Goal: Task Accomplishment & Management: Manage account settings

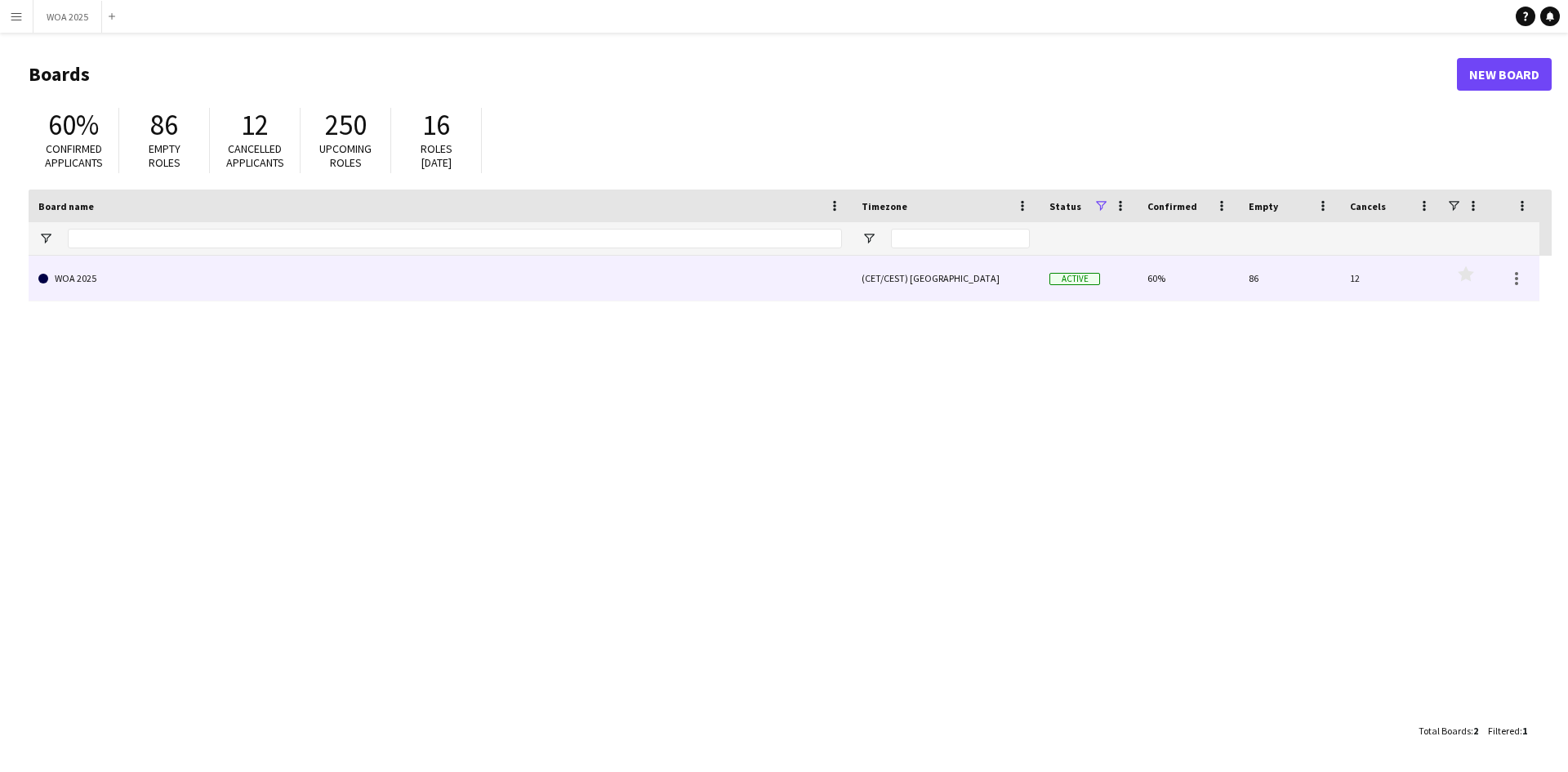
click at [266, 284] on link "WOA 2025" at bounding box center [440, 277] width 803 height 45
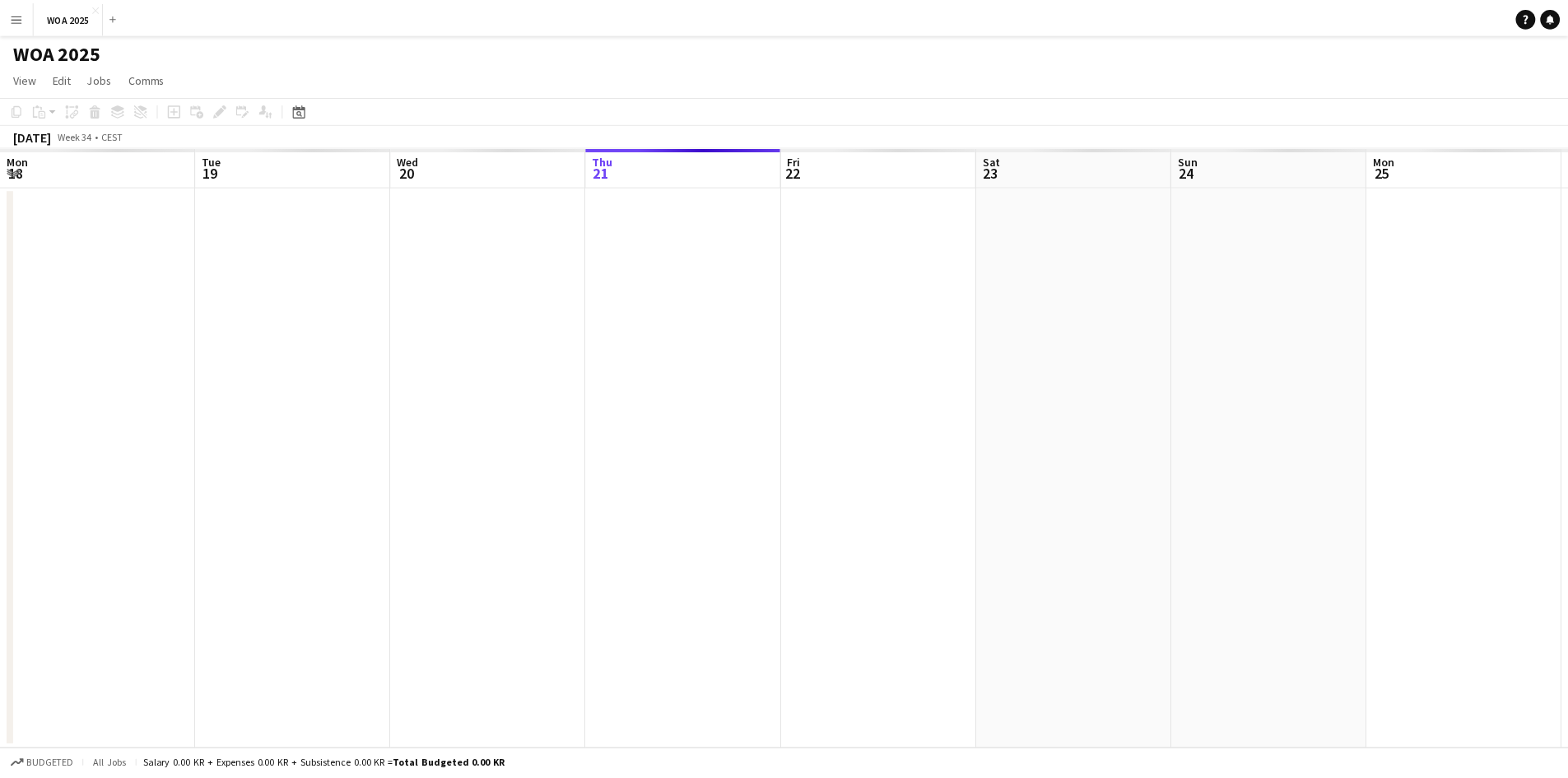
scroll to position [0, 393]
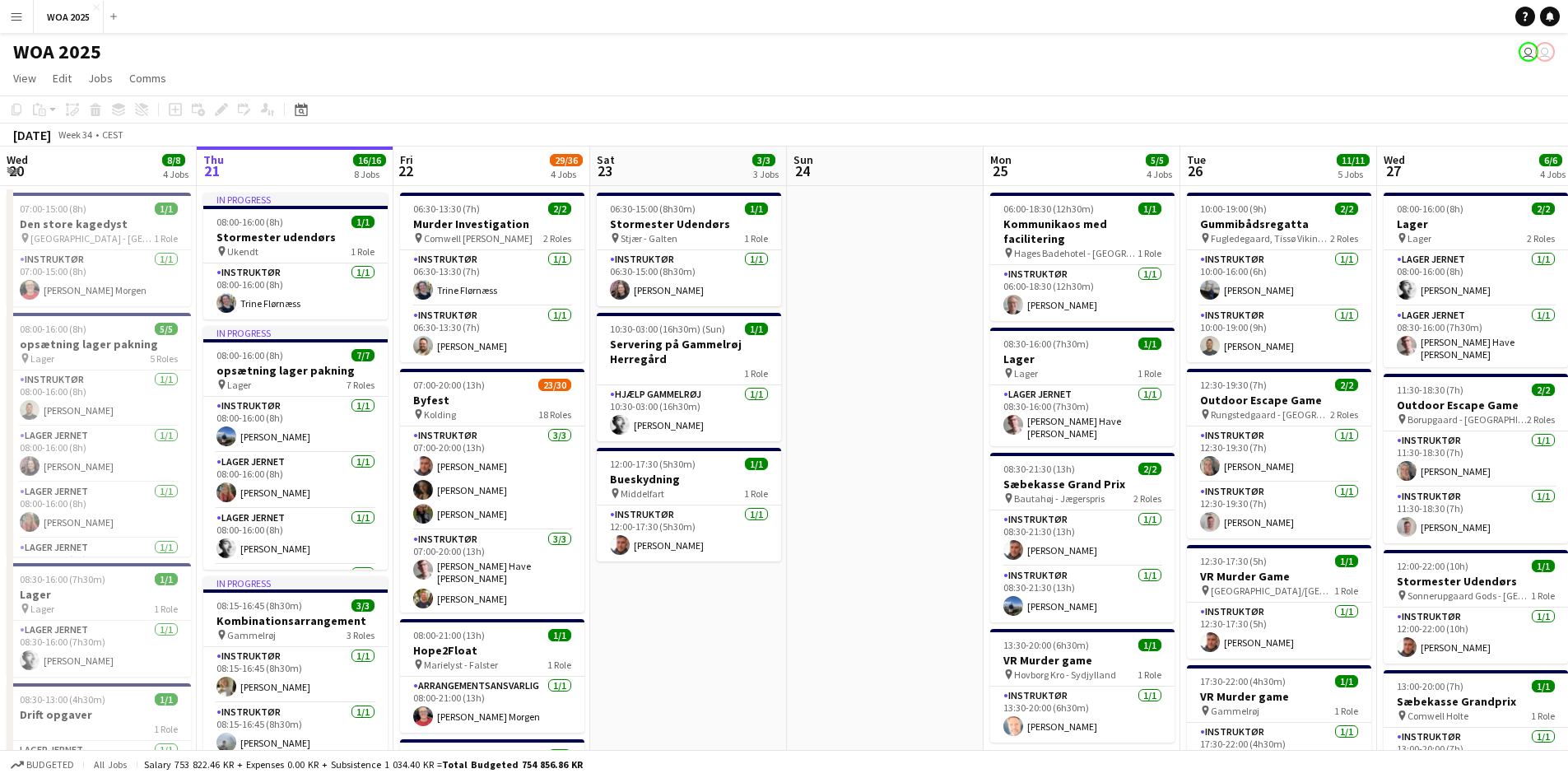
drag, startPoint x: 919, startPoint y: 368, endPoint x: 600, endPoint y: 335, distance: 320.7
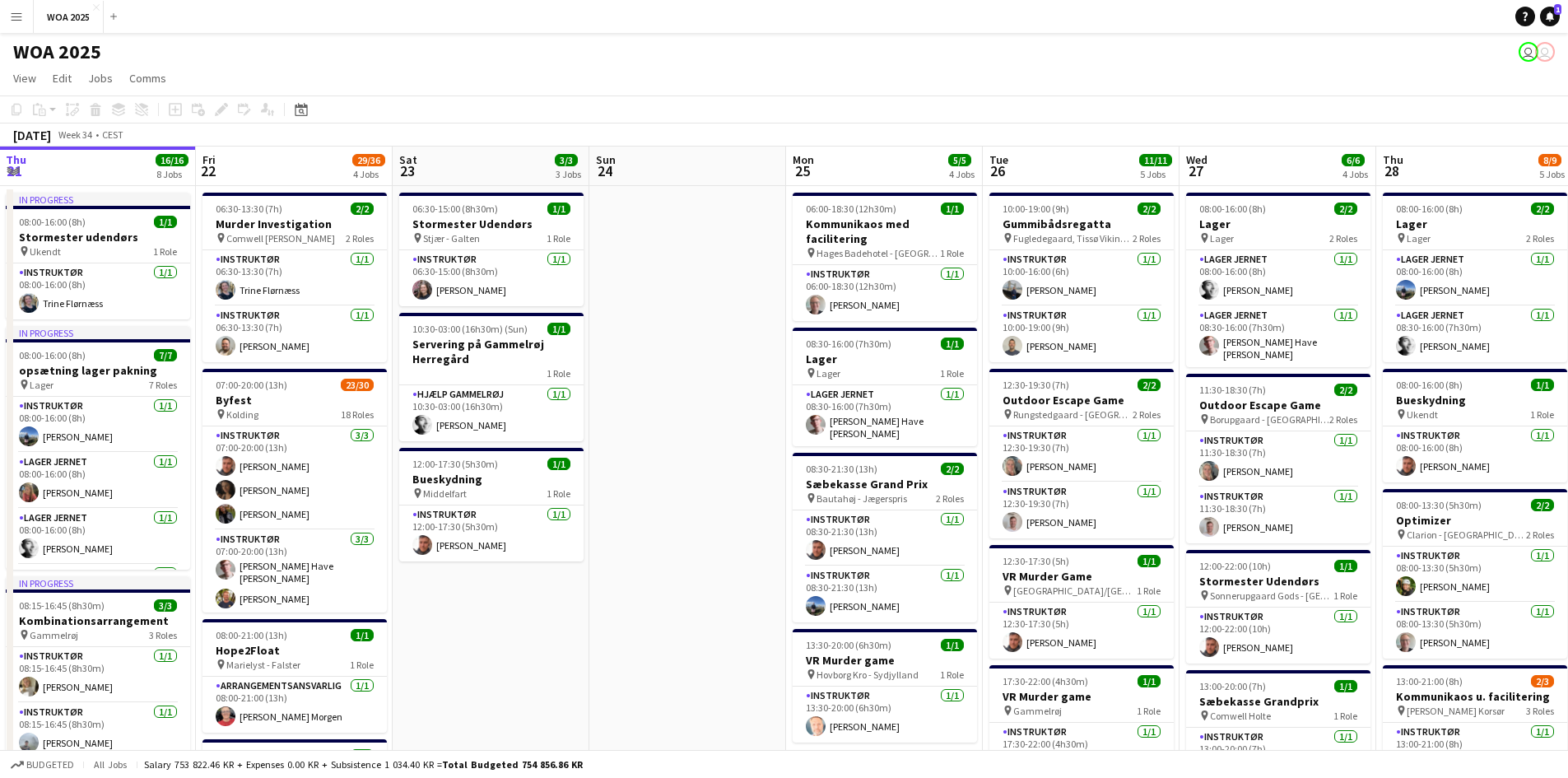
scroll to position [0, 360]
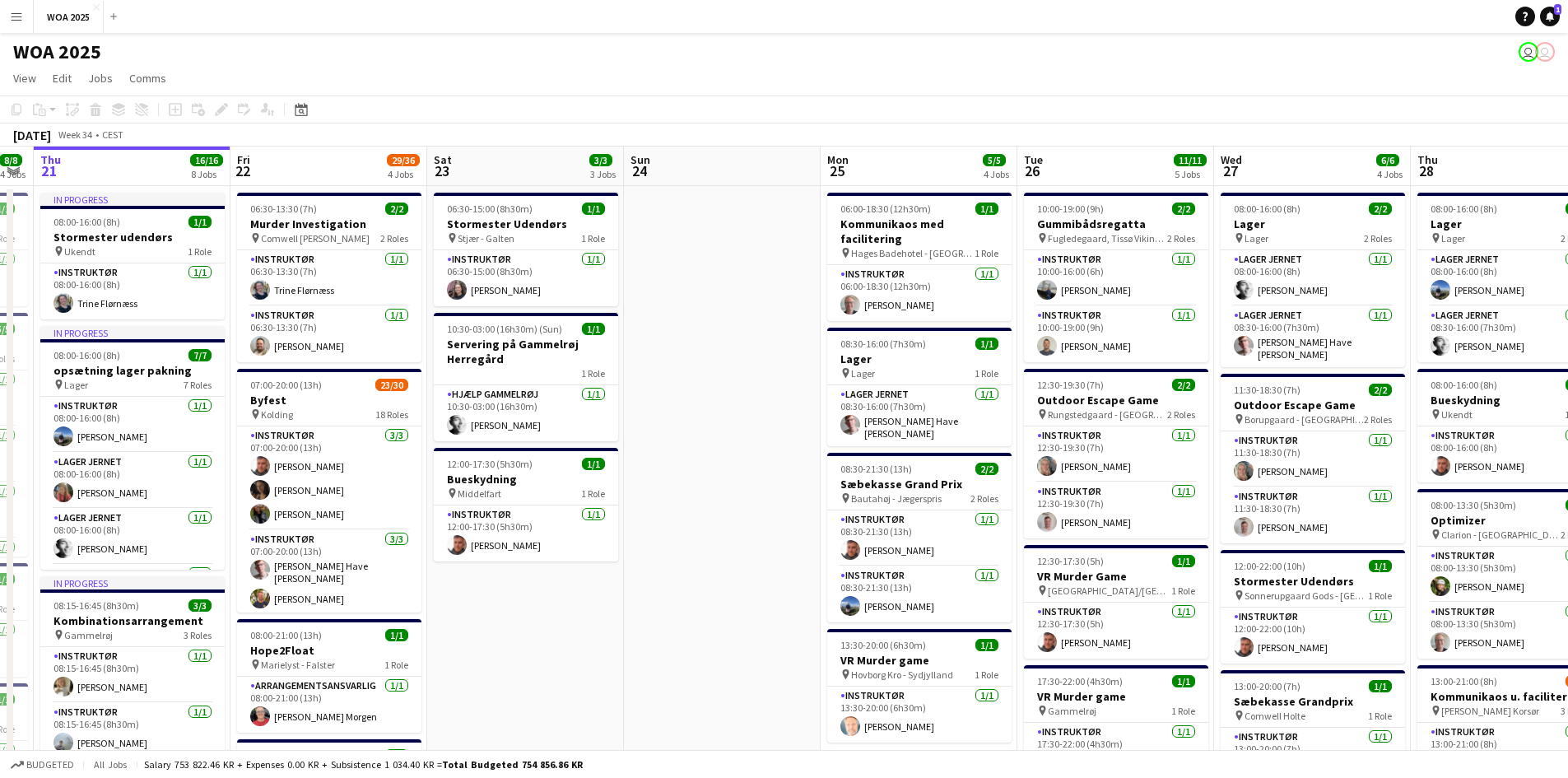
drag, startPoint x: 530, startPoint y: 456, endPoint x: 686, endPoint y: 474, distance: 157.0
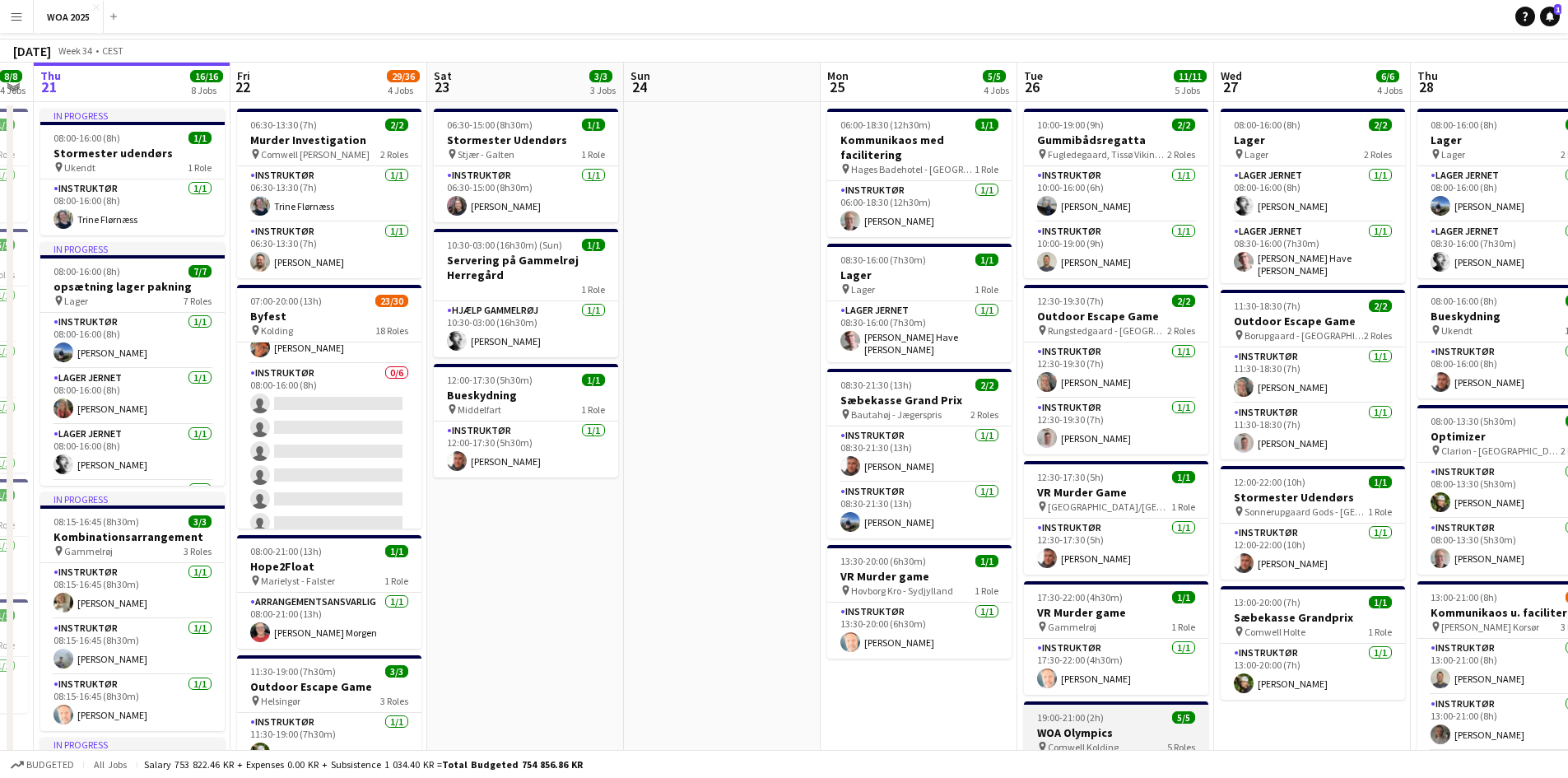
scroll to position [0, 0]
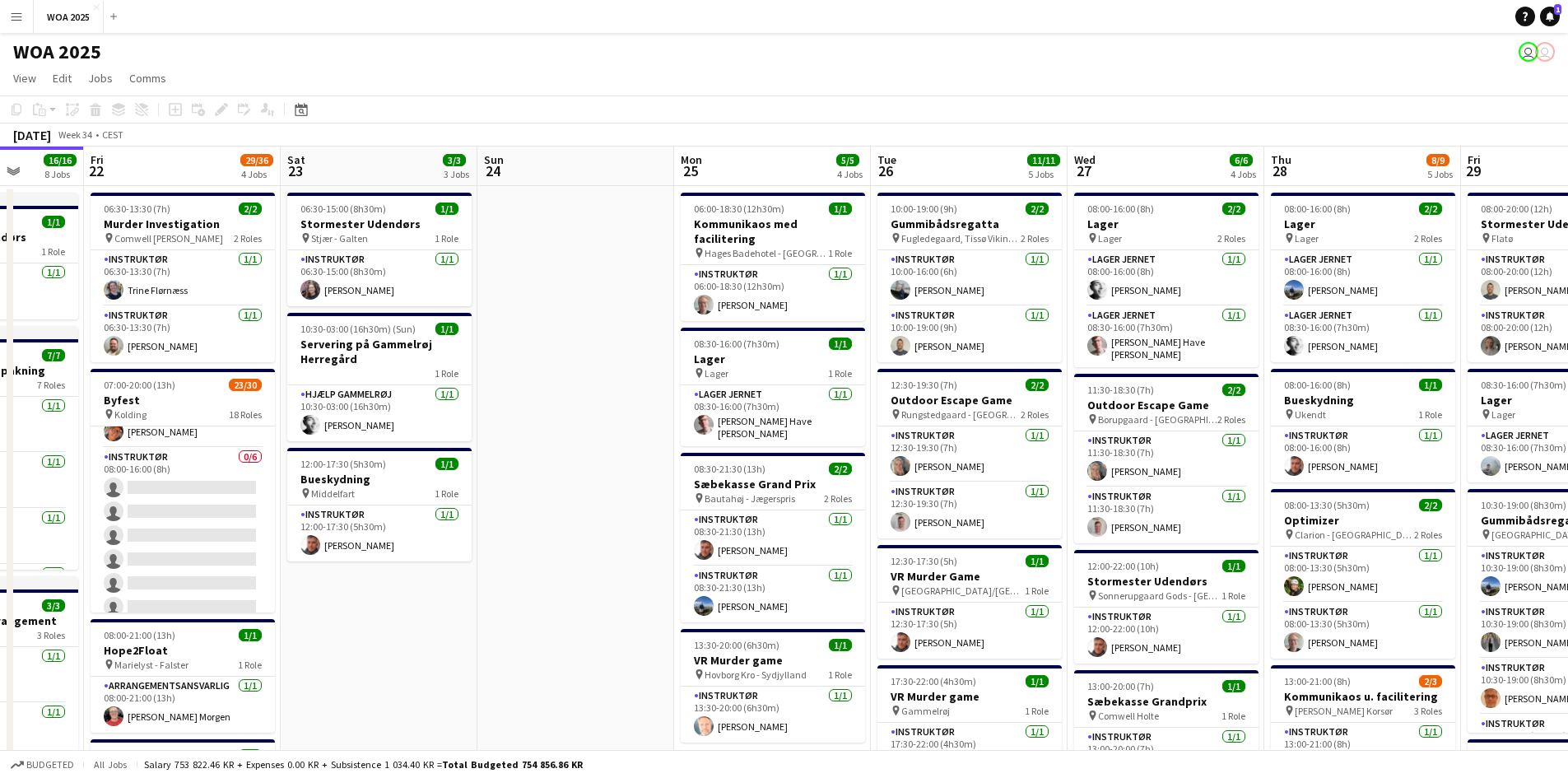
drag, startPoint x: 1313, startPoint y: 375, endPoint x: 969, endPoint y: 398, distance: 344.8
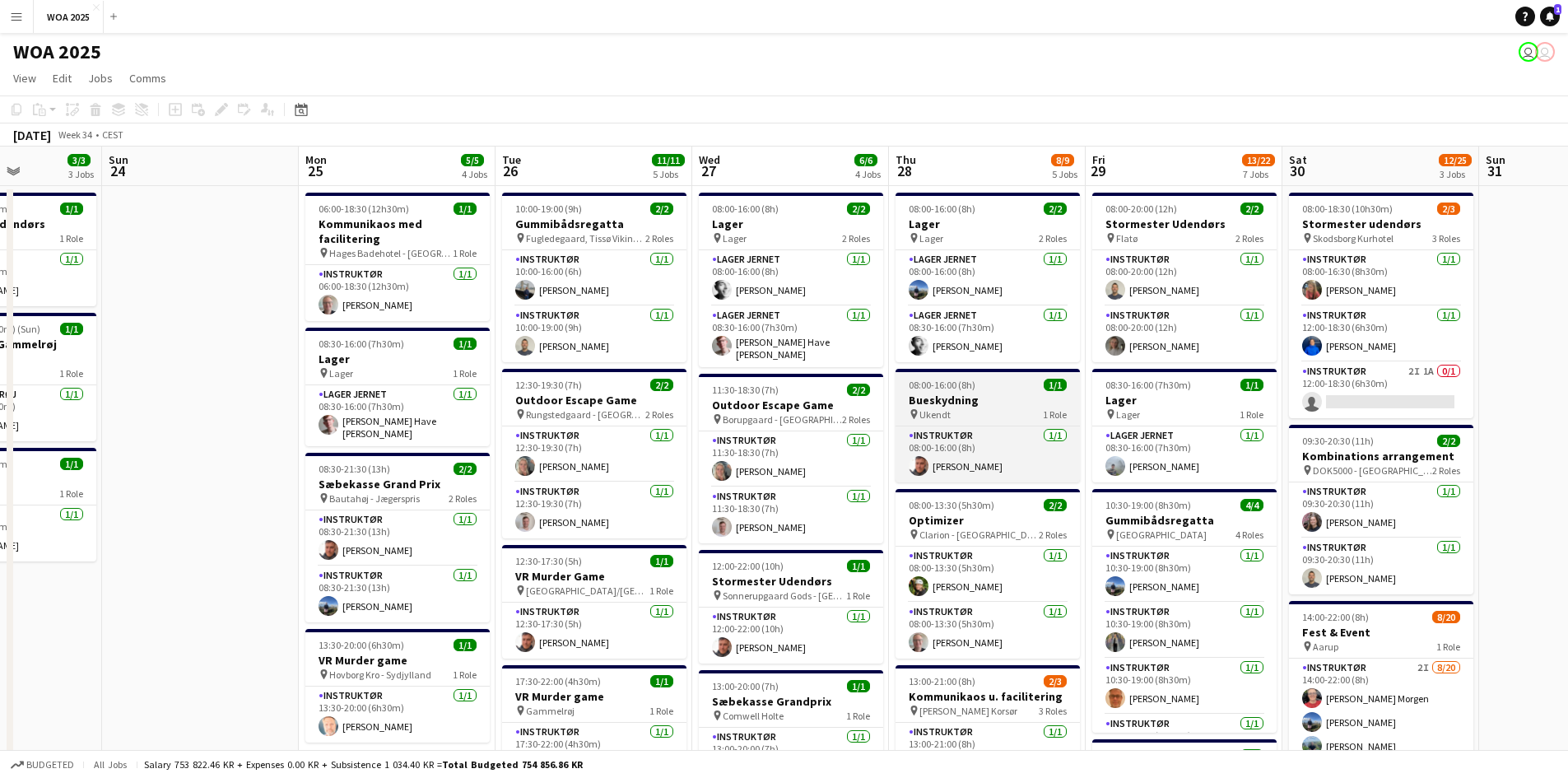
drag, startPoint x: 935, startPoint y: 399, endPoint x: 843, endPoint y: 375, distance: 95.1
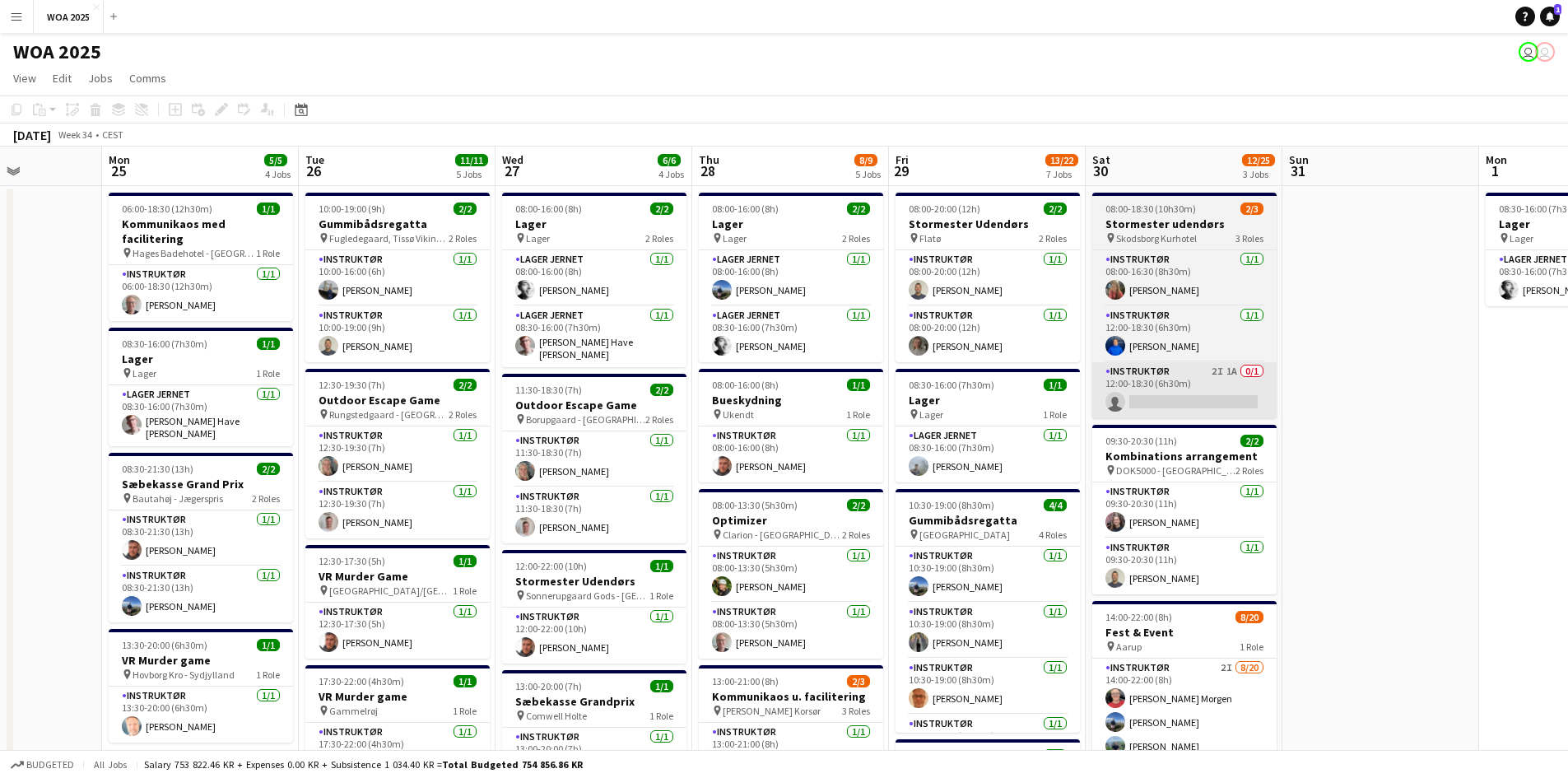
scroll to position [0, 485]
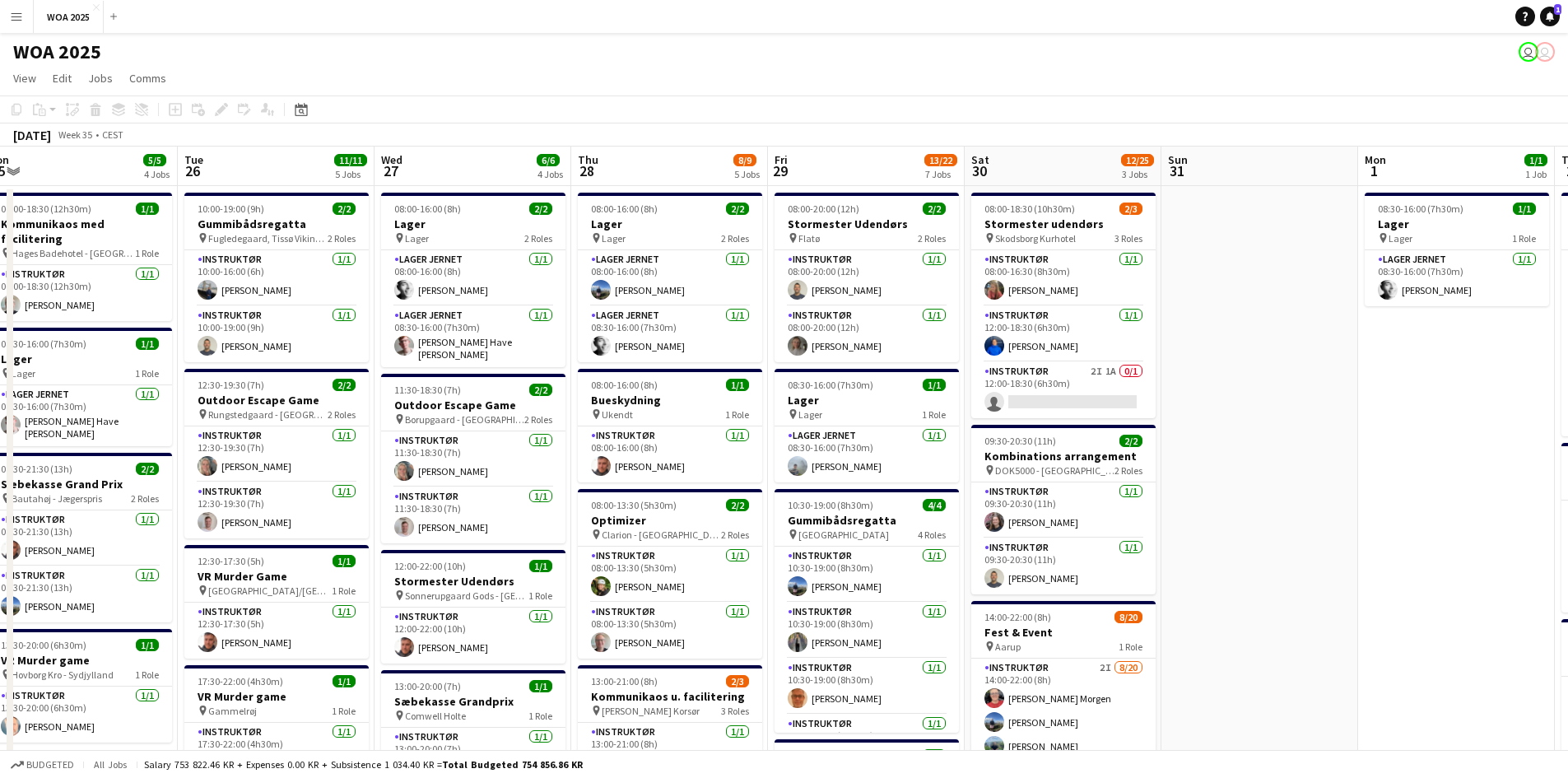
drag, startPoint x: 1384, startPoint y: 527, endPoint x: 1067, endPoint y: 534, distance: 317.1
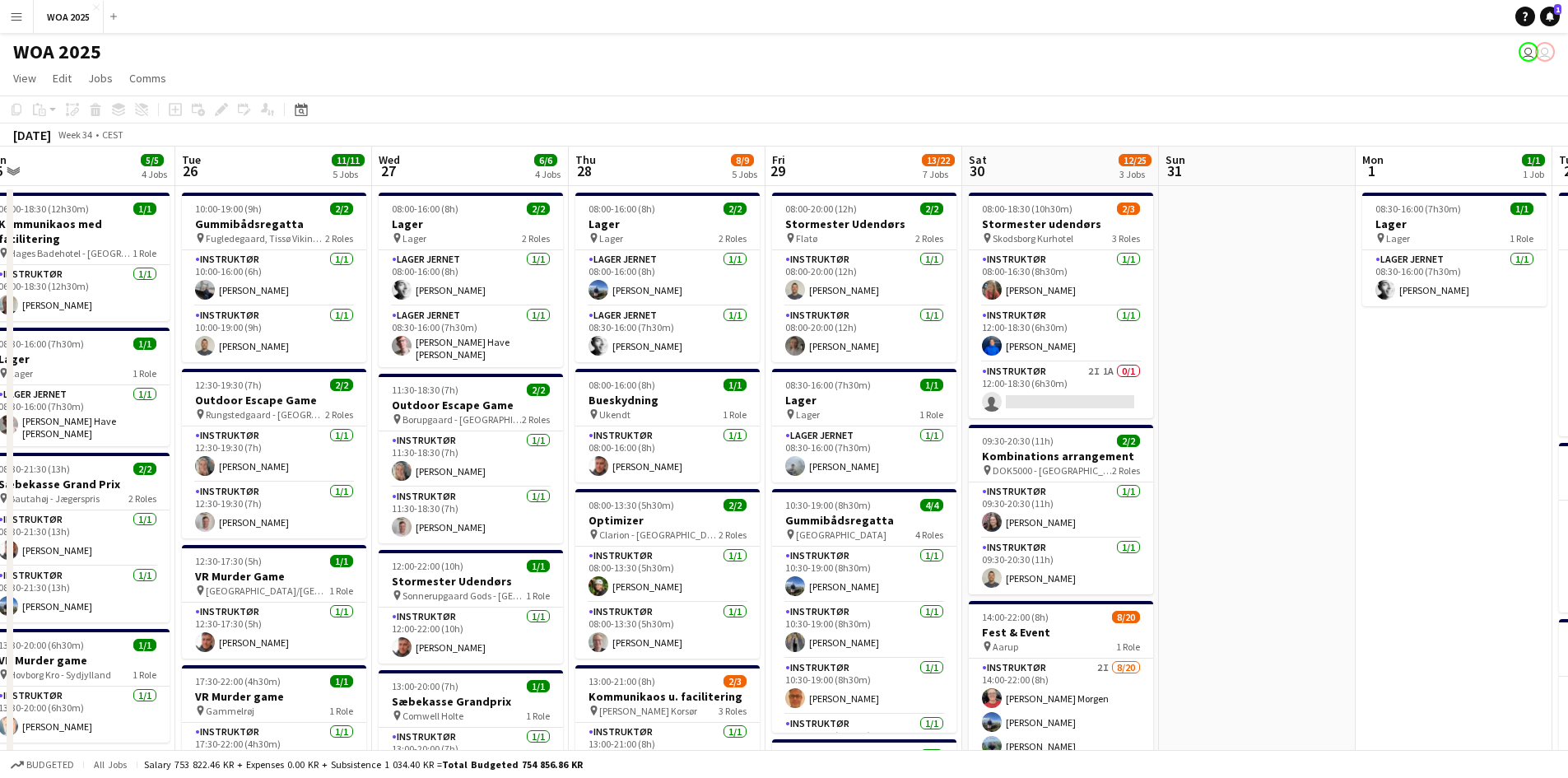
drag, startPoint x: 1058, startPoint y: 504, endPoint x: 1256, endPoint y: 485, distance: 198.9
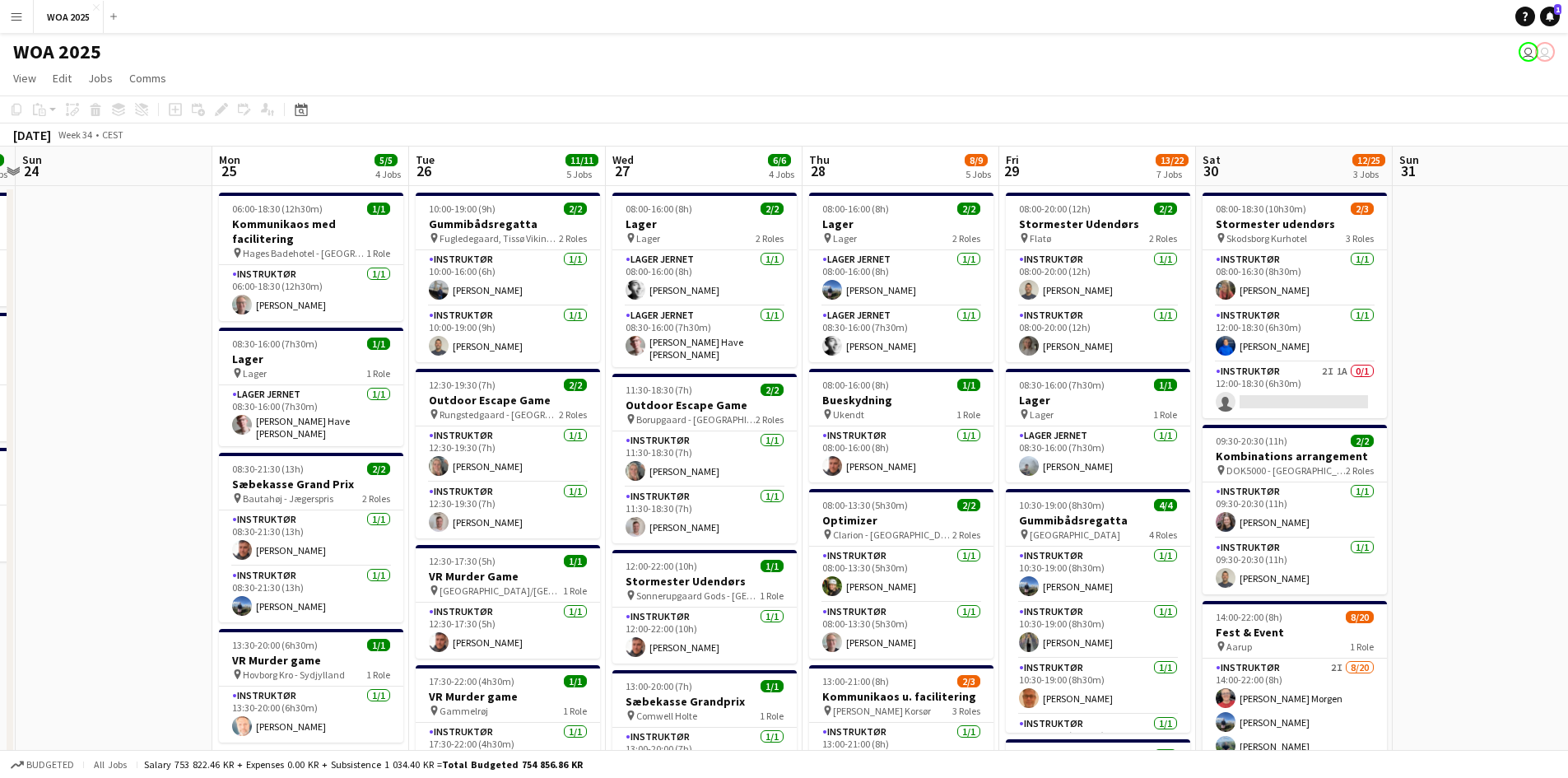
drag, startPoint x: 966, startPoint y: 483, endPoint x: 1366, endPoint y: 482, distance: 400.0
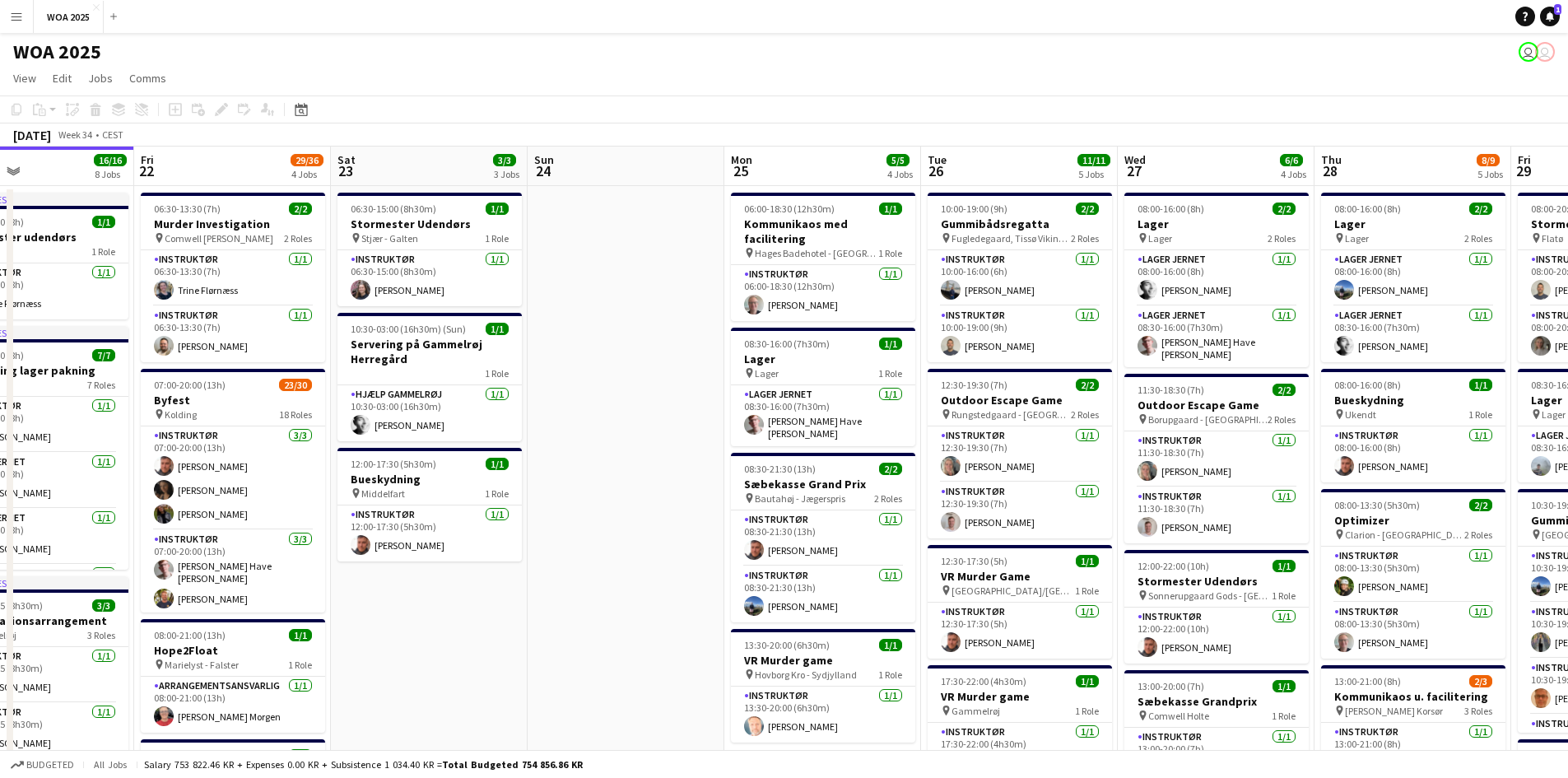
scroll to position [0, 356]
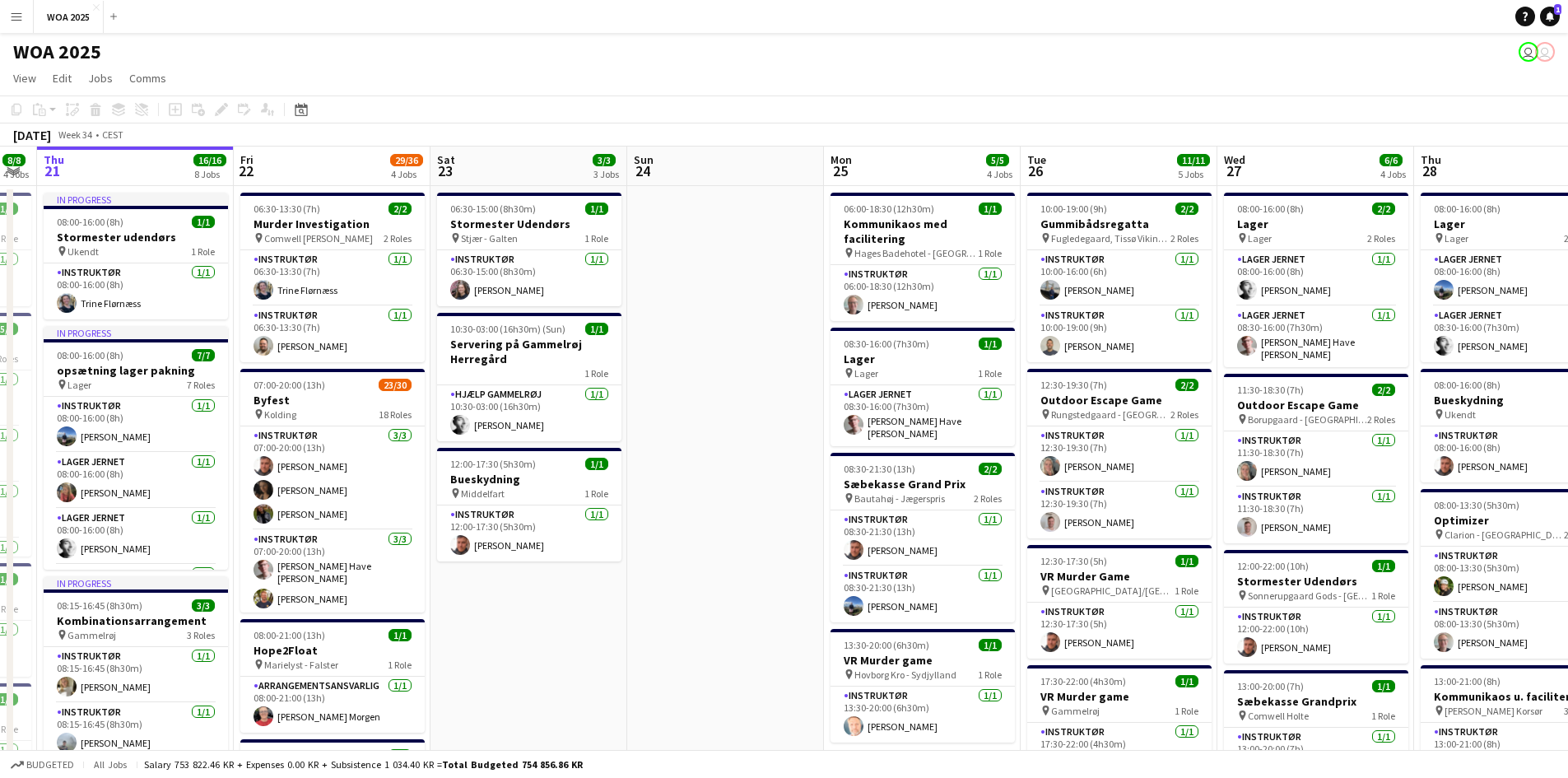
drag, startPoint x: 706, startPoint y: 467, endPoint x: 1114, endPoint y: 437, distance: 409.1
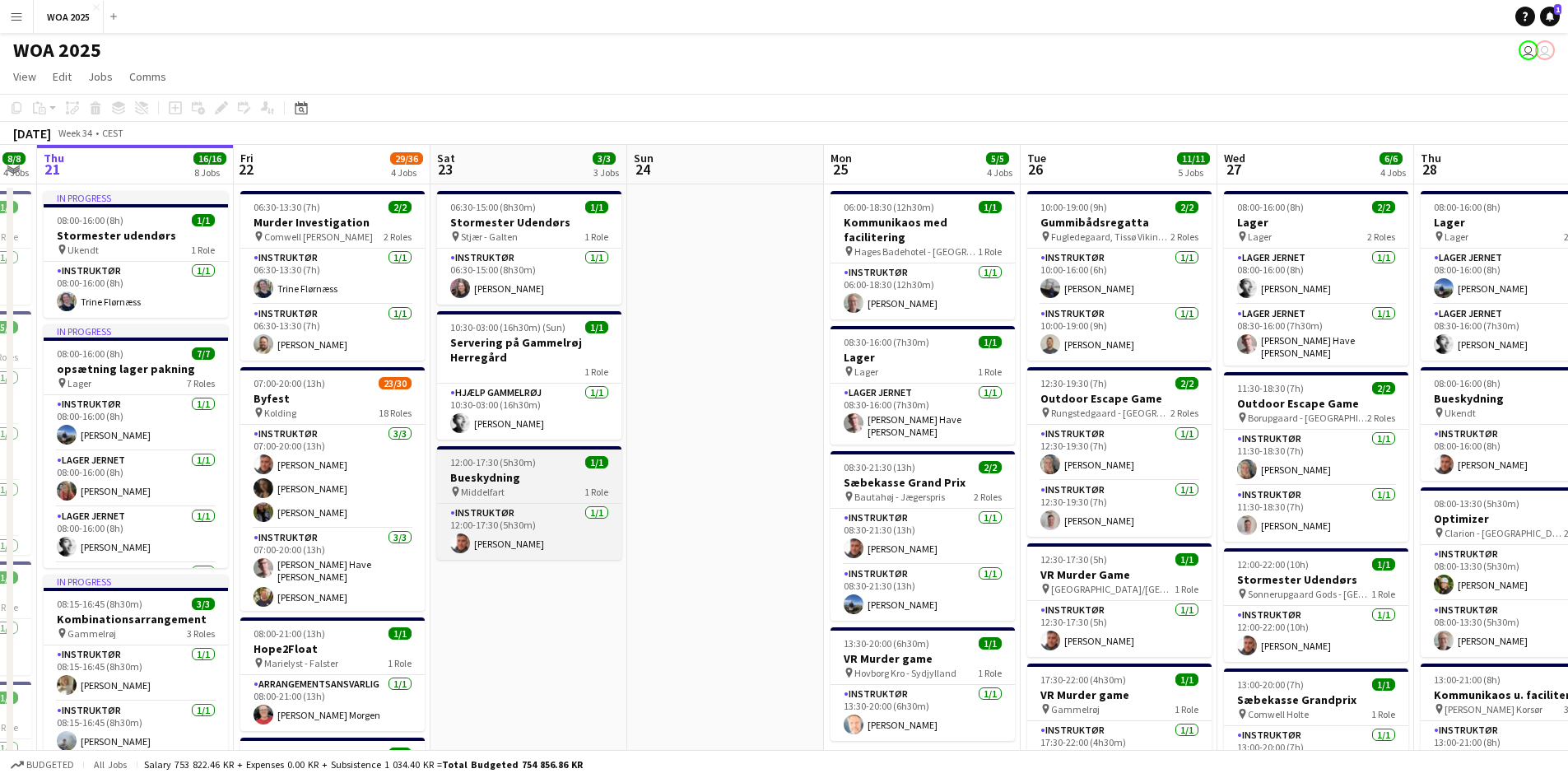
scroll to position [0, 0]
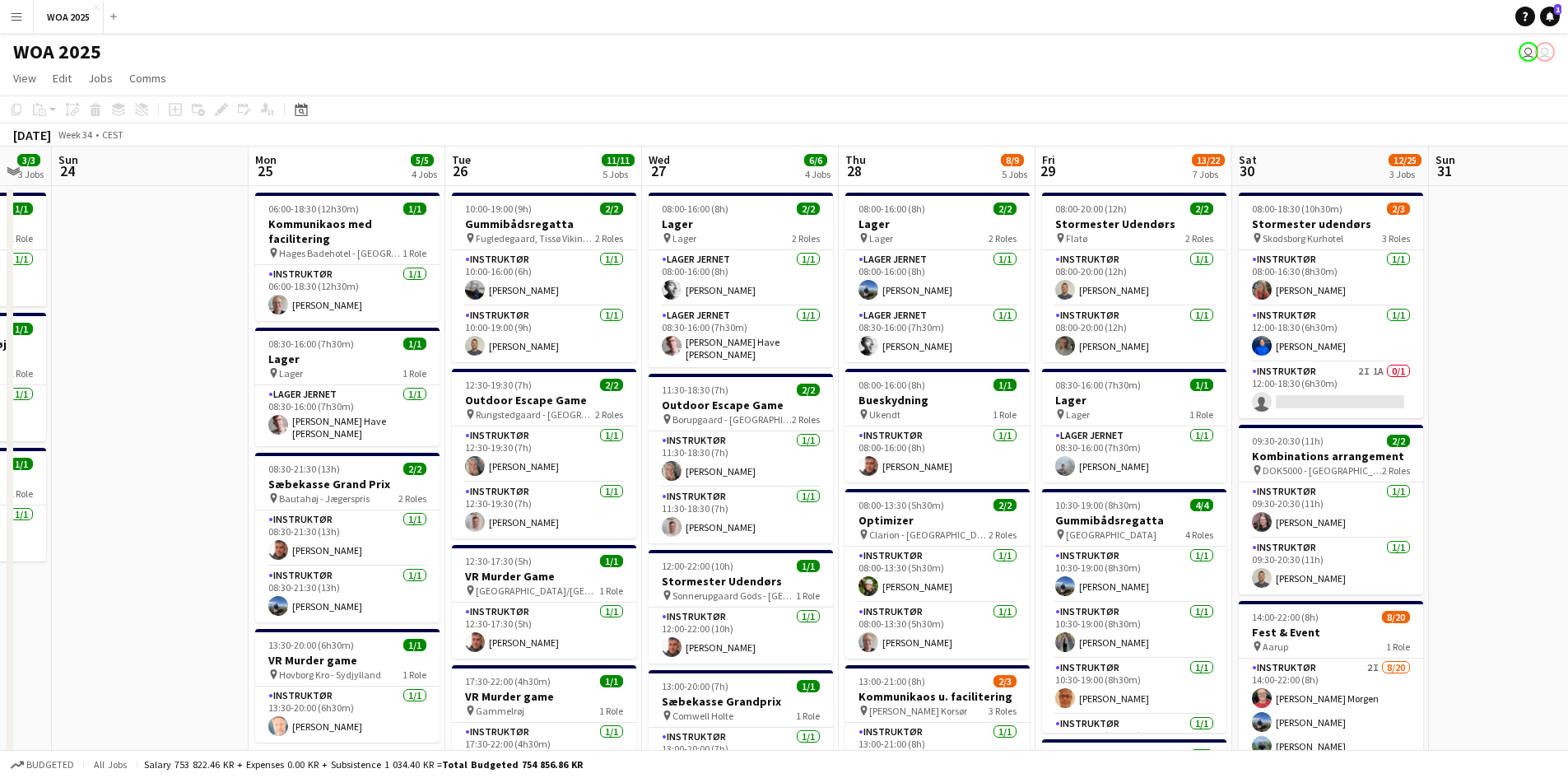
drag, startPoint x: 1019, startPoint y: 419, endPoint x: 951, endPoint y: 351, distance: 96.2
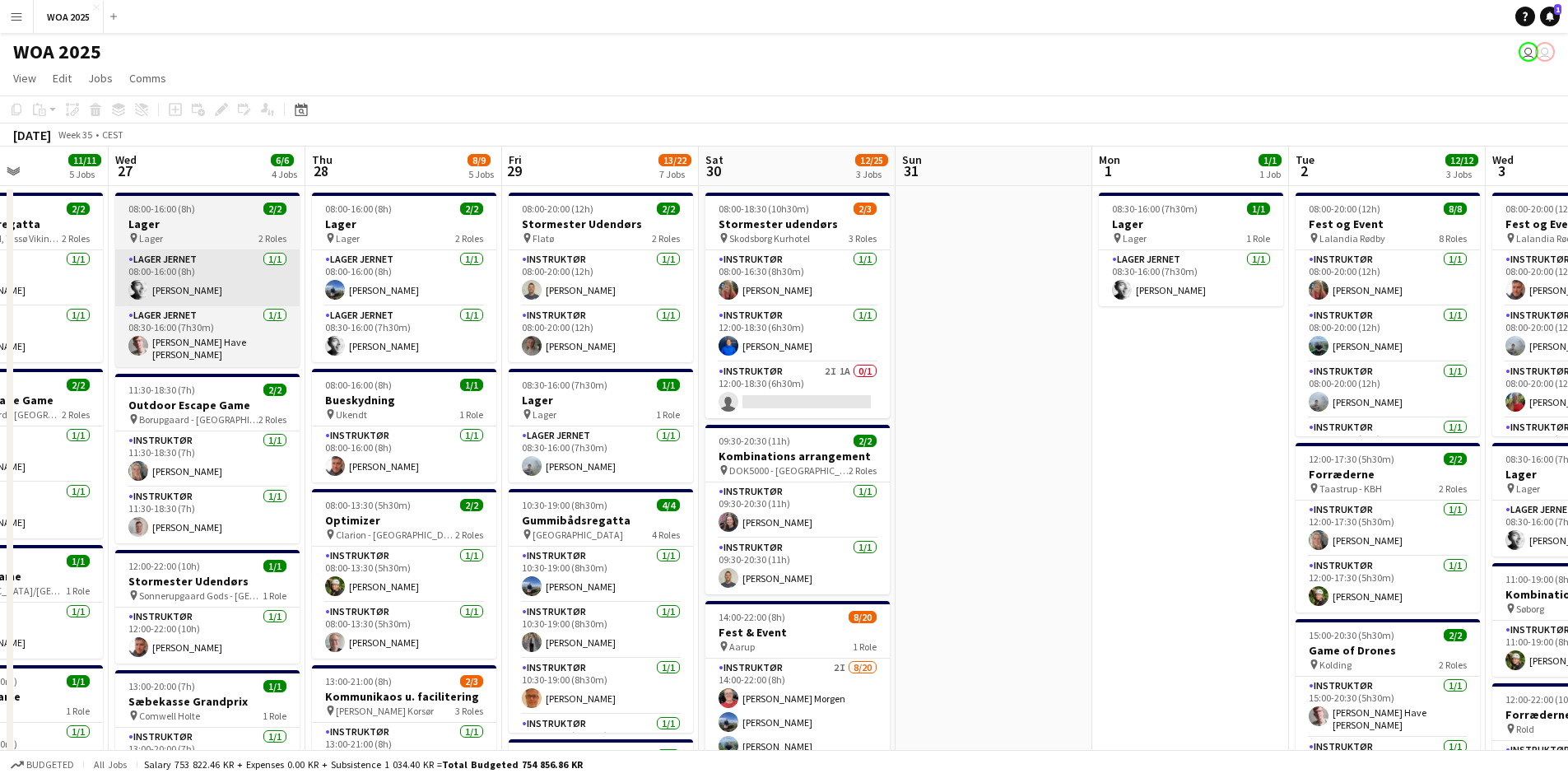
drag, startPoint x: 1093, startPoint y: 359, endPoint x: 240, endPoint y: 266, distance: 858.1
click at [0, 237] on html "Menu Boards Boards Boards All jobs Status Workforce Workforce My Workforce Recr…" at bounding box center [784, 770] width 1568 height 1539
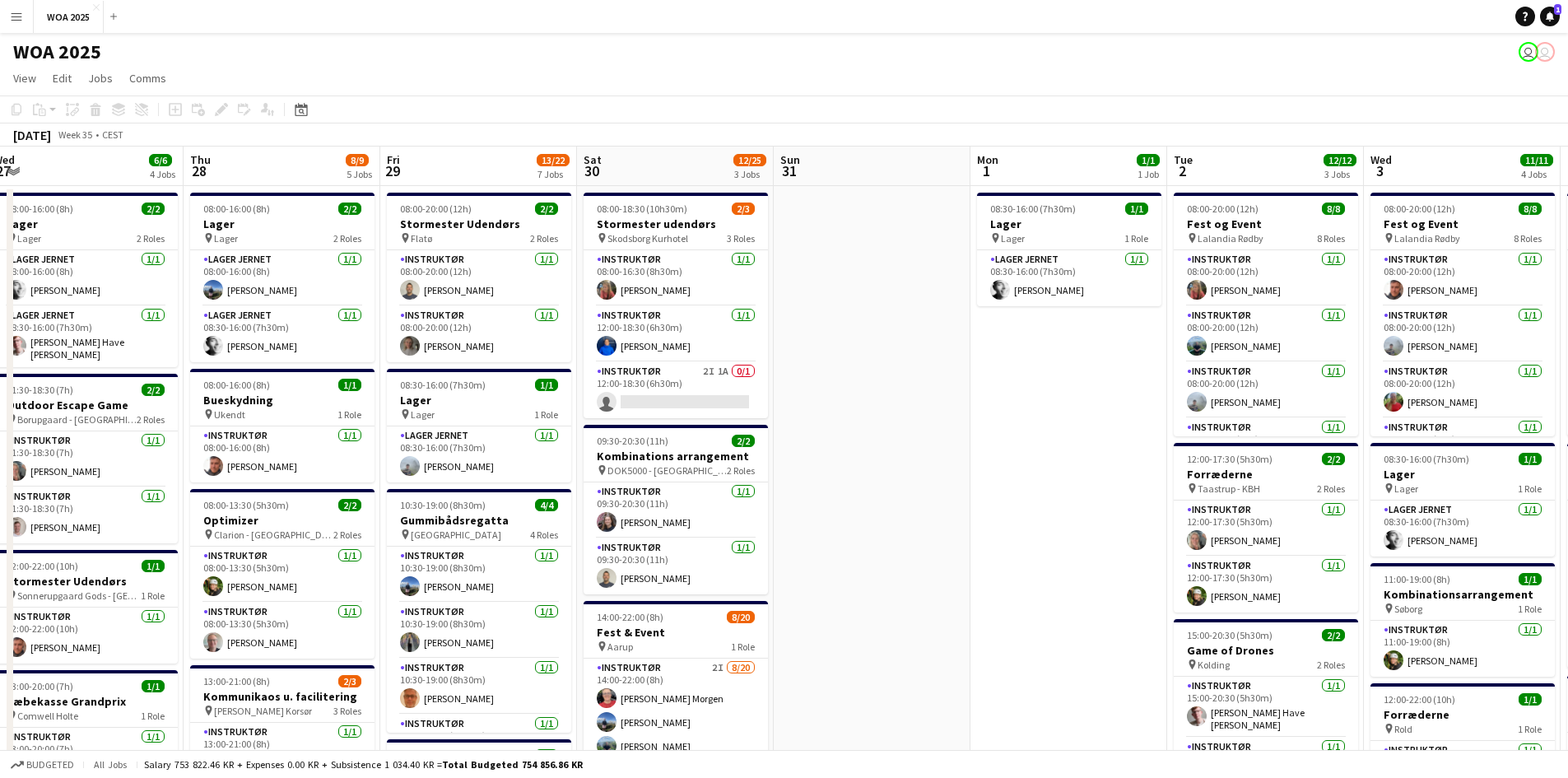
drag, startPoint x: 1229, startPoint y: 404, endPoint x: 845, endPoint y: 419, distance: 384.3
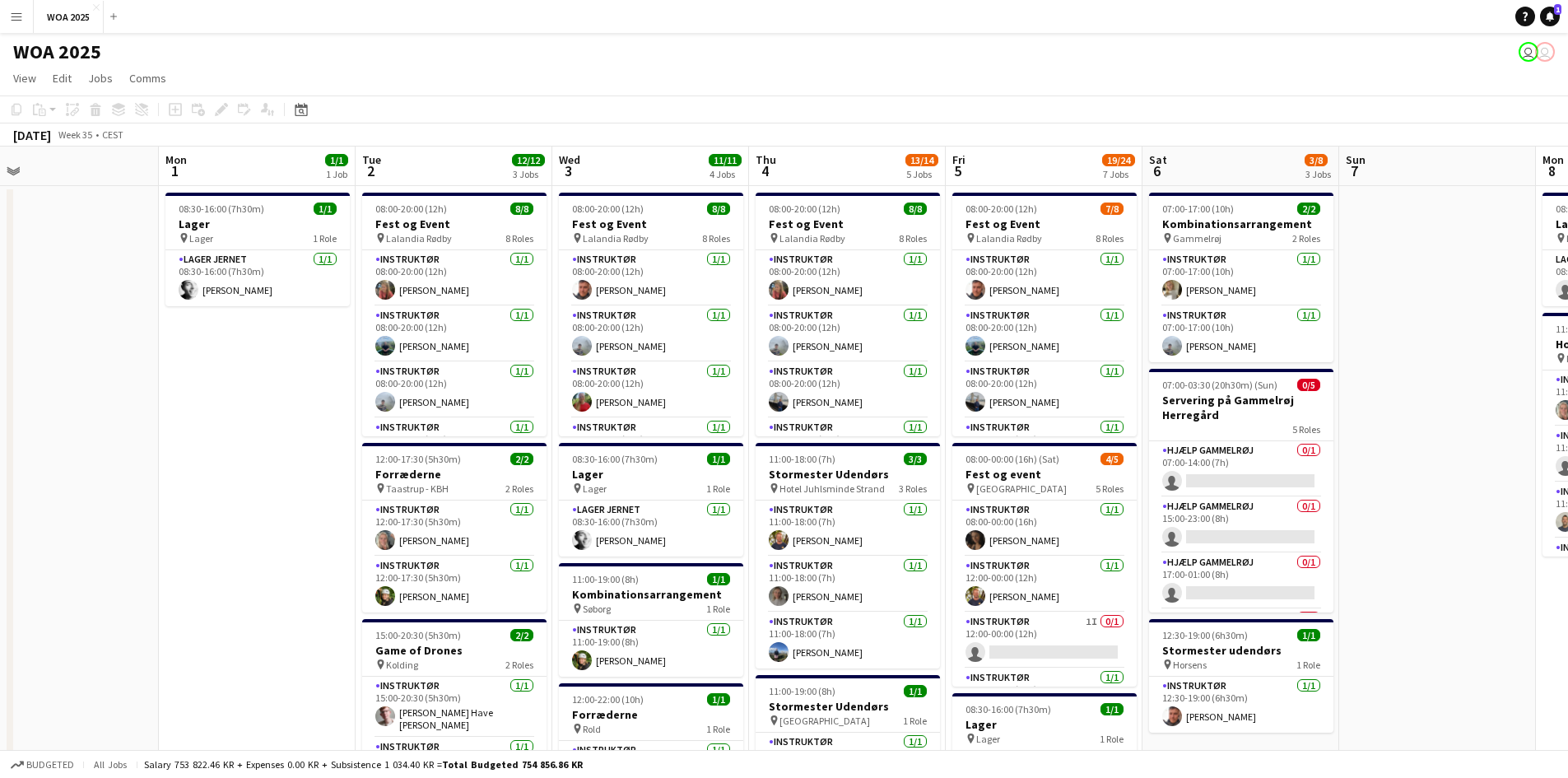
scroll to position [0, 556]
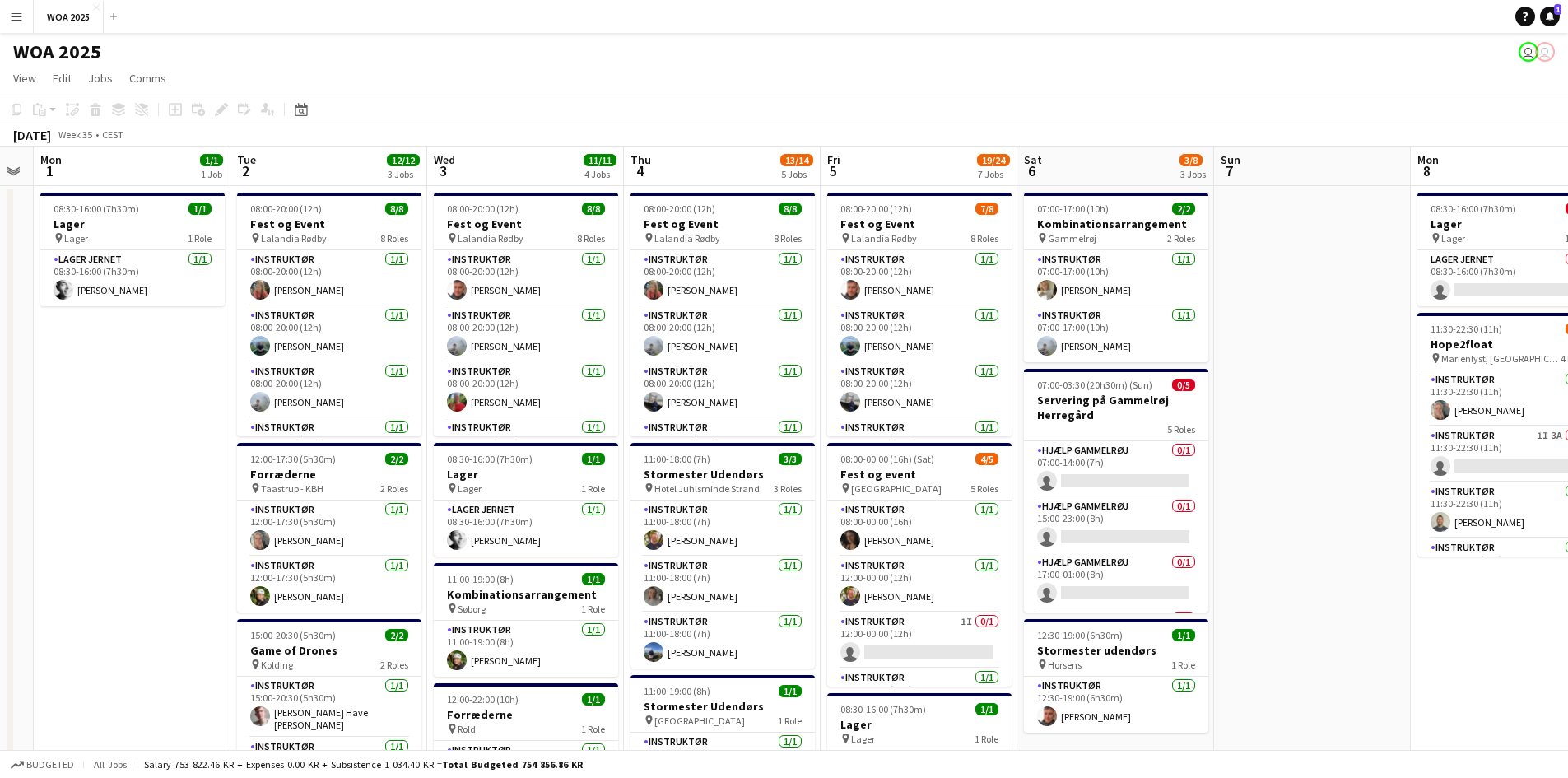
drag, startPoint x: 1376, startPoint y: 398, endPoint x: 865, endPoint y: 440, distance: 512.7
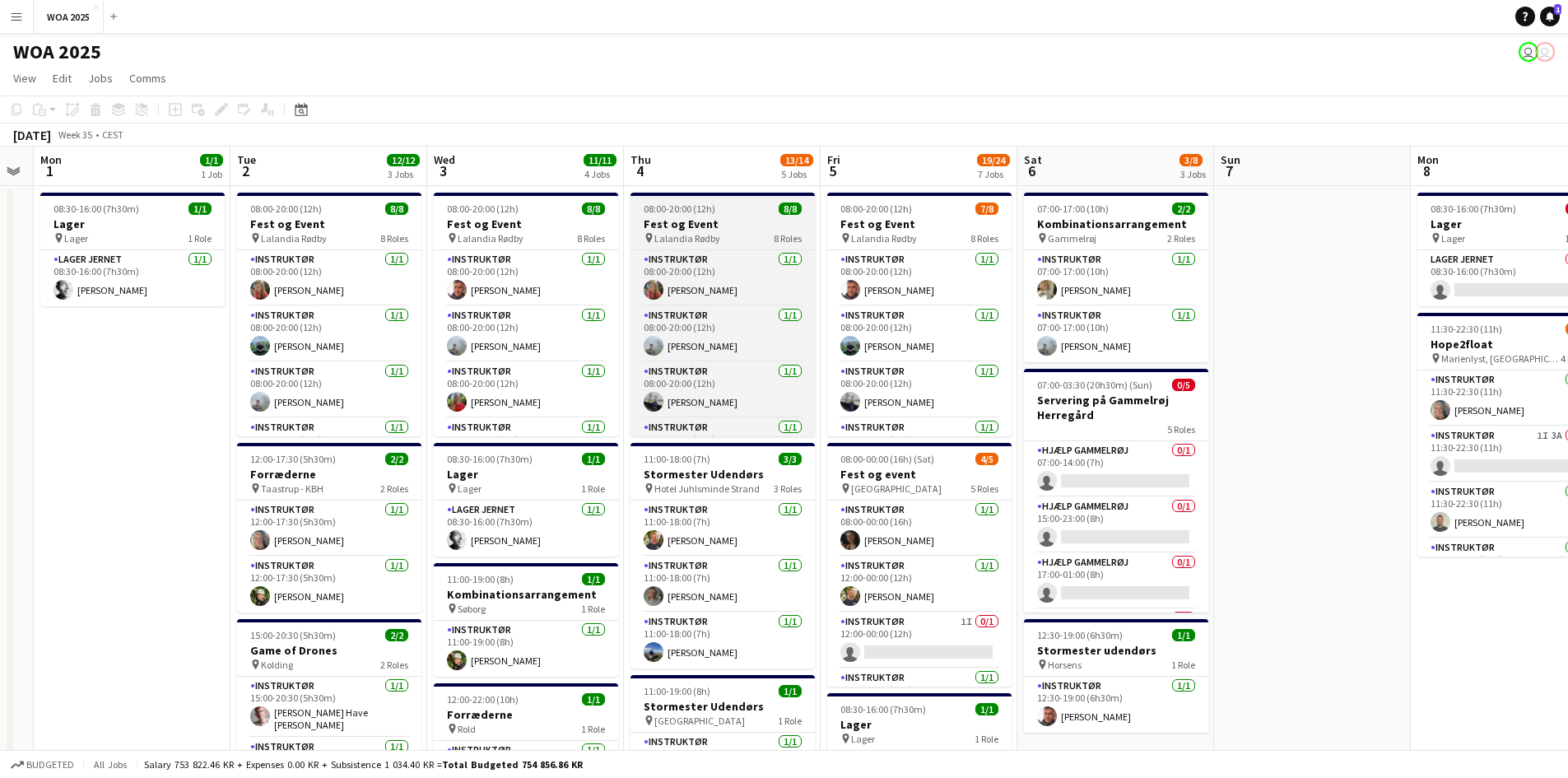
click at [752, 243] on div "pin Lalandia Rødby 8 Roles" at bounding box center [723, 238] width 184 height 13
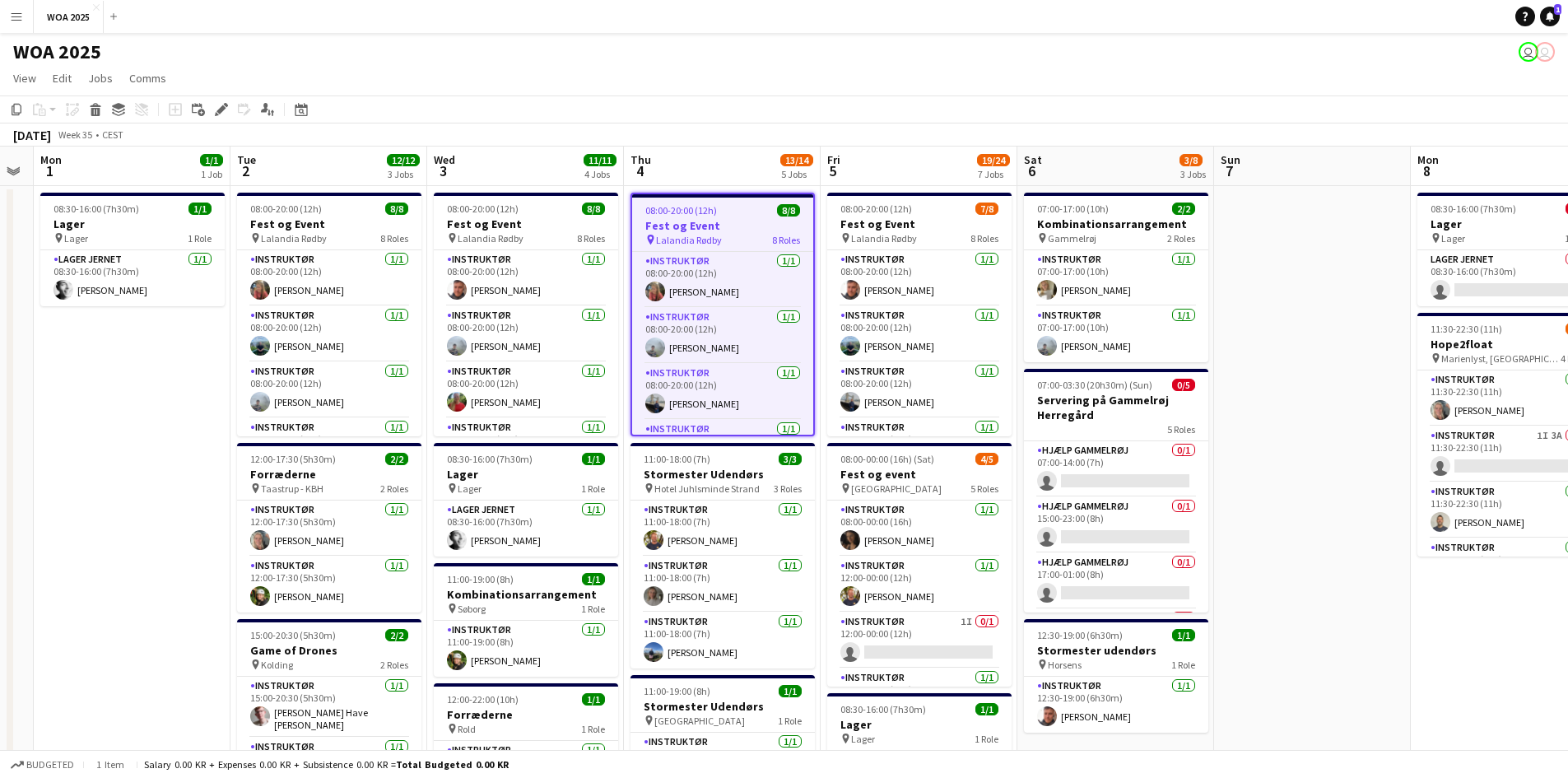
click at [745, 231] on h3 "Fest og Event" at bounding box center [722, 225] width 181 height 15
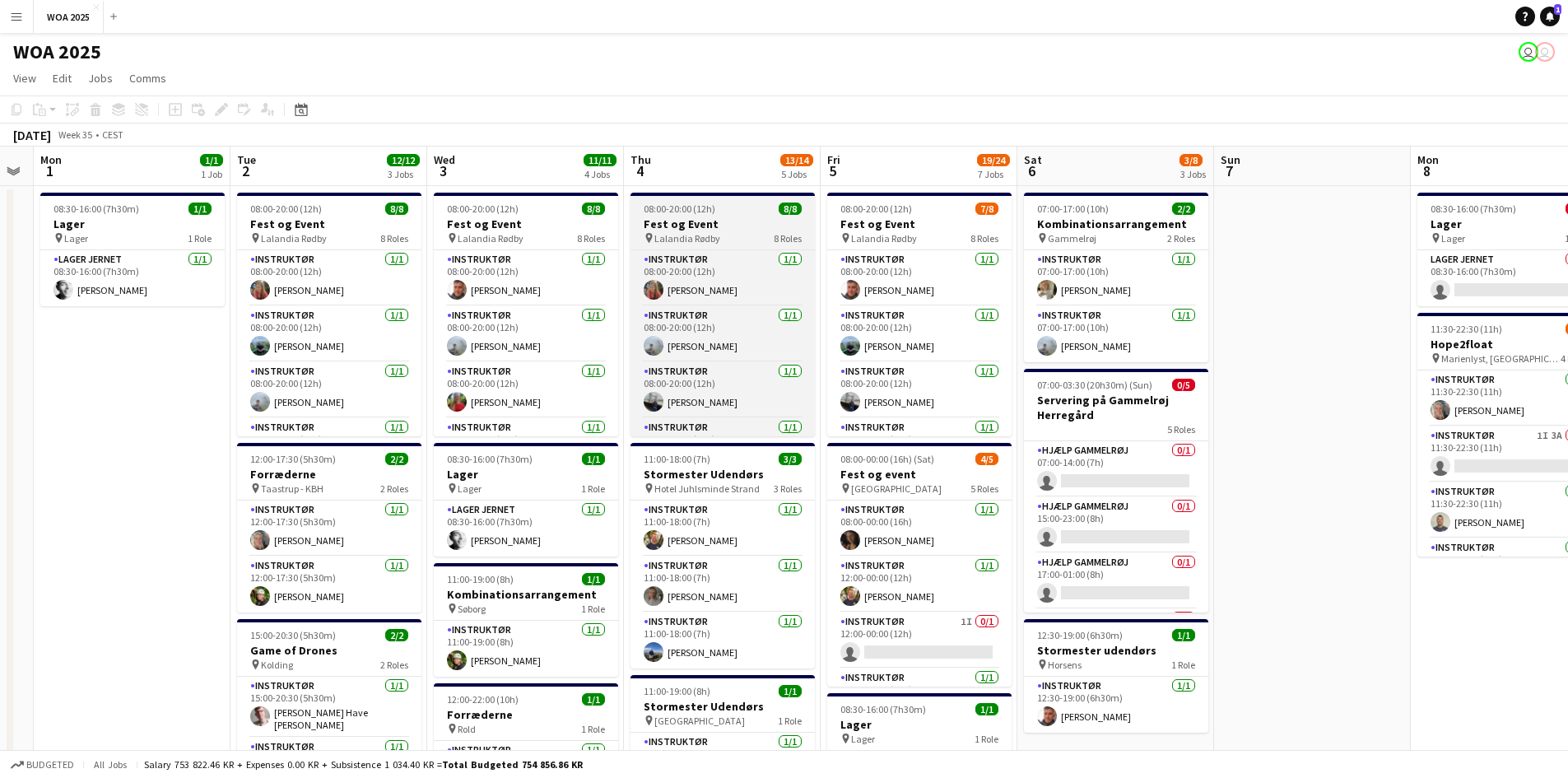
click at [745, 231] on div "pin Lalandia Rødby 8 Roles" at bounding box center [723, 238] width 184 height 13
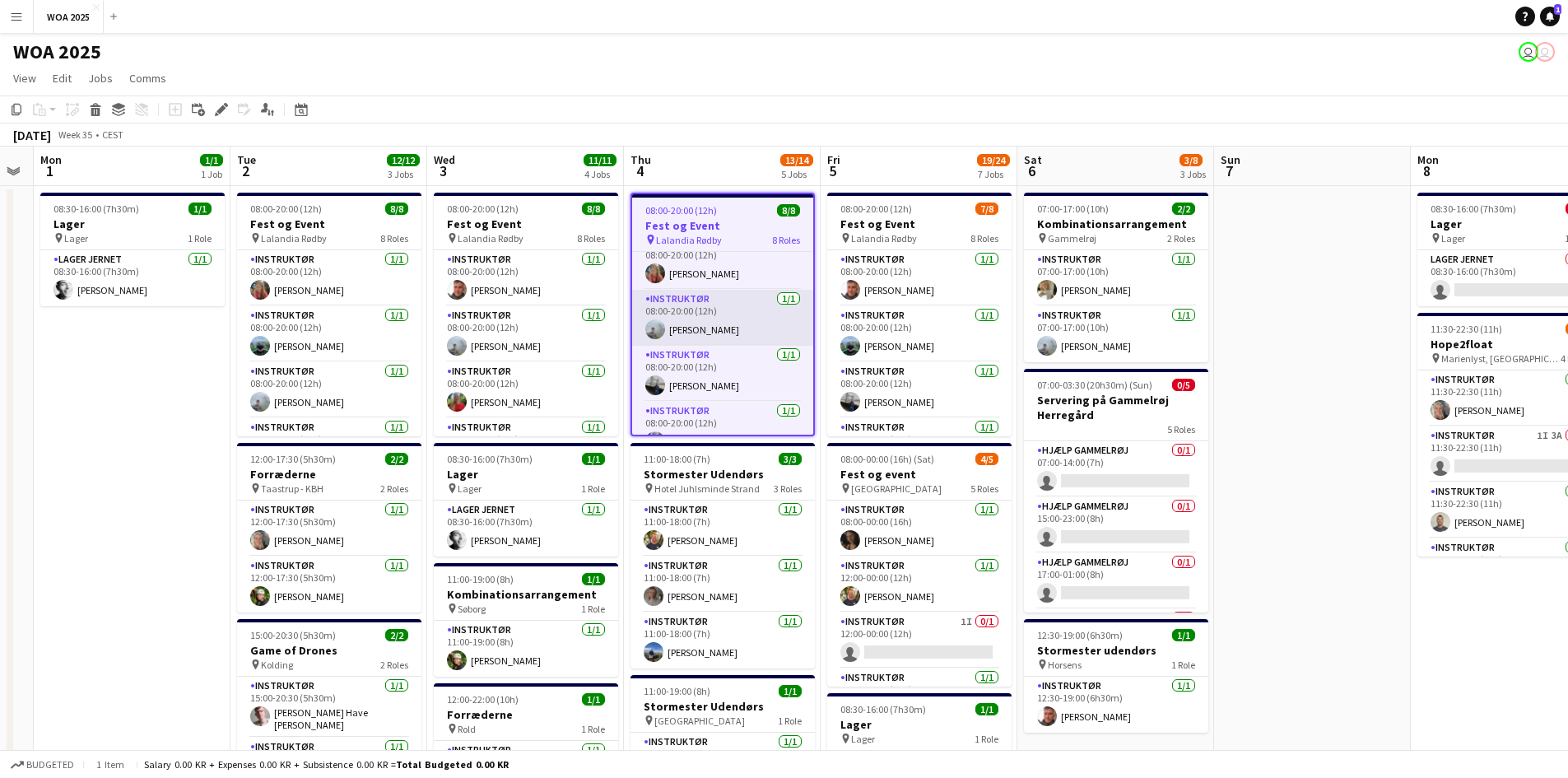
scroll to position [0, 0]
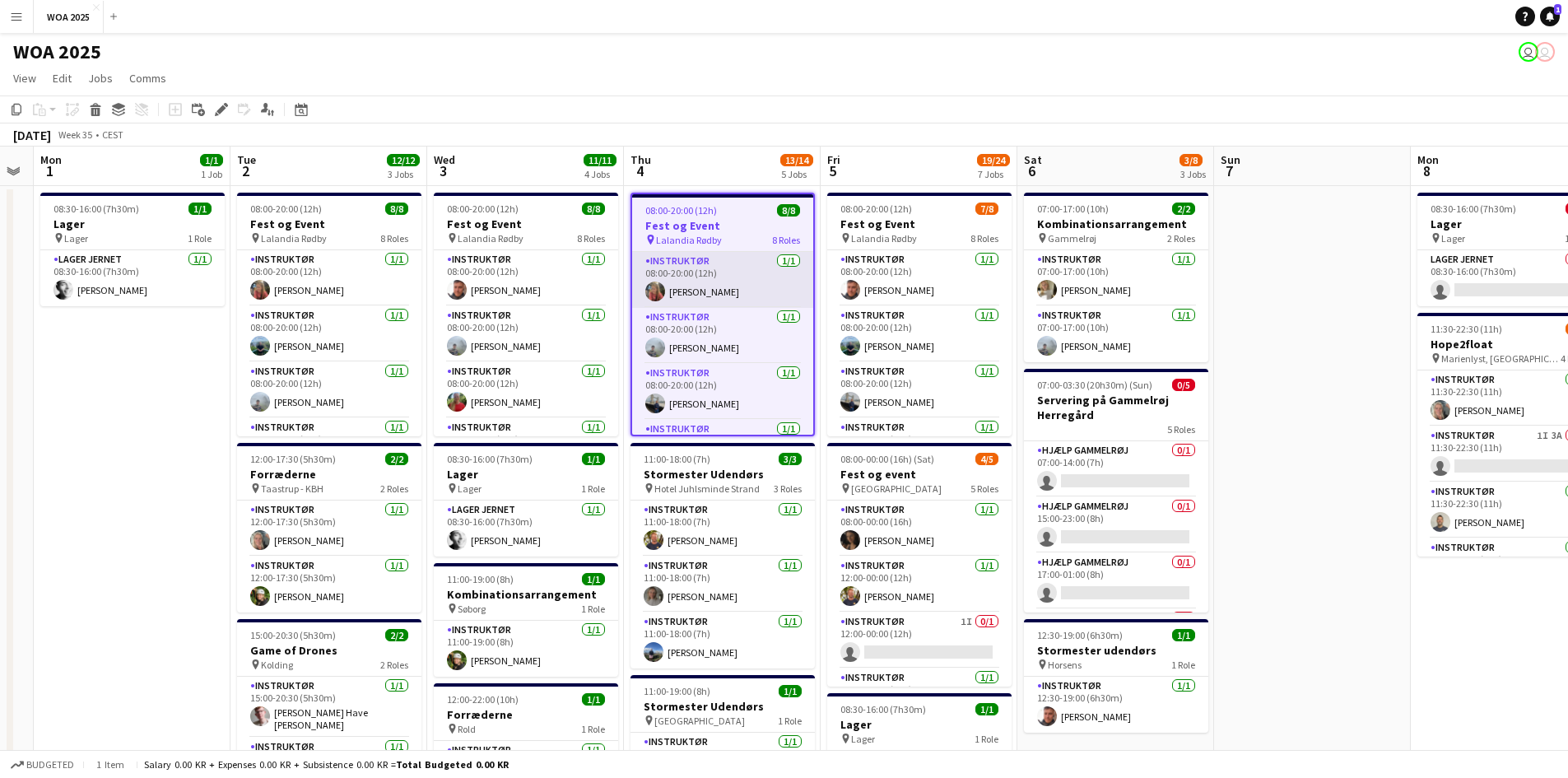
click at [749, 275] on app-card-role "Instruktør [DATE] 08:00-20:00 (12h) [PERSON_NAME]" at bounding box center [722, 280] width 181 height 56
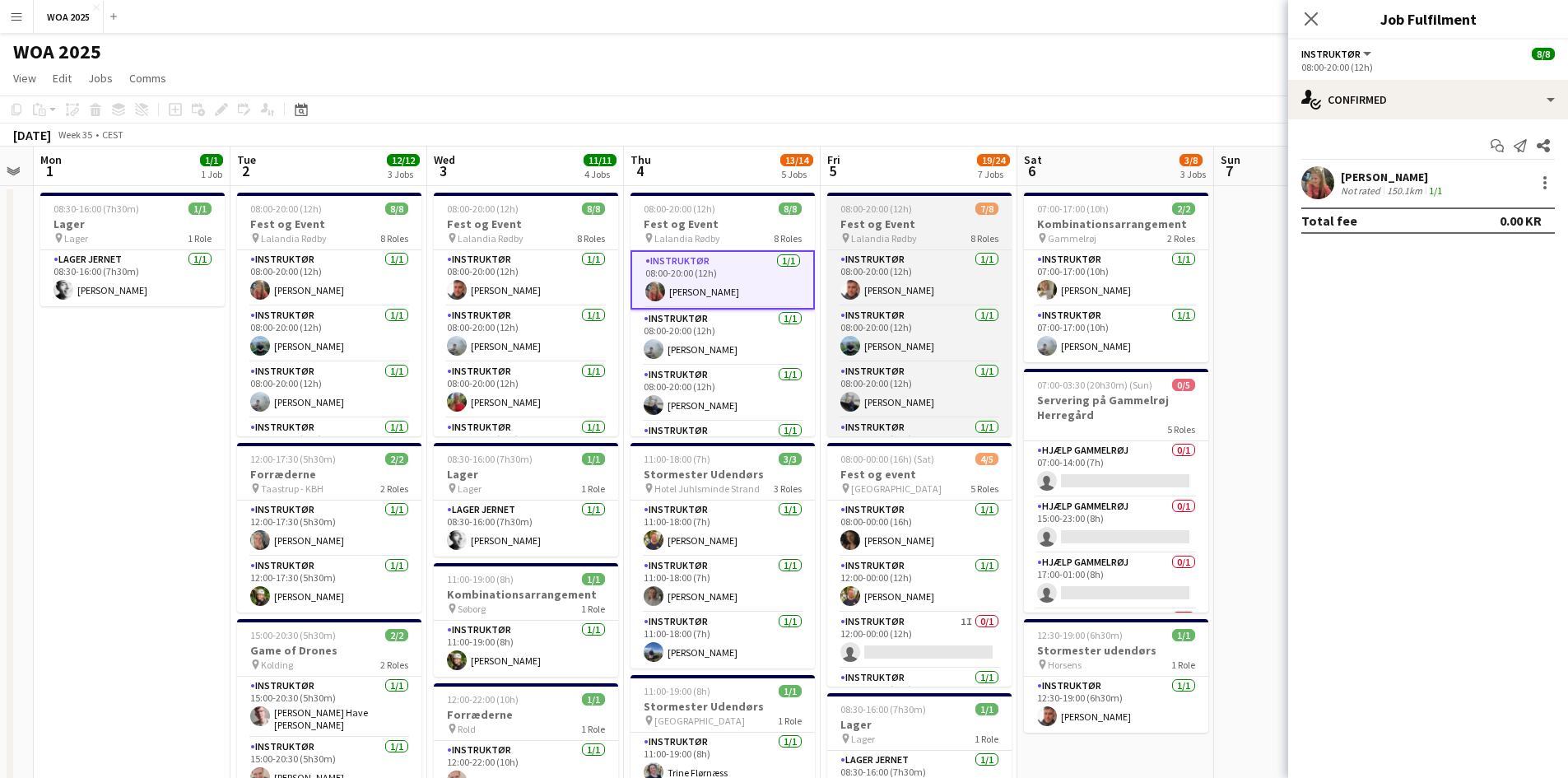
click at [907, 237] on span "Lalandia Rødby" at bounding box center [883, 238] width 66 height 12
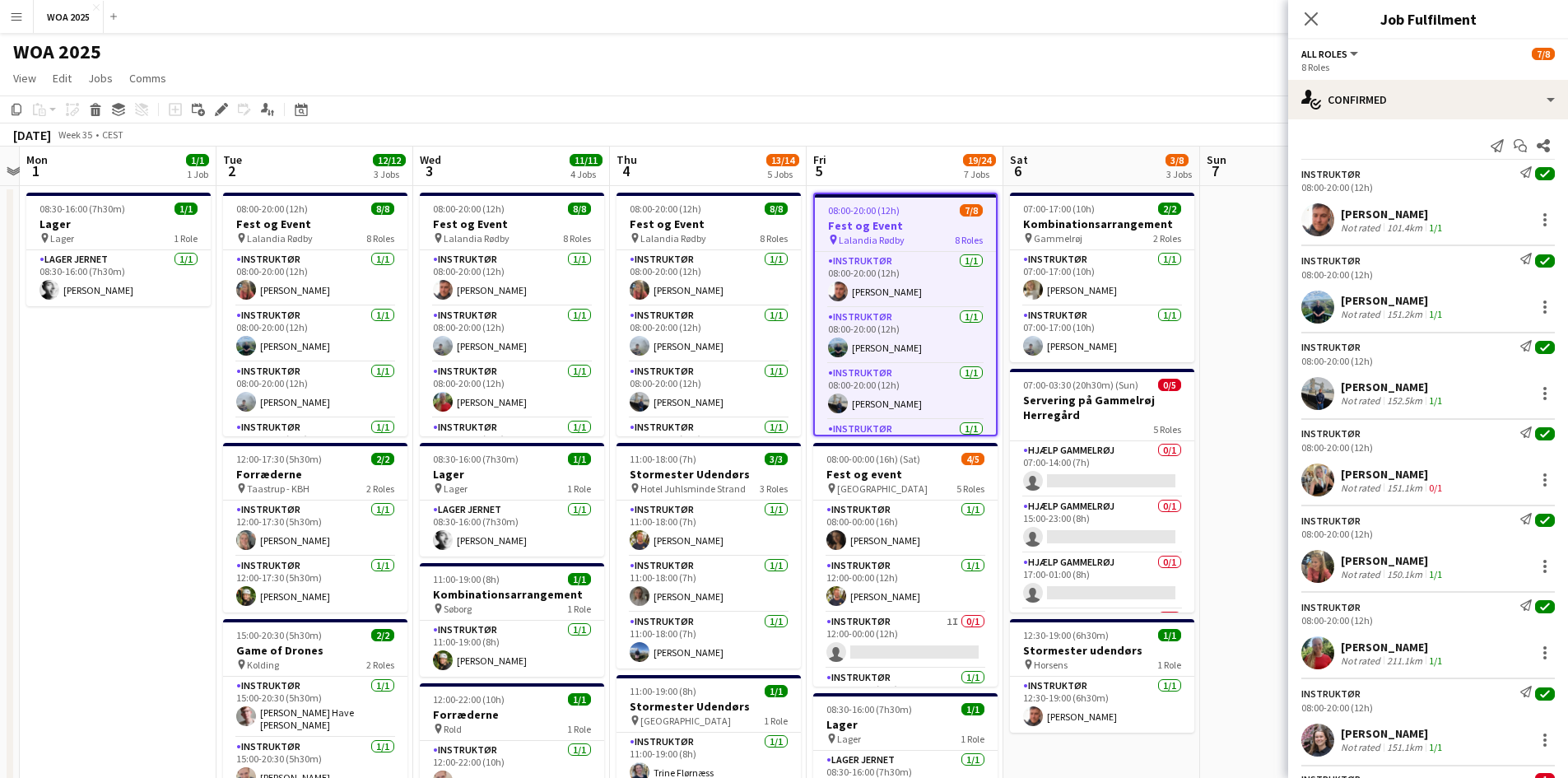
drag, startPoint x: 1267, startPoint y: 378, endPoint x: 1252, endPoint y: 450, distance: 73.5
click at [1301, 22] on app-icon "Close pop-in" at bounding box center [1312, 20] width 24 height 24
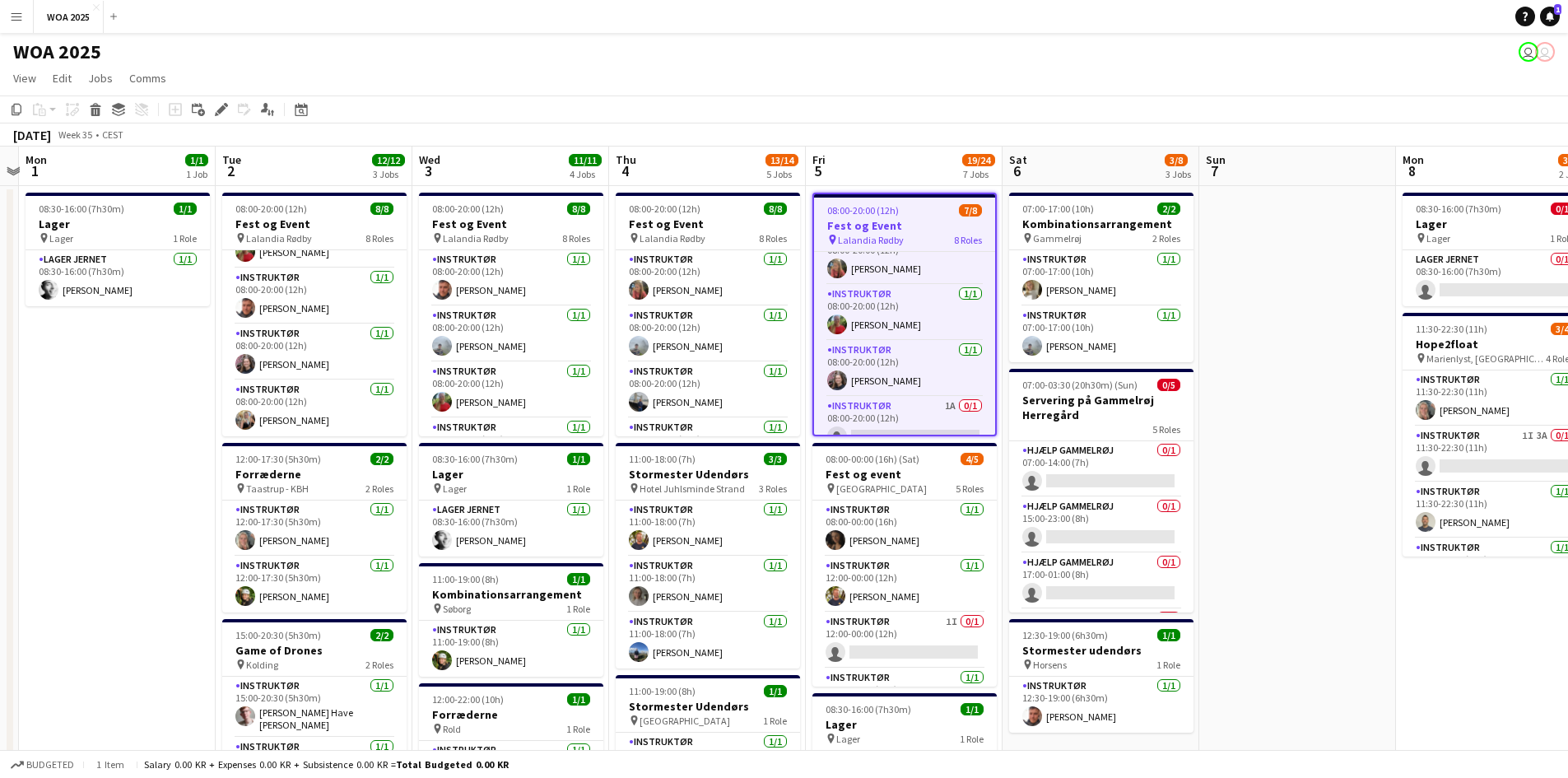
scroll to position [265, 0]
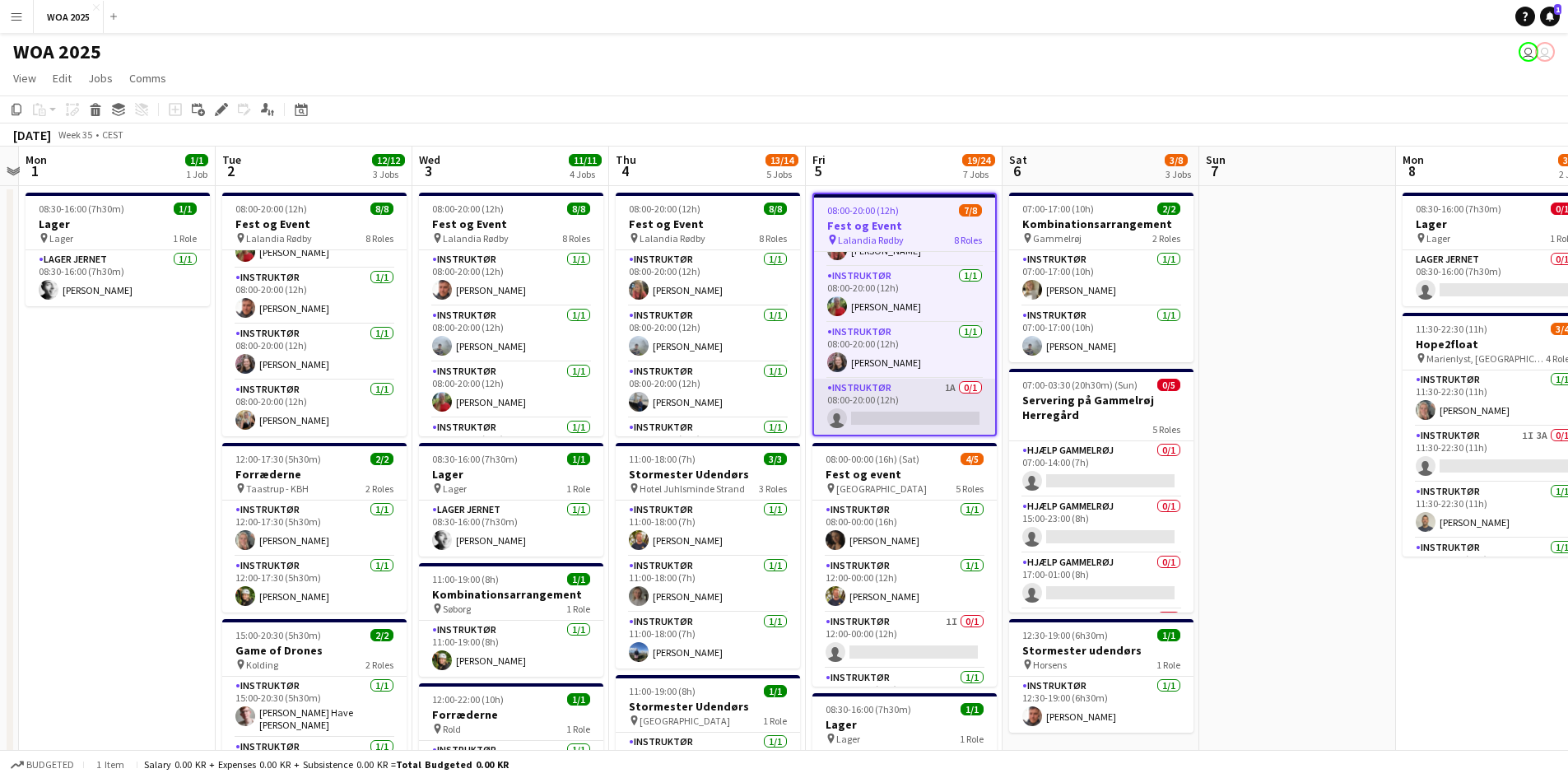
click at [927, 398] on app-card-role "Instruktør 1A 0/1 08:00-20:00 (12h) single-neutral-actions" at bounding box center [905, 406] width 181 height 56
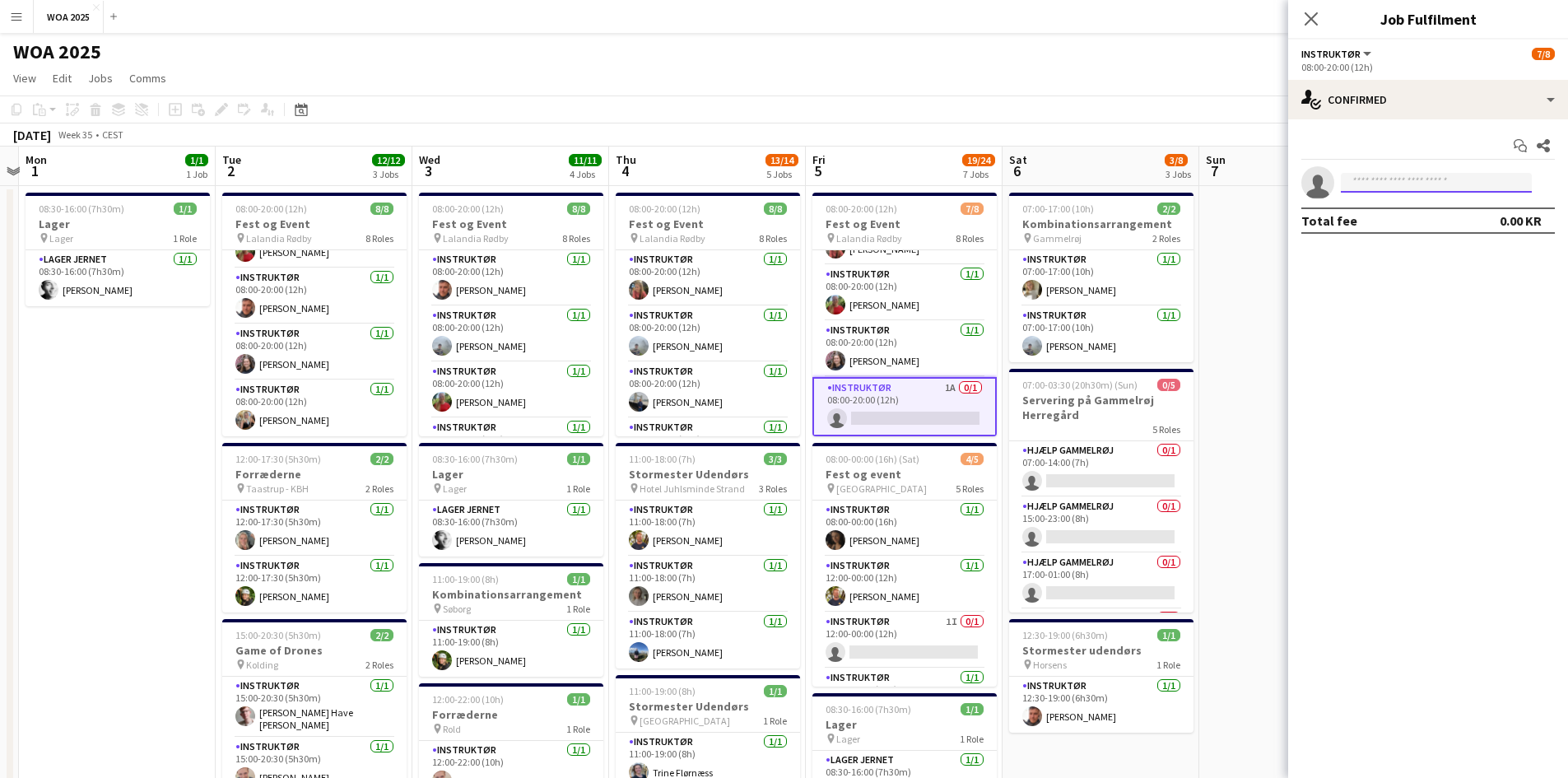
click at [1407, 186] on input at bounding box center [1436, 182] width 191 height 20
type input "*"
type input "*****"
click at [1403, 212] on span "[PERSON_NAME]" at bounding box center [1401, 206] width 95 height 14
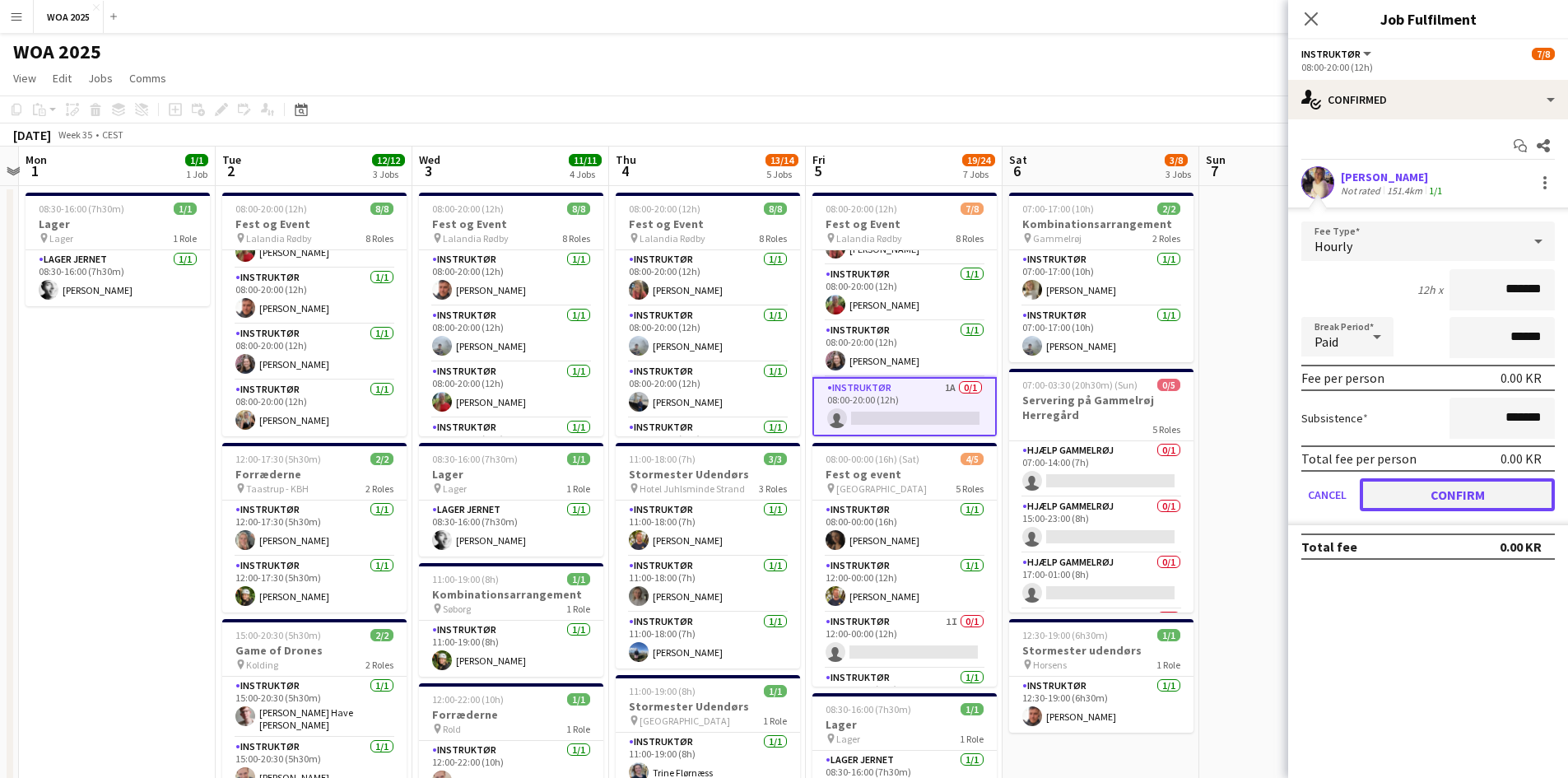
click at [1508, 490] on button "Confirm" at bounding box center [1456, 494] width 195 height 33
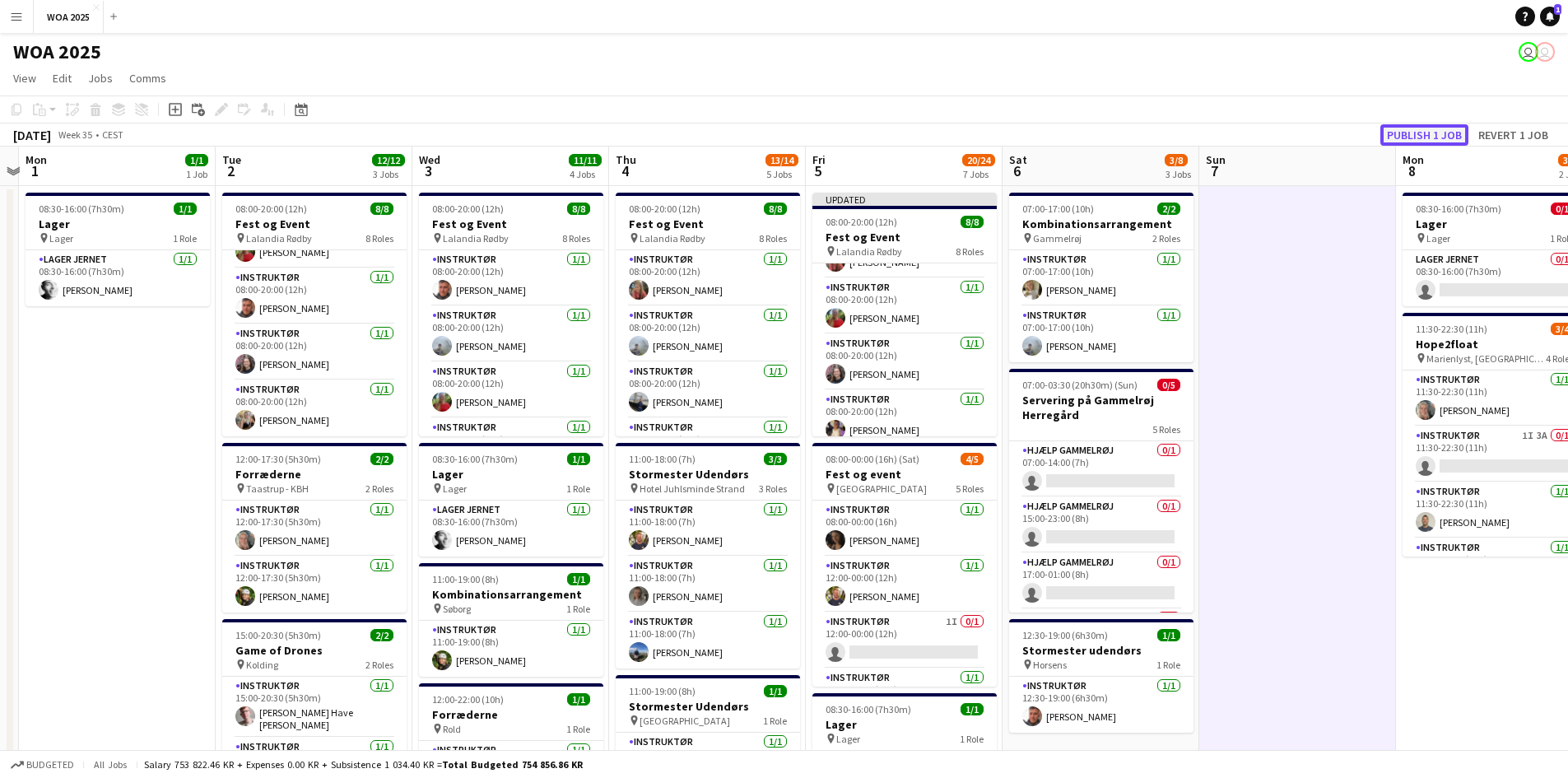
click at [1441, 136] on button "Publish 1 job" at bounding box center [1424, 134] width 89 height 21
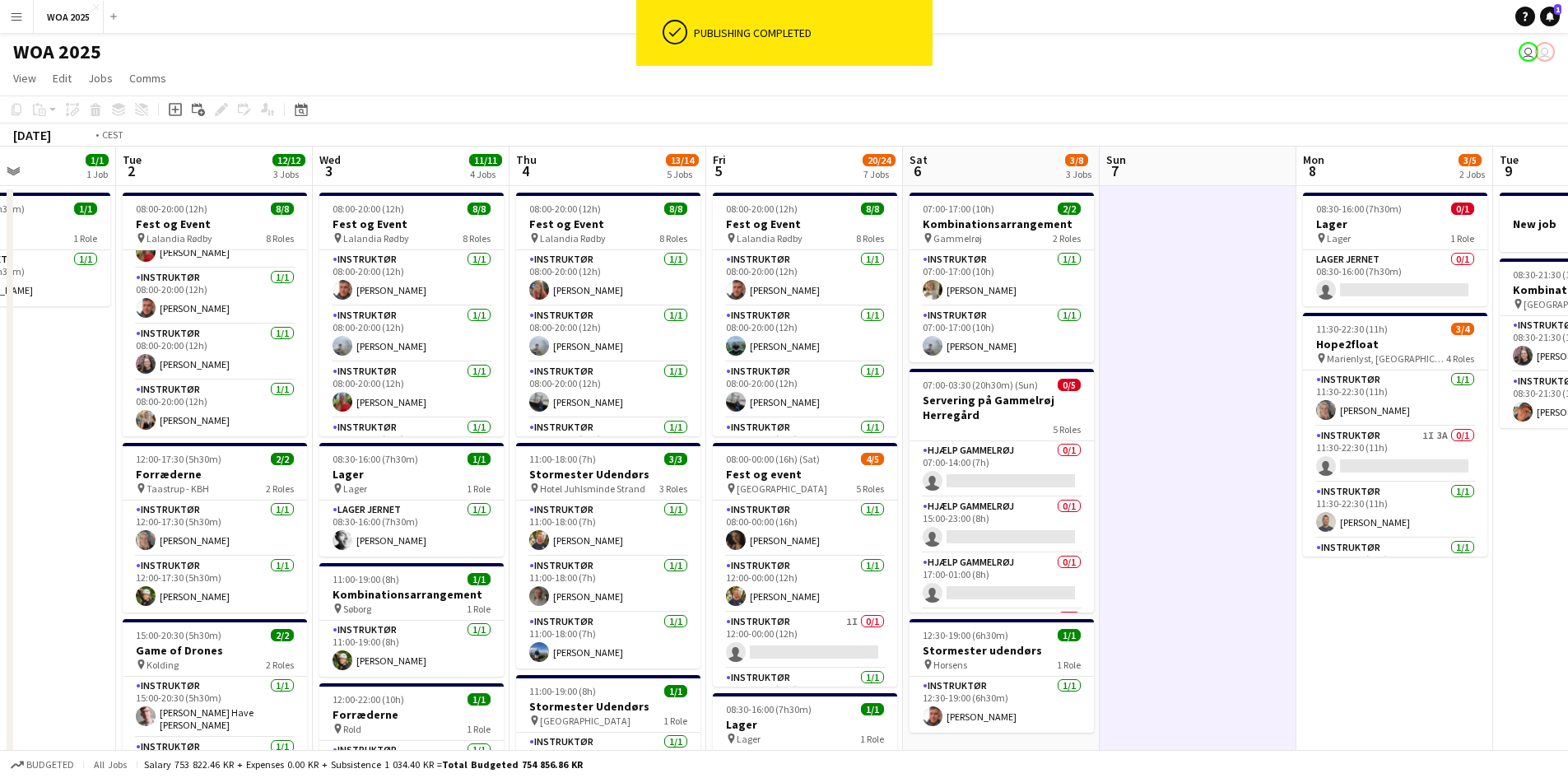
scroll to position [0, 519]
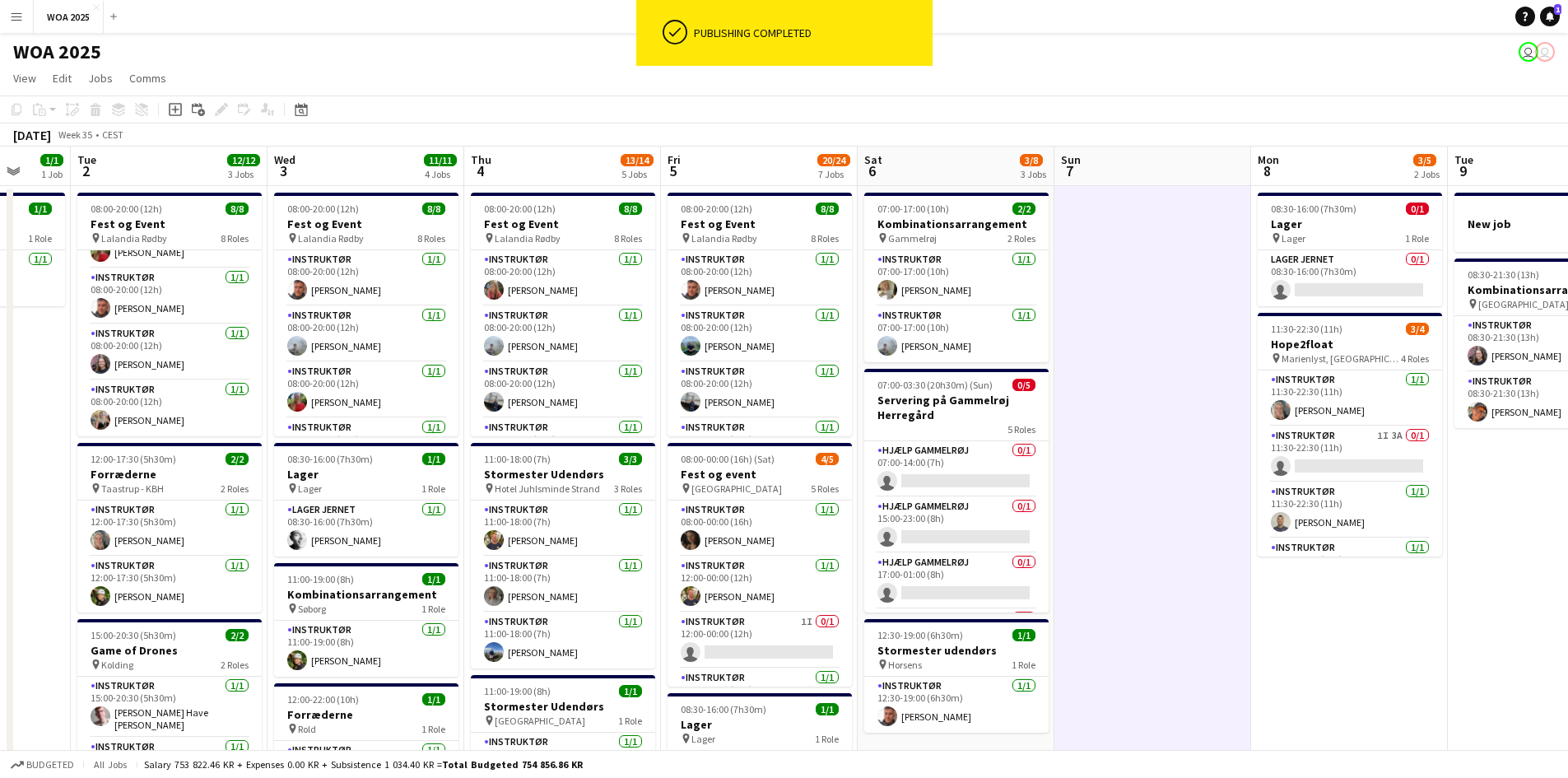
drag, startPoint x: 1360, startPoint y: 363, endPoint x: 1216, endPoint y: 376, distance: 144.6
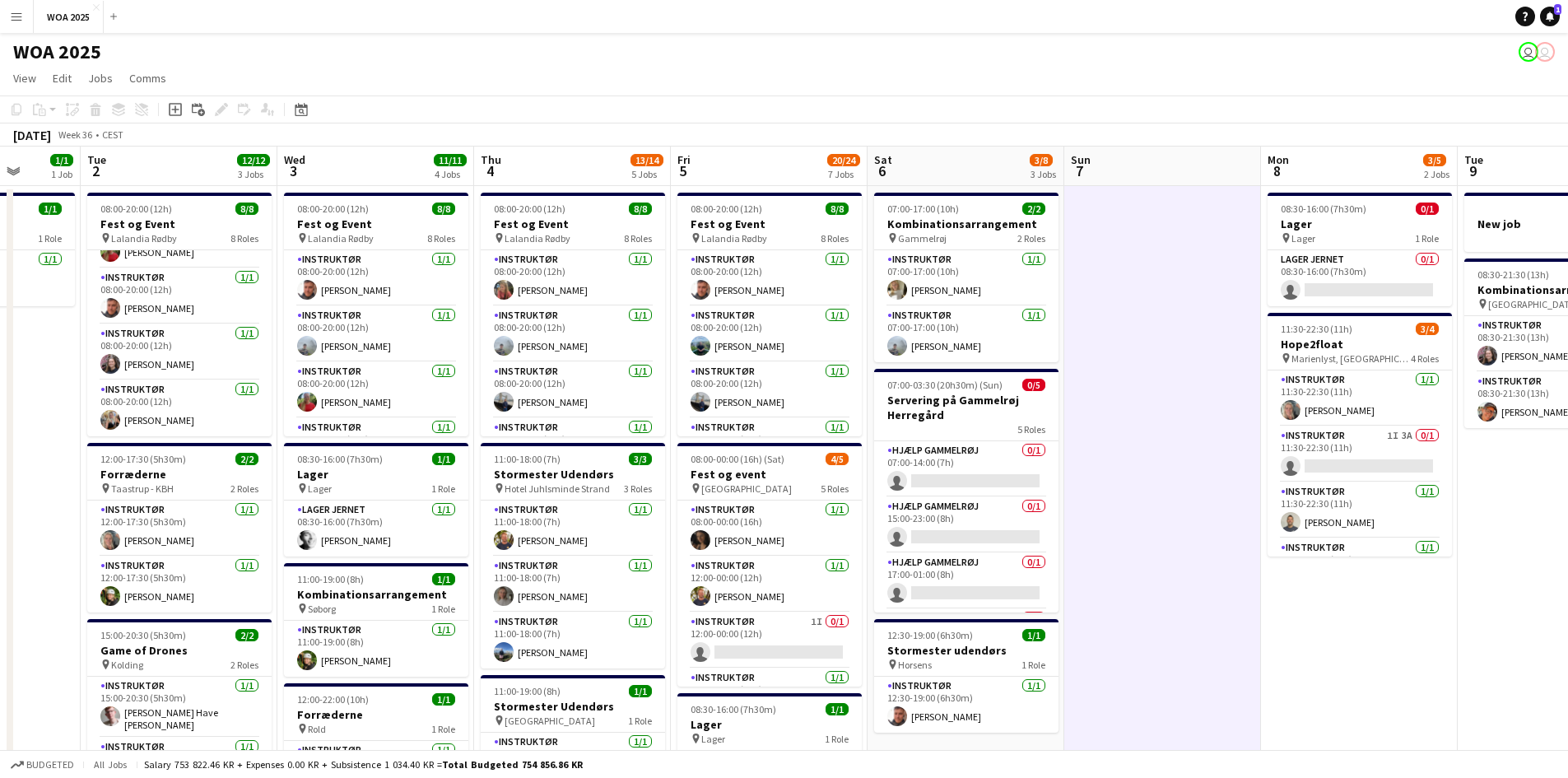
drag, startPoint x: 1382, startPoint y: 648, endPoint x: 1193, endPoint y: 614, distance: 192.0
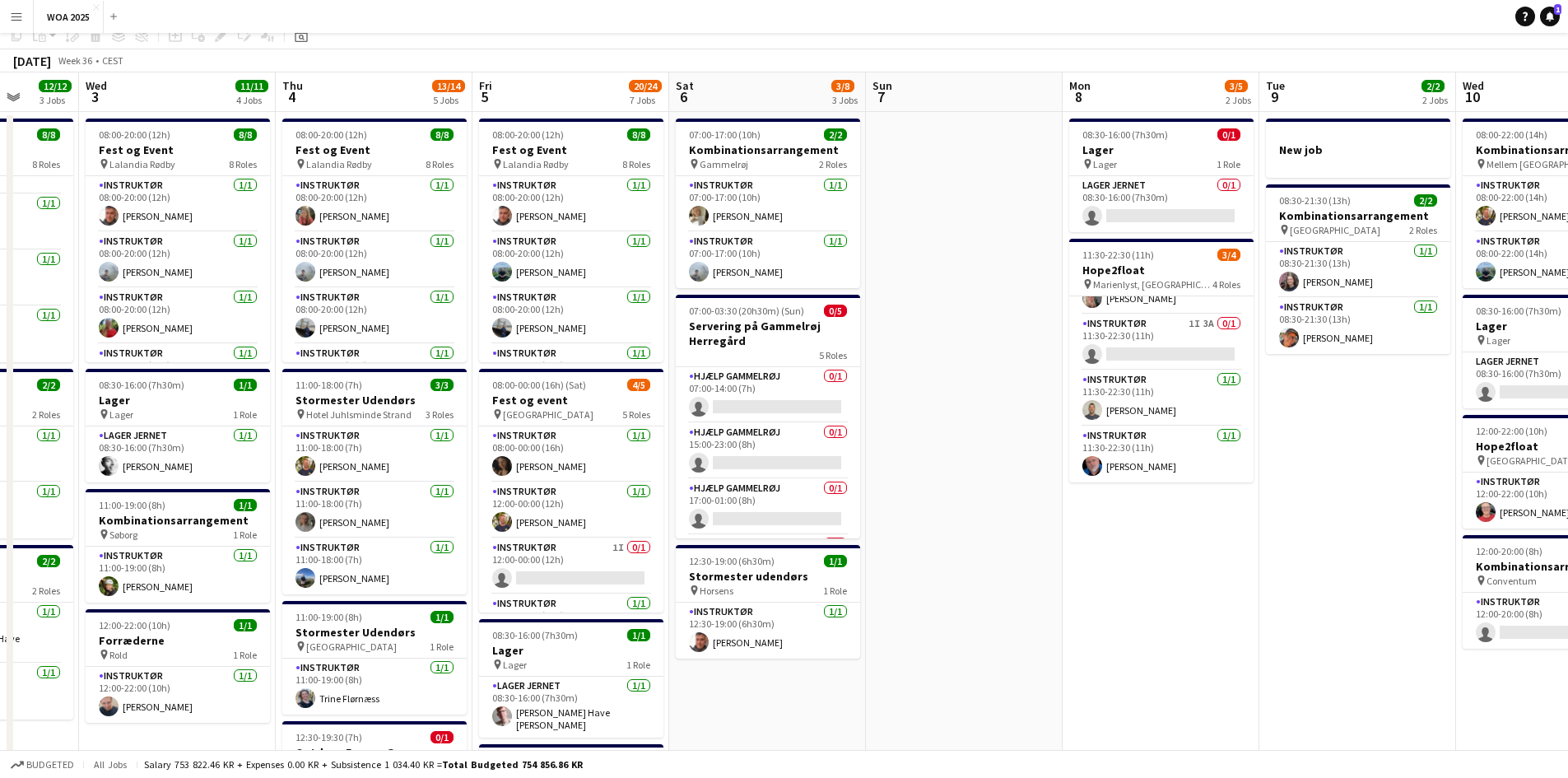
scroll to position [0, 0]
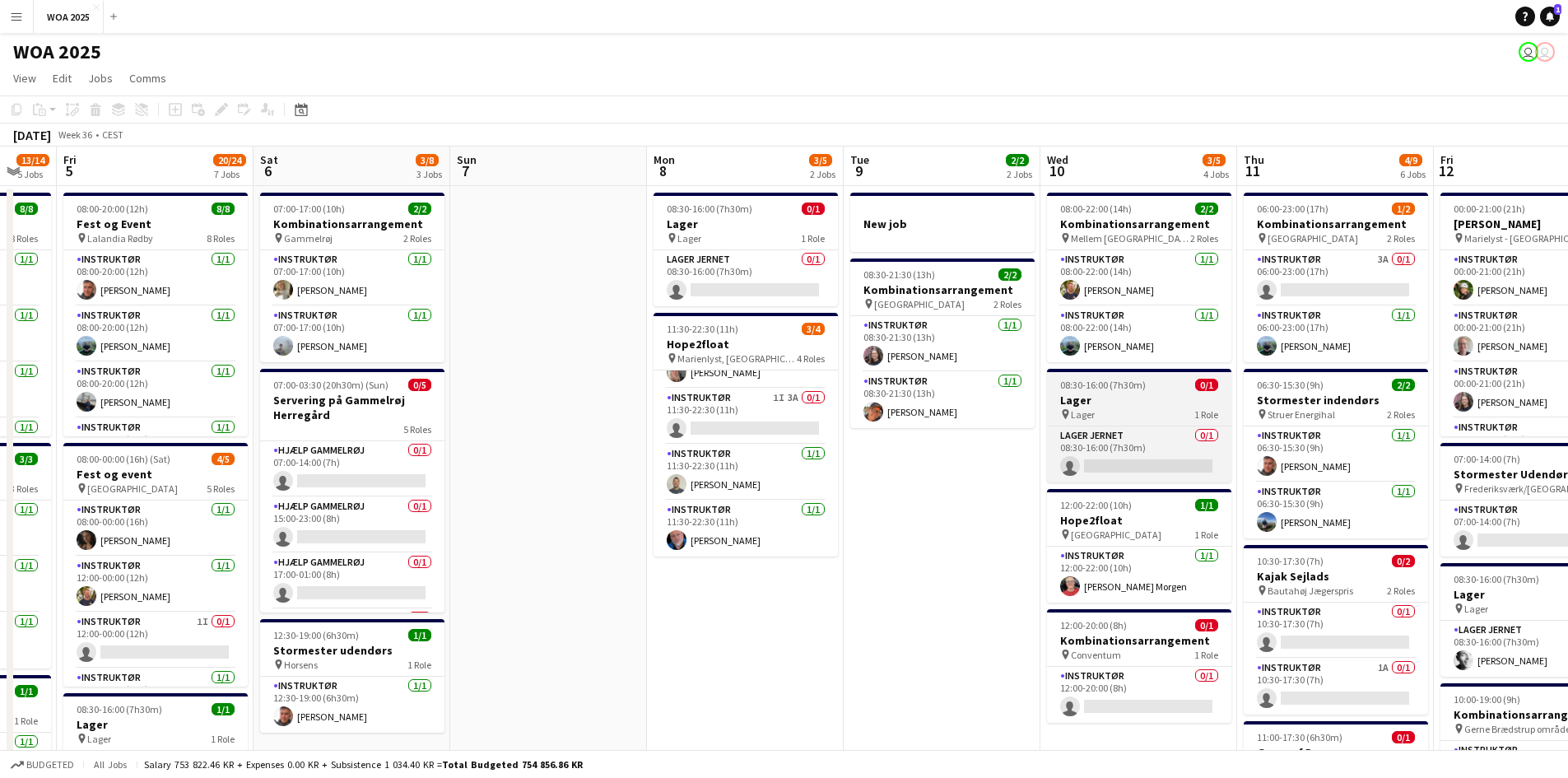
scroll to position [0, 557]
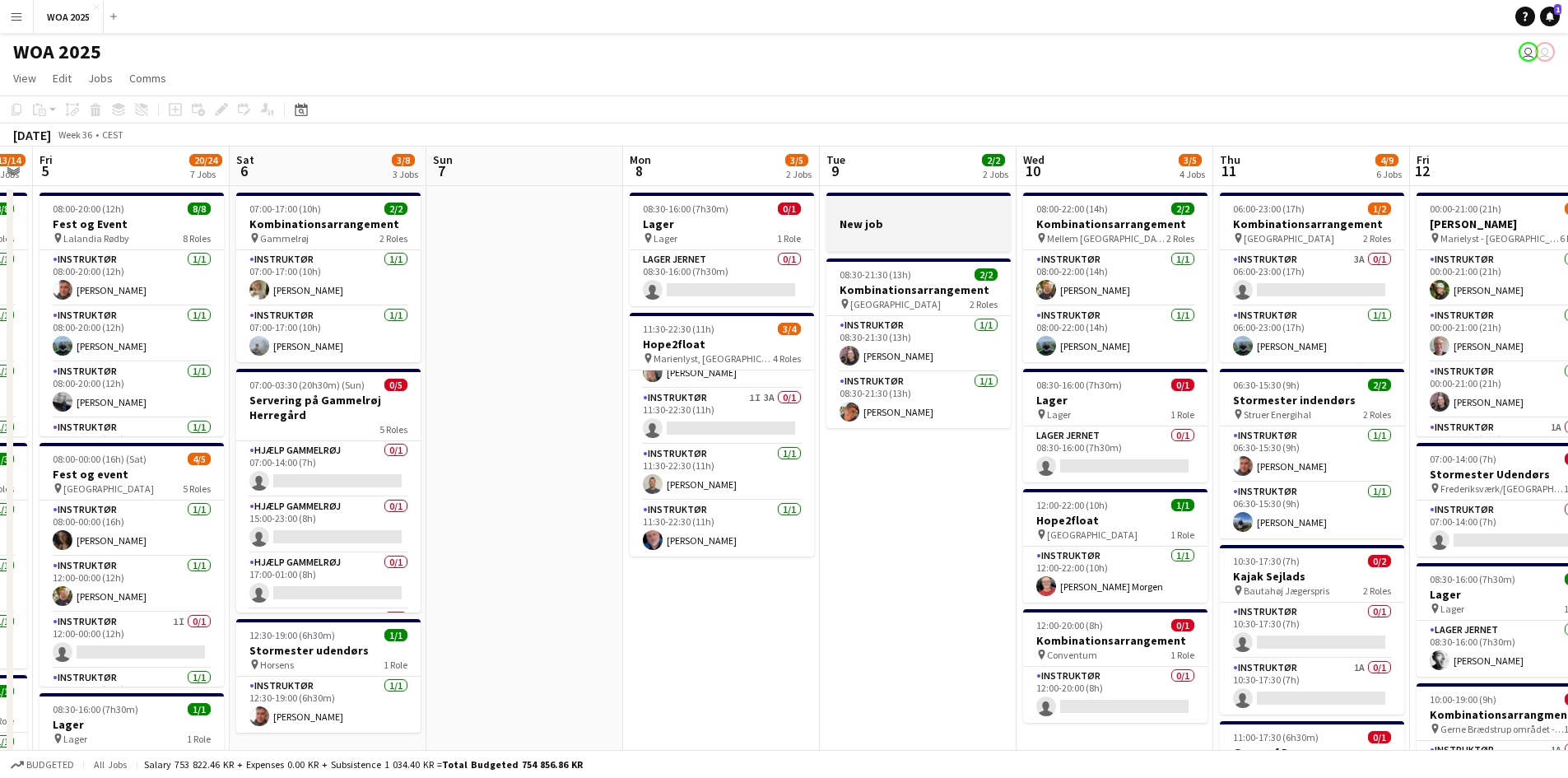
click at [977, 213] on div at bounding box center [919, 208] width 184 height 12
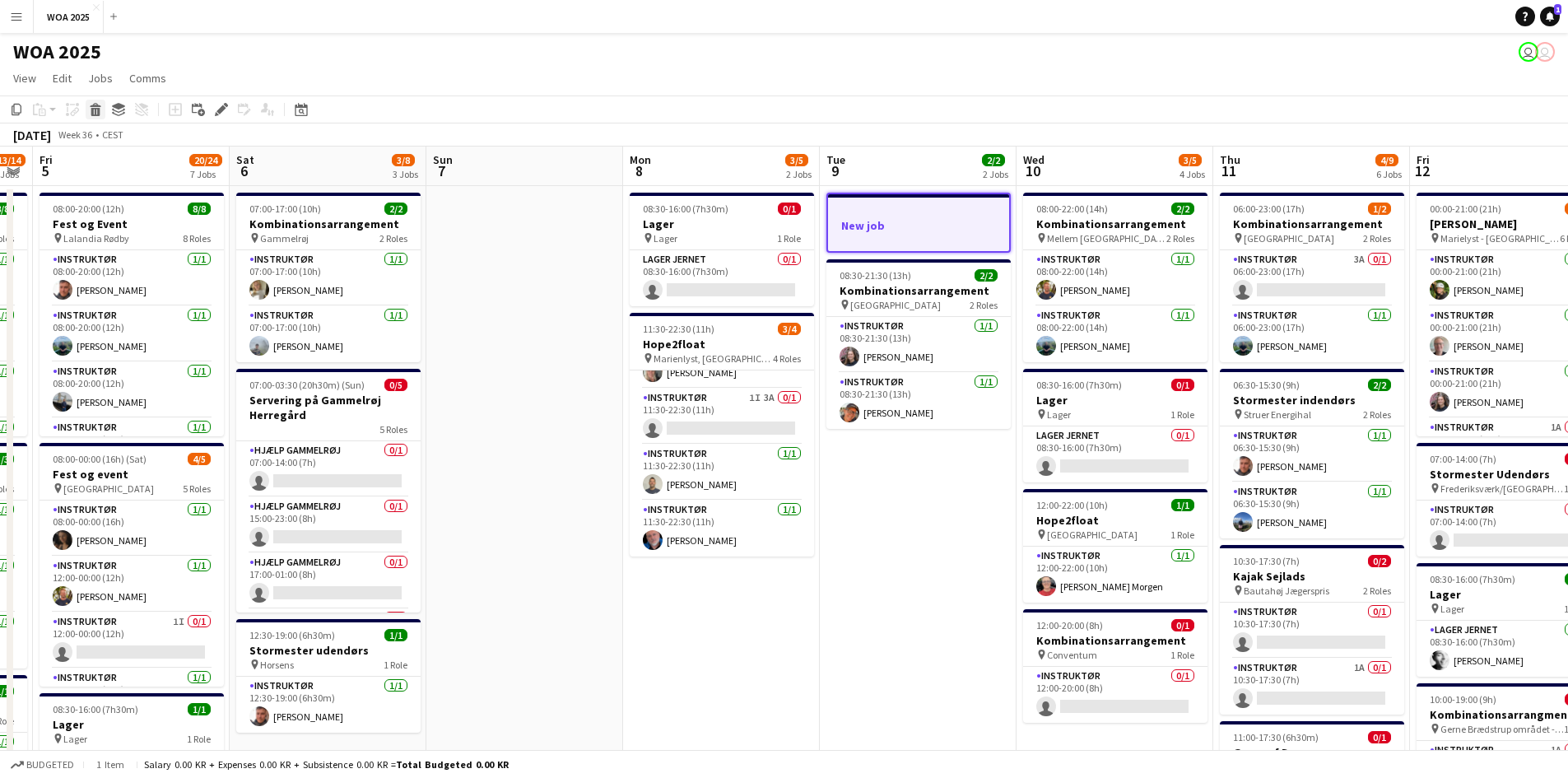
click at [103, 110] on div "Delete" at bounding box center [95, 109] width 20 height 20
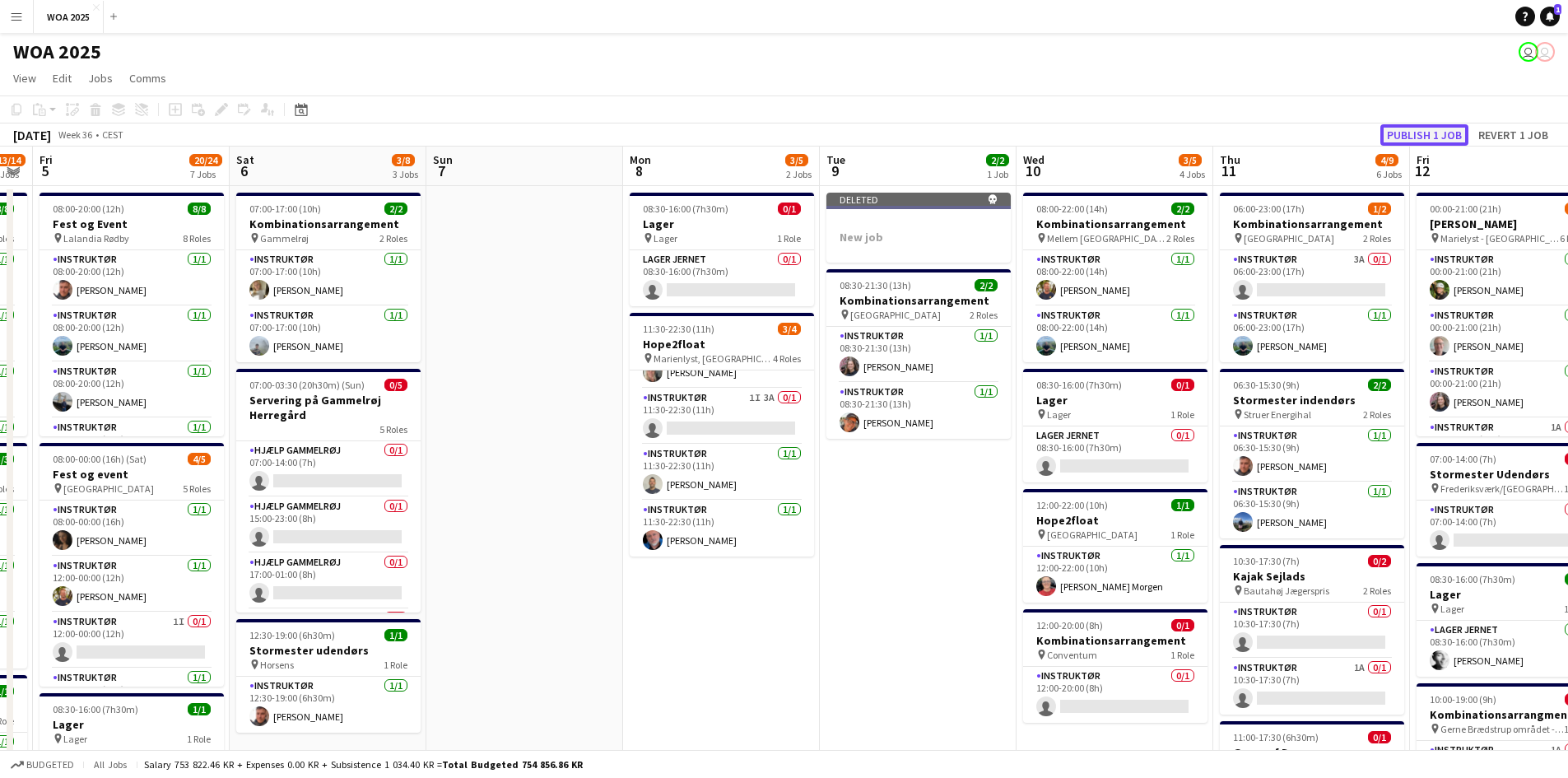
click at [1426, 130] on button "Publish 1 job" at bounding box center [1424, 134] width 89 height 21
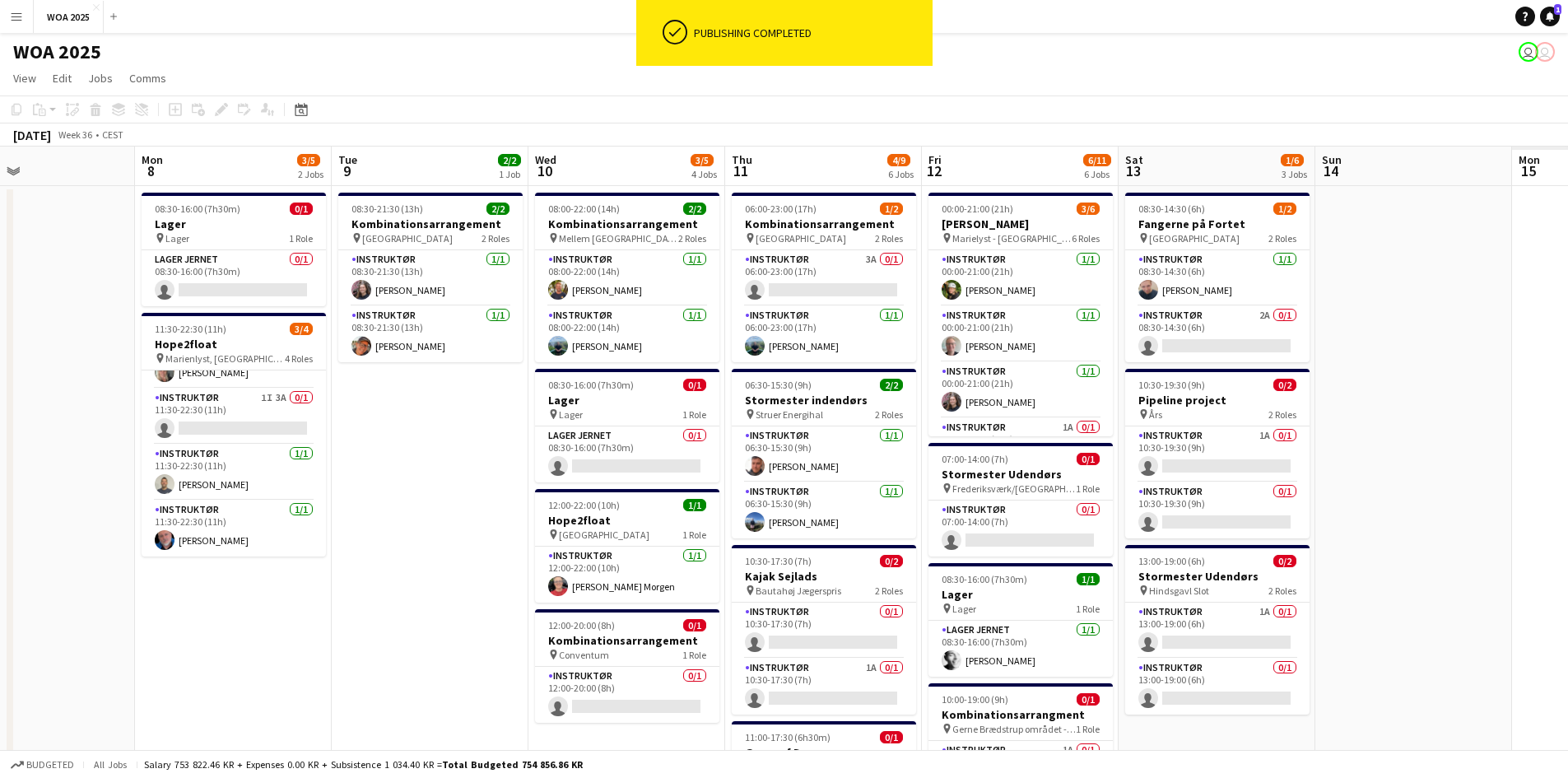
scroll to position [0, 540]
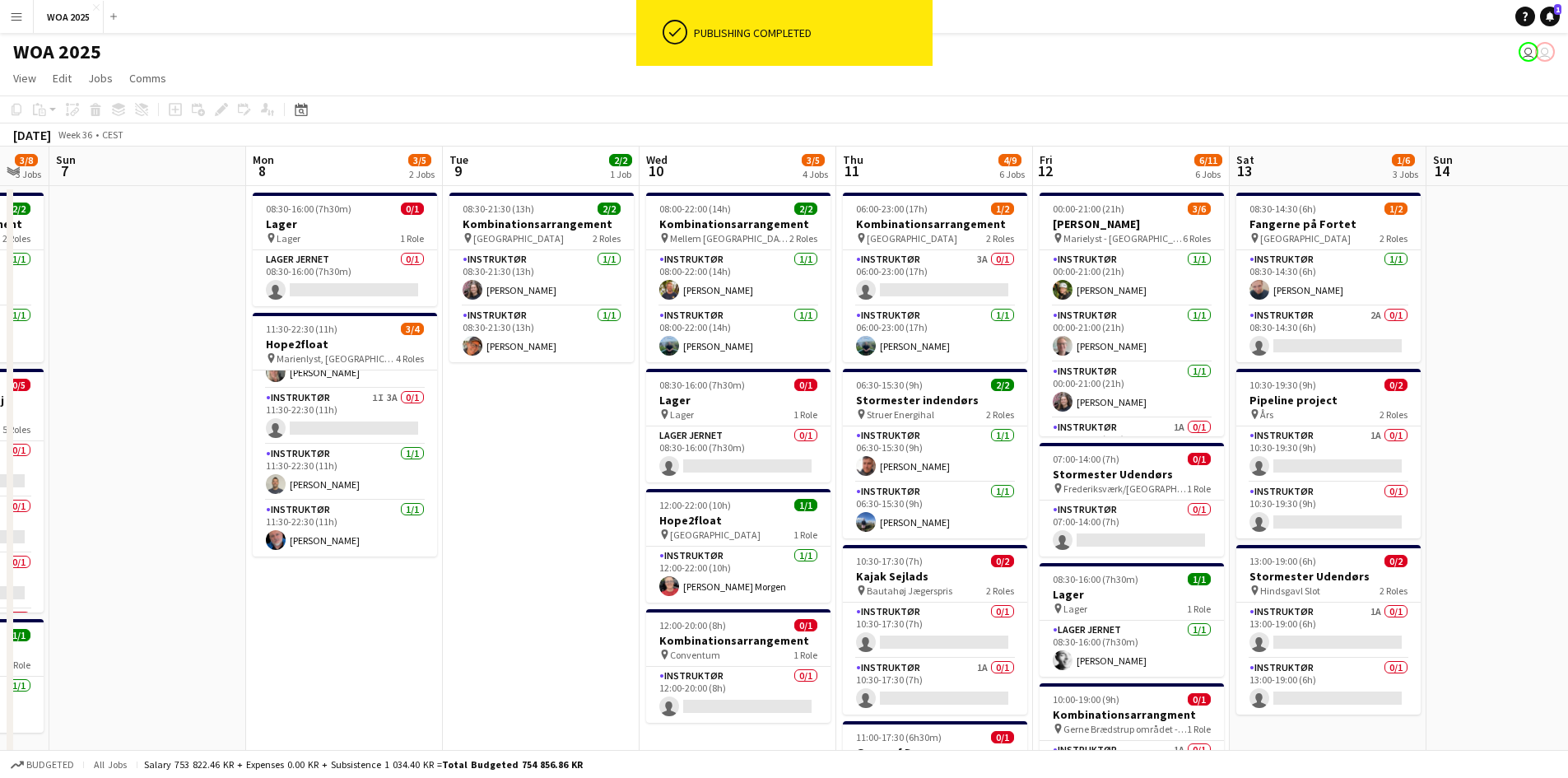
drag, startPoint x: 1040, startPoint y: 474, endPoint x: 662, endPoint y: 422, distance: 381.6
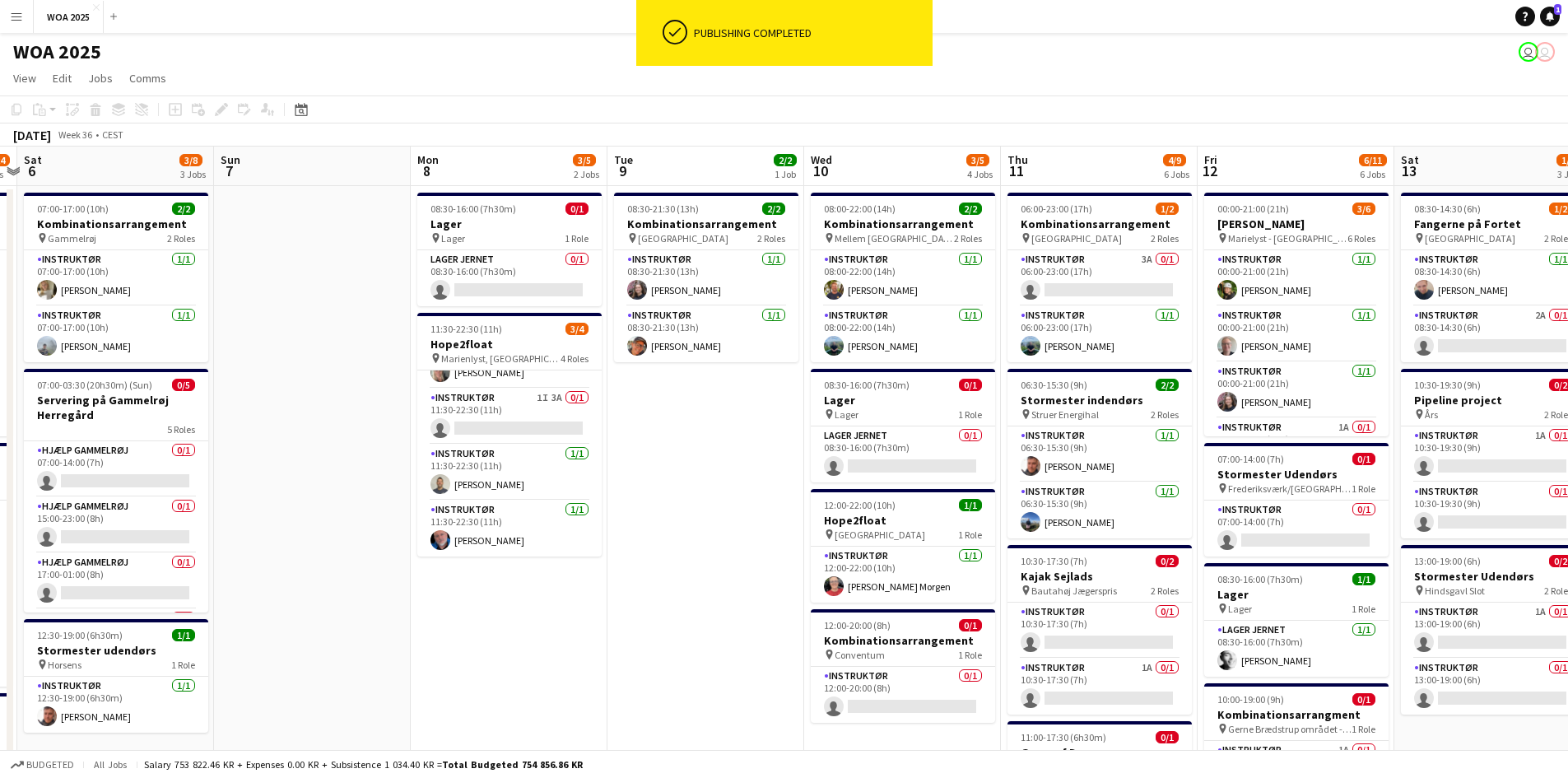
drag, startPoint x: 600, startPoint y: 395, endPoint x: 1158, endPoint y: 440, distance: 559.8
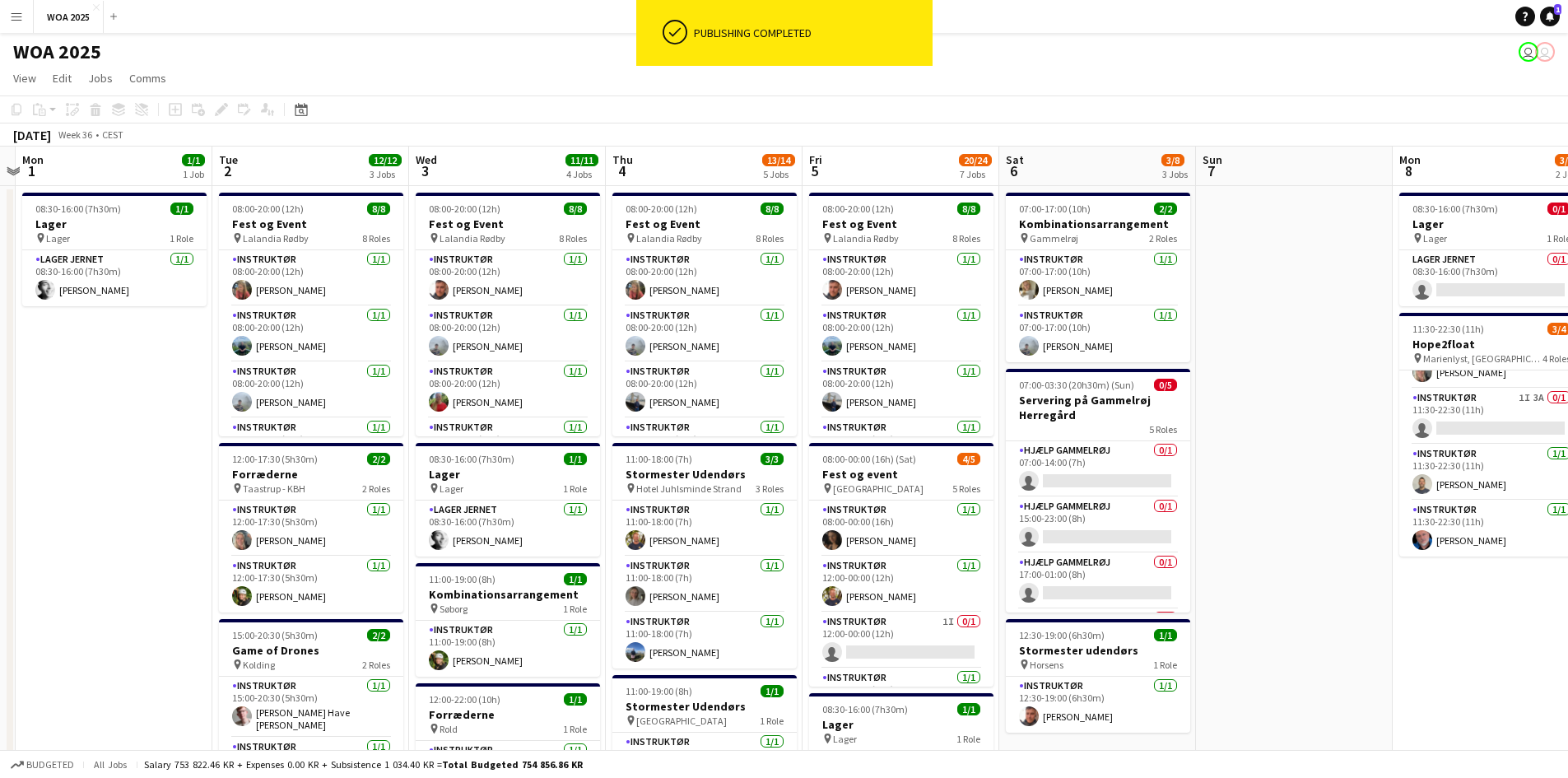
scroll to position [0, 520]
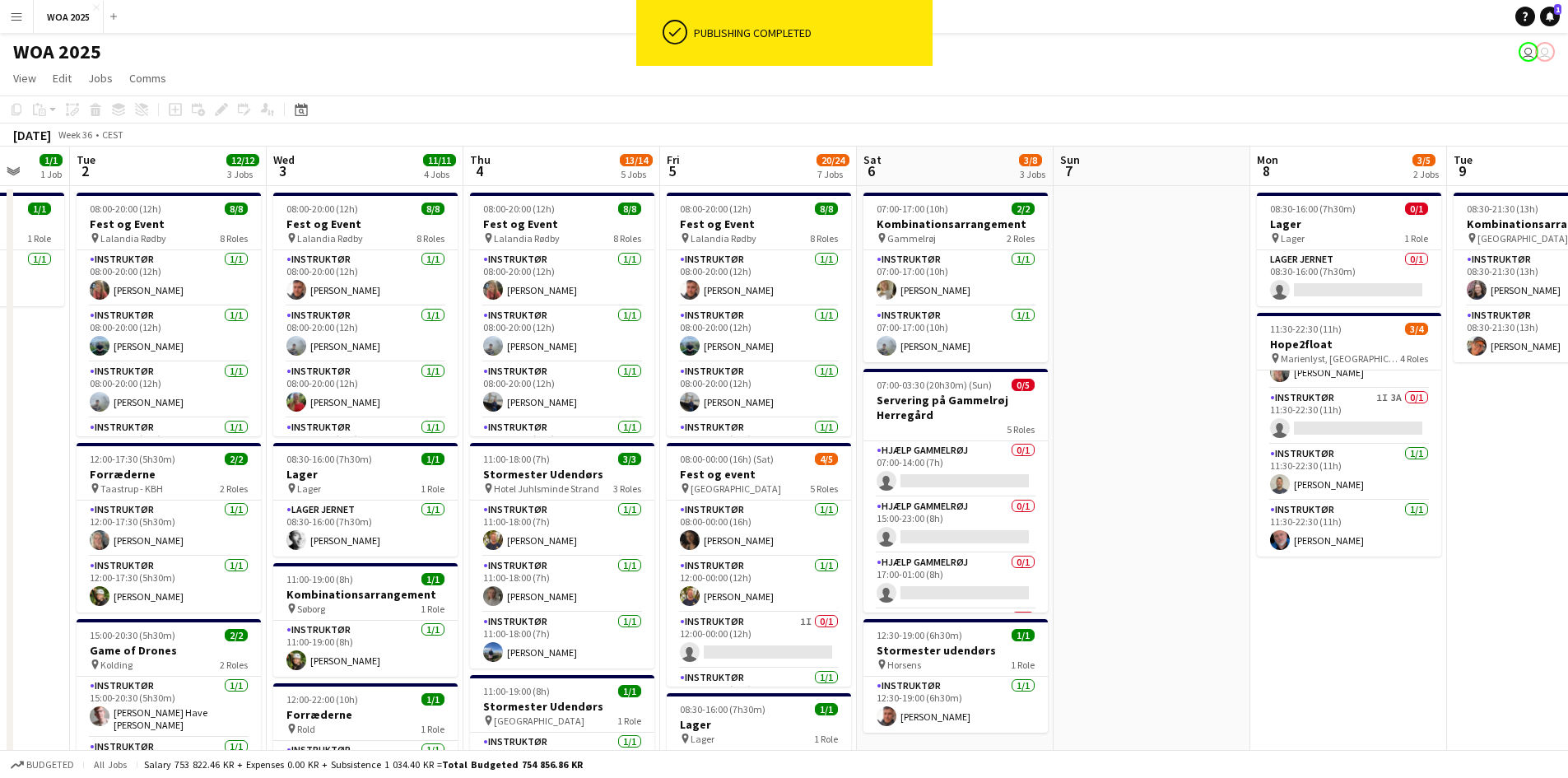
drag, startPoint x: 651, startPoint y: 458, endPoint x: 1096, endPoint y: 457, distance: 445.0
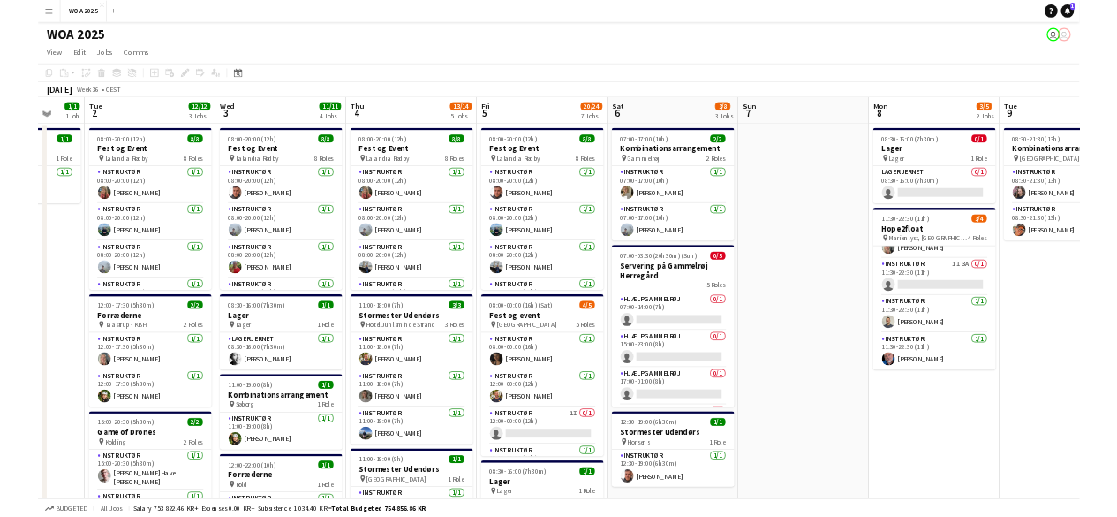
scroll to position [40, 0]
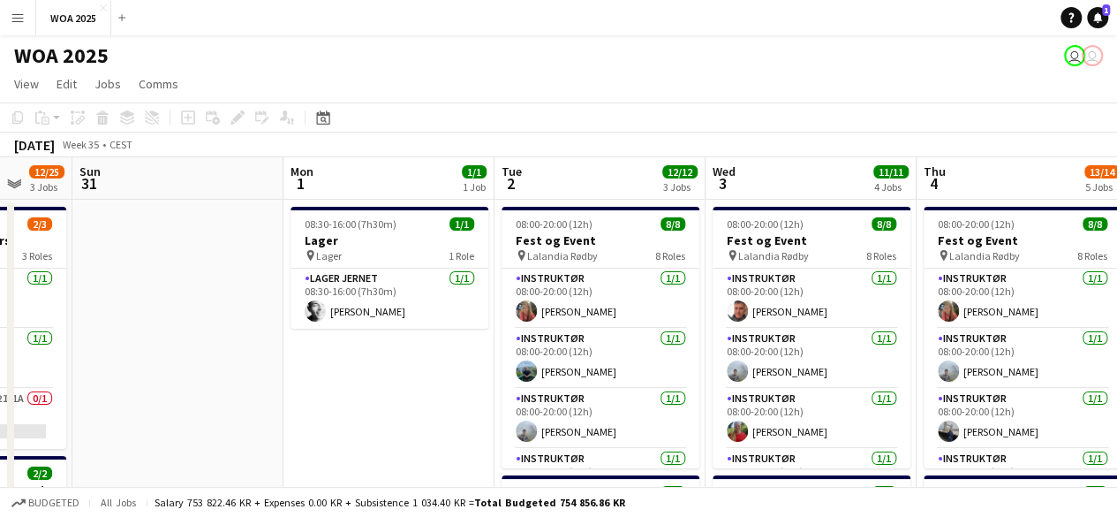
drag, startPoint x: 299, startPoint y: 282, endPoint x: 719, endPoint y: 264, distance: 419.9
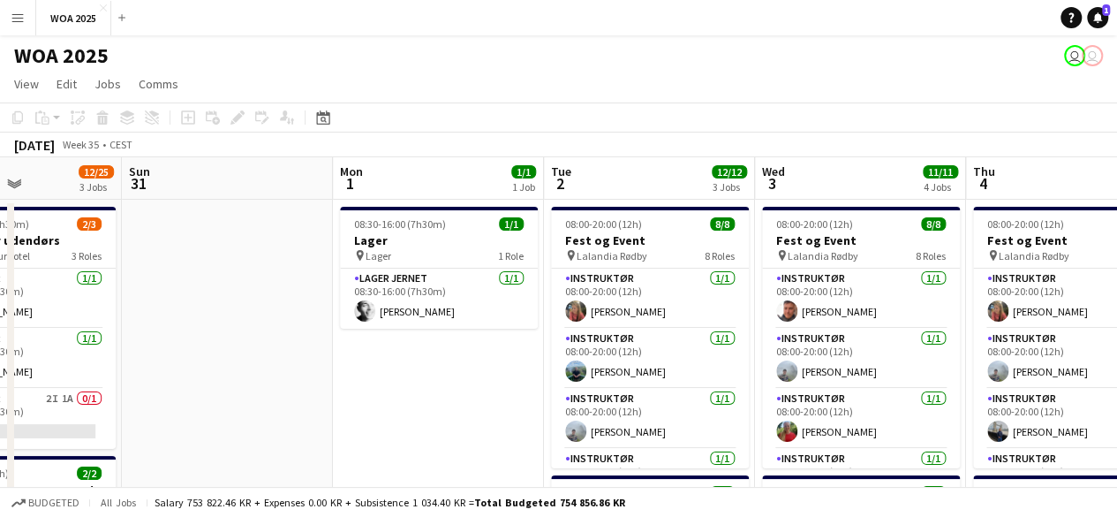
drag, startPoint x: 263, startPoint y: 231, endPoint x: 684, endPoint y: 253, distance: 421.0
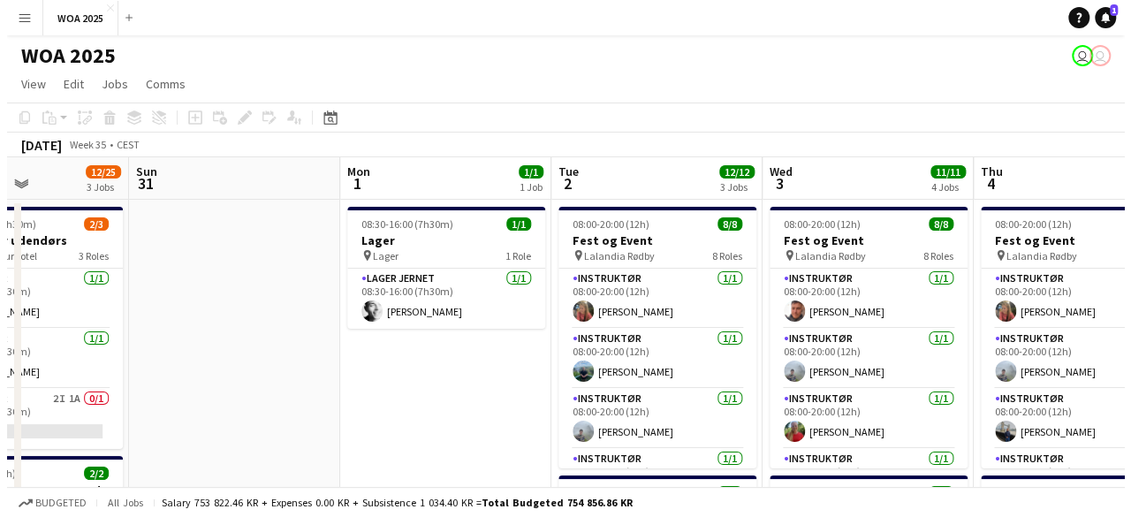
scroll to position [0, 513]
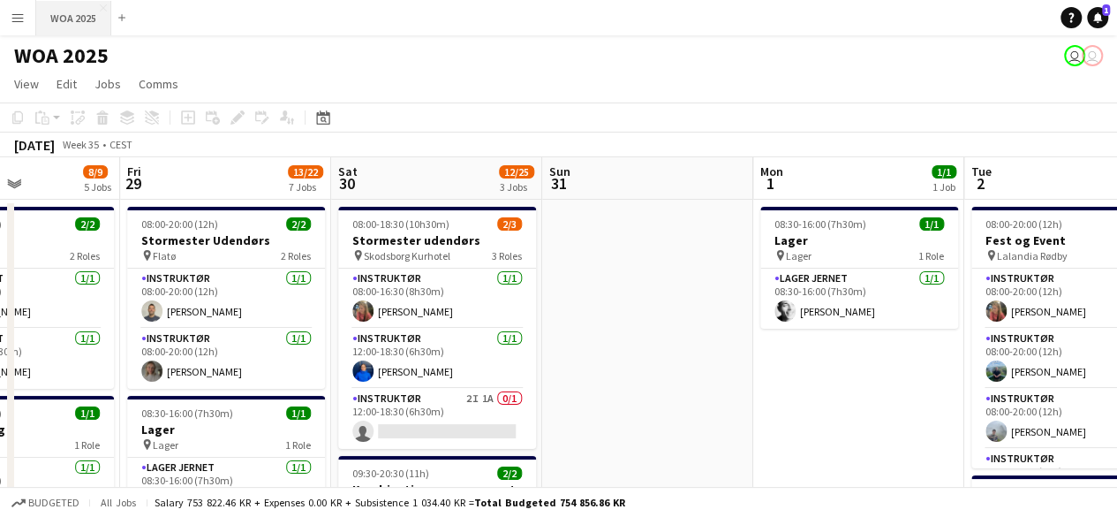
click at [76, 17] on button "WOA 2025 Close" at bounding box center [73, 18] width 75 height 34
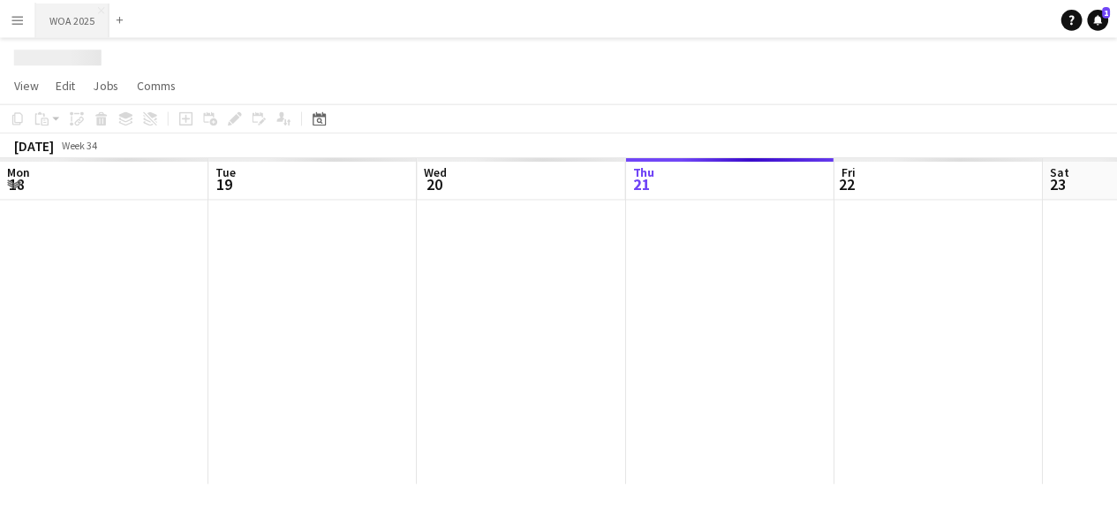
scroll to position [0, 422]
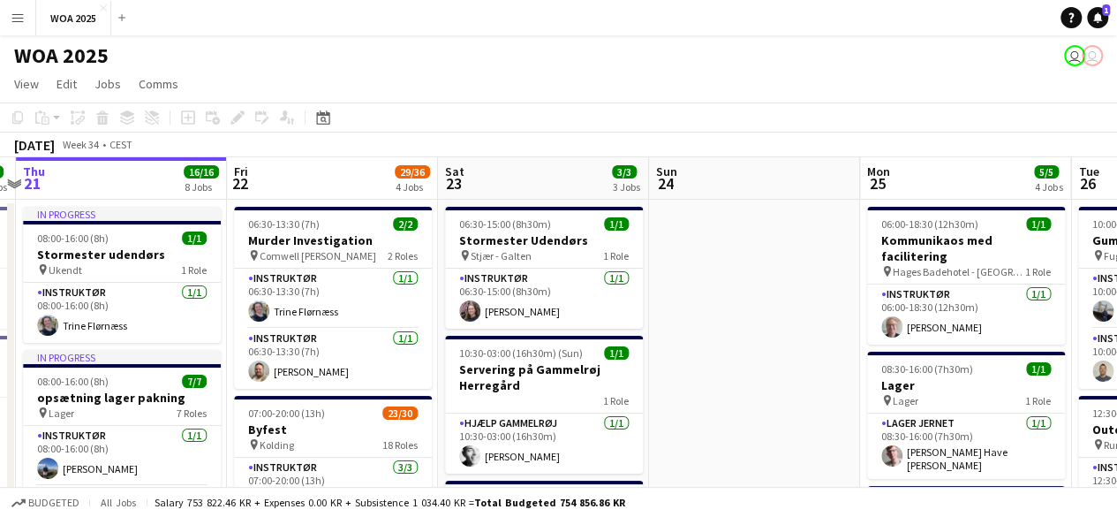
drag, startPoint x: 759, startPoint y: 275, endPoint x: 477, endPoint y: 248, distance: 283.0
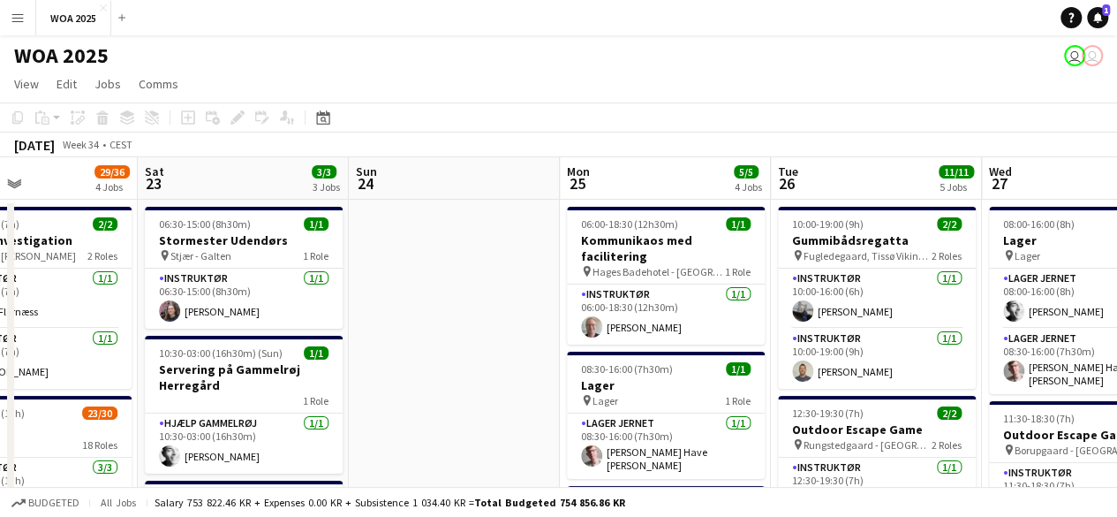
drag, startPoint x: 820, startPoint y: 292, endPoint x: 646, endPoint y: 277, distance: 174.6
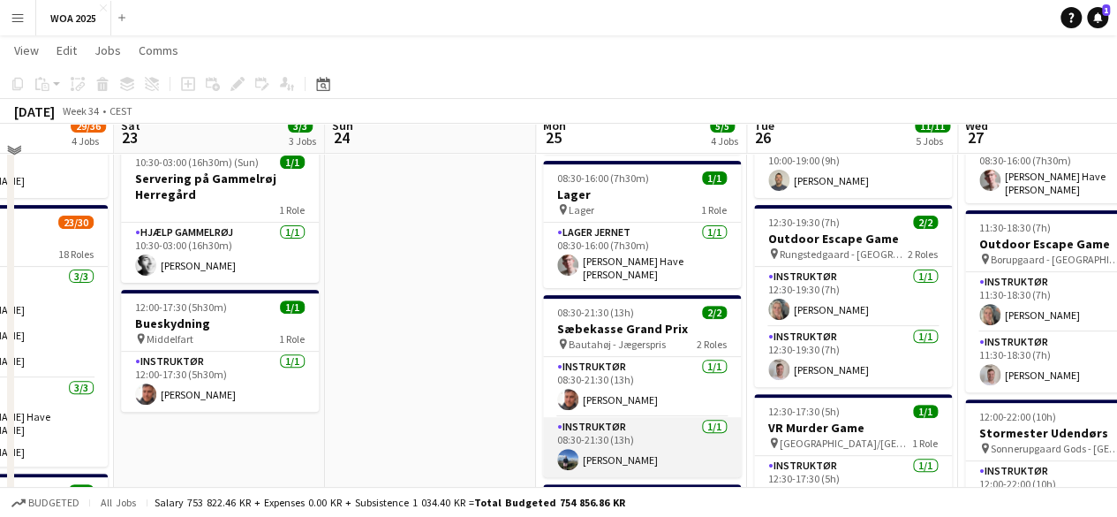
scroll to position [177, 0]
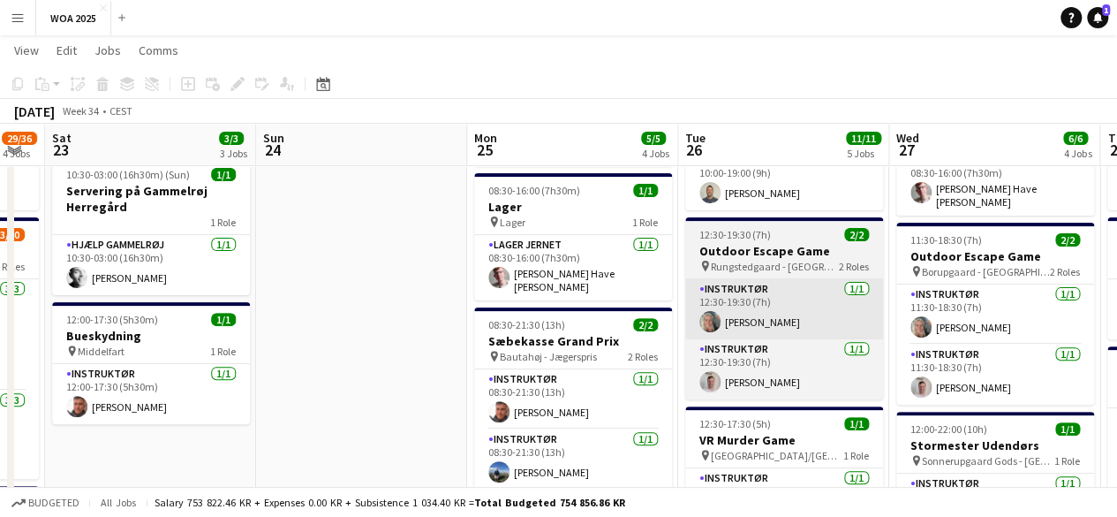
drag, startPoint x: 821, startPoint y: 280, endPoint x: 618, endPoint y: 288, distance: 203.3
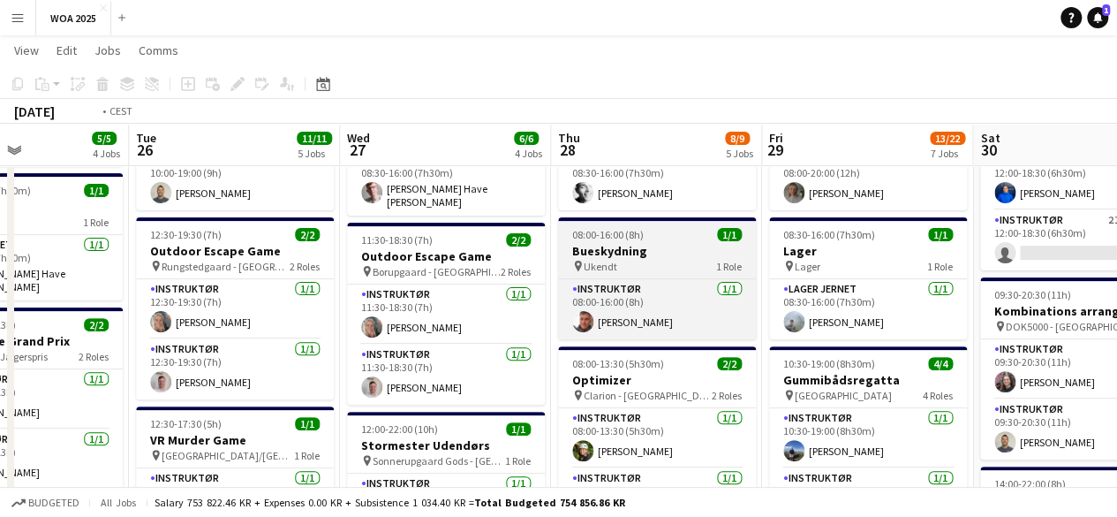
drag, startPoint x: 936, startPoint y: 290, endPoint x: 612, endPoint y: 269, distance: 324.8
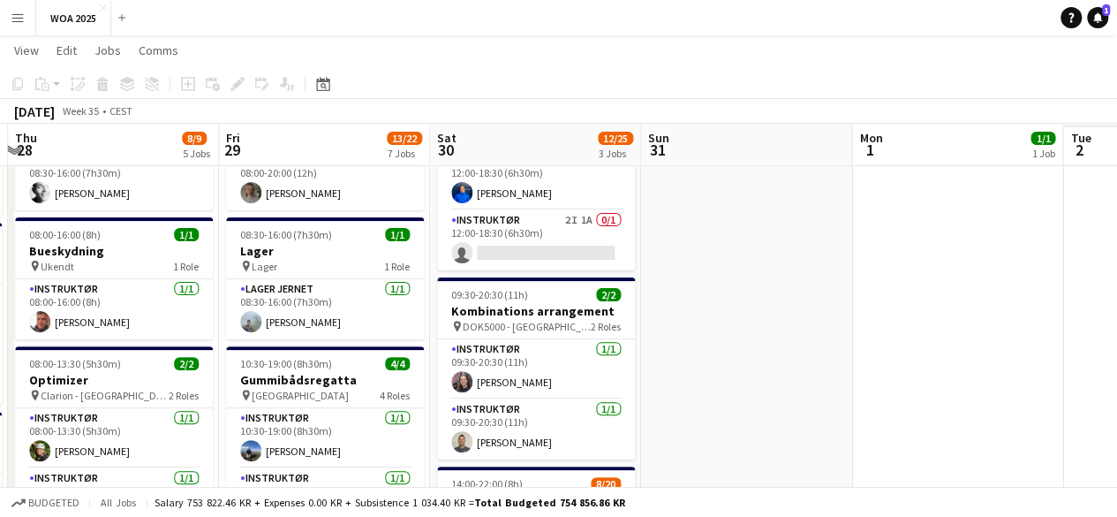
drag, startPoint x: 715, startPoint y: 269, endPoint x: 373, endPoint y: 262, distance: 341.9
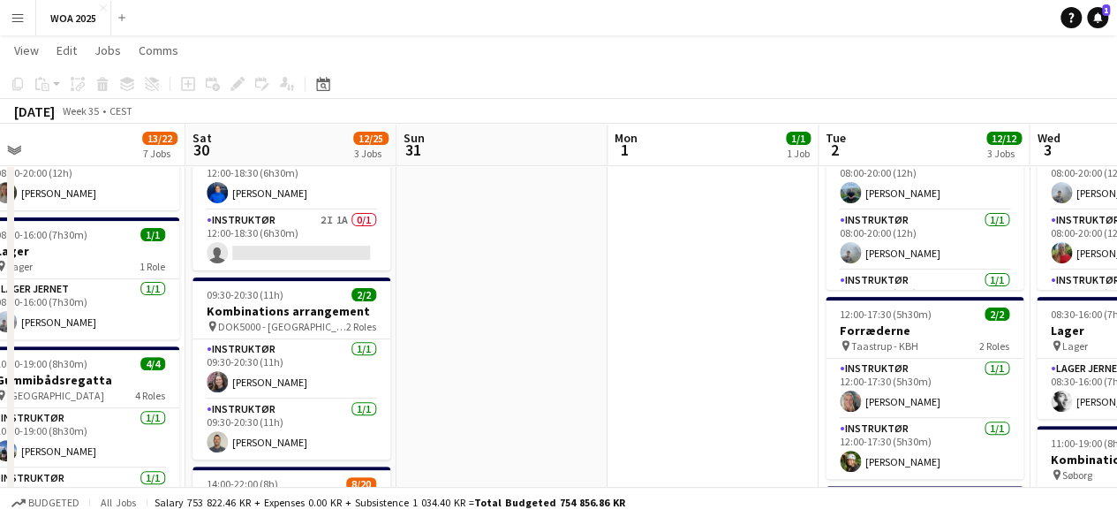
drag, startPoint x: 765, startPoint y: 287, endPoint x: 588, endPoint y: 290, distance: 176.7
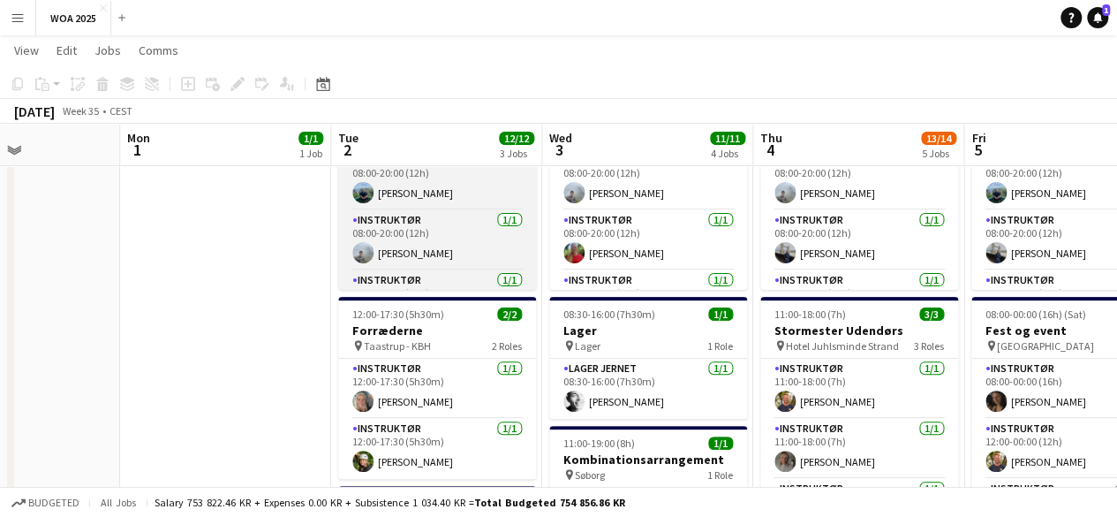
drag, startPoint x: 431, startPoint y: 289, endPoint x: 478, endPoint y: 279, distance: 47.8
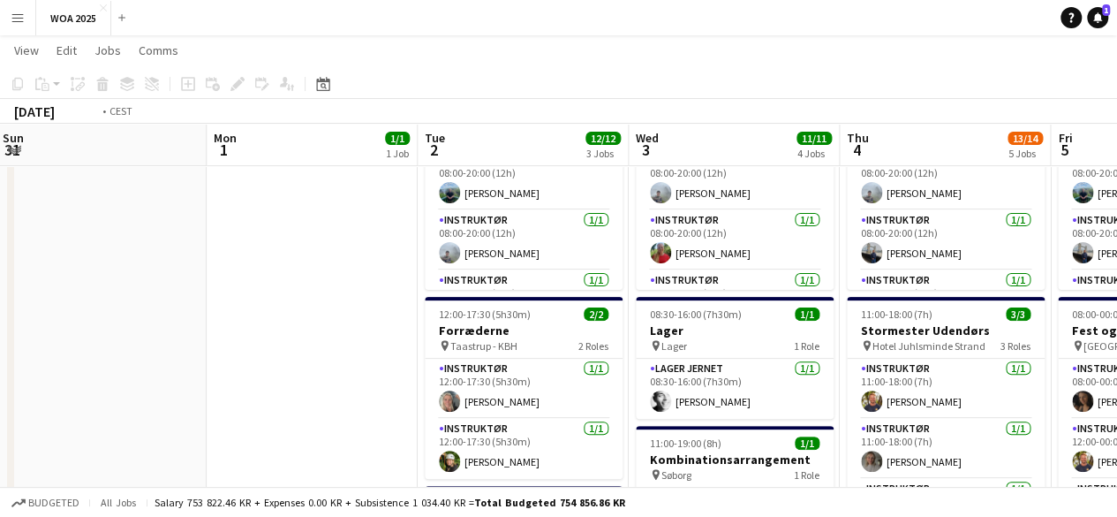
drag, startPoint x: 710, startPoint y: 279, endPoint x: 357, endPoint y: 284, distance: 353.3
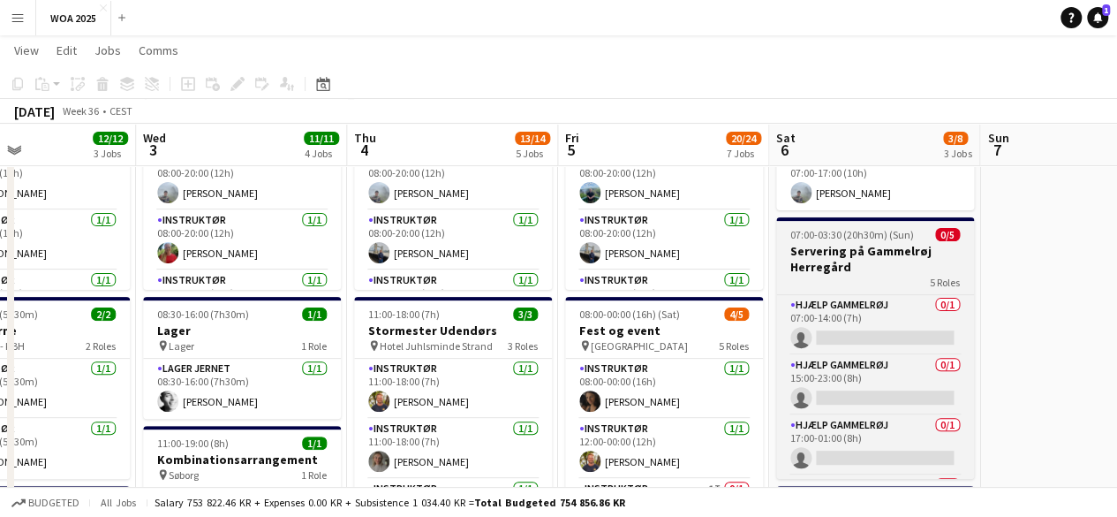
scroll to position [0, 0]
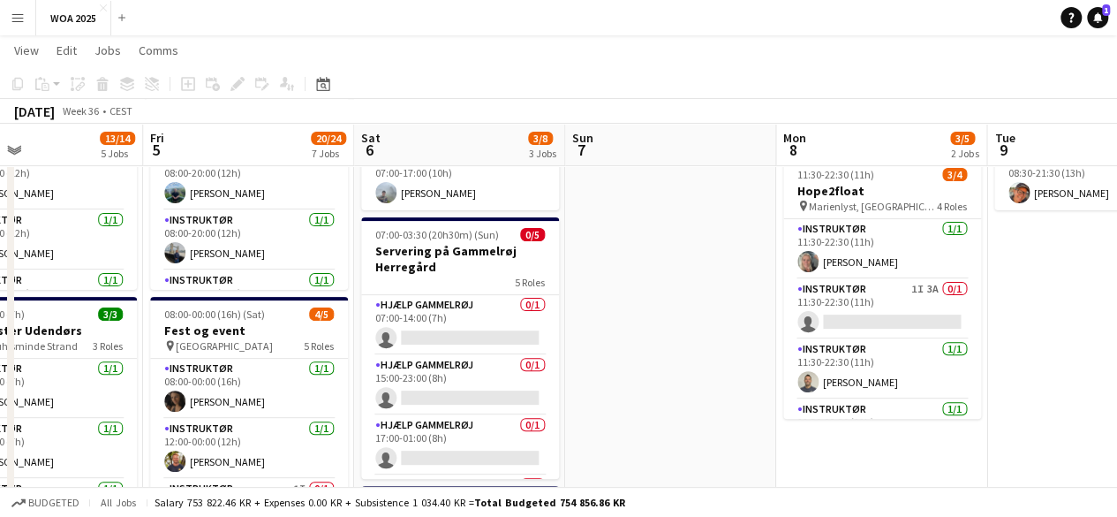
drag, startPoint x: 989, startPoint y: 245, endPoint x: 573, endPoint y: 274, distance: 417.0
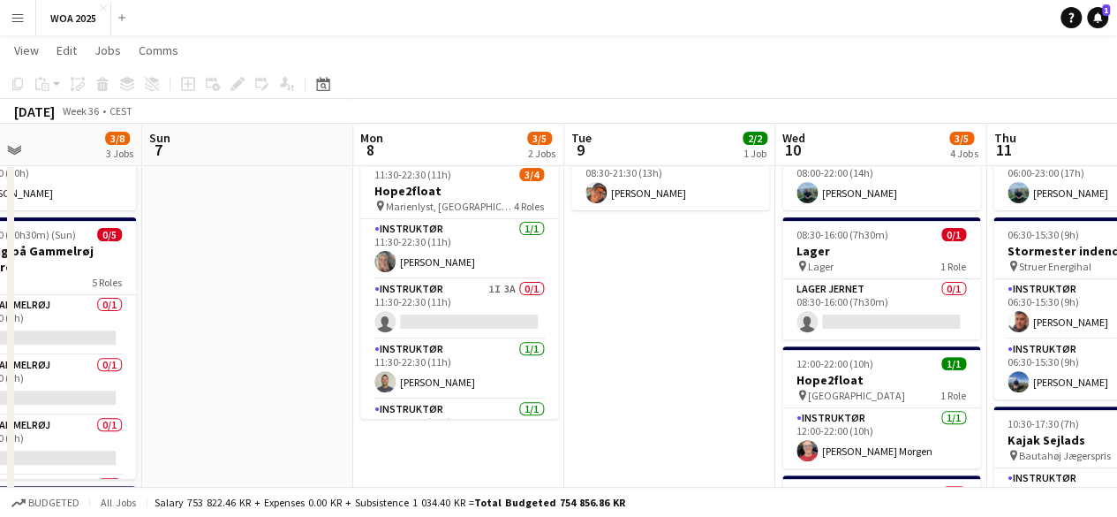
drag, startPoint x: 876, startPoint y: 271, endPoint x: 742, endPoint y: 303, distance: 138.0
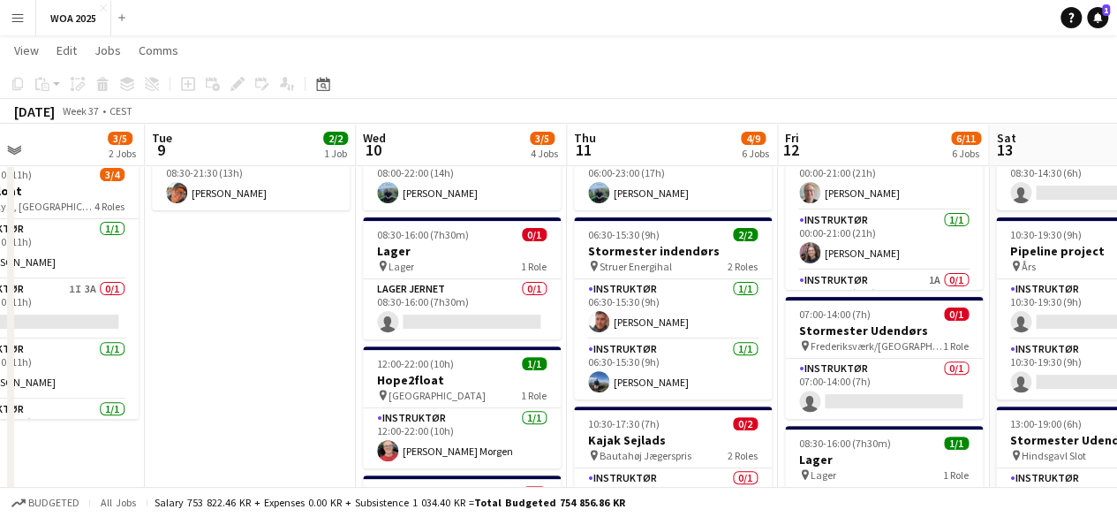
drag, startPoint x: 613, startPoint y: 328, endPoint x: 473, endPoint y: 321, distance: 139.7
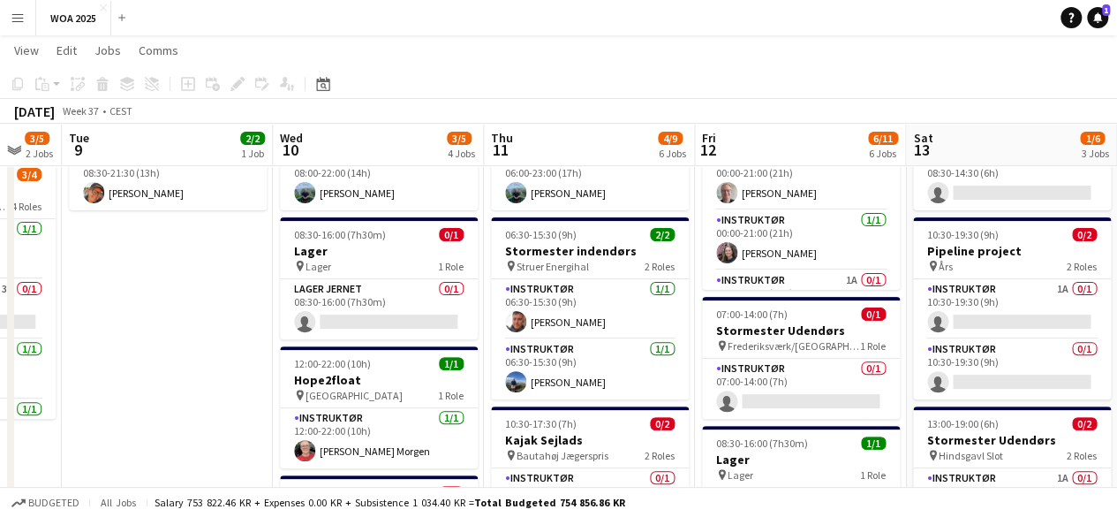
scroll to position [0, 809]
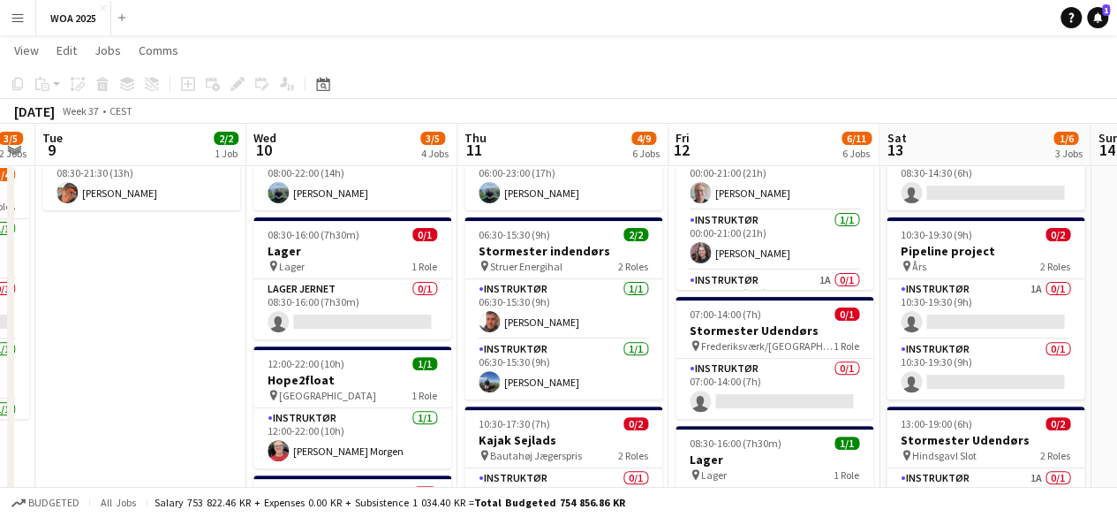
drag, startPoint x: 680, startPoint y: 295, endPoint x: 571, endPoint y: 314, distance: 110.4
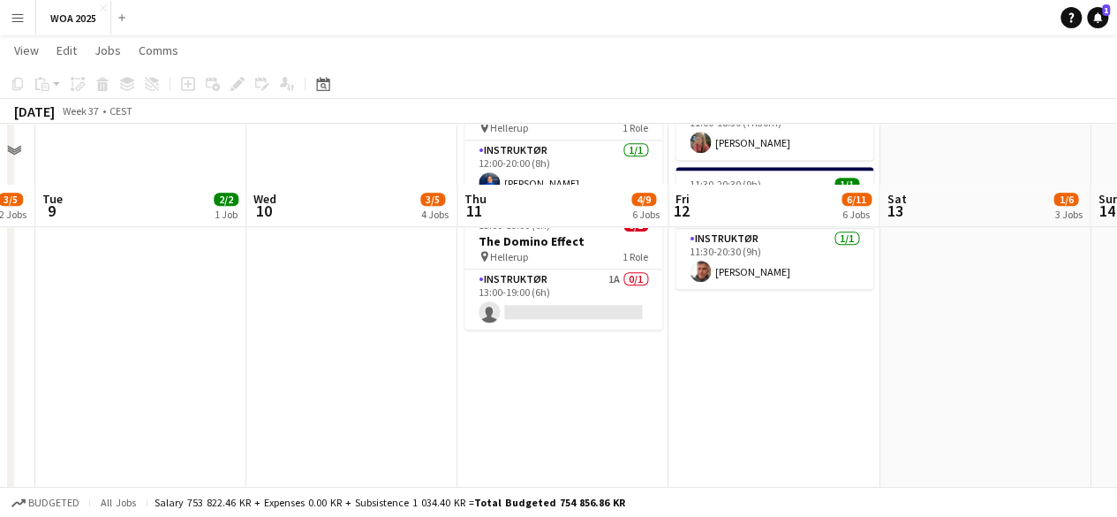
scroll to position [883, 0]
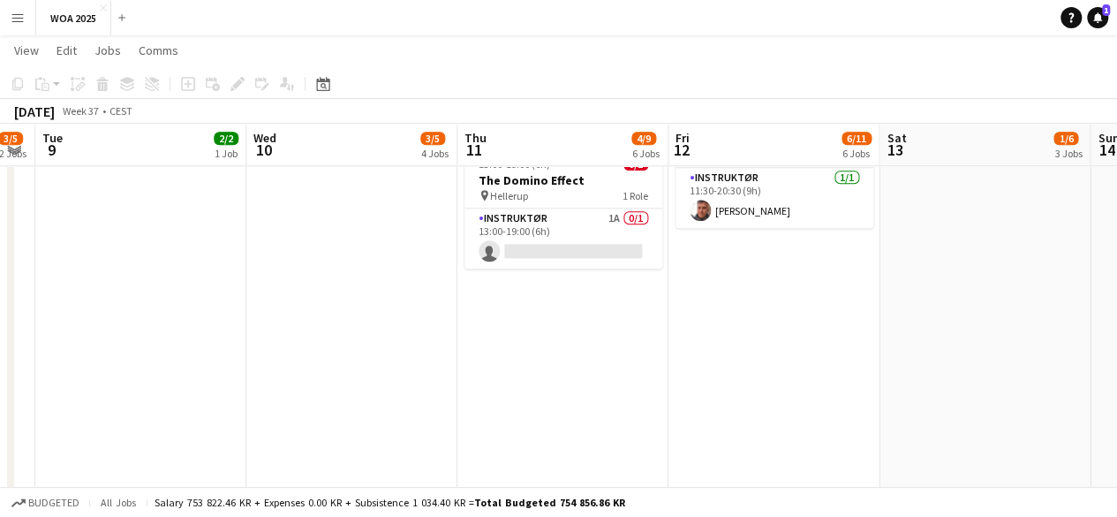
click at [814, 340] on app-date-cell "00:00-21:00 (21h) 3/6 [PERSON_NAME] pin Marielyst - Helsingør 6 Roles Instruktø…" at bounding box center [774, 26] width 211 height 1422
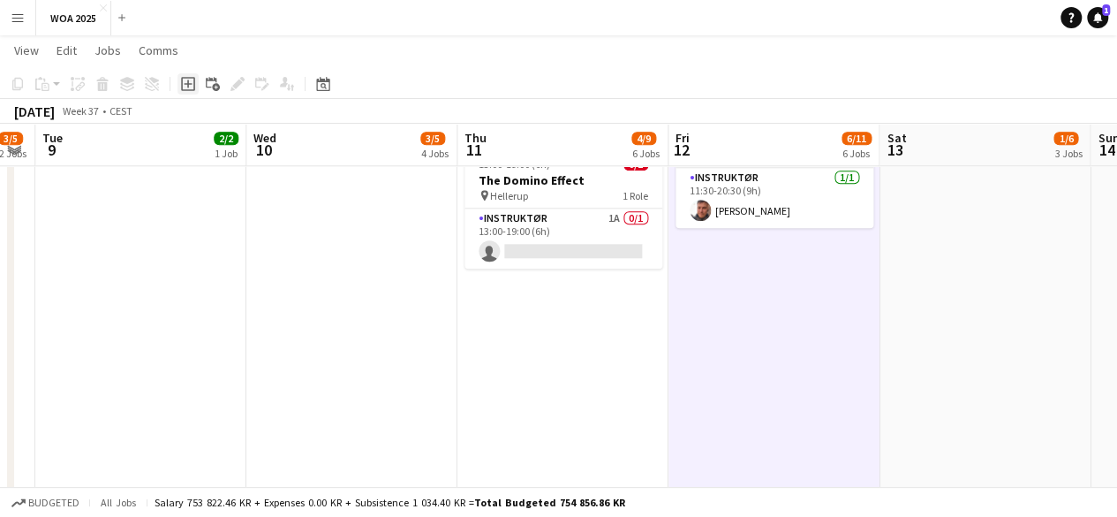
click at [189, 84] on icon at bounding box center [188, 83] width 8 height 8
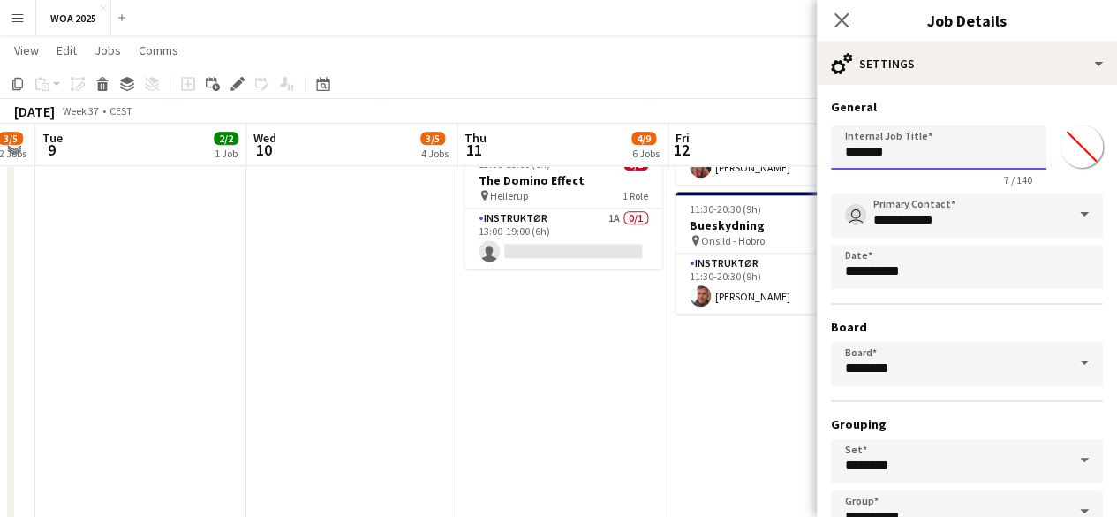
click at [931, 147] on input "*******" at bounding box center [939, 147] width 216 height 44
type input "**********"
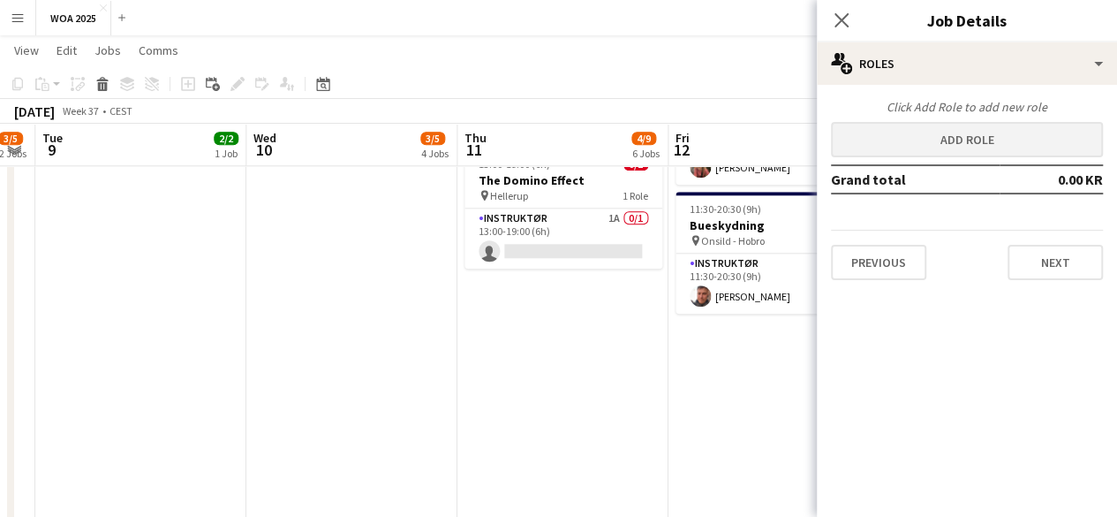
click at [1021, 153] on div "Click Add Role to add new role Add role Grand total 0.00 KR Previous Next" at bounding box center [967, 189] width 300 height 181
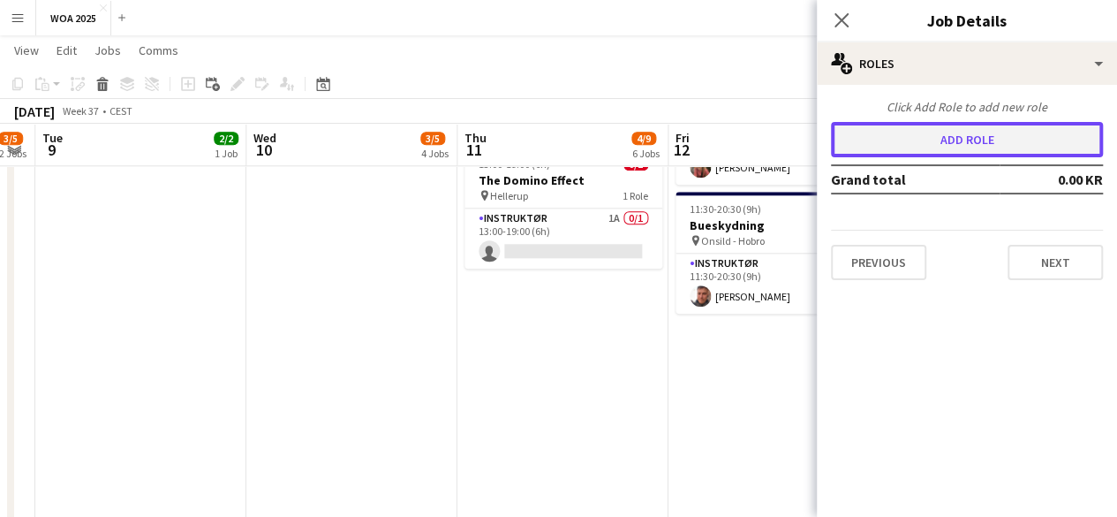
click at [1021, 153] on button "Add role" at bounding box center [967, 139] width 272 height 35
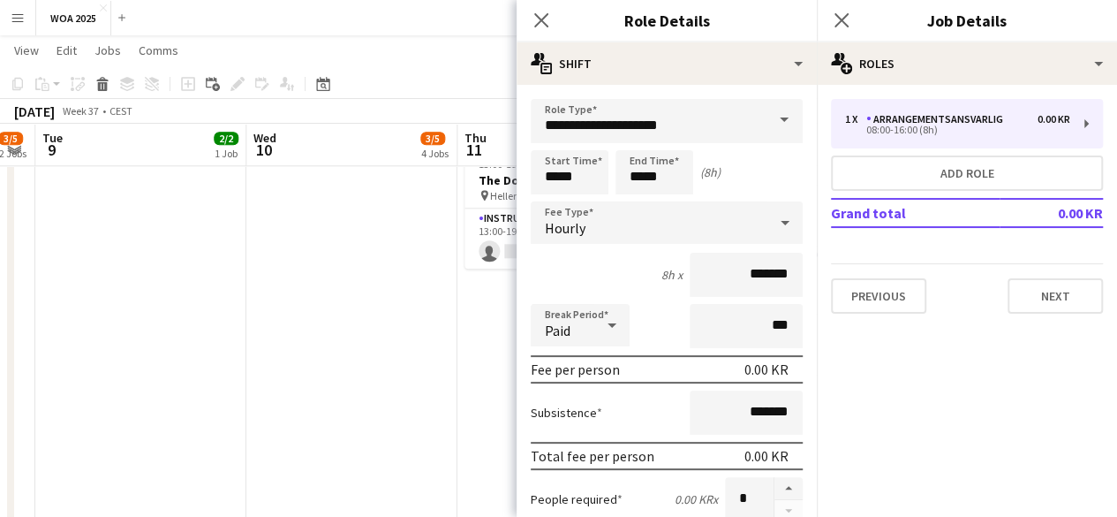
click at [766, 134] on span at bounding box center [784, 120] width 37 height 42
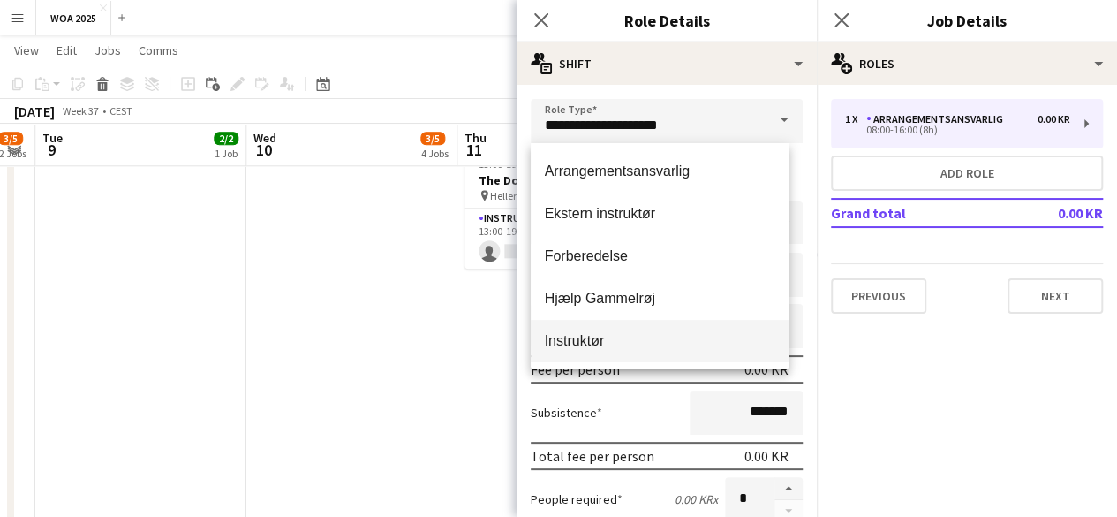
click at [665, 352] on mat-option "Instruktør" at bounding box center [660, 341] width 259 height 42
type input "**********"
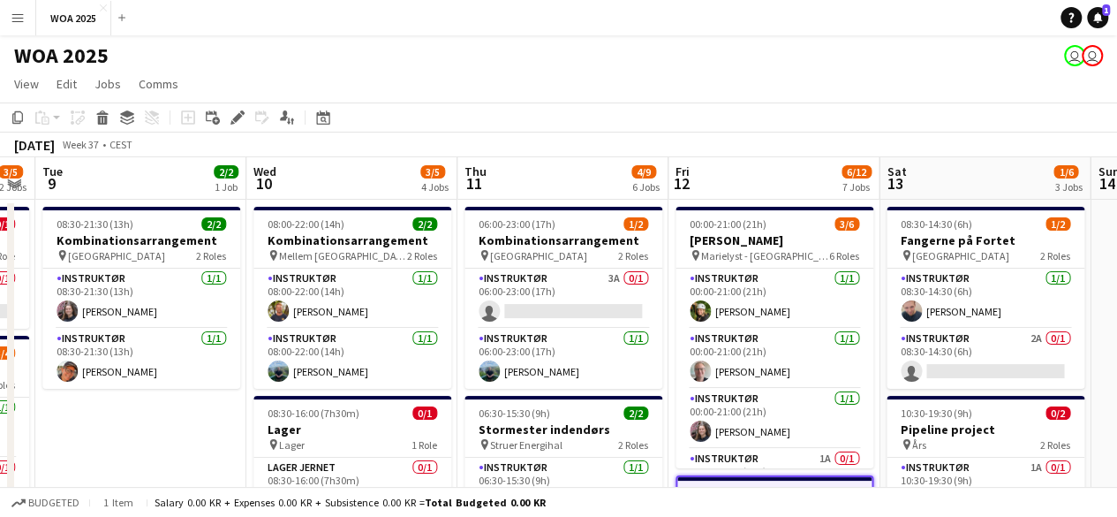
scroll to position [0, 529]
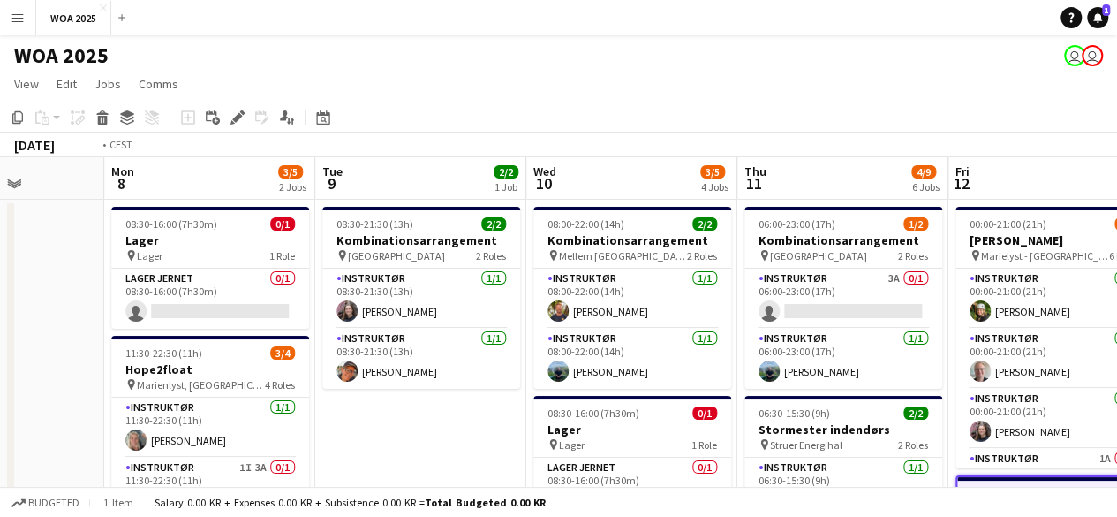
drag, startPoint x: 150, startPoint y: 396, endPoint x: 431, endPoint y: 408, distance: 281.1
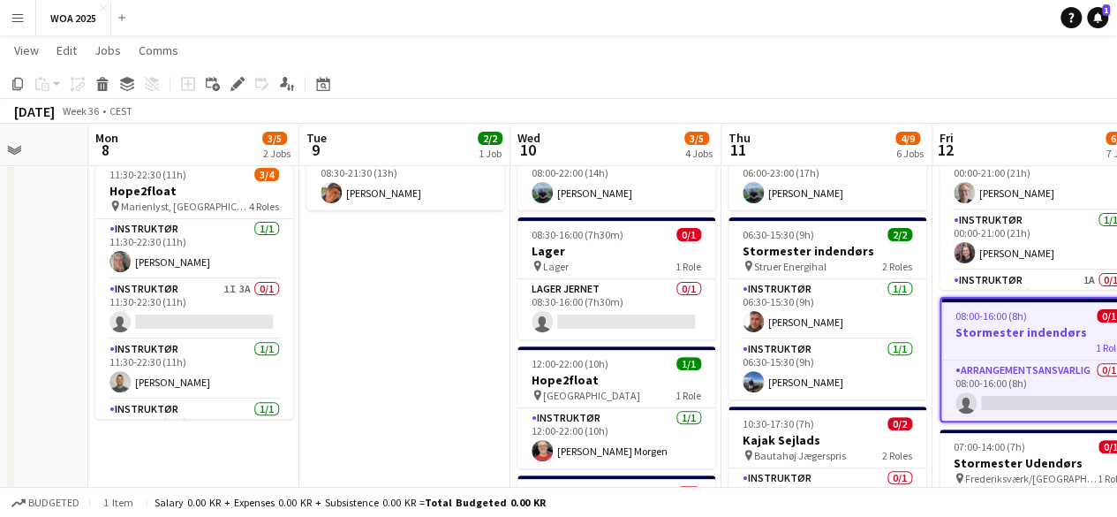
scroll to position [0, 547]
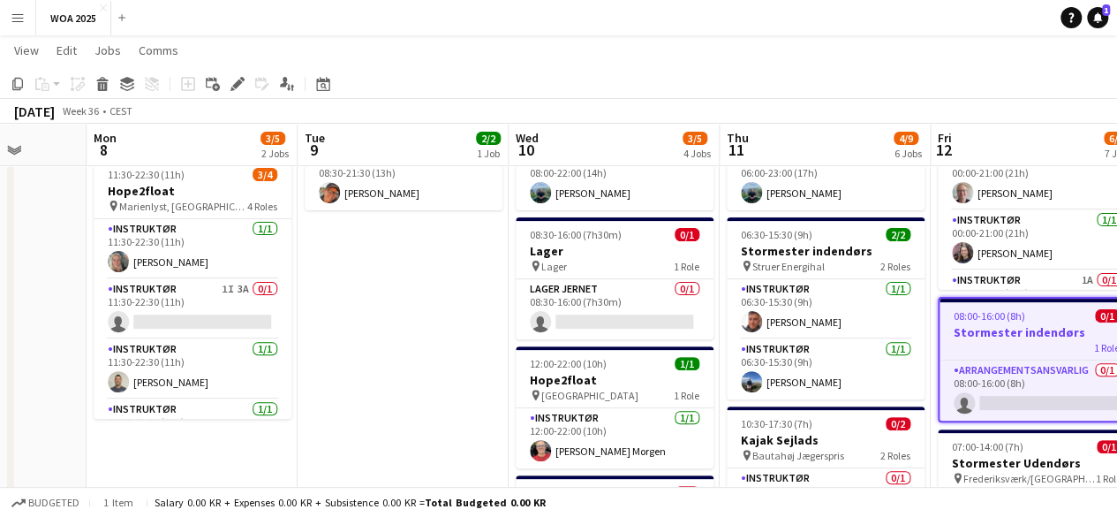
drag, startPoint x: 495, startPoint y: 276, endPoint x: 477, endPoint y: 366, distance: 91.8
click at [85, 14] on button "WOA 2025 Close" at bounding box center [73, 18] width 75 height 34
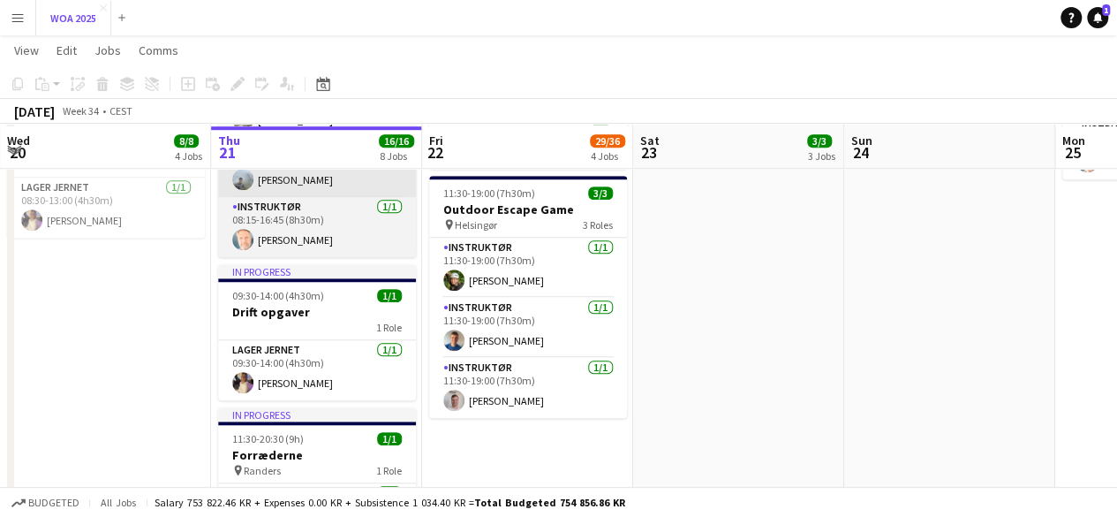
scroll to position [618, 0]
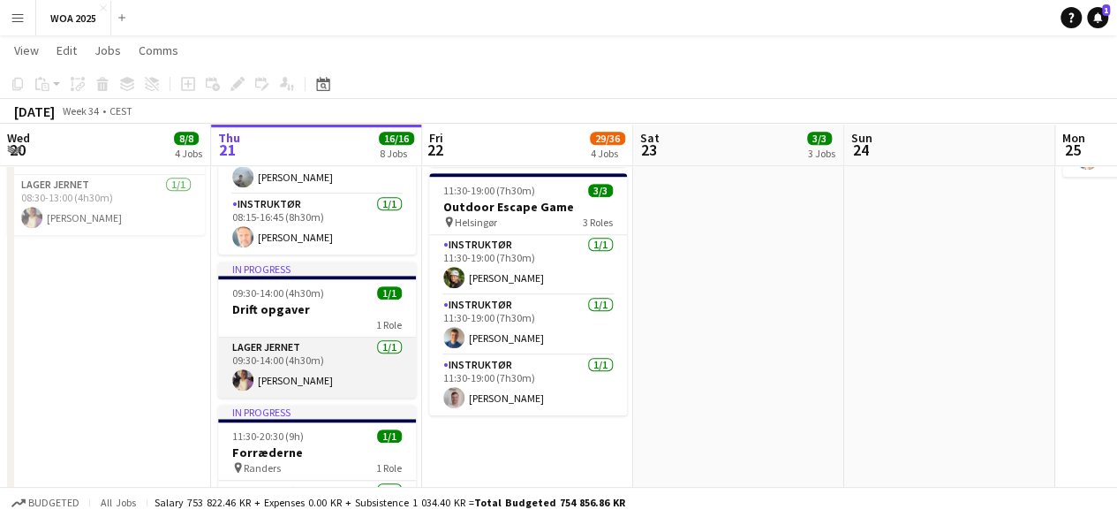
click at [326, 368] on app-card-role "Lager Jernet [DATE] 09:30-14:00 (4h30m) [PERSON_NAME]" at bounding box center [317, 367] width 198 height 60
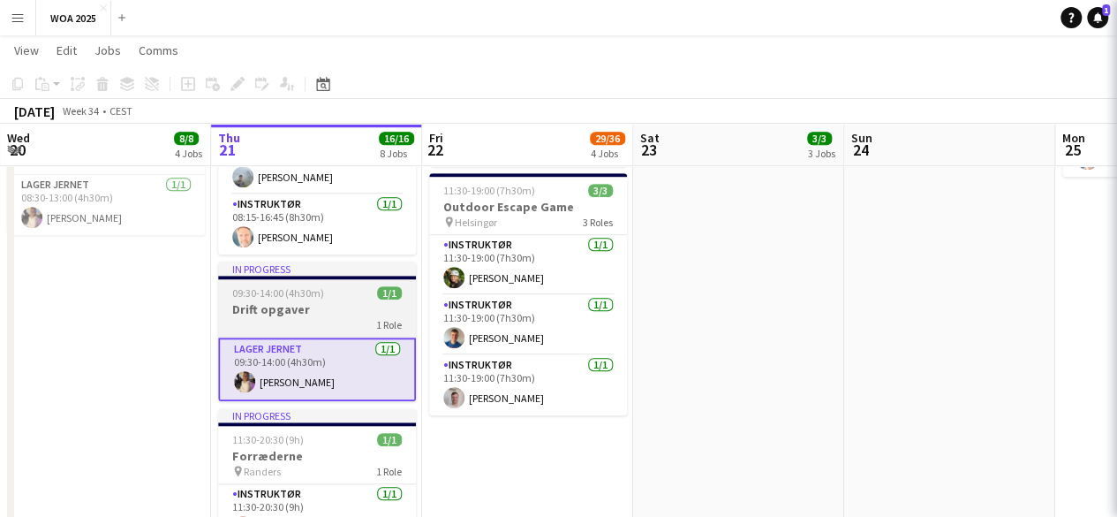
click at [363, 315] on h3 "Drift opgaver" at bounding box center [317, 309] width 198 height 16
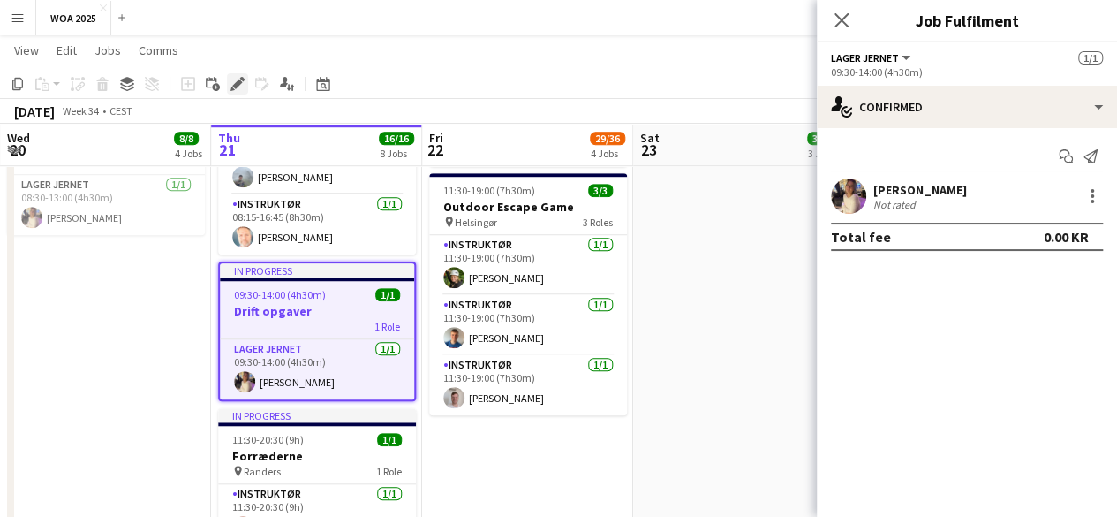
click at [236, 86] on icon at bounding box center [237, 84] width 10 height 10
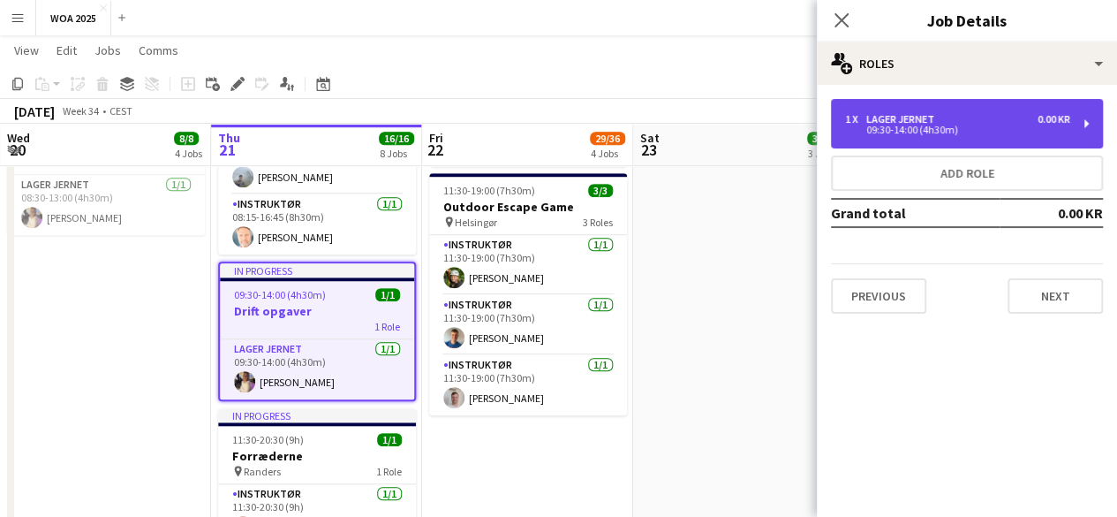
click at [940, 137] on div "1 x Lager Jernet 0.00 KR 09:30-14:00 (4h30m)" at bounding box center [967, 123] width 272 height 49
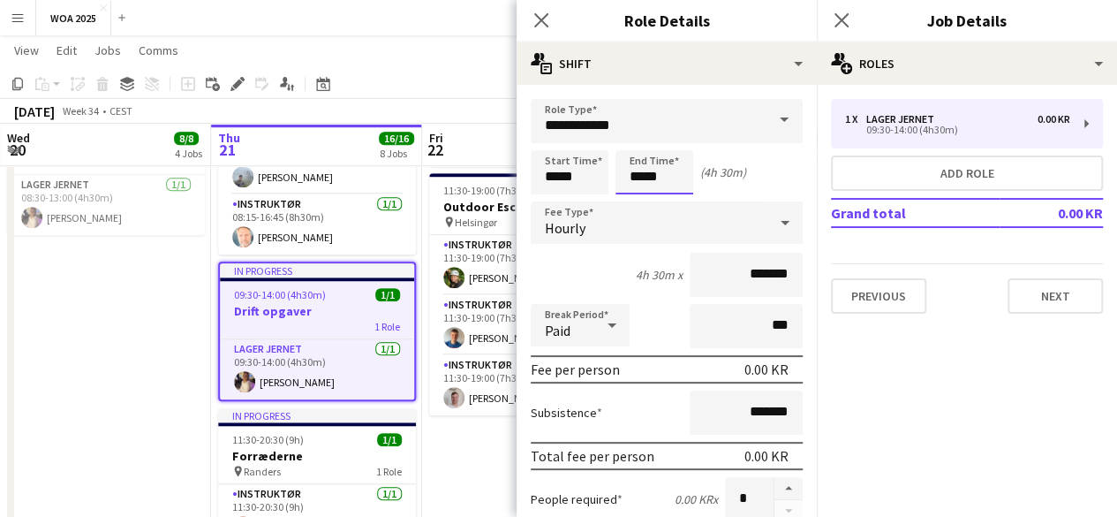
scroll to position [0, 0]
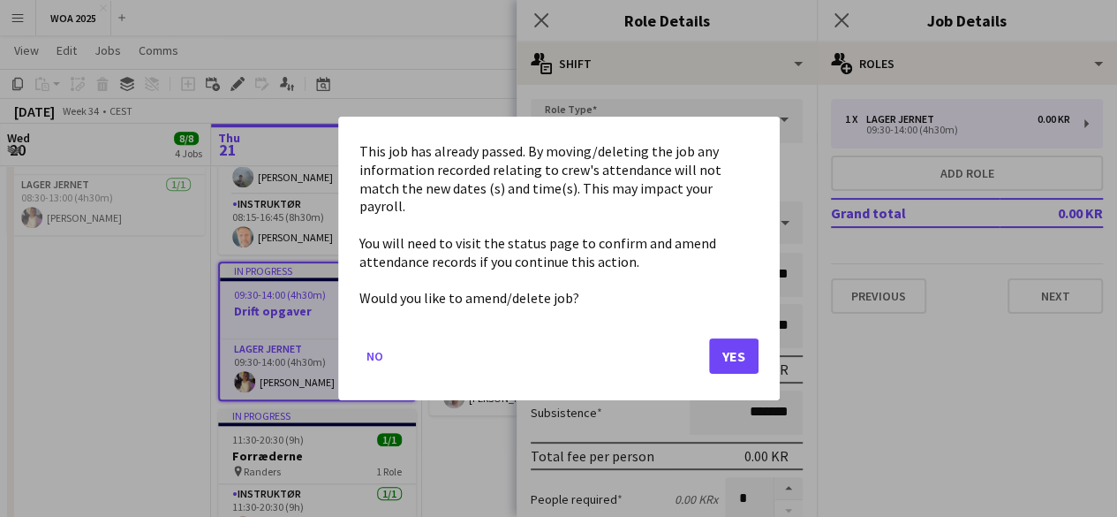
click at [671, 181] on mat-dialog-content "This job has already passed. By moving/deleting the job any information recorde…" at bounding box center [558, 225] width 399 height 174
click at [747, 362] on button "Yes" at bounding box center [733, 355] width 49 height 35
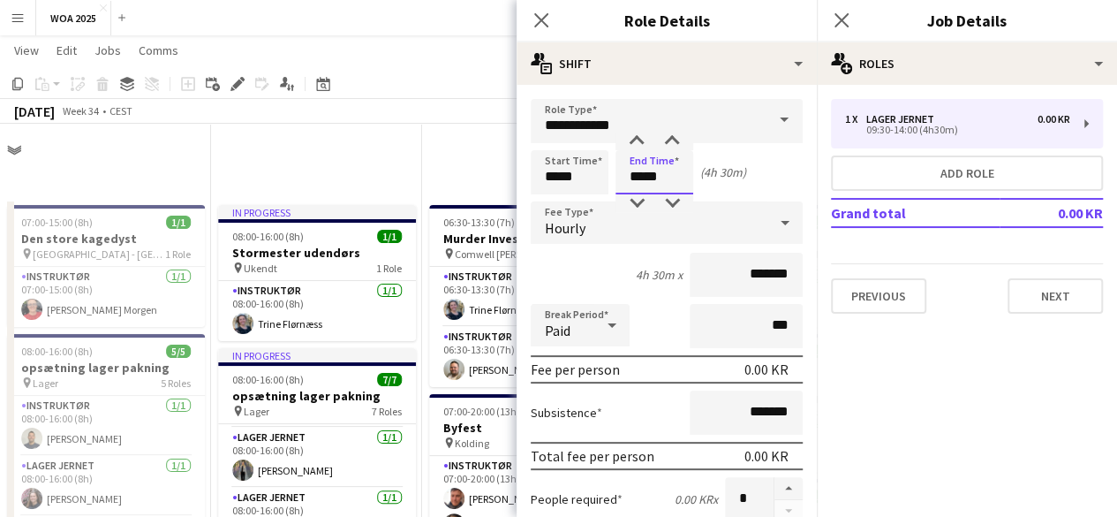
scroll to position [618, 0]
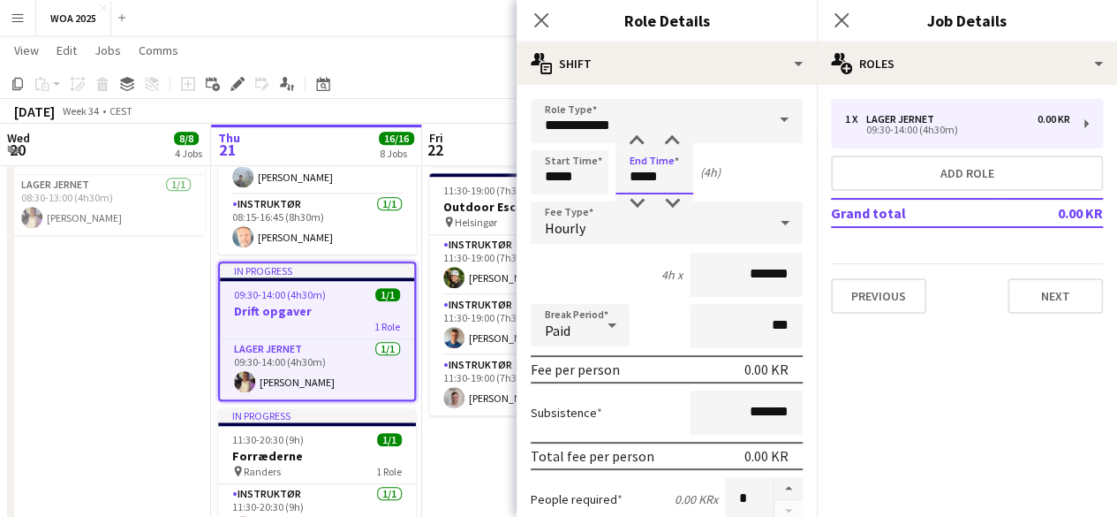
type input "*****"
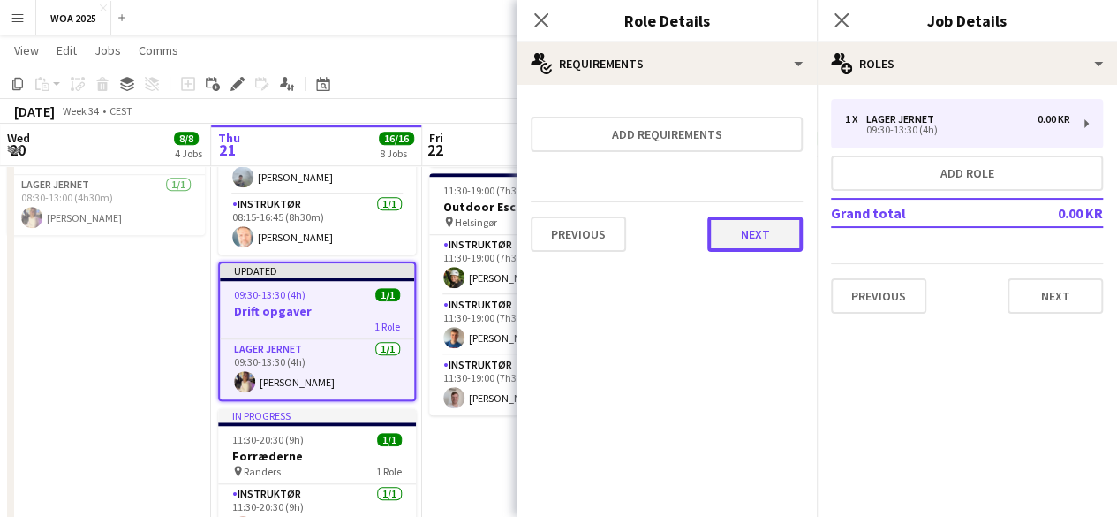
click at [749, 228] on button "Next" at bounding box center [754, 233] width 95 height 35
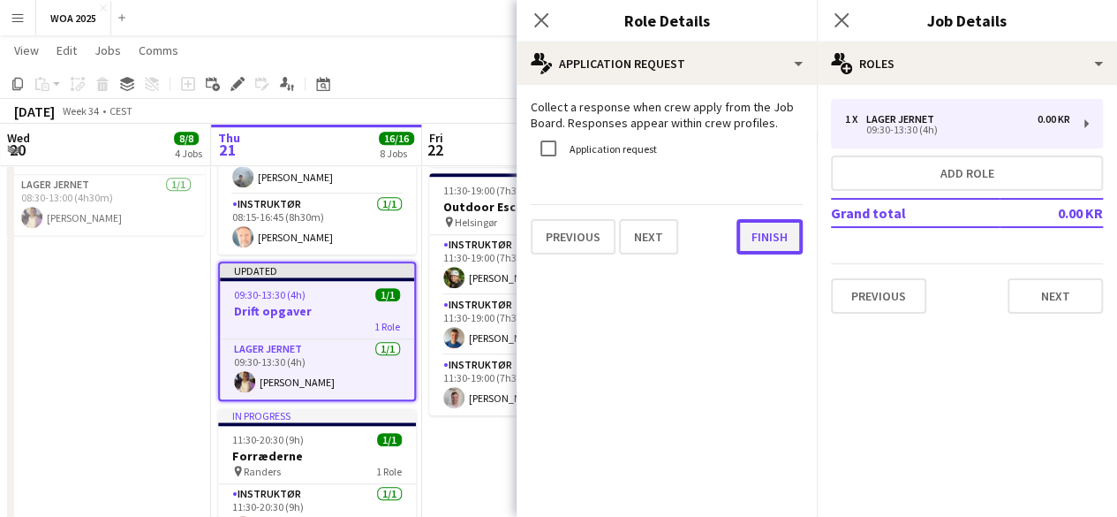
click at [756, 238] on button "Finish" at bounding box center [770, 236] width 66 height 35
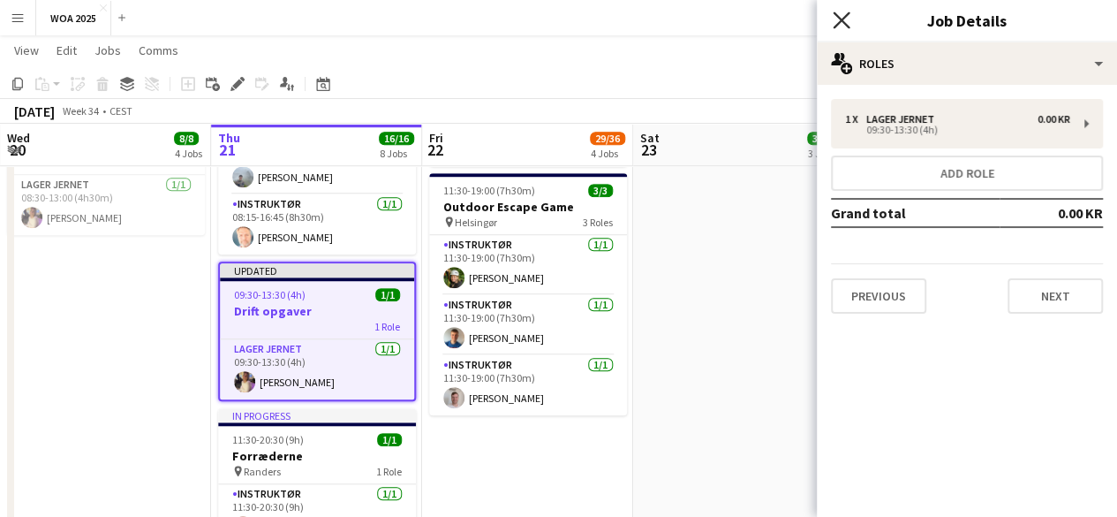
click at [841, 14] on icon "Close pop-in" at bounding box center [841, 19] width 17 height 17
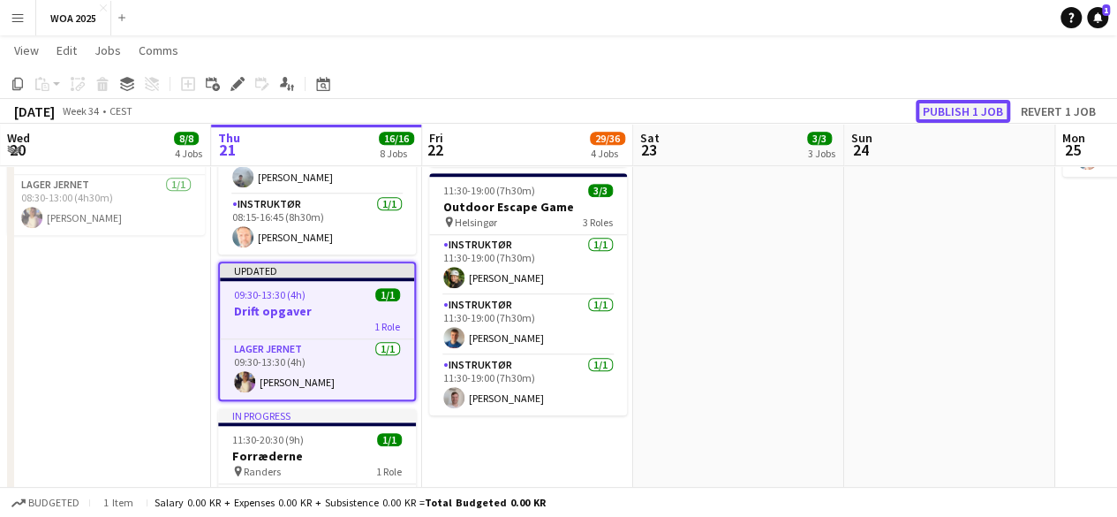
click at [969, 112] on button "Publish 1 job" at bounding box center [963, 111] width 95 height 23
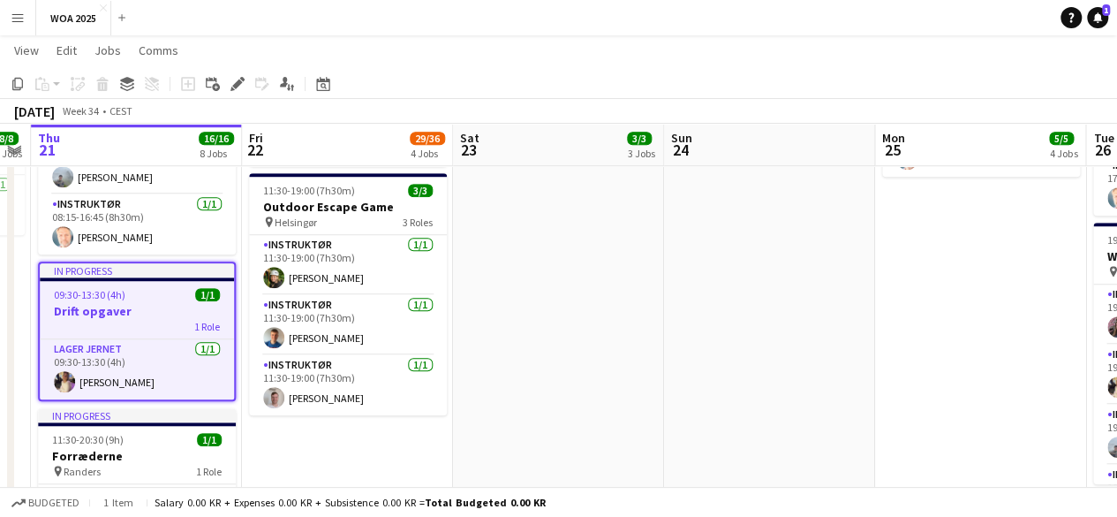
drag, startPoint x: 960, startPoint y: 352, endPoint x: 435, endPoint y: 330, distance: 526.0
click at [446, 332] on app-calendar-viewport "Mon 18 2/2 2 Jobs Tue 19 5/5 2 Jobs Wed 20 8/8 4 Jobs Thu 21 16/16 8 Jobs Fri 2…" at bounding box center [558, 213] width 1117 height 1525
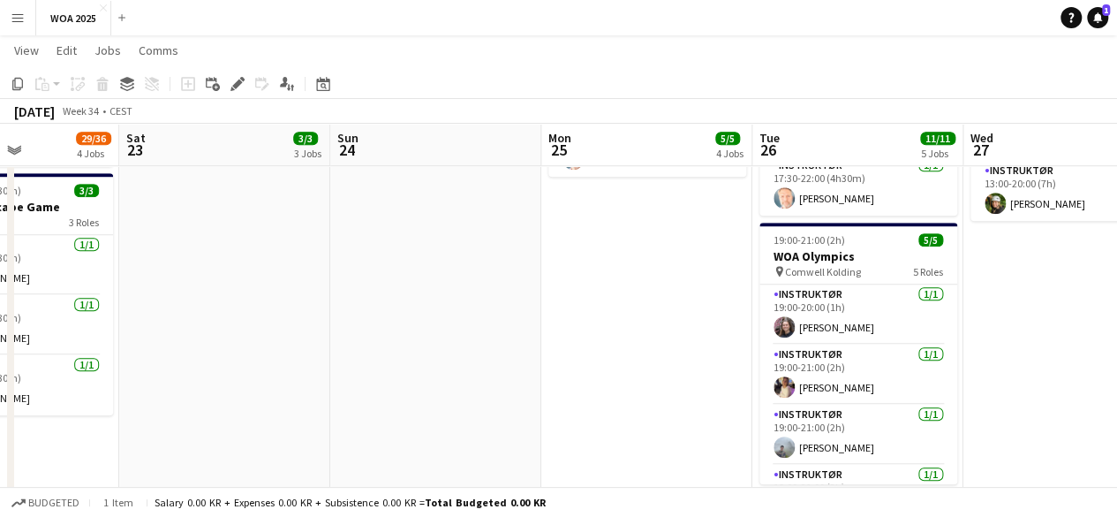
scroll to position [0, 0]
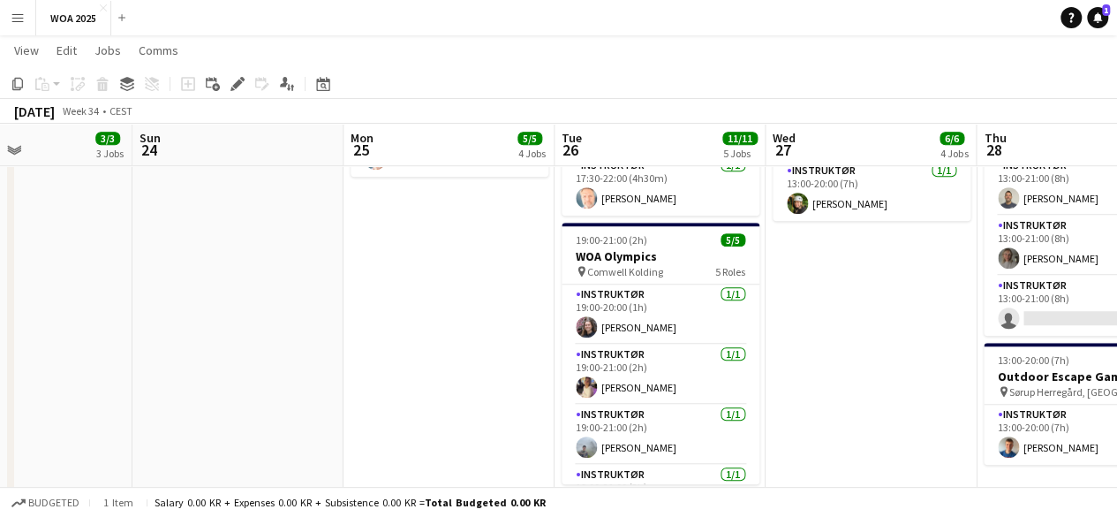
drag, startPoint x: 938, startPoint y: 269, endPoint x: 942, endPoint y: 252, distance: 18.0
click at [821, 269] on app-calendar-viewport "Wed 20 8/8 4 Jobs Thu 21 16/16 8 Jobs Fri 22 29/36 4 Jobs Sat 23 3/3 3 Jobs Sun…" at bounding box center [558, 226] width 1117 height 1551
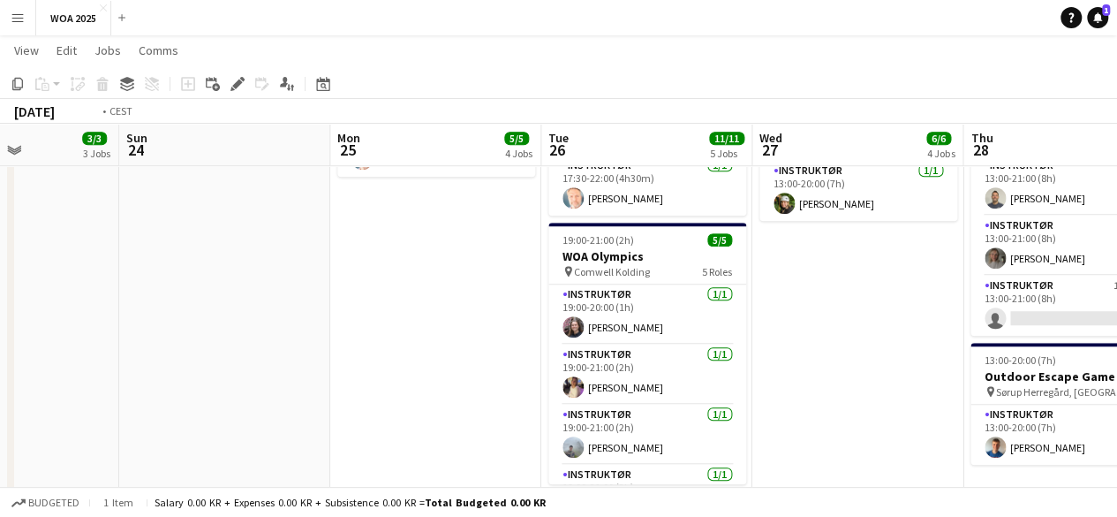
drag, startPoint x: 794, startPoint y: 249, endPoint x: 571, endPoint y: 253, distance: 222.6
click at [559, 255] on app-calendar-viewport "Wed 20 8/8 4 Jobs Thu 21 16/16 8 Jobs Fri 22 29/36 4 Jobs Sat 23 3/3 3 Jobs Sun…" at bounding box center [558, 226] width 1117 height 1551
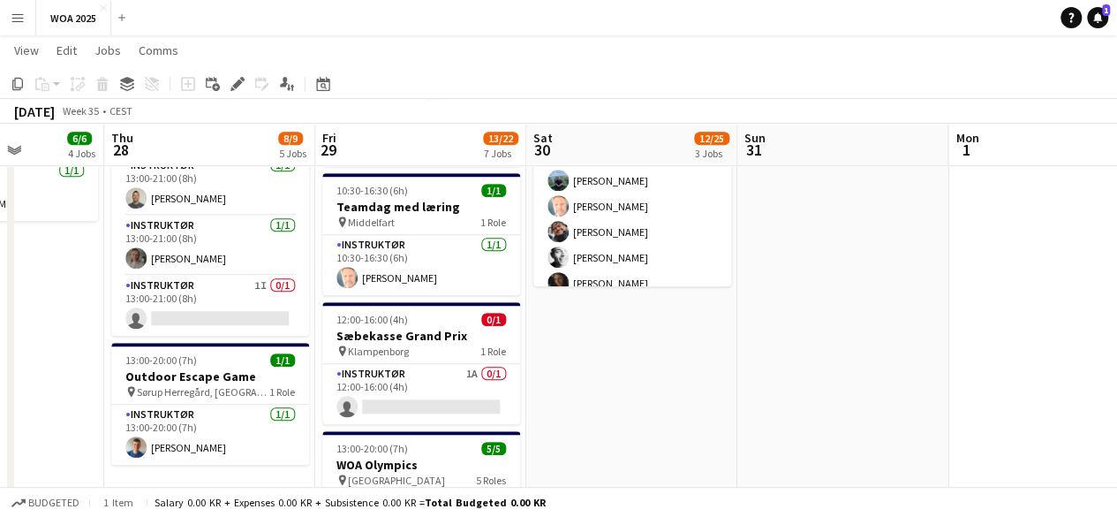
drag, startPoint x: 920, startPoint y: 224, endPoint x: 661, endPoint y: 223, distance: 259.7
click at [650, 224] on app-calendar-viewport "Sun 24 Mon 25 5/5 4 Jobs Tue 26 11/11 5 Jobs Wed 27 6/6 4 Jobs Thu 28 8/9 5 Job…" at bounding box center [558, 226] width 1117 height 1551
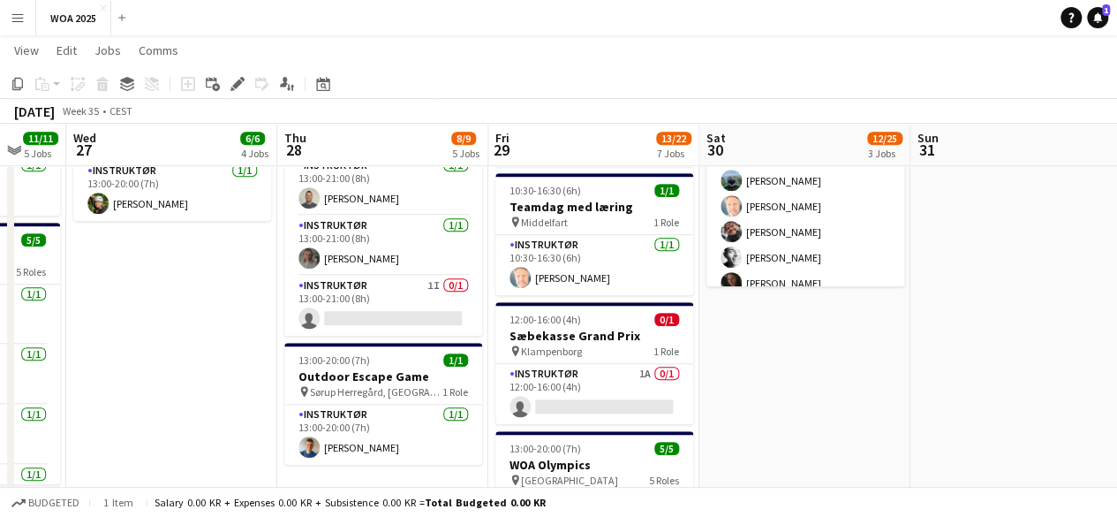
drag, startPoint x: 967, startPoint y: 184, endPoint x: 704, endPoint y: 193, distance: 263.4
click at [704, 193] on app-calendar-viewport "Sun 24 Mon 25 5/5 4 Jobs Tue 26 11/11 5 Jobs Wed 27 6/6 4 Jobs Thu 28 8/9 5 Job…" at bounding box center [558, 226] width 1117 height 1551
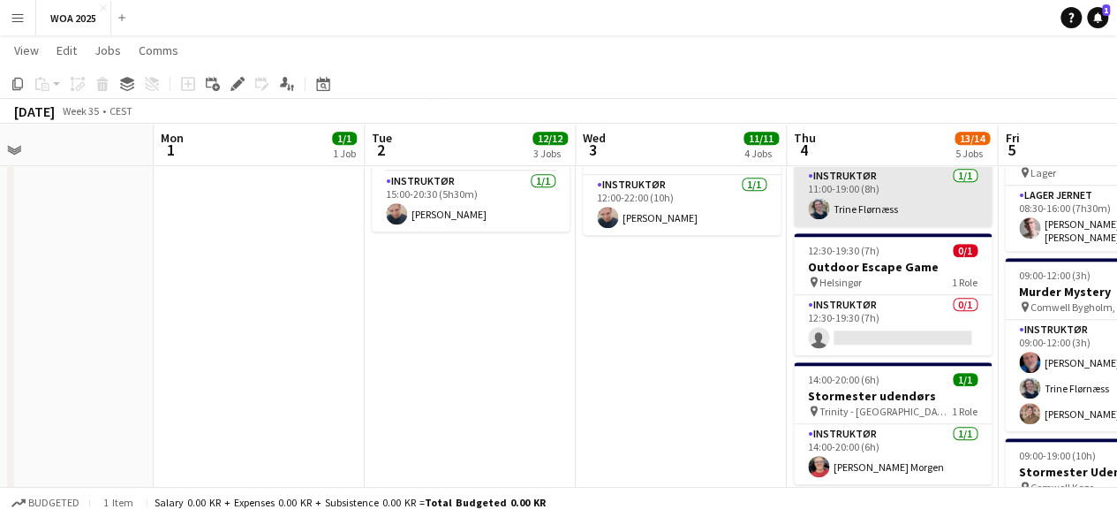
drag, startPoint x: 1093, startPoint y: 168, endPoint x: 938, endPoint y: 178, distance: 154.9
click at [562, 195] on app-calendar-viewport "Thu 28 8/9 5 Jobs Fri 29 13/22 7 Jobs Sat 30 12/25 3 Jobs Sun 31 Mon 1 1/1 1 Jo…" at bounding box center [558, 226] width 1117 height 1551
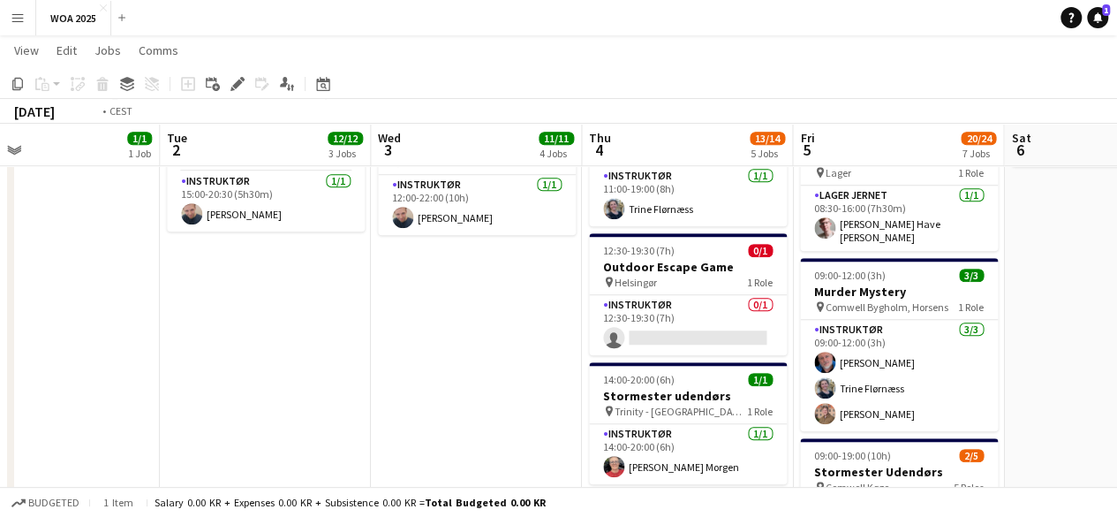
drag, startPoint x: 889, startPoint y: 201, endPoint x: 479, endPoint y: 200, distance: 409.8
click at [464, 202] on app-calendar-viewport "Thu 28 8/9 5 Jobs Fri 29 13/22 7 Jobs Sat 30 12/25 3 Jobs Sun 31 Mon 1 1/1 1 Jo…" at bounding box center [558, 226] width 1117 height 1551
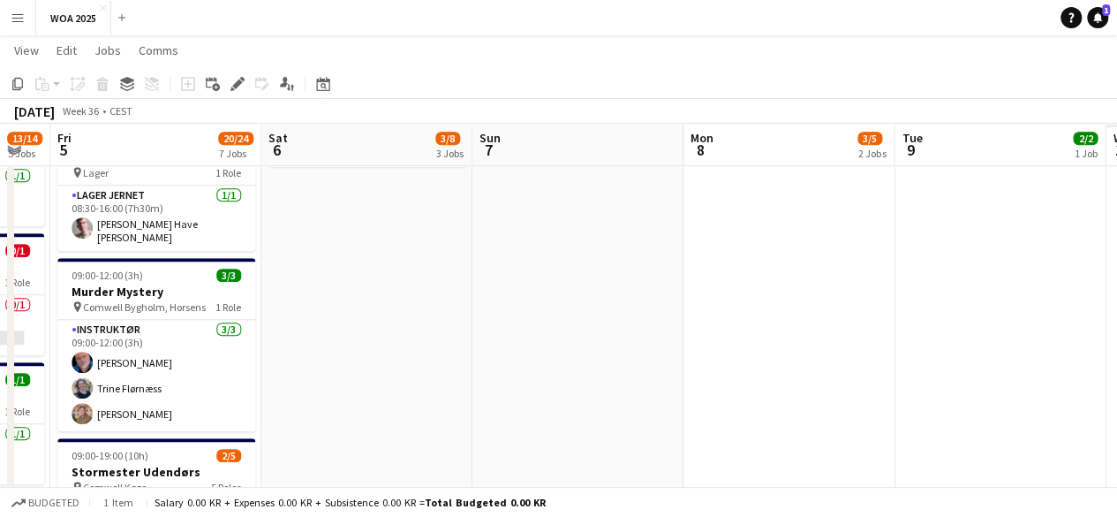
scroll to position [0, 601]
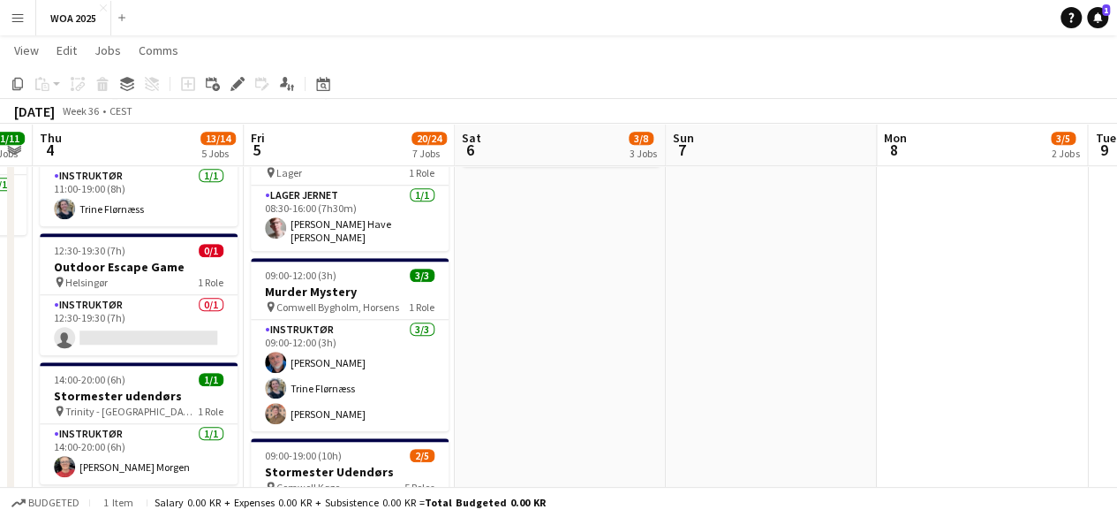
drag, startPoint x: 740, startPoint y: 247, endPoint x: 673, endPoint y: 253, distance: 67.4
click at [673, 253] on app-calendar-viewport "Mon 1 1/1 1 Job Tue 2 12/12 3 Jobs Wed 3 11/11 4 Jobs Thu 4 13/14 5 Jobs Fri 5 …" at bounding box center [558, 226] width 1117 height 1551
click at [913, 239] on app-date-cell "08:30-16:00 (7h30m) 0/1 Lager pin Lager 1 Role Lager Jernet 0/1 08:30-16:00 (7h…" at bounding box center [982, 291] width 211 height 1422
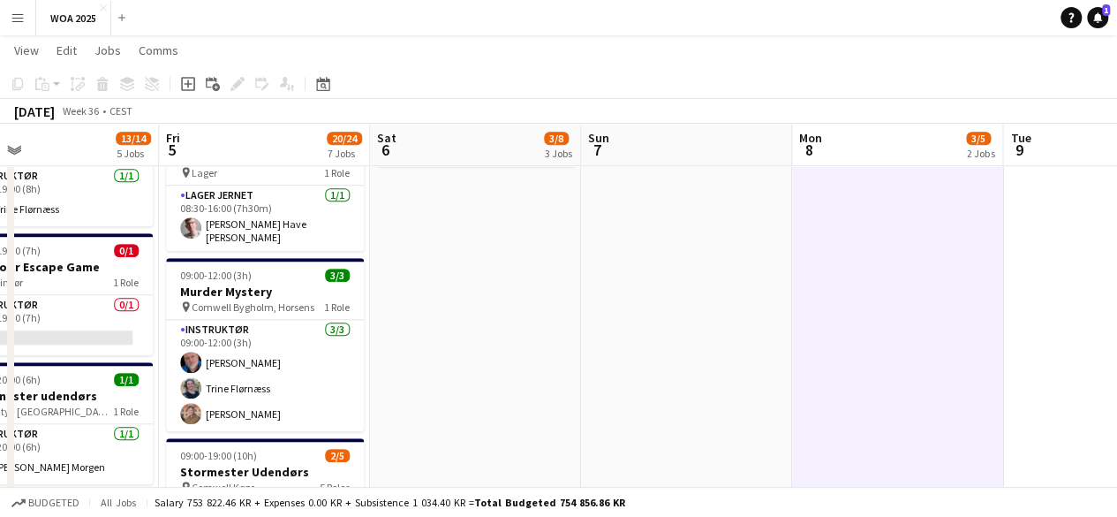
drag, startPoint x: 744, startPoint y: 319, endPoint x: 228, endPoint y: 306, distance: 516.0
click at [226, 308] on app-calendar-viewport "Mon 1 1/1 1 Job Tue 2 12/12 3 Jobs Wed 3 11/11 4 Jobs Thu 4 13/14 5 Jobs Fri 5 …" at bounding box center [558, 226] width 1117 height 1551
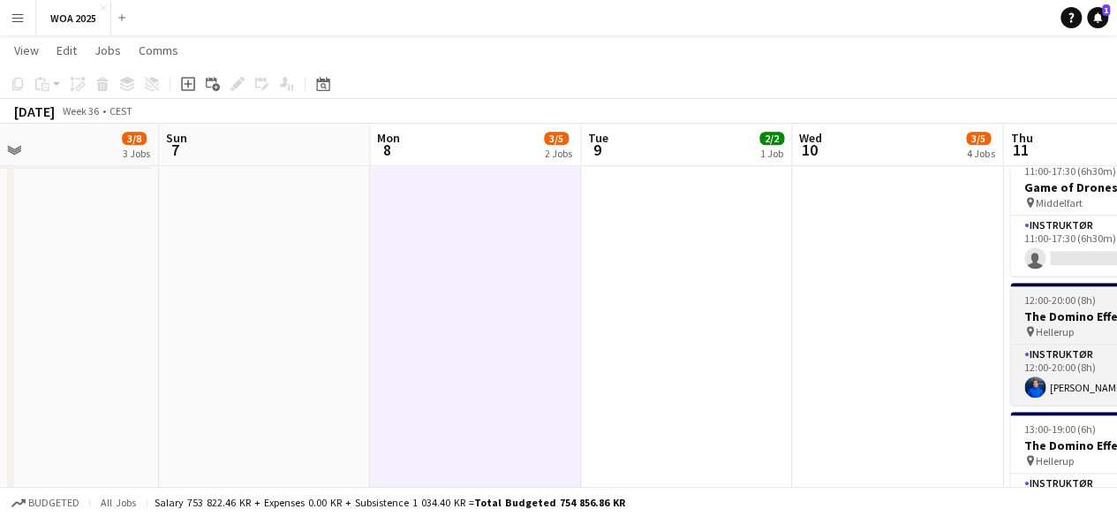
scroll to position [0, 696]
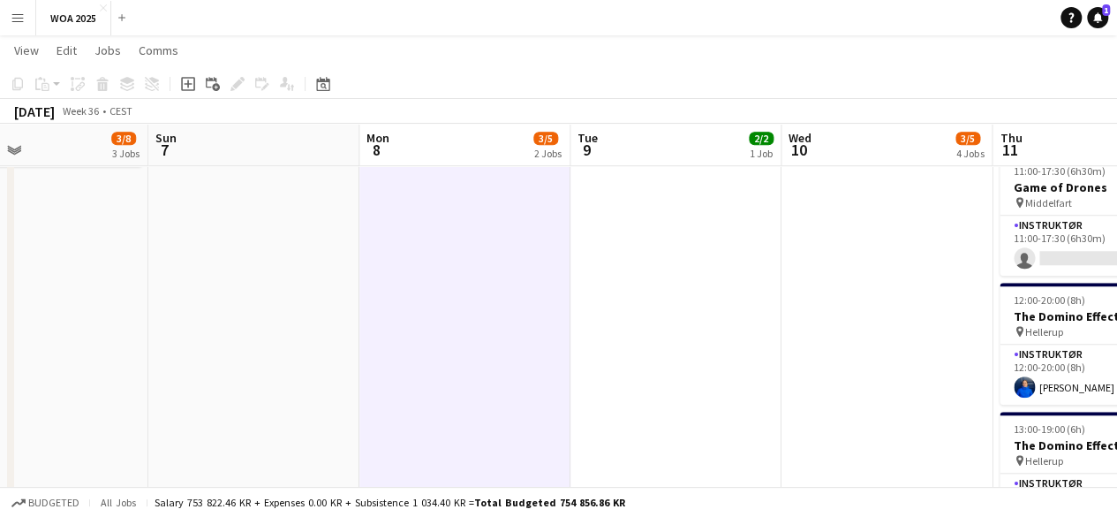
click at [908, 289] on app-date-cell "08:00-22:00 (14h) 2/2 Kombinationsarrangement pin Mellem [GEOGRAPHIC_DATA] og A…" at bounding box center [887, 291] width 211 height 1422
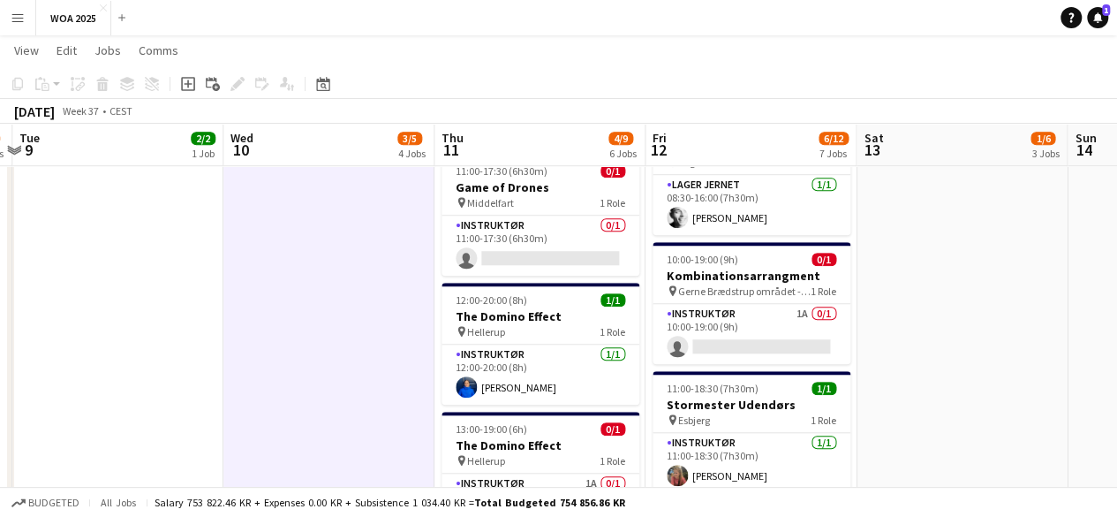
drag, startPoint x: 845, startPoint y: 303, endPoint x: 409, endPoint y: 310, distance: 436.4
click at [359, 322] on app-calendar-viewport "Fri 5 20/24 7 Jobs Sat 6 3/8 3 Jobs Sun 7 Mon 8 3/5 2 Jobs Tue 9 2/2 1 Job Wed …" at bounding box center [558, 226] width 1117 height 1551
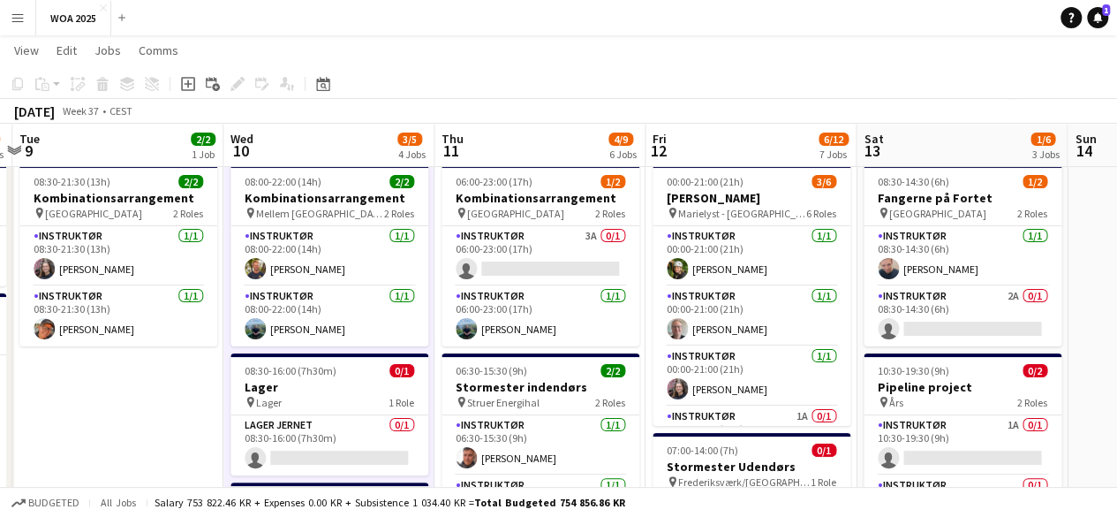
scroll to position [0, 0]
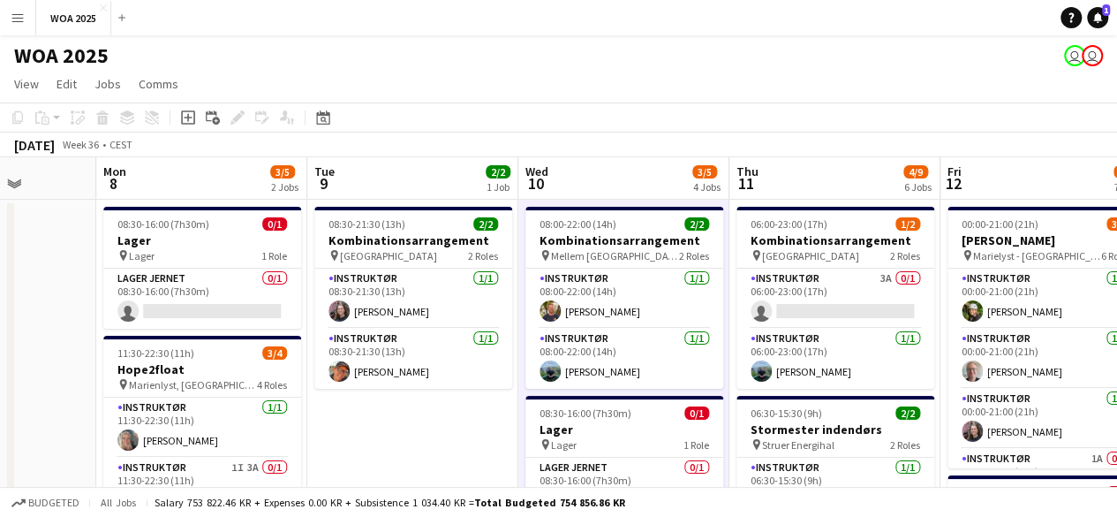
drag, startPoint x: 203, startPoint y: 271, endPoint x: 498, endPoint y: 257, distance: 295.3
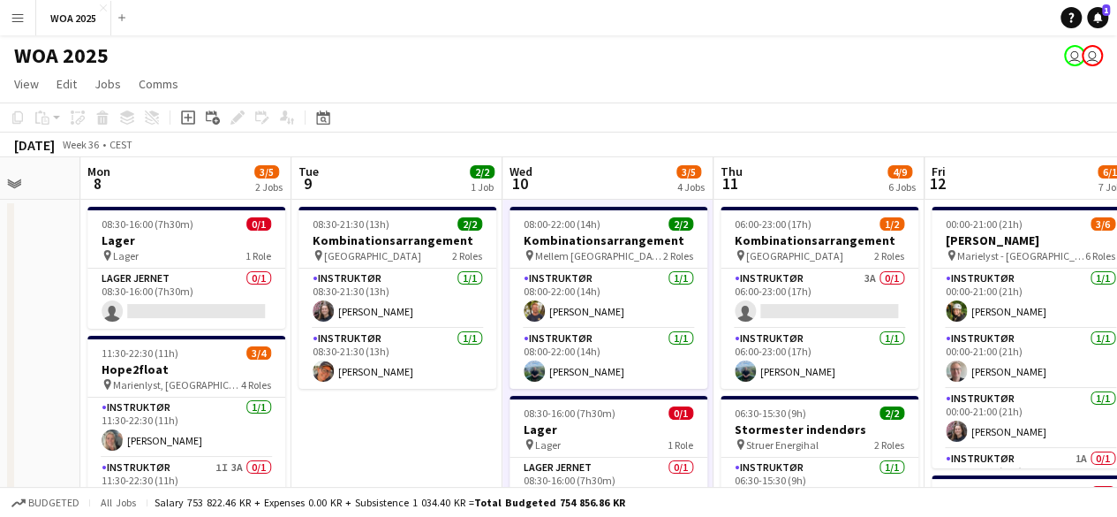
scroll to position [0, 608]
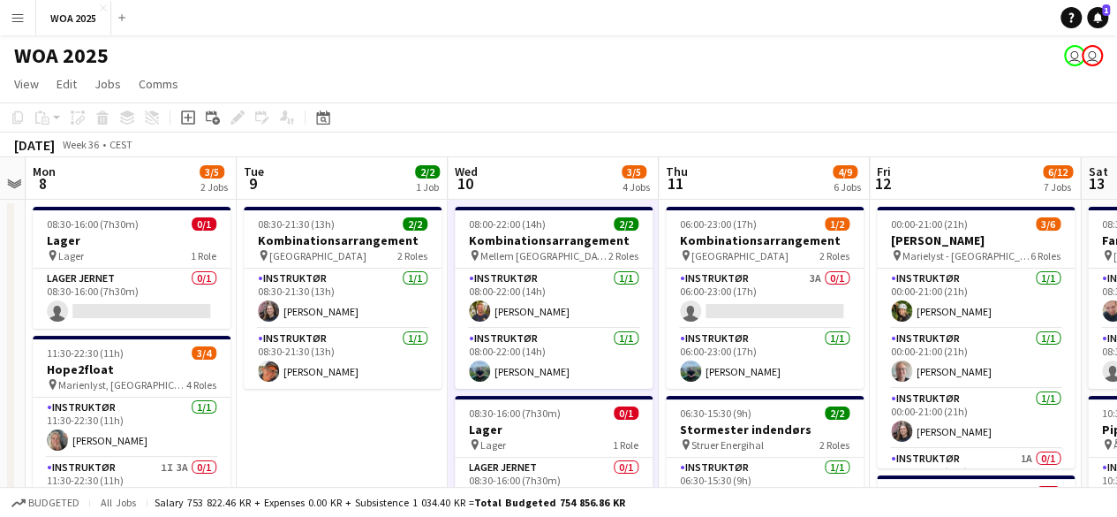
drag, startPoint x: 513, startPoint y: 280, endPoint x: 458, endPoint y: 284, distance: 54.9
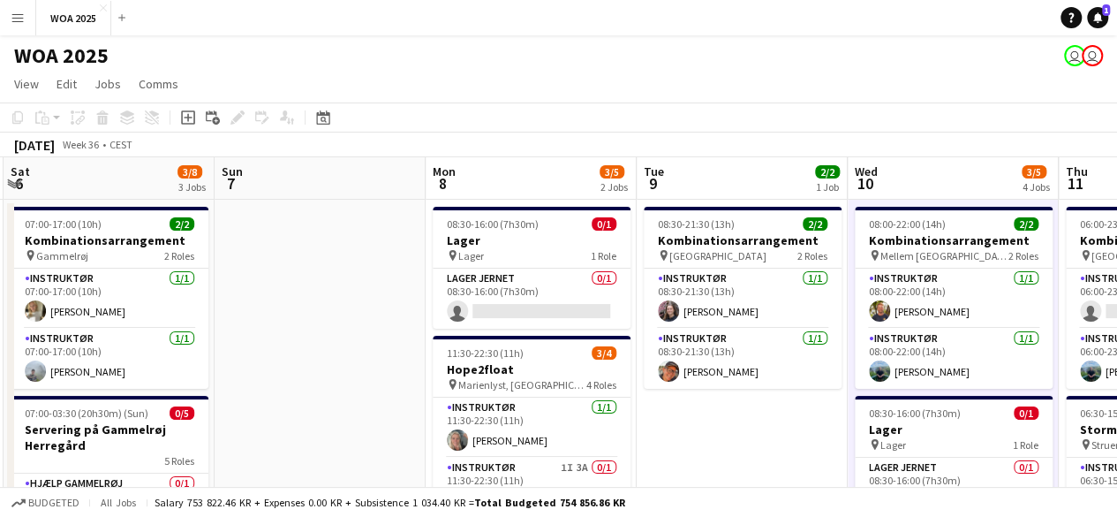
drag, startPoint x: 302, startPoint y: 422, endPoint x: 703, endPoint y: 468, distance: 403.6
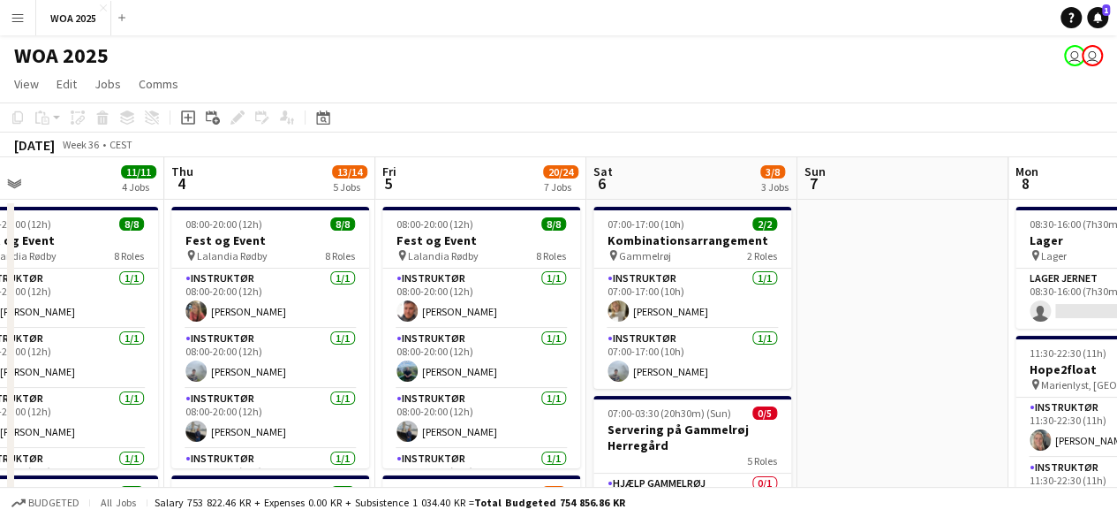
drag, startPoint x: 0, startPoint y: 339, endPoint x: 585, endPoint y: 306, distance: 585.7
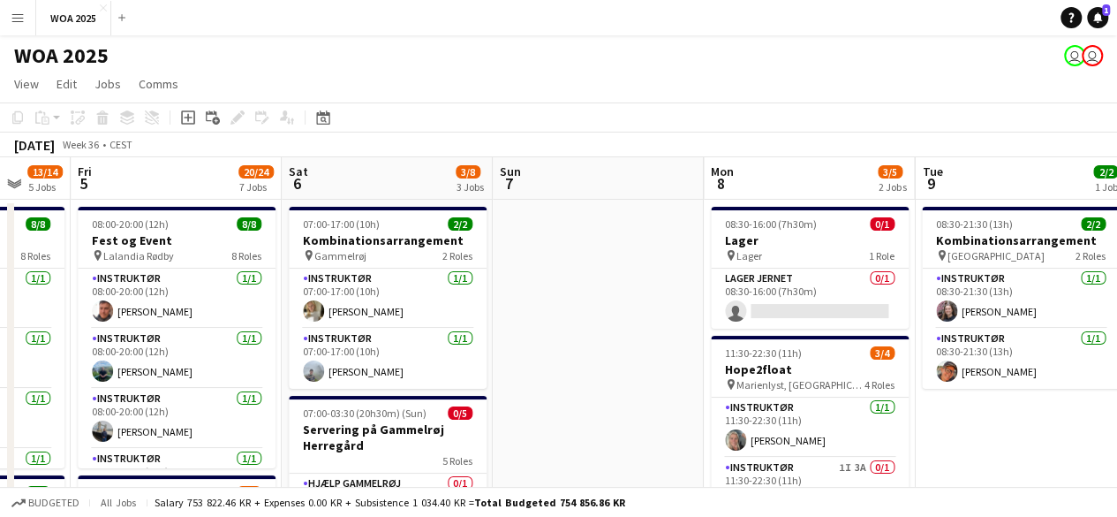
drag, startPoint x: 973, startPoint y: 275, endPoint x: 660, endPoint y: 307, distance: 315.2
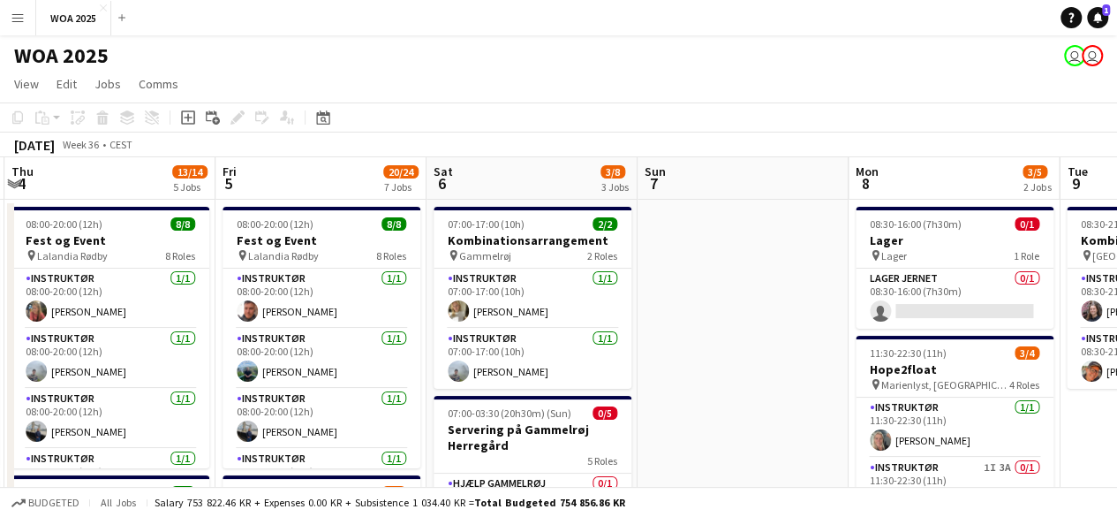
drag, startPoint x: 779, startPoint y: 307, endPoint x: 522, endPoint y: 306, distance: 257.0
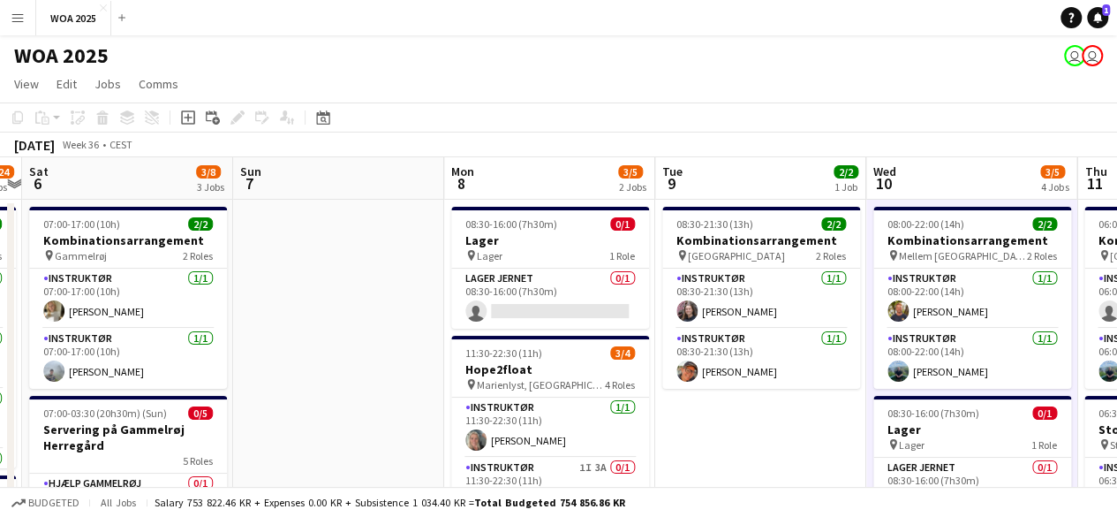
drag, startPoint x: 772, startPoint y: 314, endPoint x: 359, endPoint y: 296, distance: 413.7
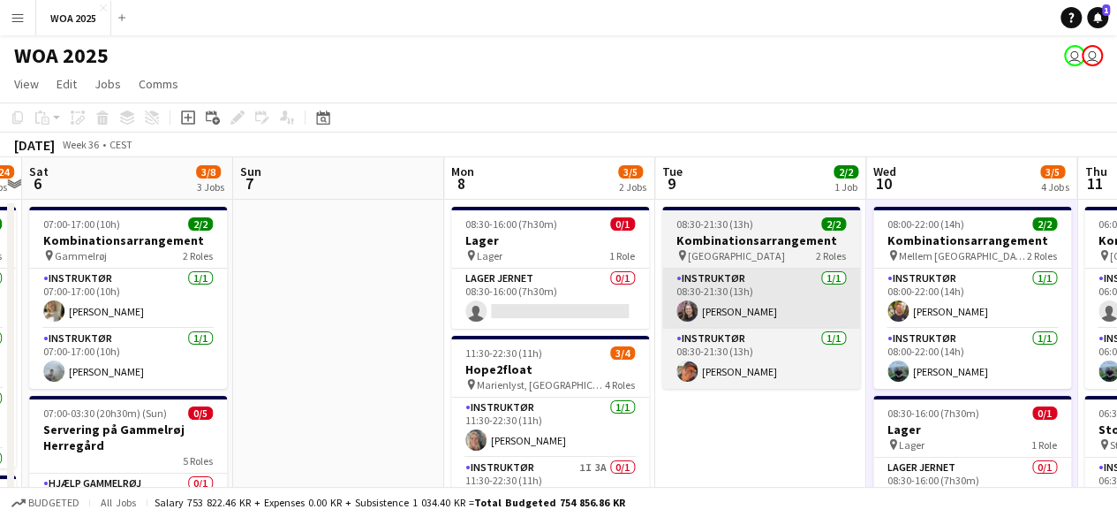
scroll to position [0, 624]
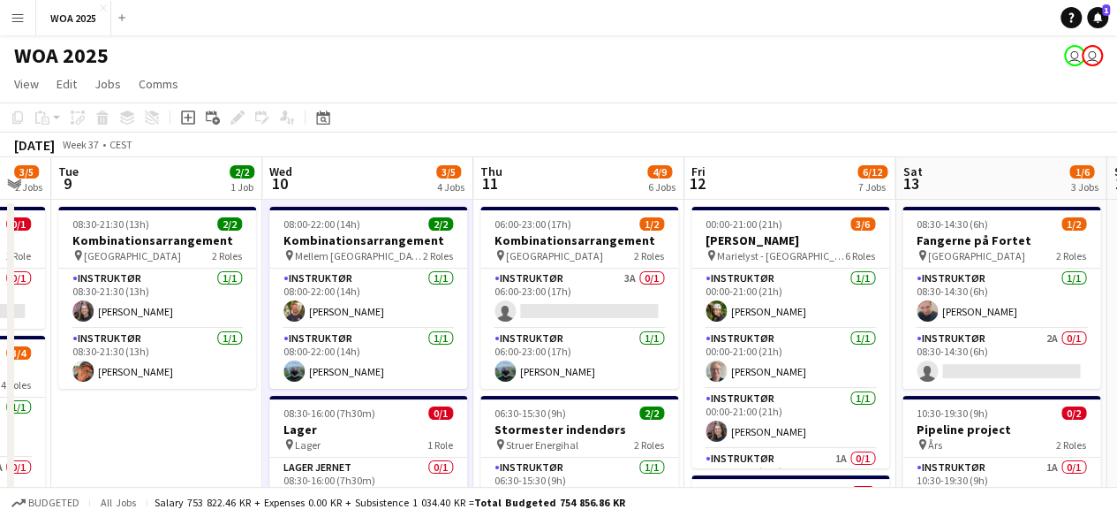
drag, startPoint x: 774, startPoint y: 272, endPoint x: 595, endPoint y: 282, distance: 178.7
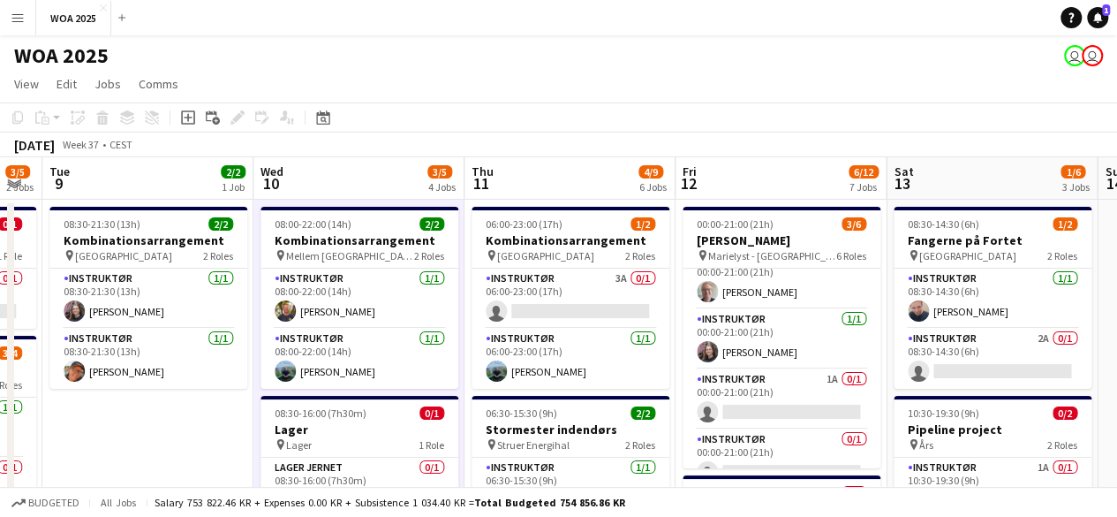
scroll to position [0, 0]
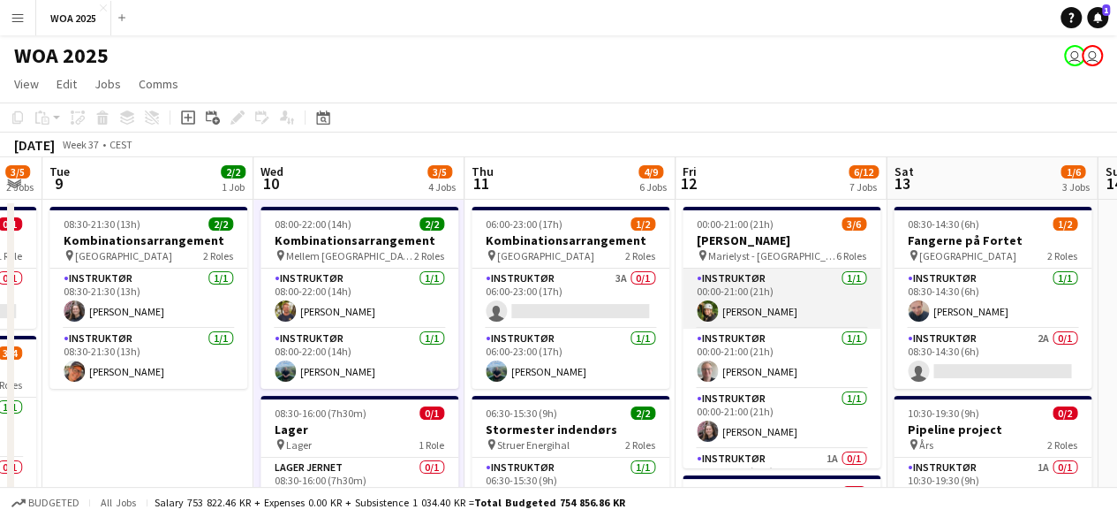
click at [795, 282] on app-card-role "Instruktør [DATE] 00:00-21:00 (21h) [PERSON_NAME]" at bounding box center [782, 299] width 198 height 60
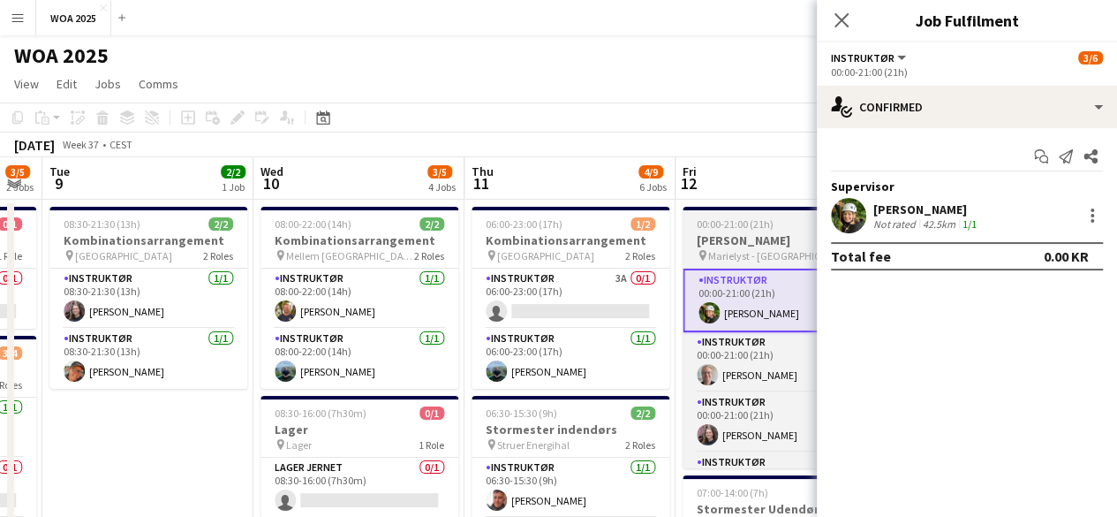
click at [798, 240] on h3 "[PERSON_NAME]" at bounding box center [782, 240] width 198 height 16
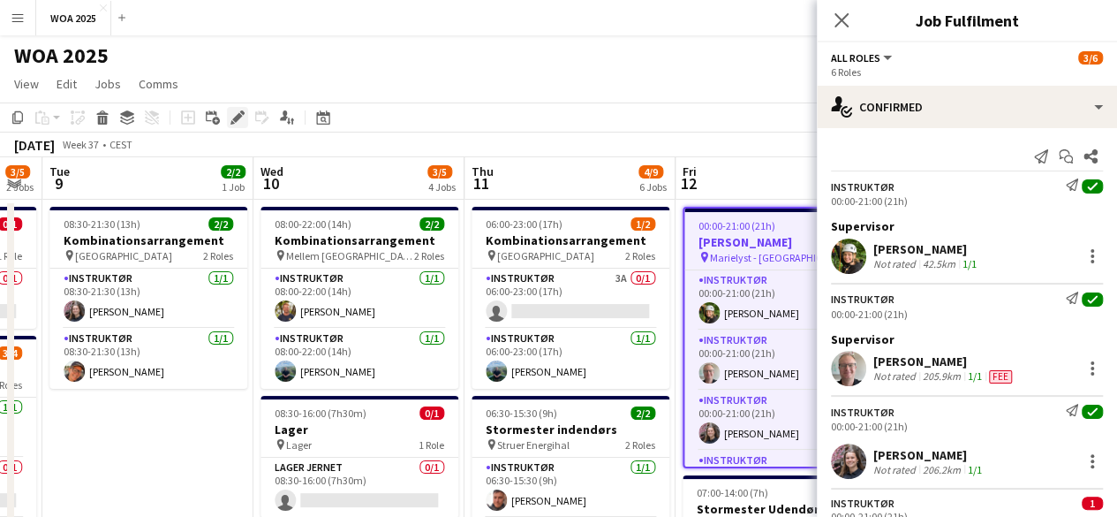
click at [238, 115] on icon at bounding box center [237, 118] width 10 height 10
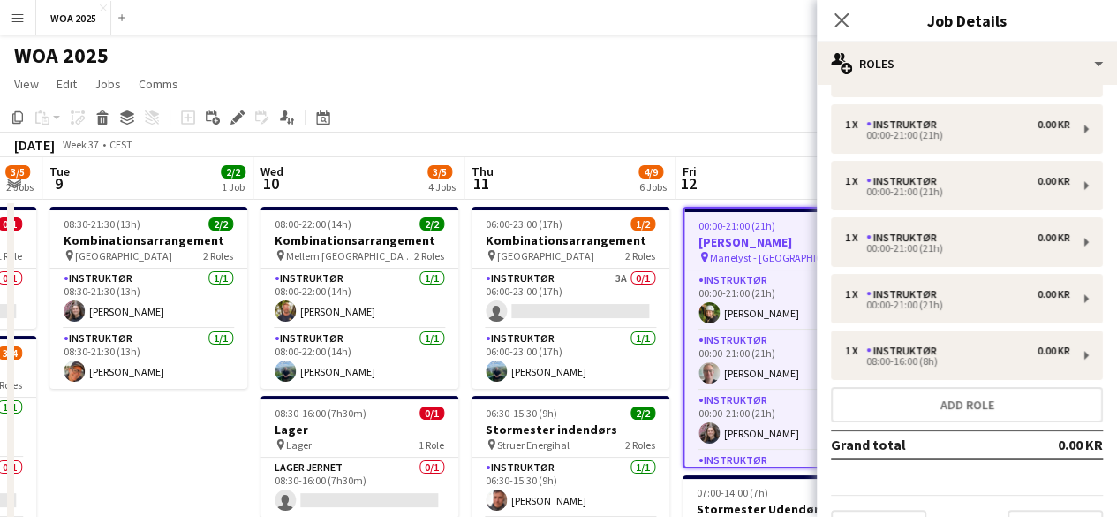
scroll to position [93, 0]
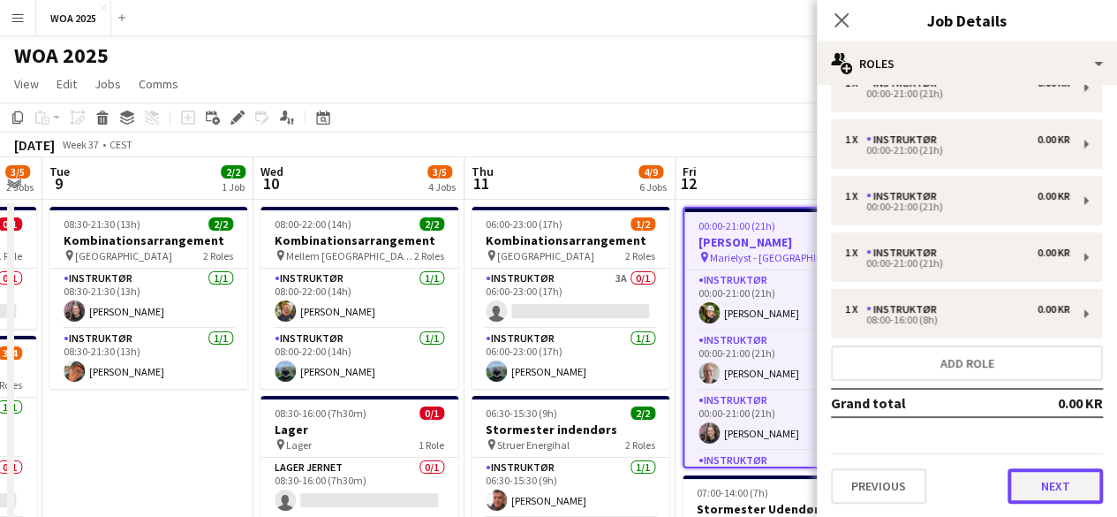
click at [1033, 486] on button "Next" at bounding box center [1055, 485] width 95 height 35
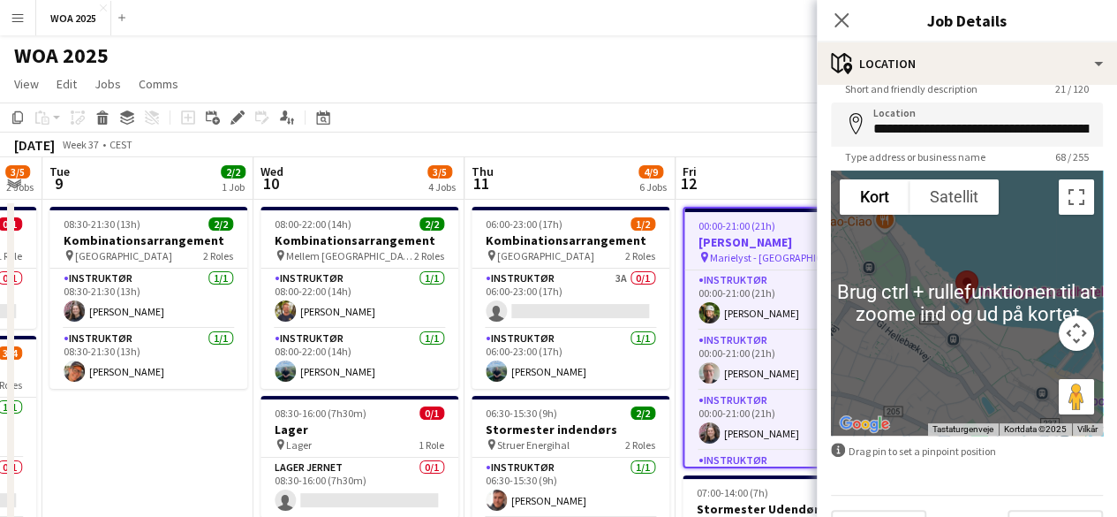
scroll to position [107, 0]
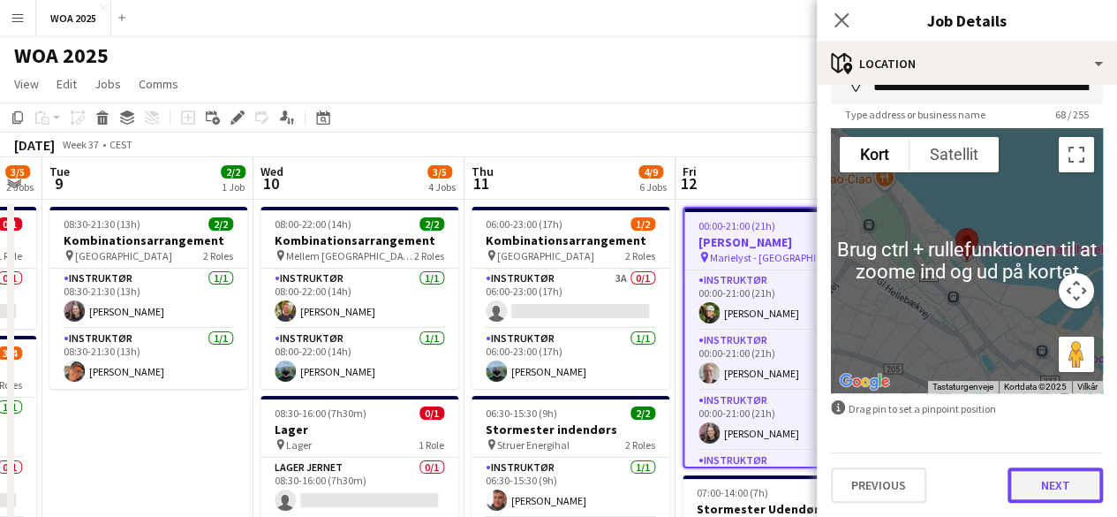
click at [1033, 486] on button "Next" at bounding box center [1055, 484] width 95 height 35
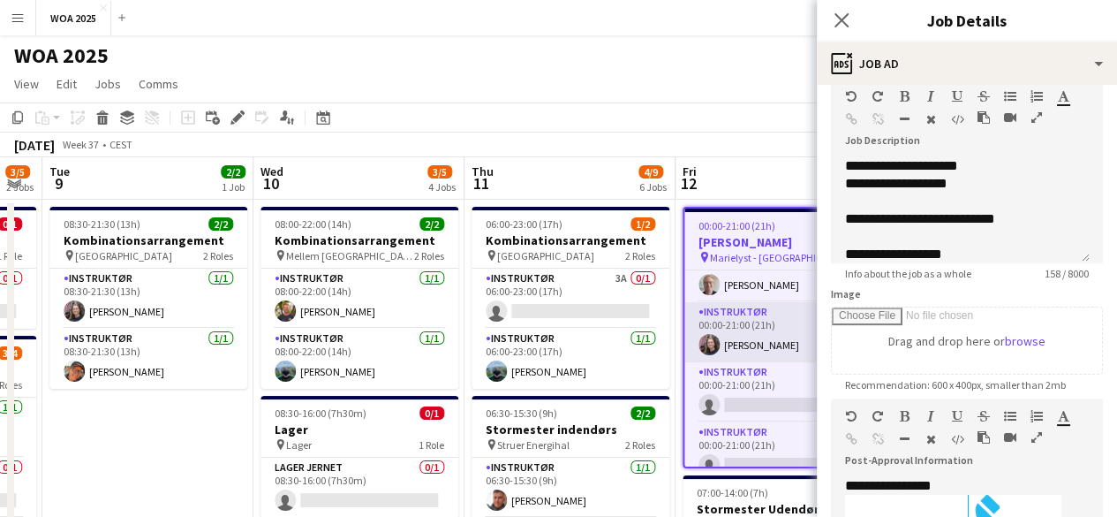
scroll to position [163, 0]
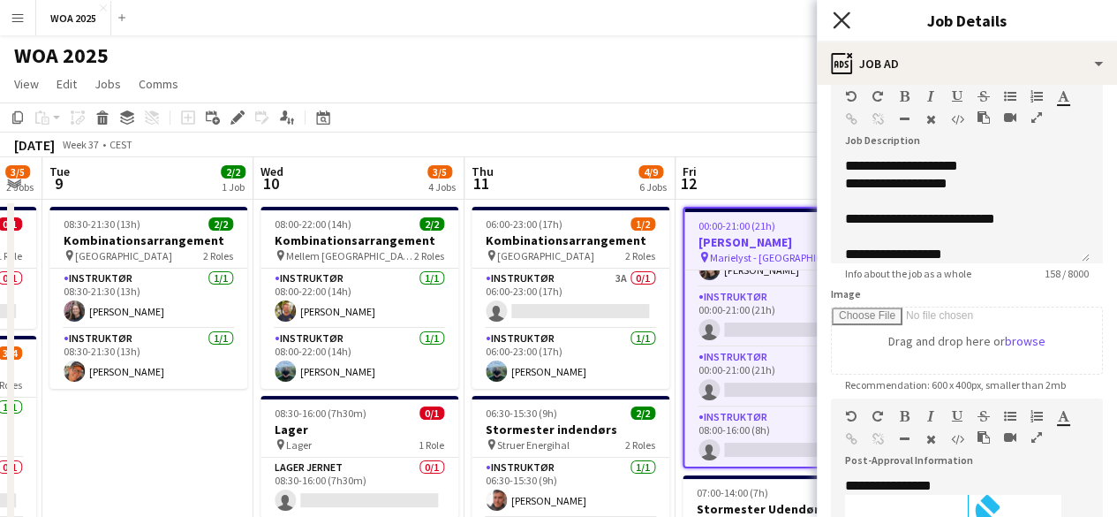
click at [848, 22] on icon "Close pop-in" at bounding box center [841, 19] width 17 height 17
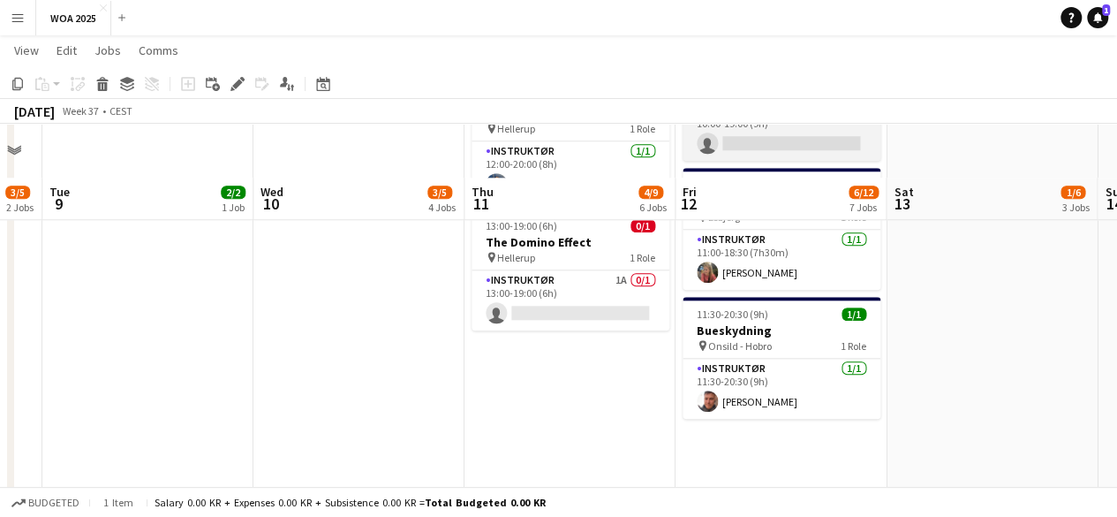
scroll to position [883, 0]
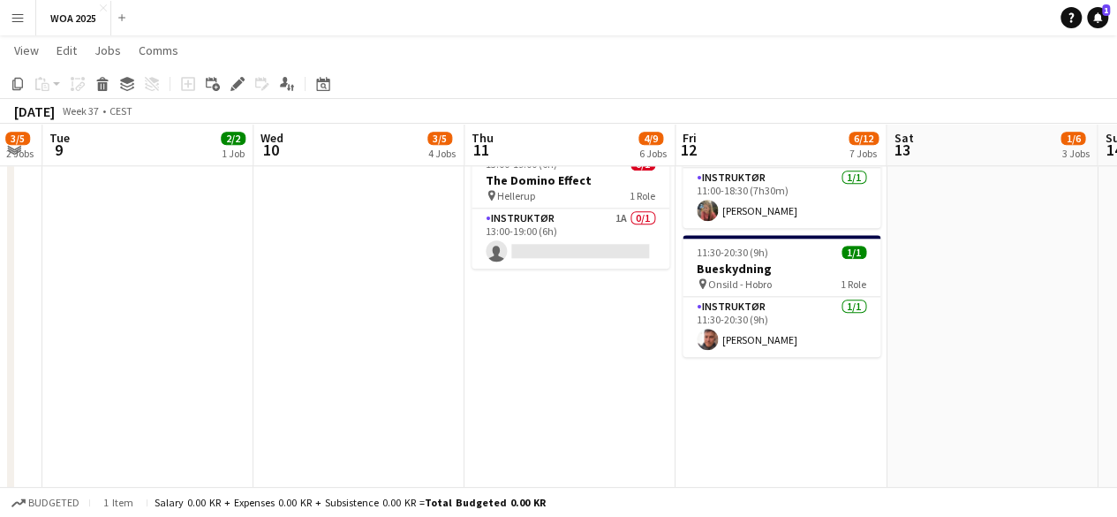
click at [794, 404] on app-date-cell "00:00-21:00 (21h) 3/6 [PERSON_NAME] pin Marielyst - Helsingør 6 Roles Instruktø…" at bounding box center [781, 26] width 211 height 1422
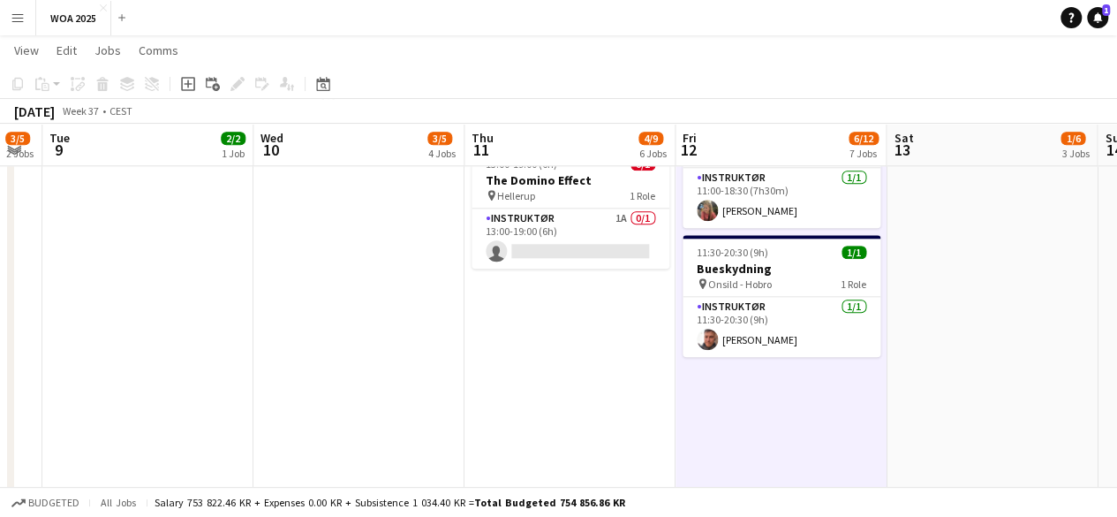
scroll to position [160, 0]
click at [196, 86] on div "Add job" at bounding box center [188, 83] width 21 height 21
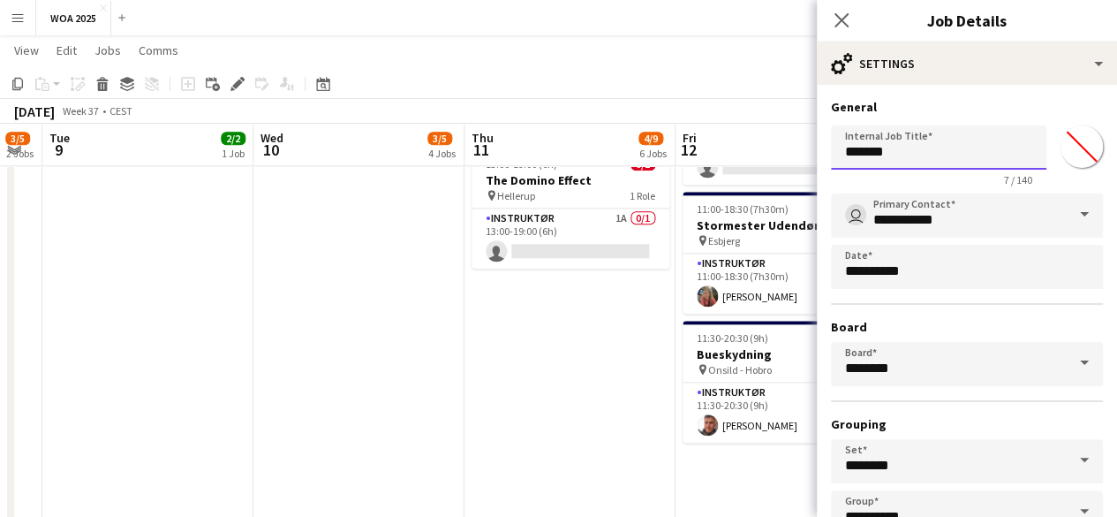
click at [903, 164] on input "*******" at bounding box center [939, 147] width 216 height 44
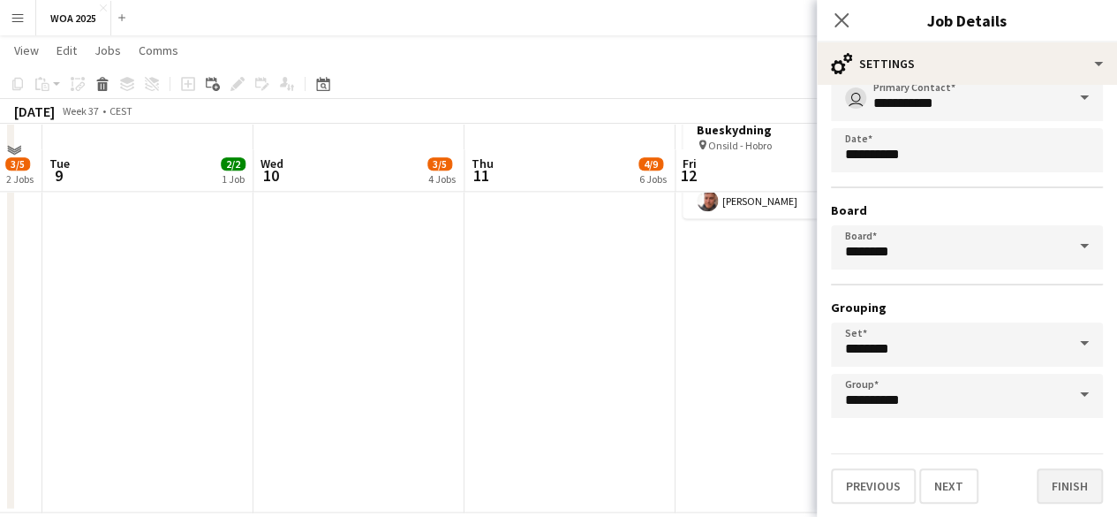
scroll to position [1132, 0]
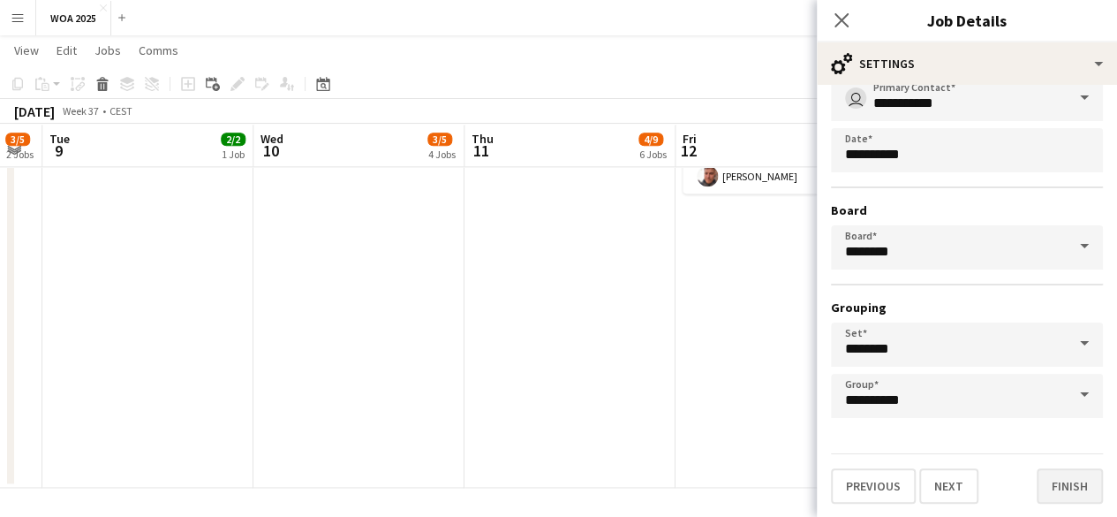
type input "**********"
click at [1048, 488] on button "Finish" at bounding box center [1070, 485] width 66 height 35
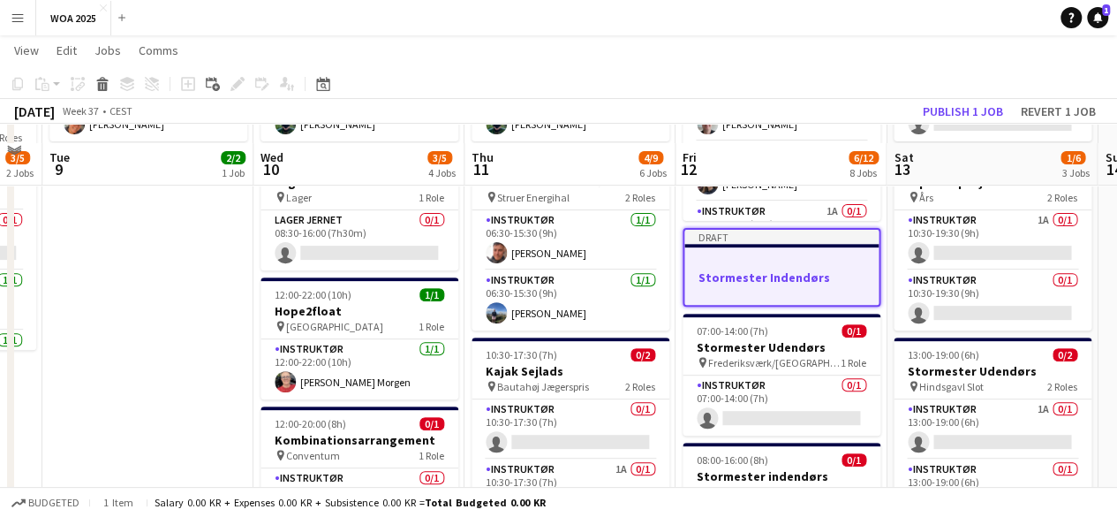
scroll to position [265, 0]
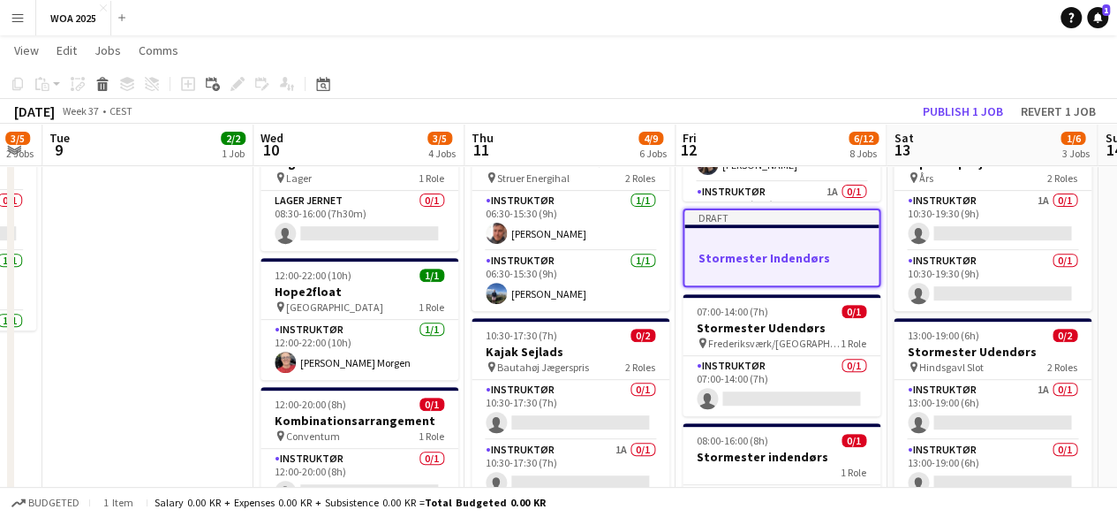
click at [694, 236] on div at bounding box center [782, 241] width 194 height 13
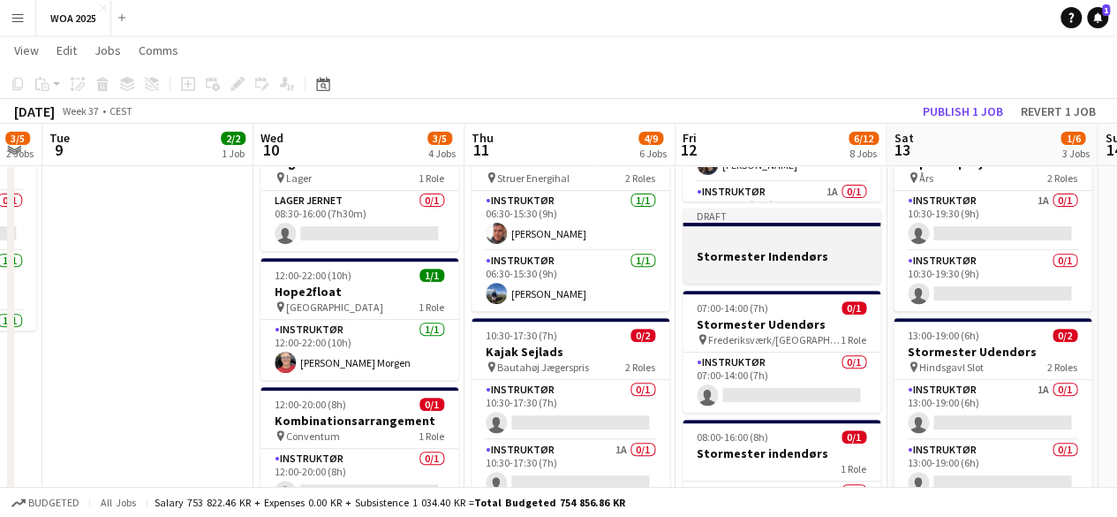
click at [694, 236] on div at bounding box center [782, 239] width 198 height 13
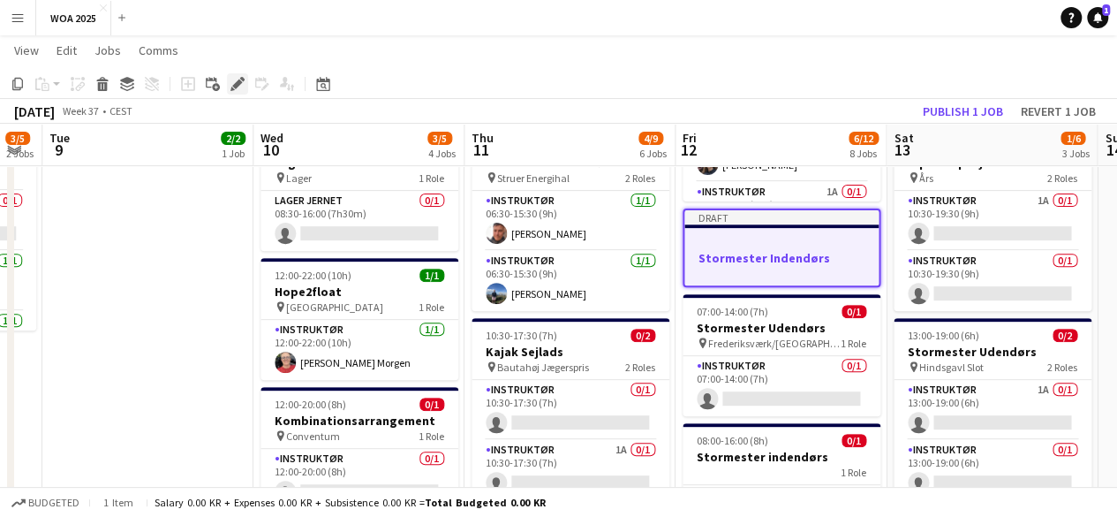
click at [235, 82] on icon "Edit" at bounding box center [238, 84] width 14 height 14
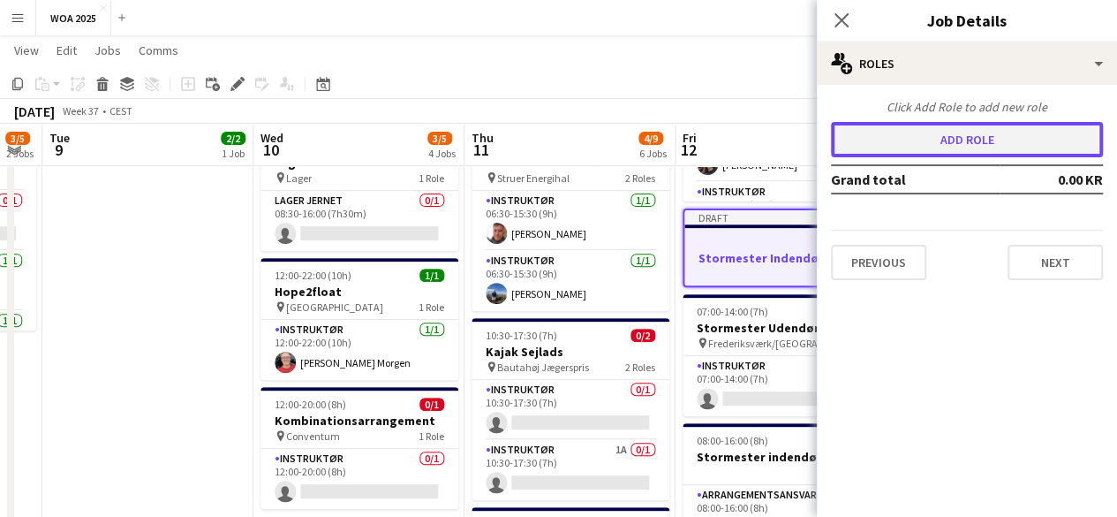
click at [997, 149] on button "Add role" at bounding box center [967, 139] width 272 height 35
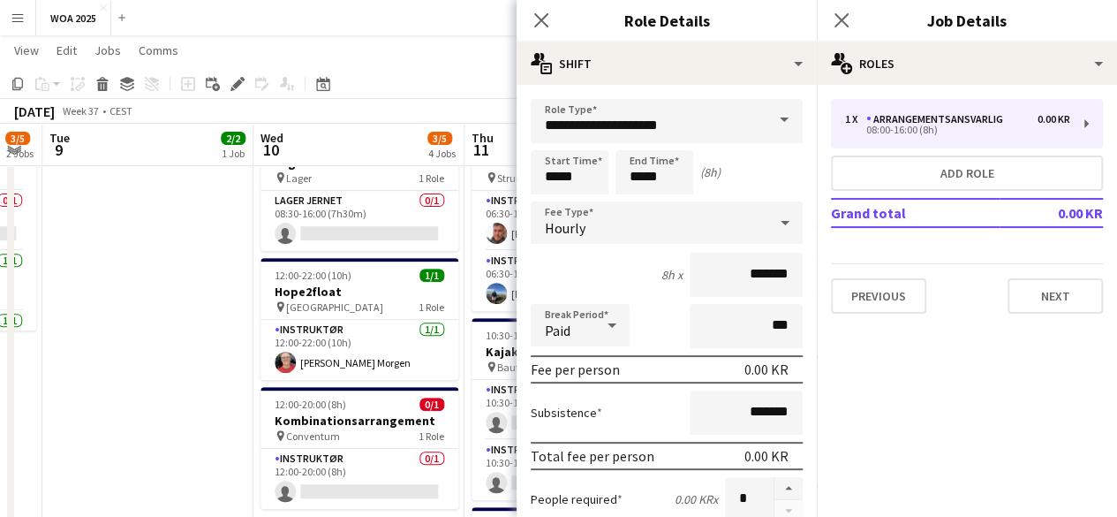
click at [769, 125] on span at bounding box center [784, 120] width 37 height 42
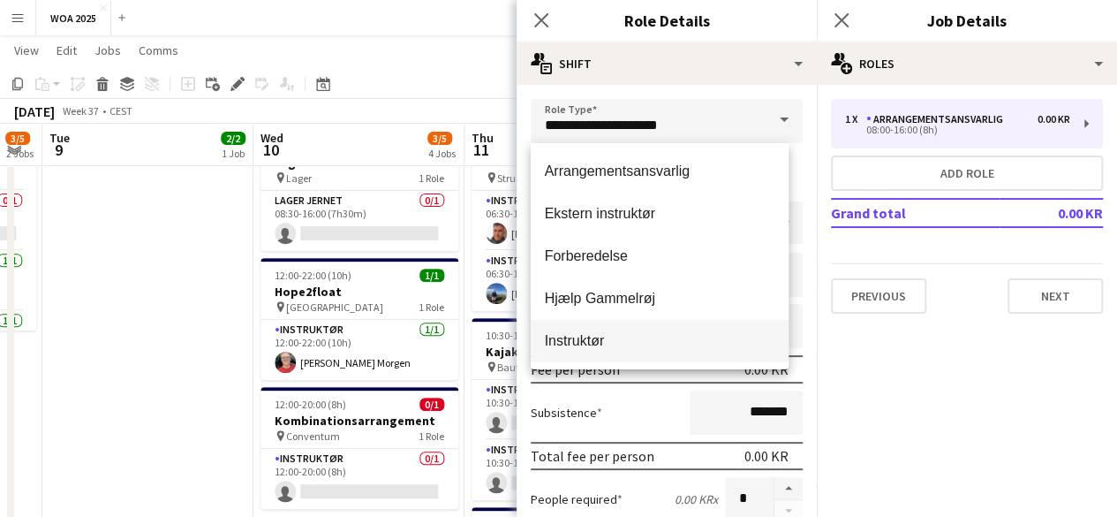
click at [611, 351] on mat-option "Instruktør" at bounding box center [660, 341] width 259 height 42
type input "**********"
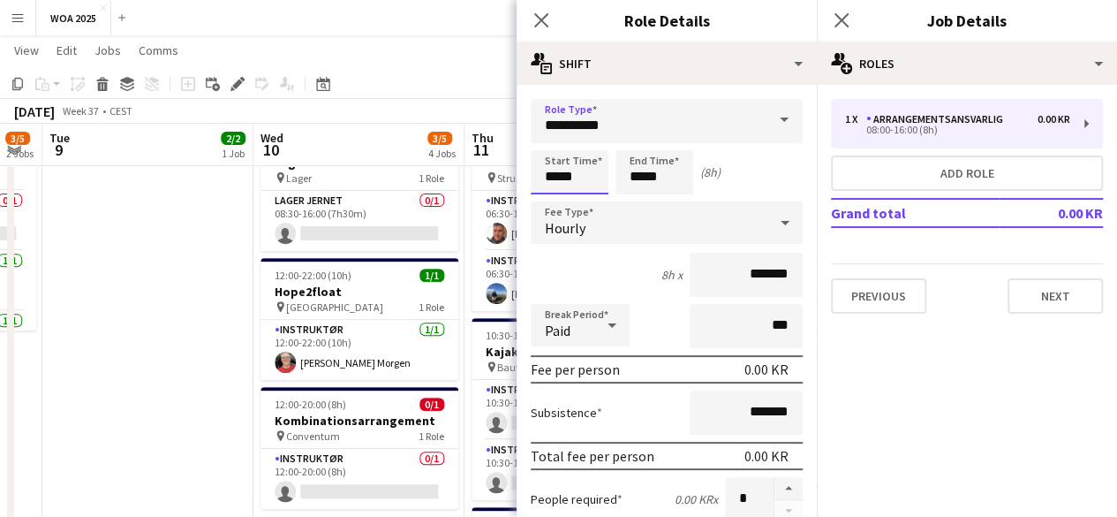
click at [583, 178] on input "*****" at bounding box center [570, 172] width 78 height 44
type input "*****"
click at [651, 173] on input "*****" at bounding box center [655, 172] width 78 height 44
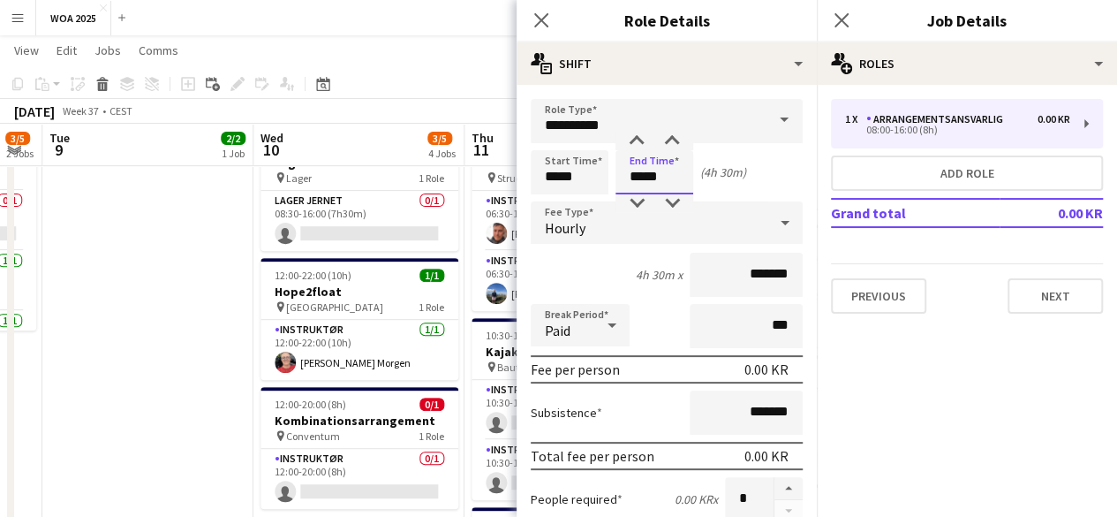
click at [651, 173] on input "*****" at bounding box center [655, 172] width 78 height 44
type input "*****"
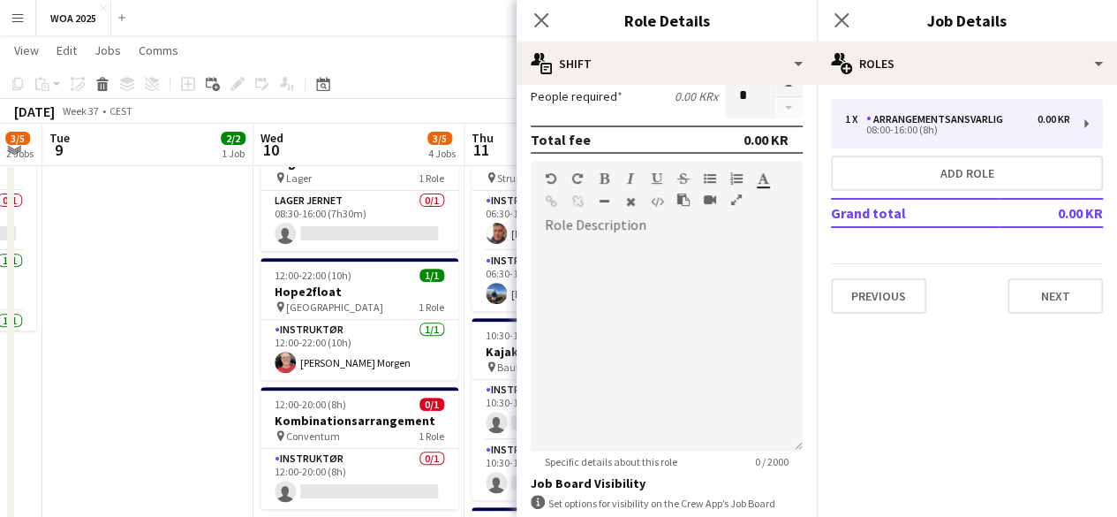
scroll to position [530, 0]
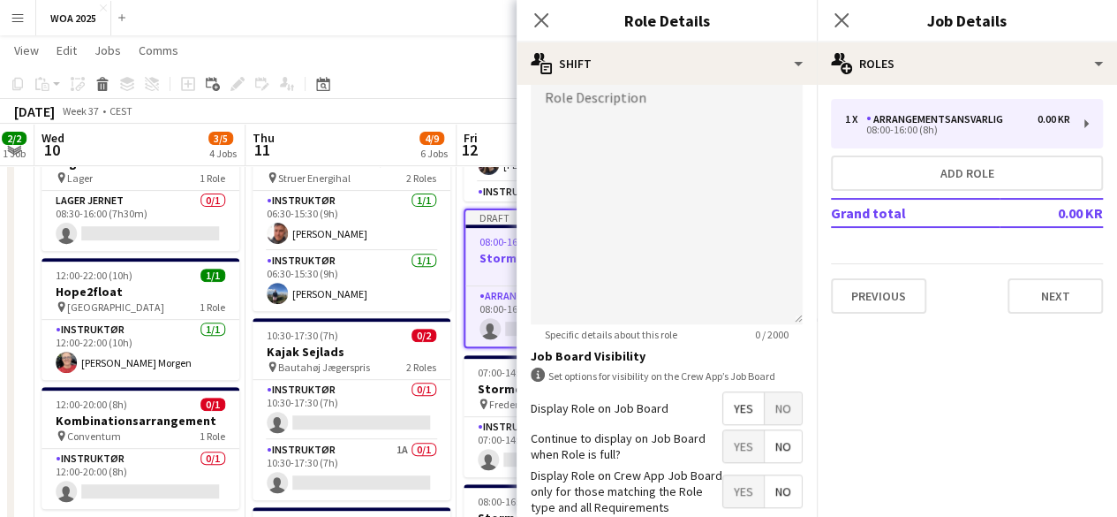
drag, startPoint x: 436, startPoint y: 281, endPoint x: 219, endPoint y: 288, distance: 217.4
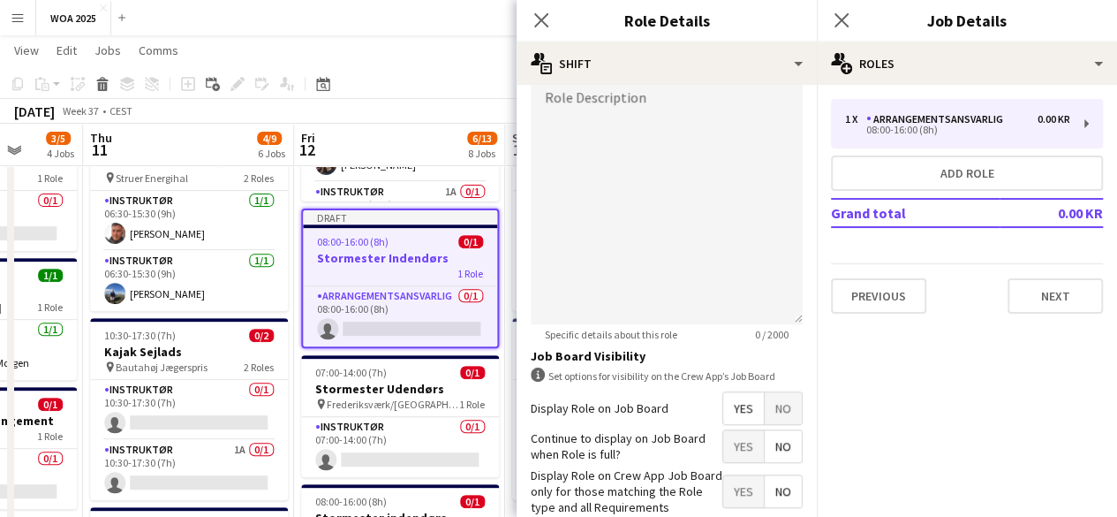
drag, startPoint x: 337, startPoint y: 247, endPoint x: 175, endPoint y: 272, distance: 164.4
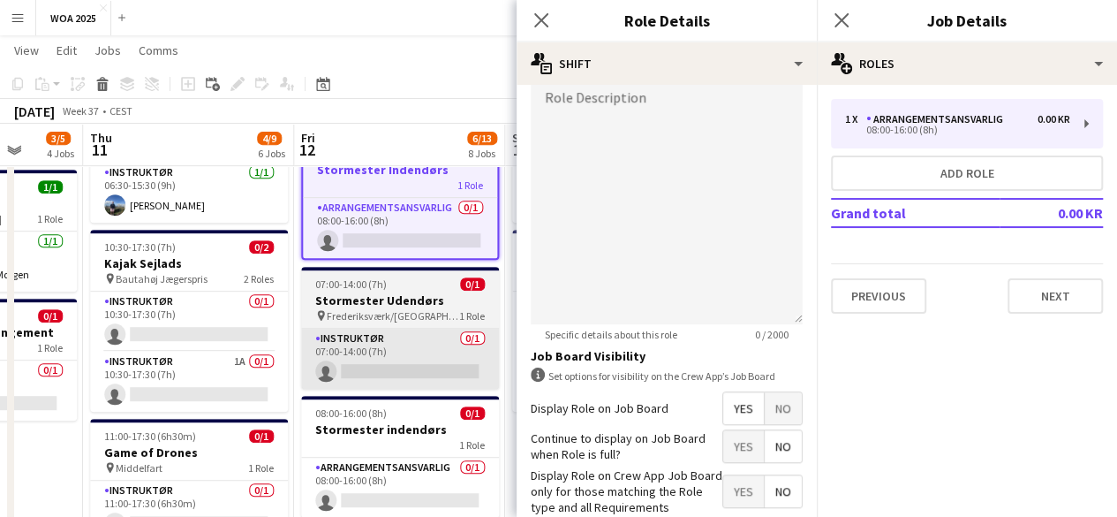
scroll to position [0, 763]
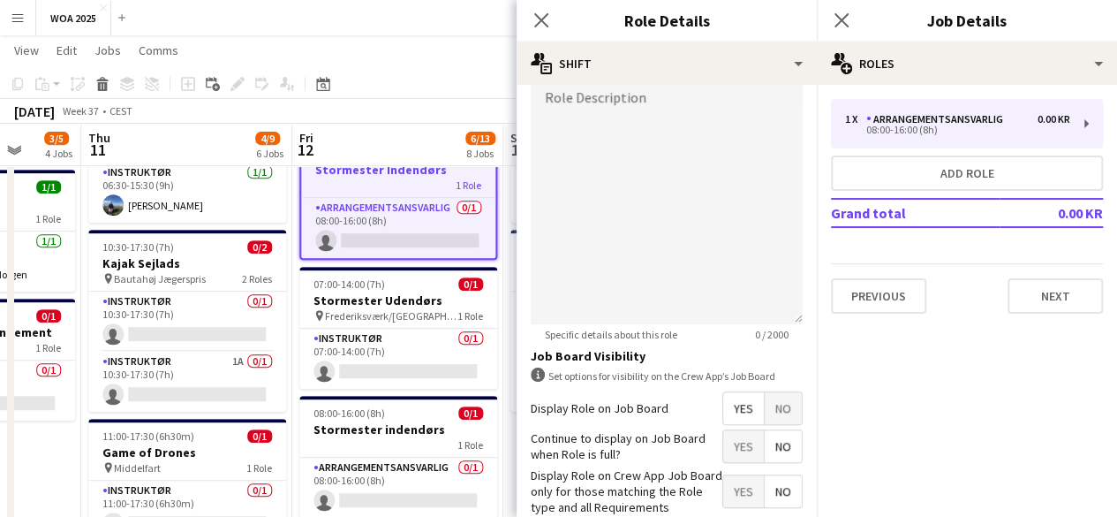
drag, startPoint x: 403, startPoint y: 421, endPoint x: 401, endPoint y: 326, distance: 95.4
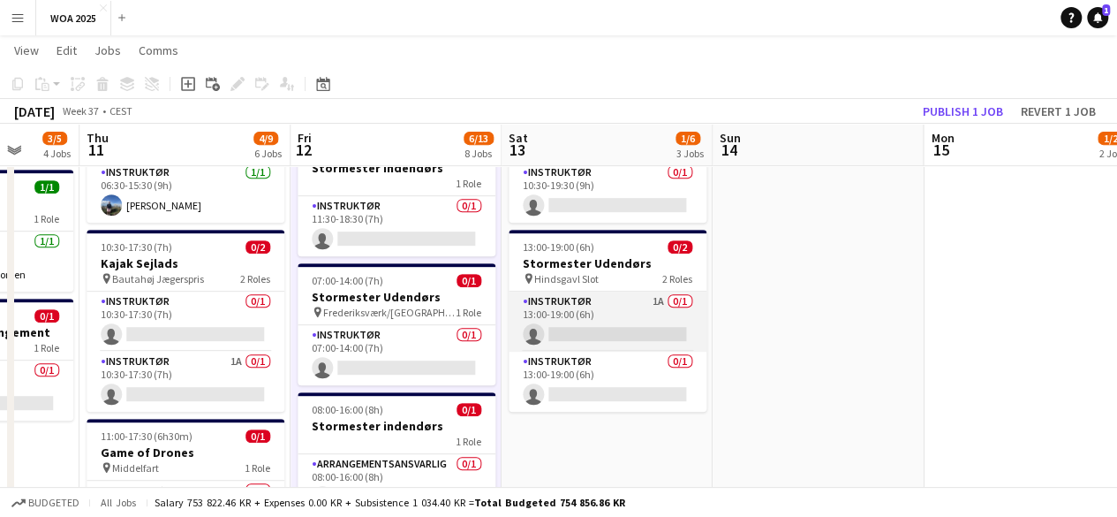
drag, startPoint x: 531, startPoint y: 460, endPoint x: 529, endPoint y: 342, distance: 118.4
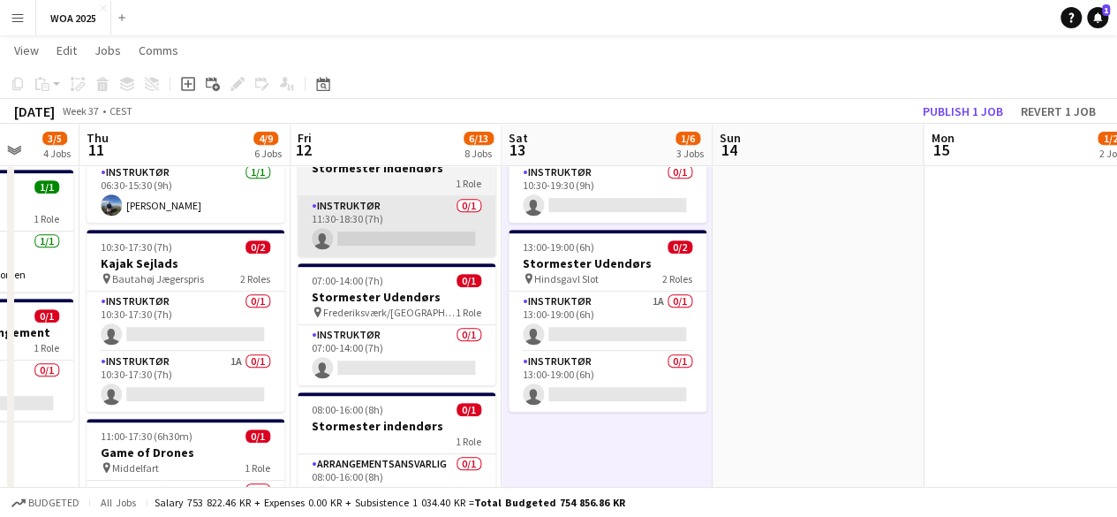
scroll to position [0, 768]
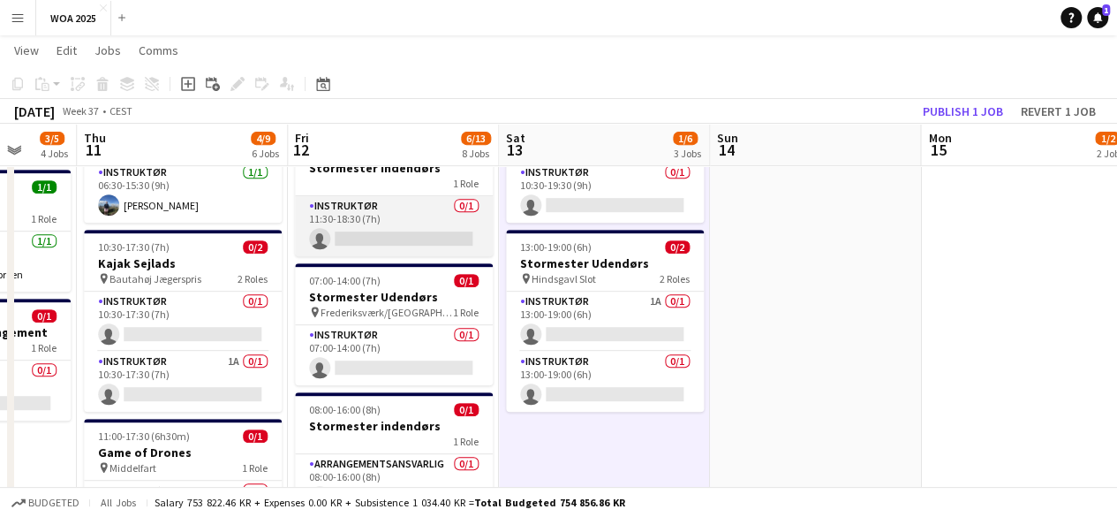
drag, startPoint x: 418, startPoint y: 299, endPoint x: 415, endPoint y: 213, distance: 85.7
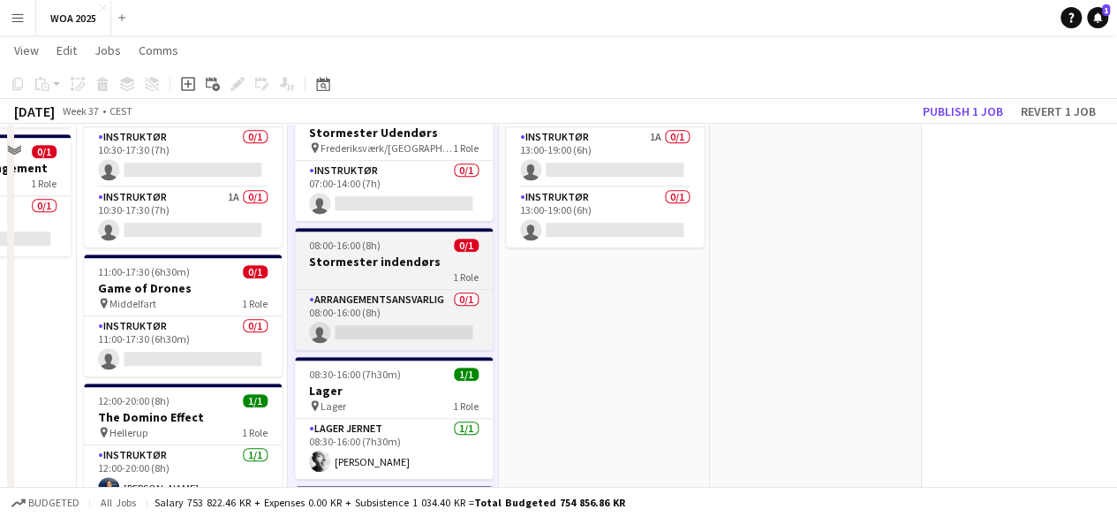
scroll to position [530, 0]
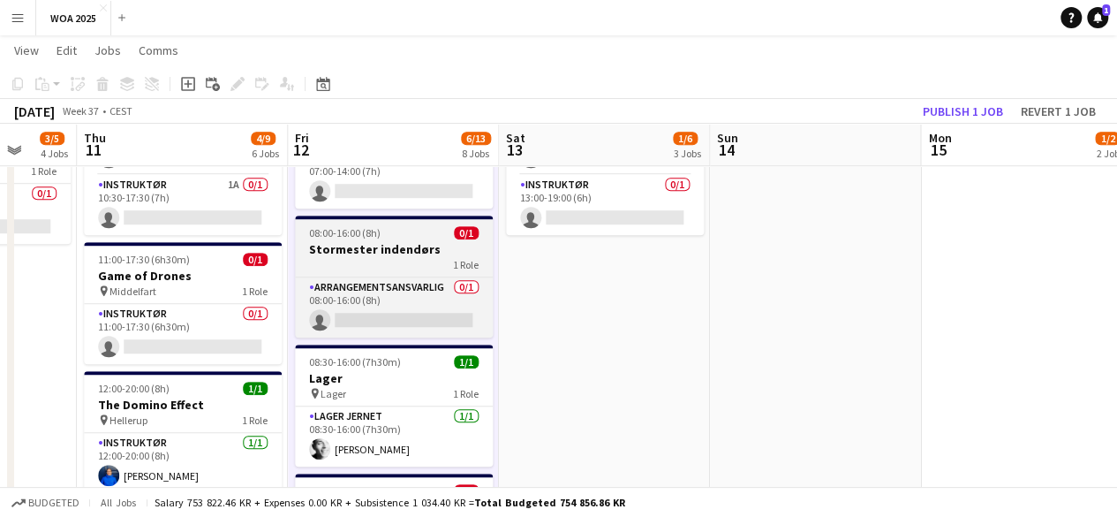
click at [397, 262] on div "1 Role" at bounding box center [394, 264] width 198 height 14
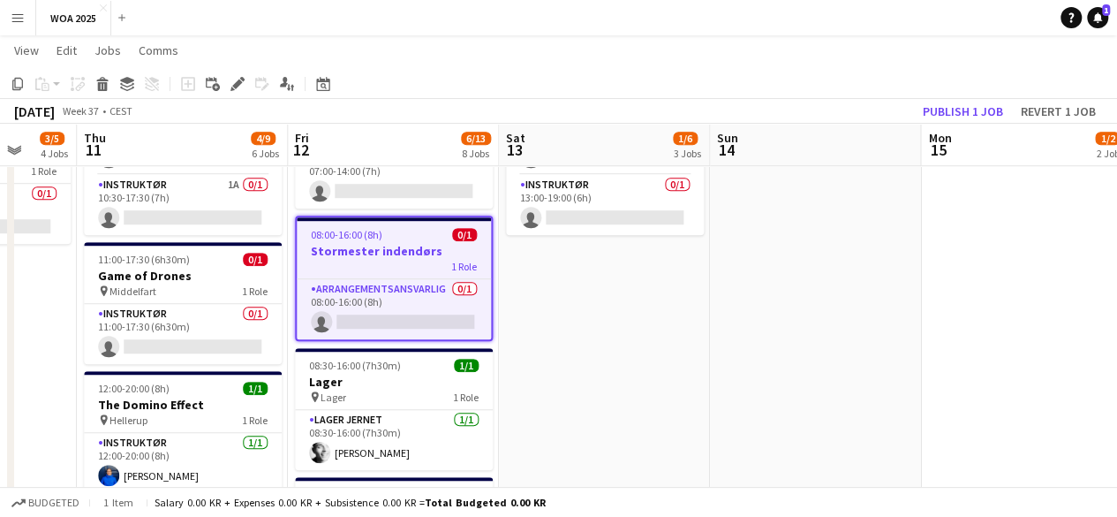
drag, startPoint x: 364, startPoint y: 246, endPoint x: 330, endPoint y: 214, distance: 46.8
click at [328, 289] on app-card-role "Arrangementsansvarlig 0/1 08:00-16:00 (8h) single-neutral-actions" at bounding box center [394, 309] width 194 height 60
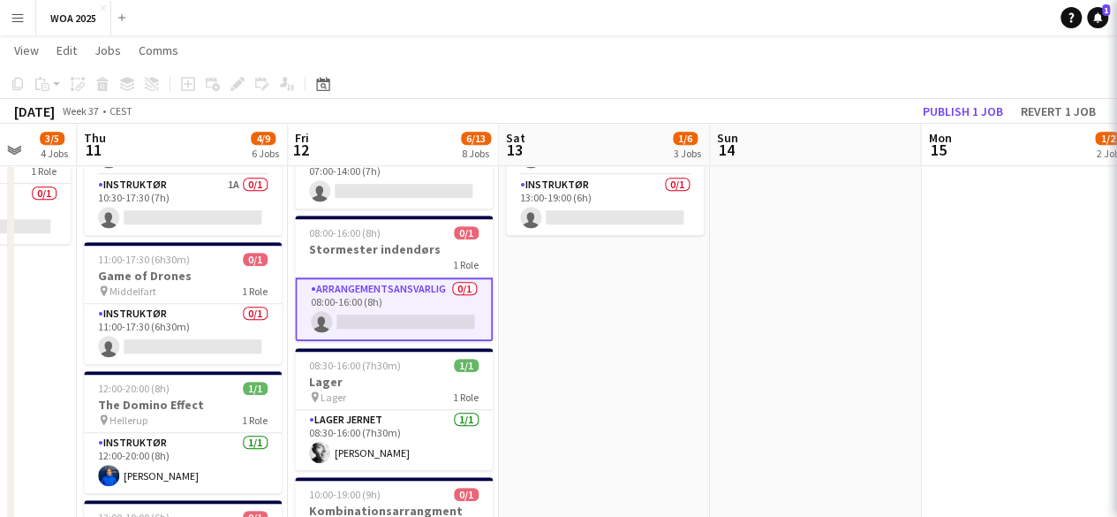
scroll to position [0, 767]
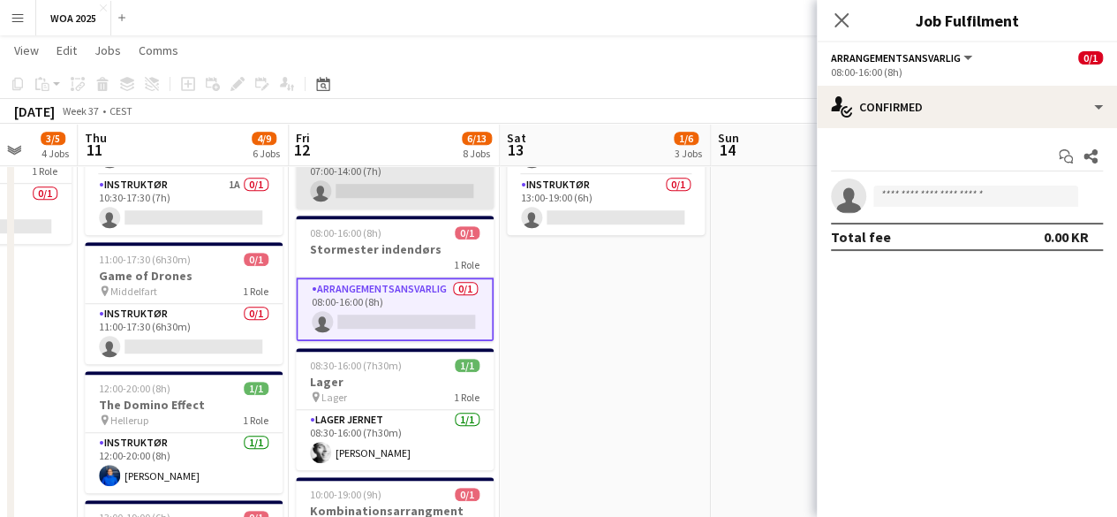
drag, startPoint x: 352, startPoint y: 238, endPoint x: 307, endPoint y: 200, distance: 58.9
click at [352, 238] on app-job-card "08:00-16:00 (8h) 0/1 Stormester indendørs 1 Role Arrangementsansvarlig 0/1 08:0…" at bounding box center [395, 278] width 198 height 125
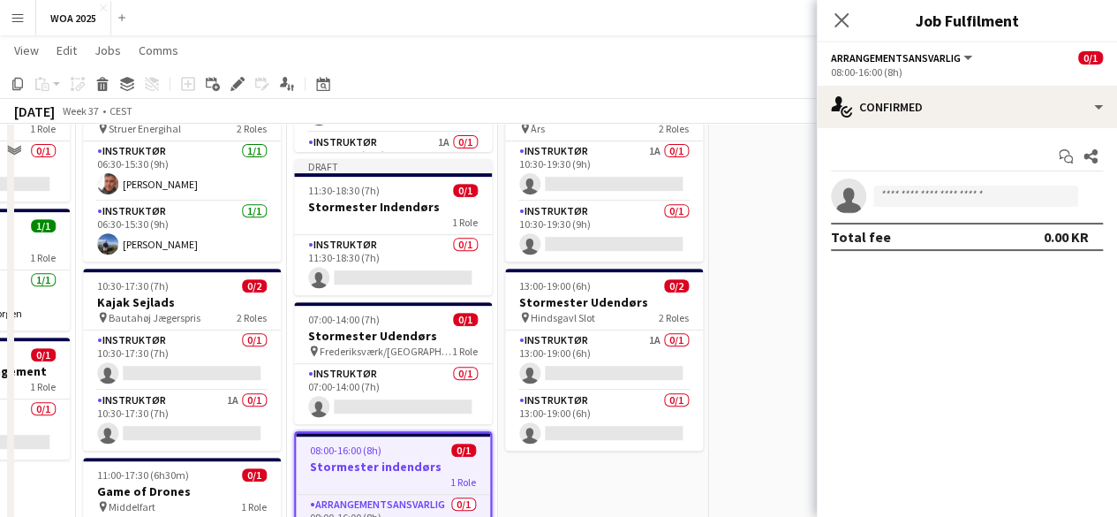
scroll to position [337, 0]
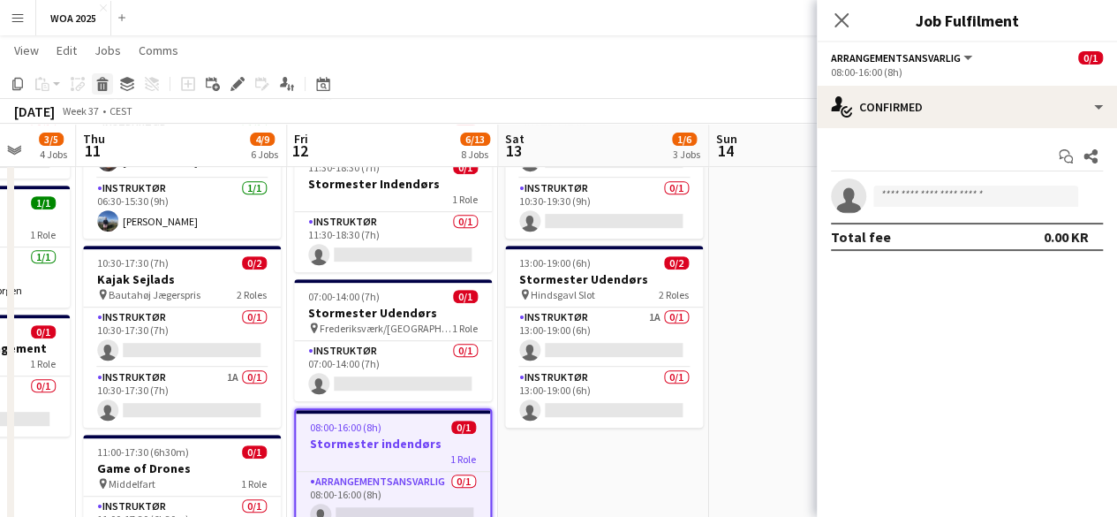
click at [104, 89] on icon at bounding box center [103, 86] width 10 height 9
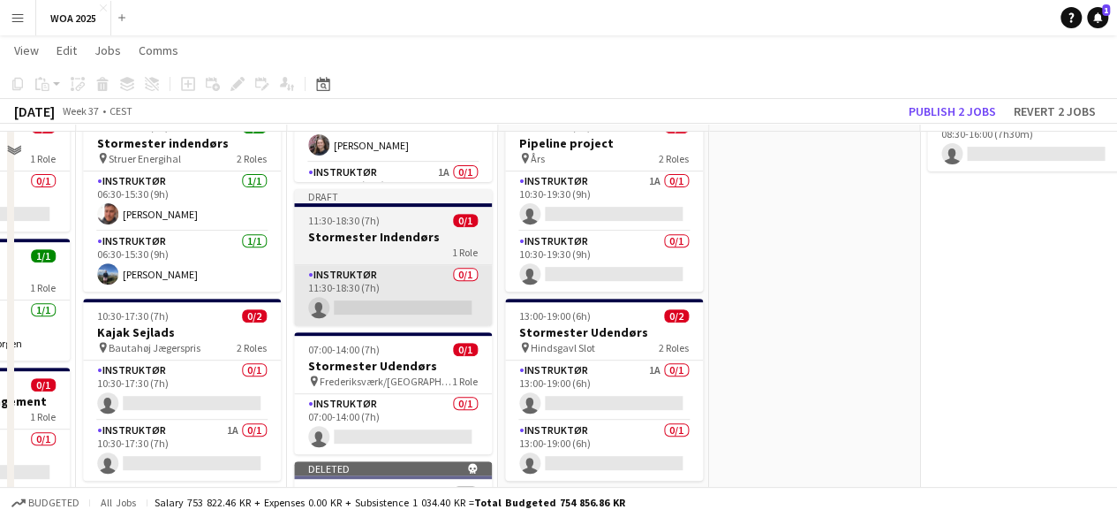
scroll to position [249, 0]
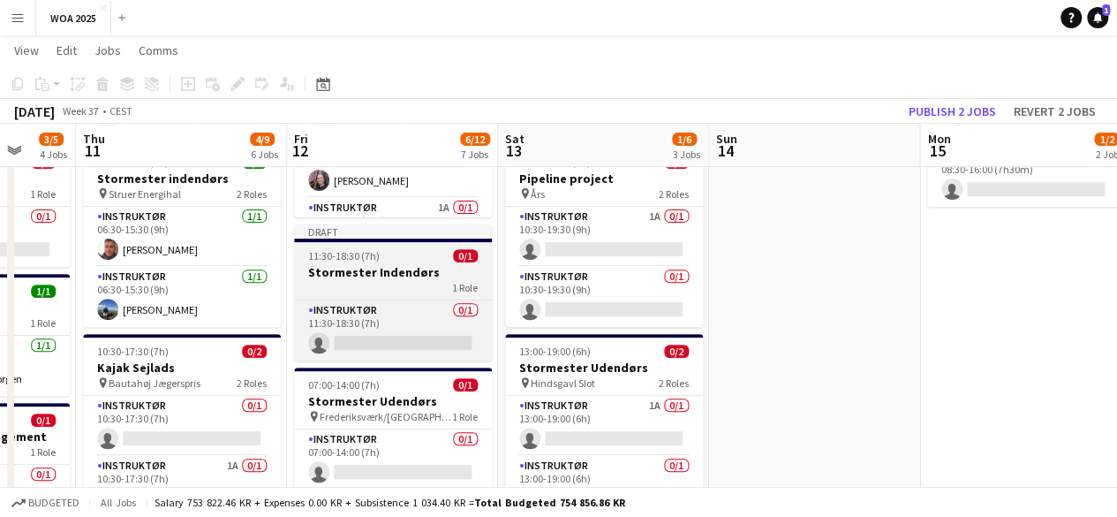
click at [397, 284] on div "1 Role" at bounding box center [393, 287] width 198 height 14
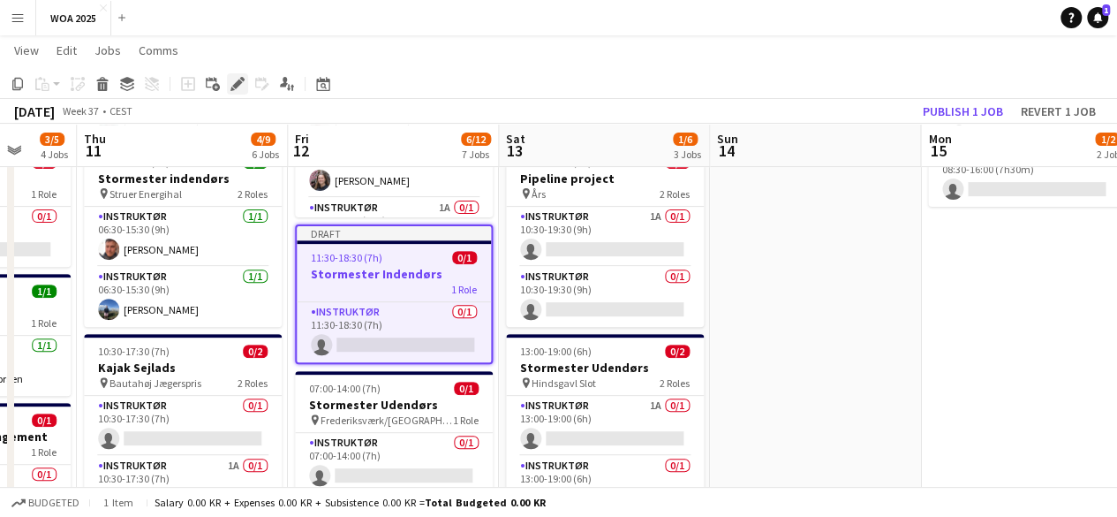
click at [242, 80] on icon at bounding box center [242, 79] width 4 height 4
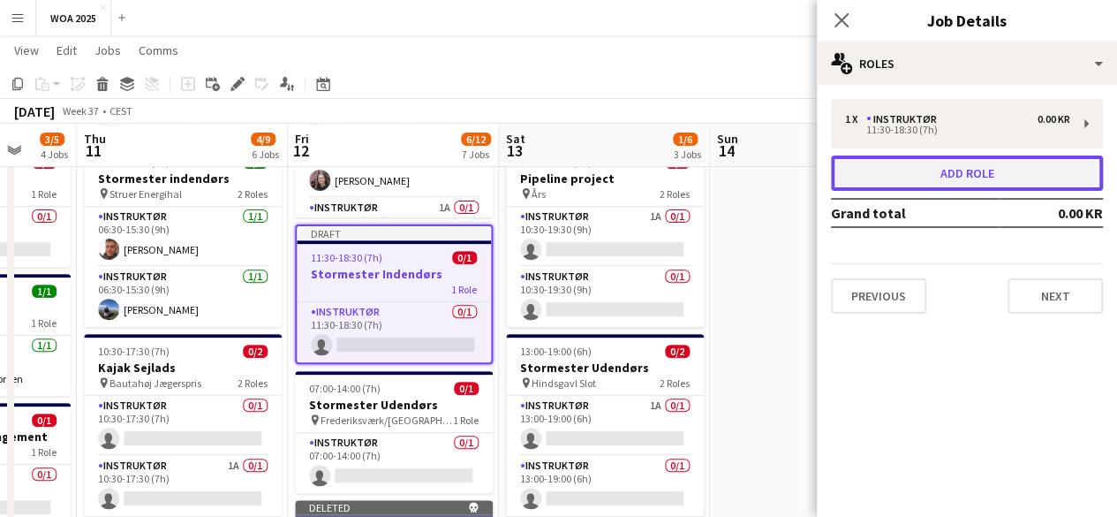
click at [927, 158] on button "Add role" at bounding box center [967, 172] width 272 height 35
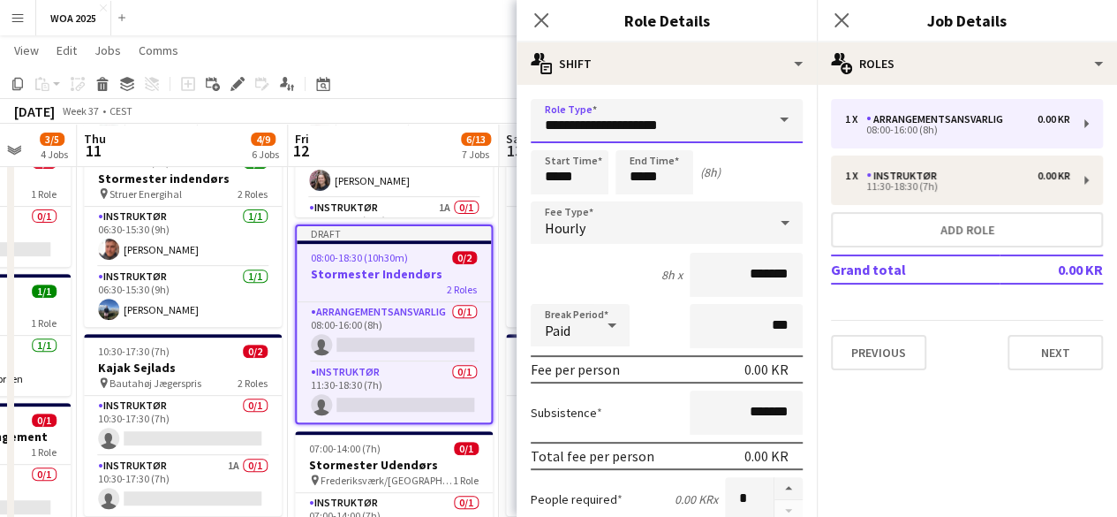
click at [747, 113] on input "**********" at bounding box center [667, 121] width 272 height 44
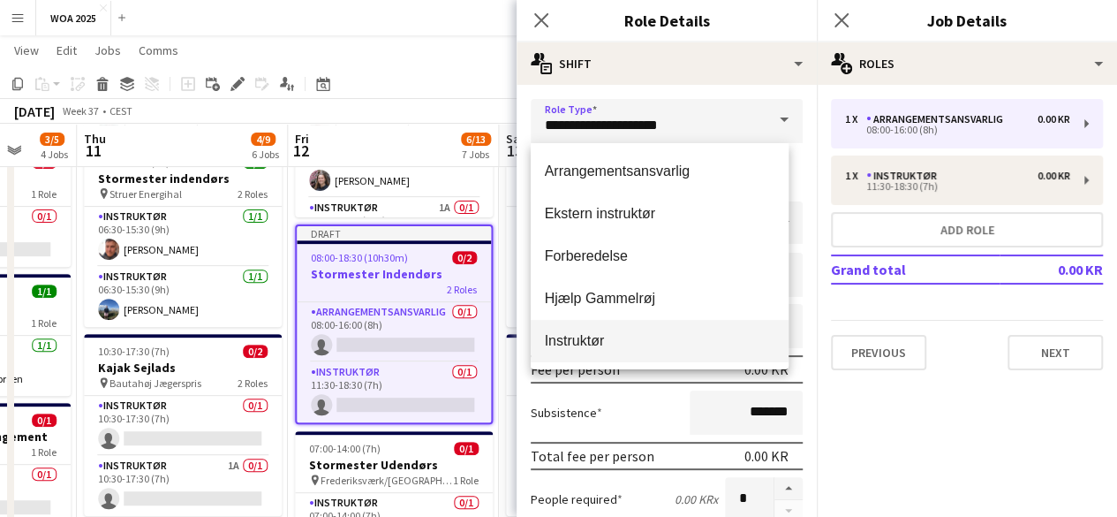
click at [617, 345] on span "Instruktør" at bounding box center [660, 340] width 231 height 17
type input "**********"
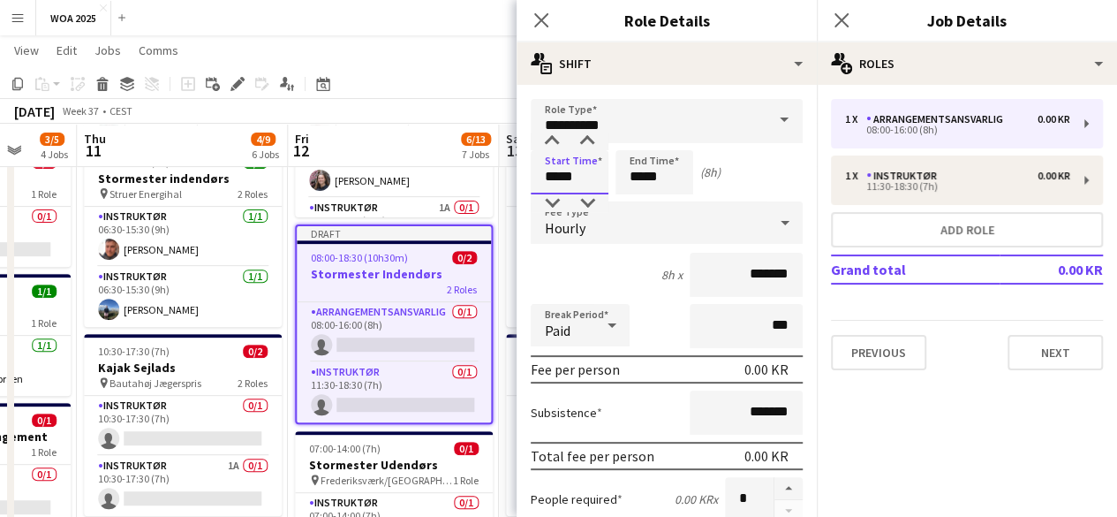
click at [560, 177] on input "*****" at bounding box center [570, 172] width 78 height 44
type input "*****"
click at [652, 174] on input "*****" at bounding box center [655, 172] width 78 height 44
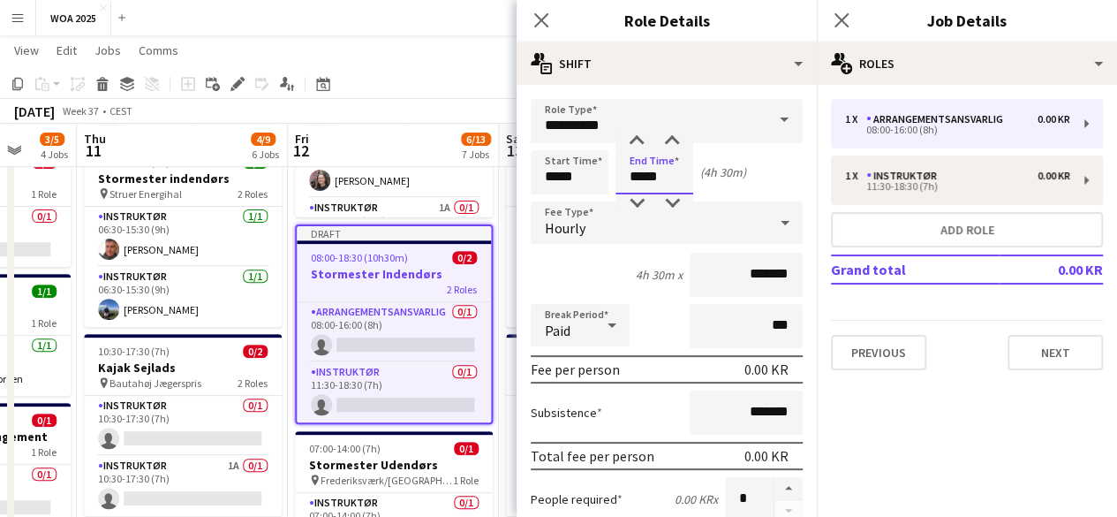
click at [652, 174] on input "*****" at bounding box center [655, 172] width 78 height 44
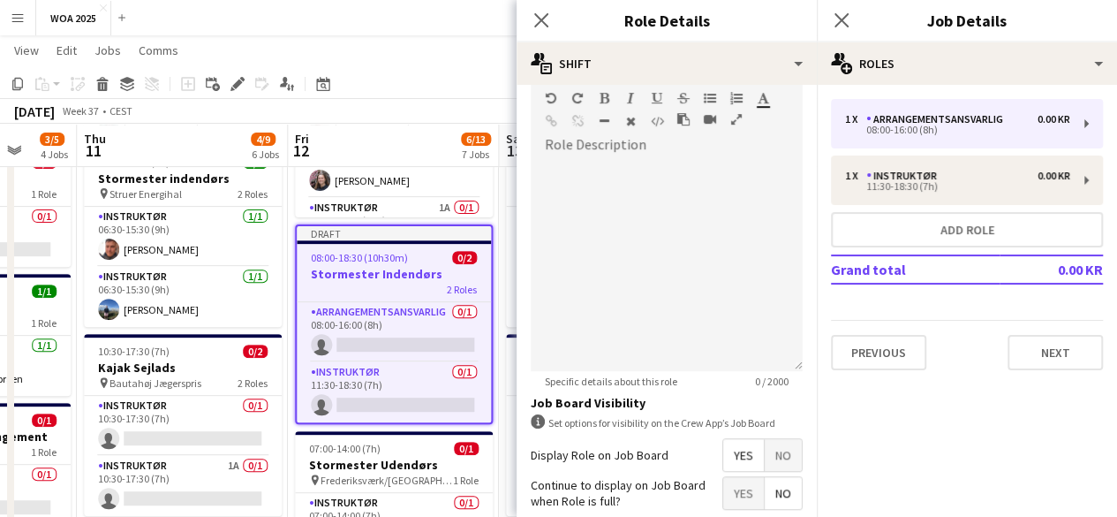
scroll to position [618, 0]
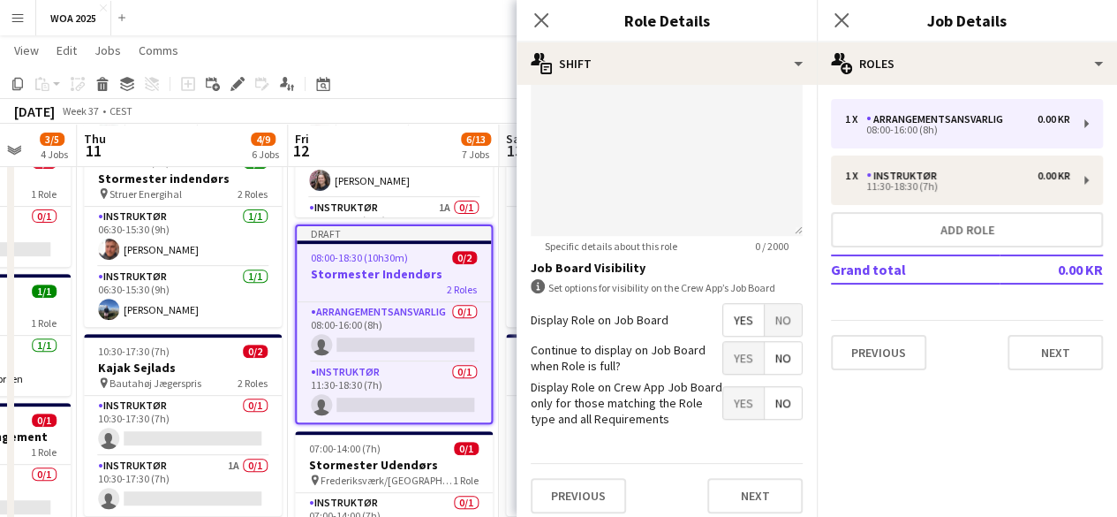
type input "*****"
click at [735, 368] on span "Yes" at bounding box center [743, 358] width 41 height 32
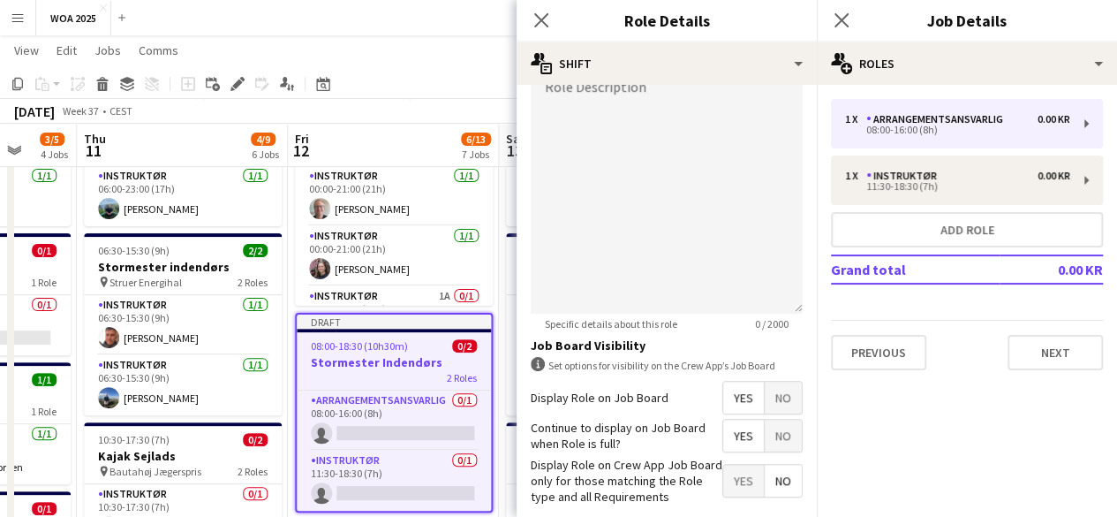
scroll to position [627, 0]
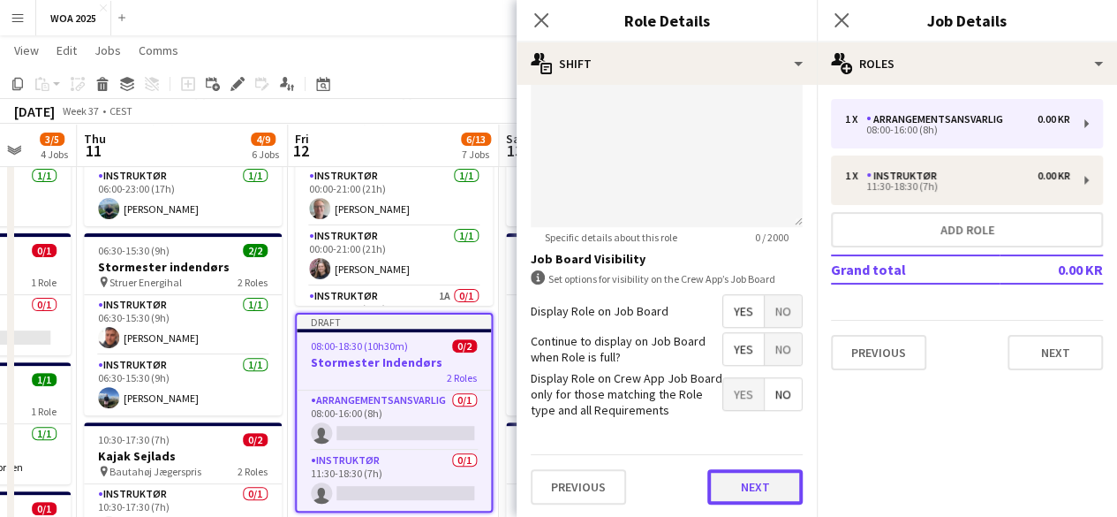
click at [749, 482] on button "Next" at bounding box center [754, 486] width 95 height 35
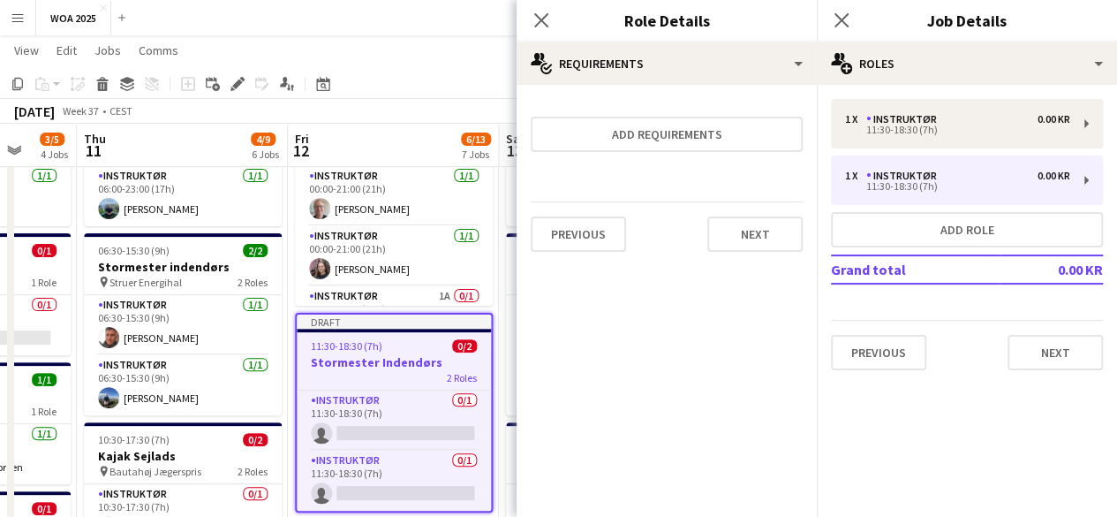
scroll to position [0, 0]
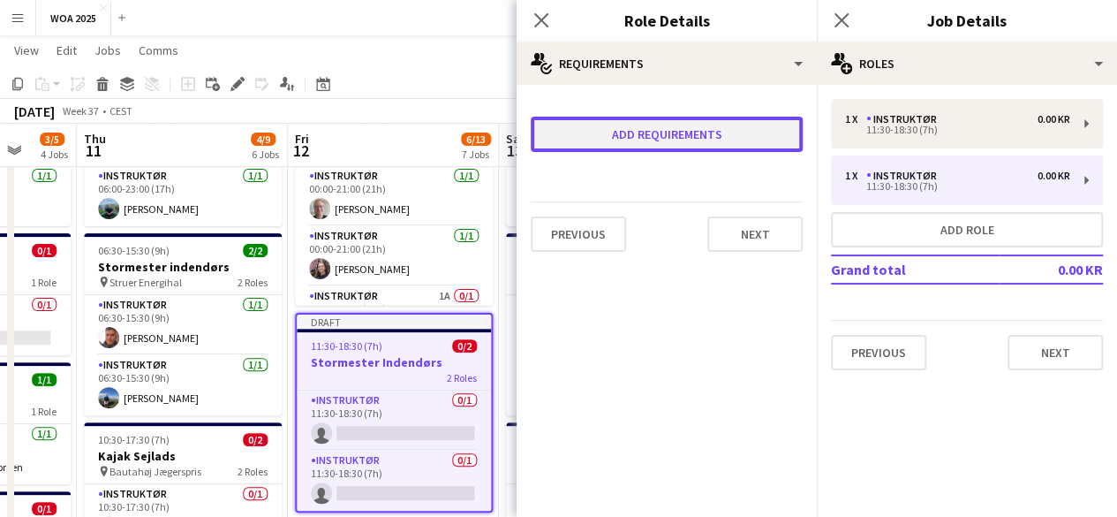
click at [736, 135] on button "Add requirements" at bounding box center [667, 134] width 272 height 35
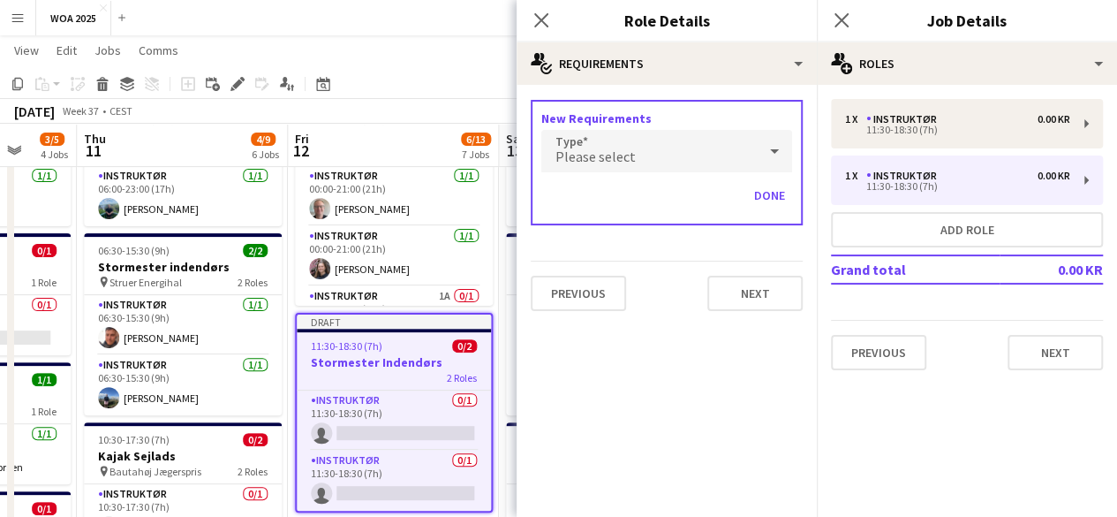
click at [681, 145] on div "Please select" at bounding box center [649, 151] width 216 height 42
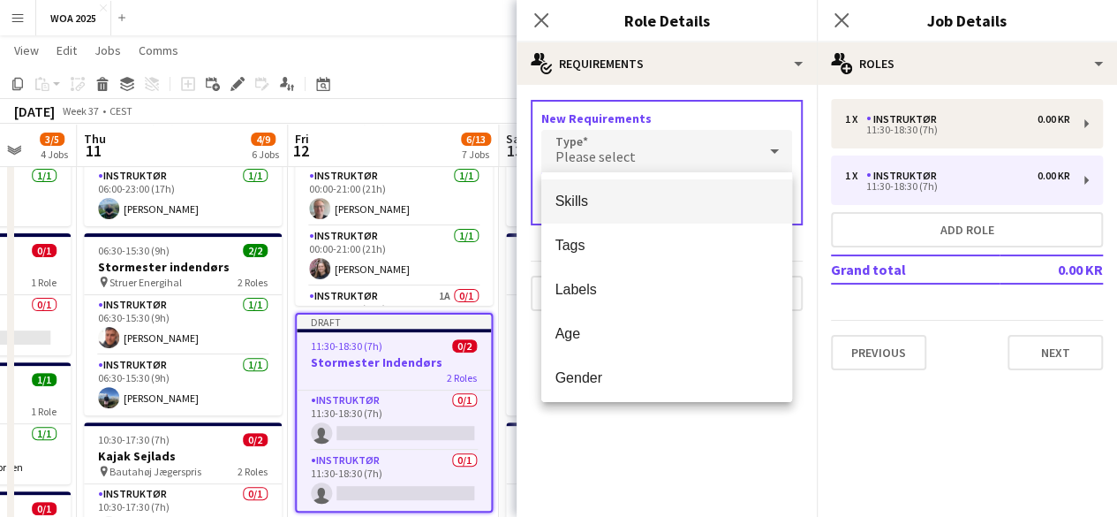
click at [635, 159] on div at bounding box center [558, 258] width 1117 height 517
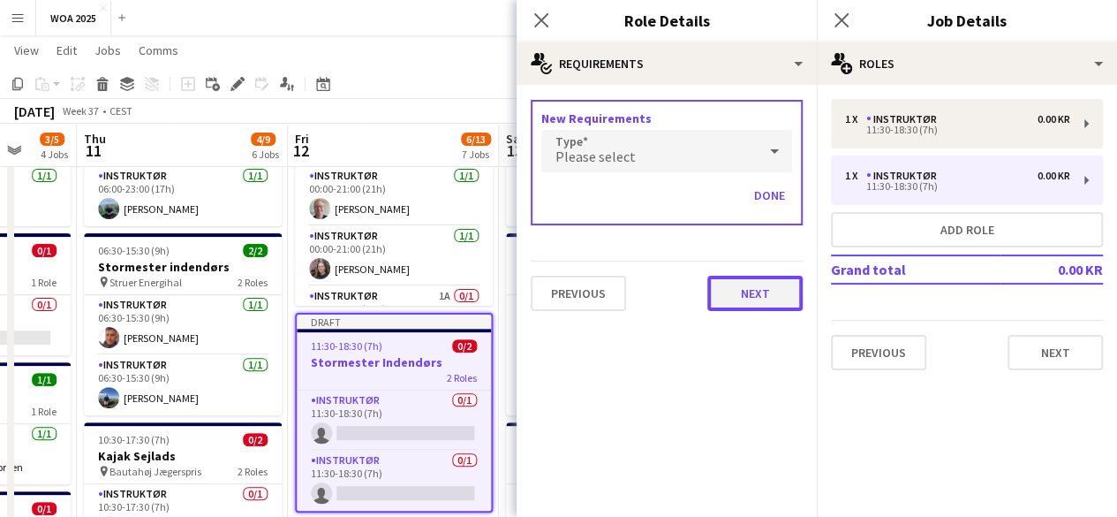
click at [752, 279] on button "Next" at bounding box center [754, 293] width 95 height 35
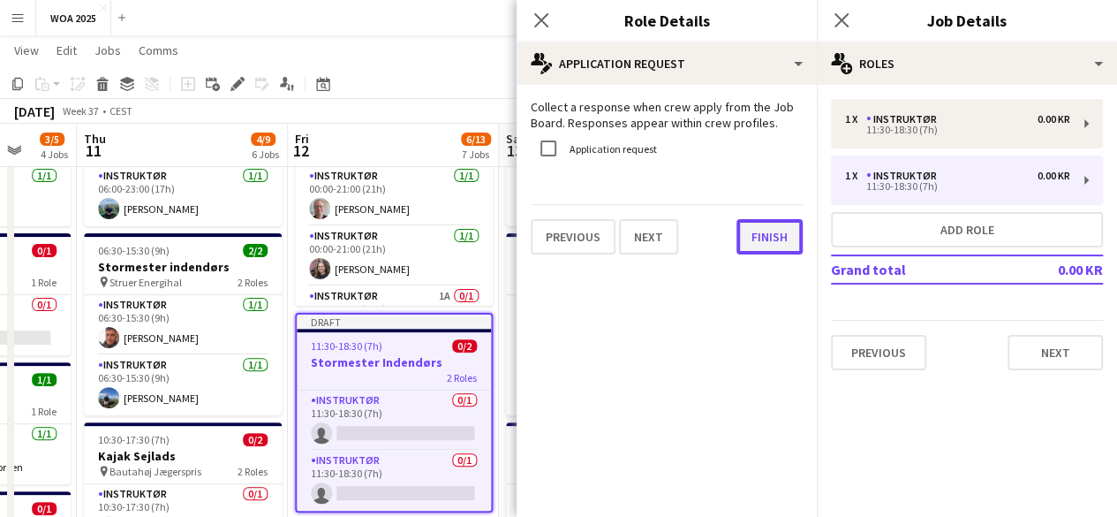
click at [768, 247] on button "Finish" at bounding box center [770, 236] width 66 height 35
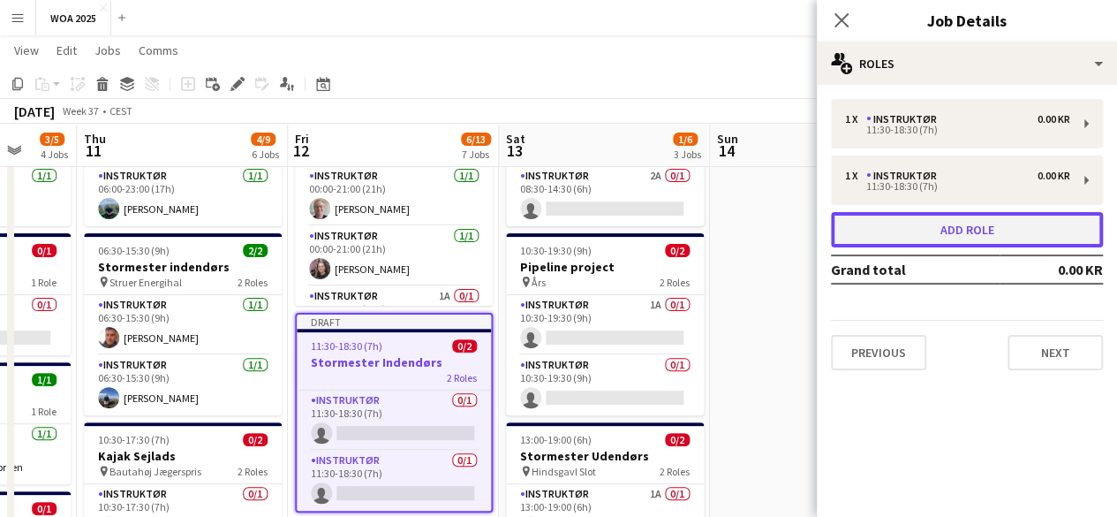
click at [883, 231] on button "Add role" at bounding box center [967, 229] width 272 height 35
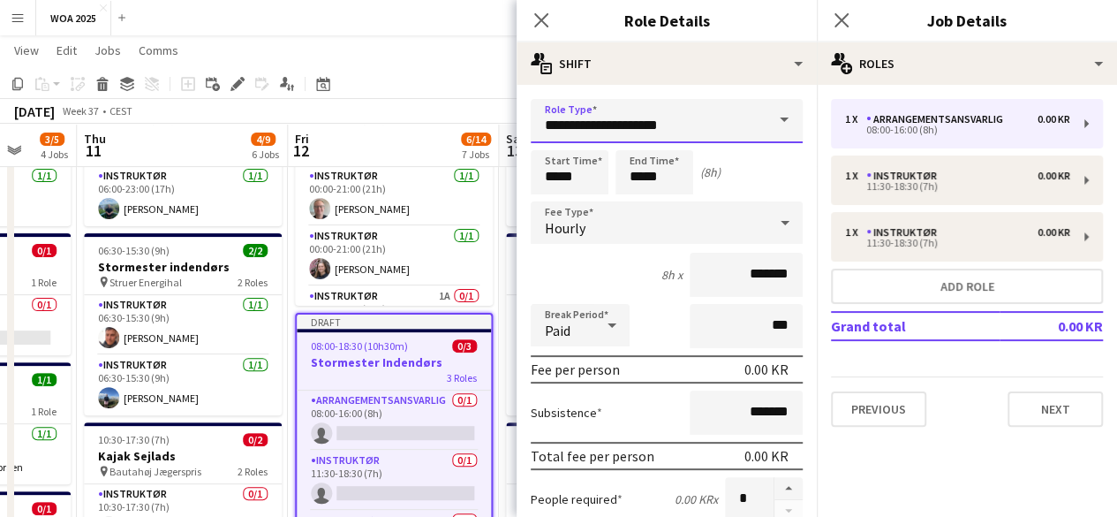
click at [728, 128] on input "**********" at bounding box center [667, 121] width 272 height 44
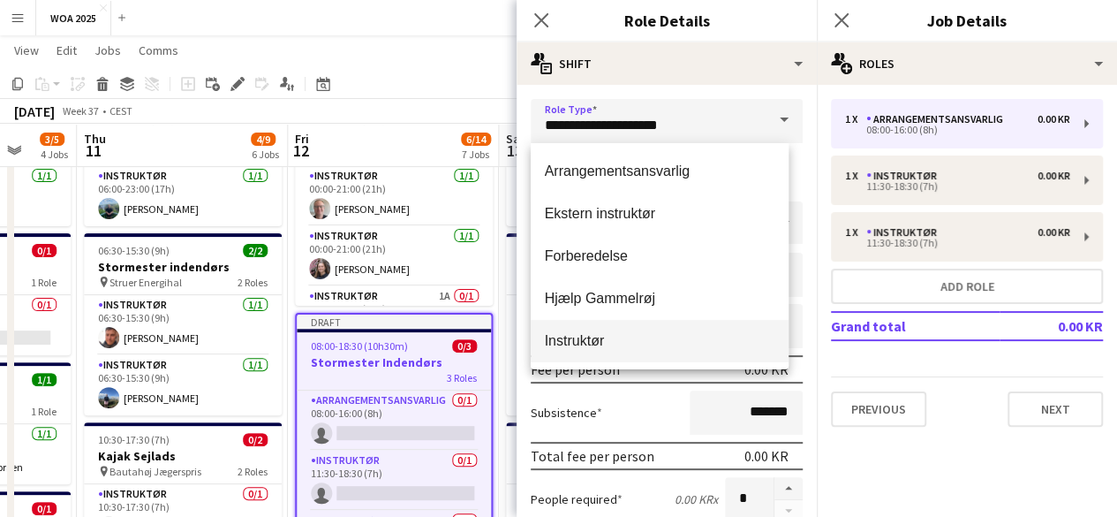
click at [656, 327] on mat-option "Instruktør" at bounding box center [660, 341] width 259 height 42
type input "**********"
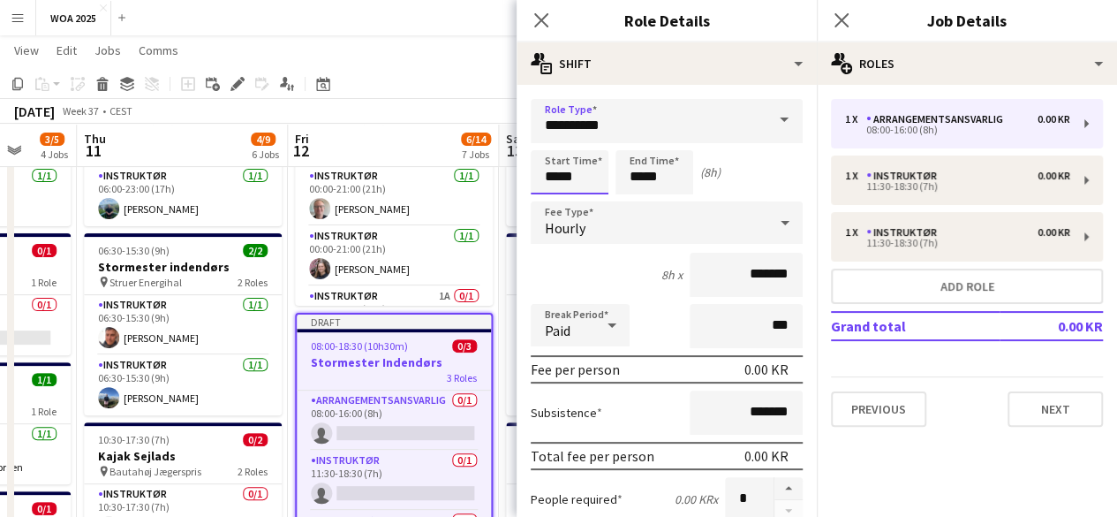
click at [595, 179] on input "*****" at bounding box center [570, 172] width 78 height 44
type input "*****"
click at [657, 163] on input "*****" at bounding box center [655, 172] width 78 height 44
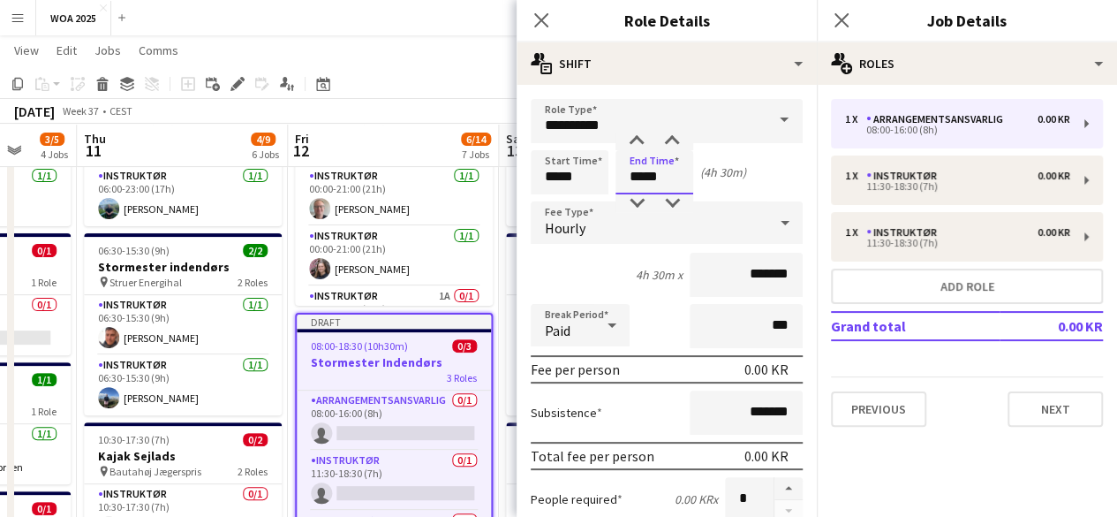
click at [657, 163] on input "*****" at bounding box center [655, 172] width 78 height 44
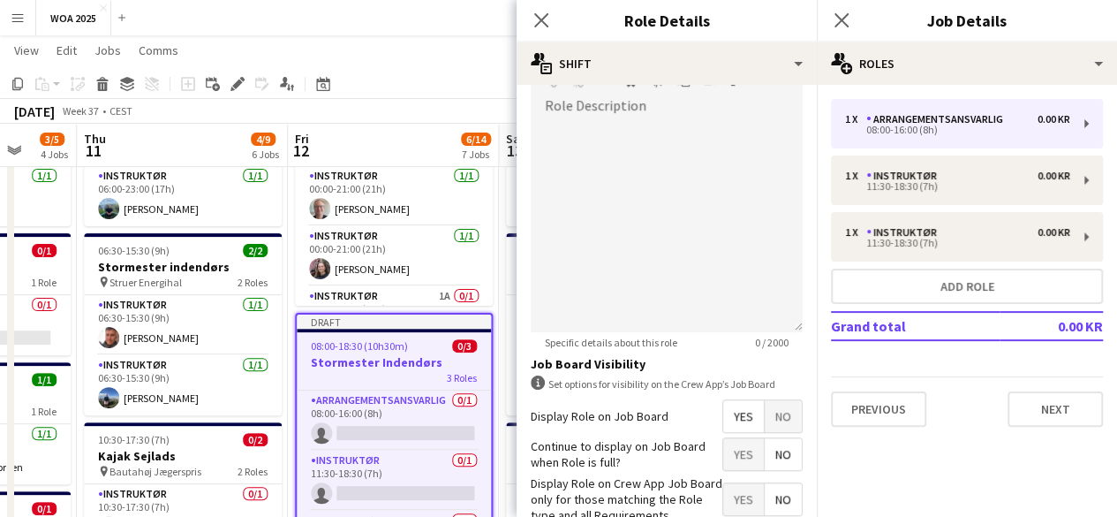
scroll to position [618, 0]
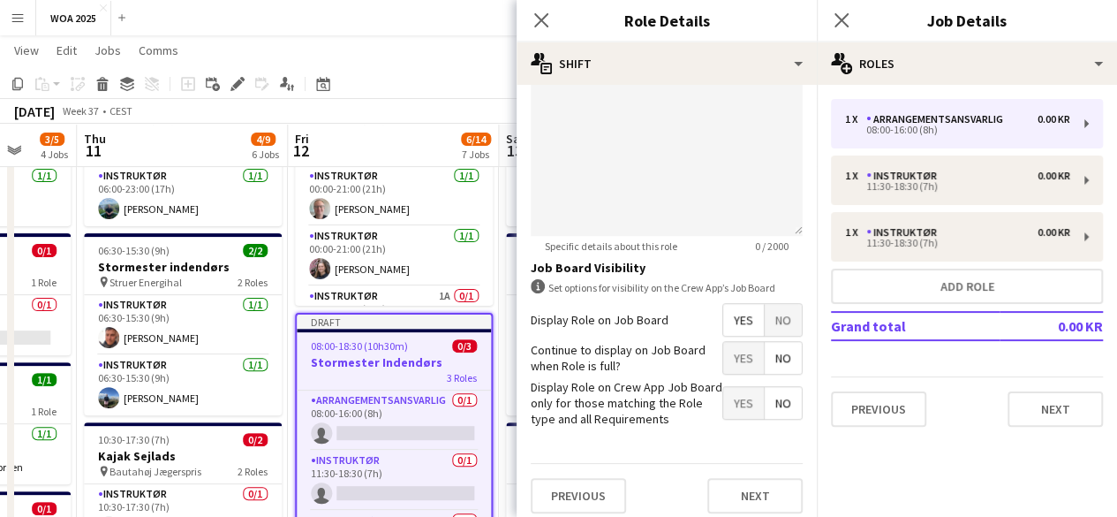
type input "*****"
click at [737, 360] on span "Yes" at bounding box center [743, 358] width 41 height 32
click at [761, 485] on button "Next" at bounding box center [754, 495] width 95 height 35
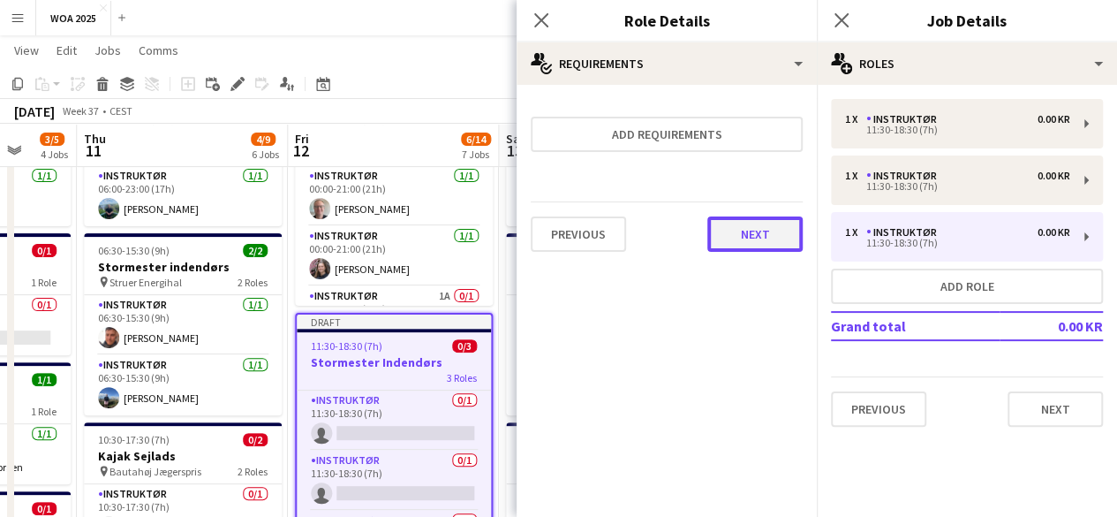
click at [785, 231] on button "Next" at bounding box center [754, 233] width 95 height 35
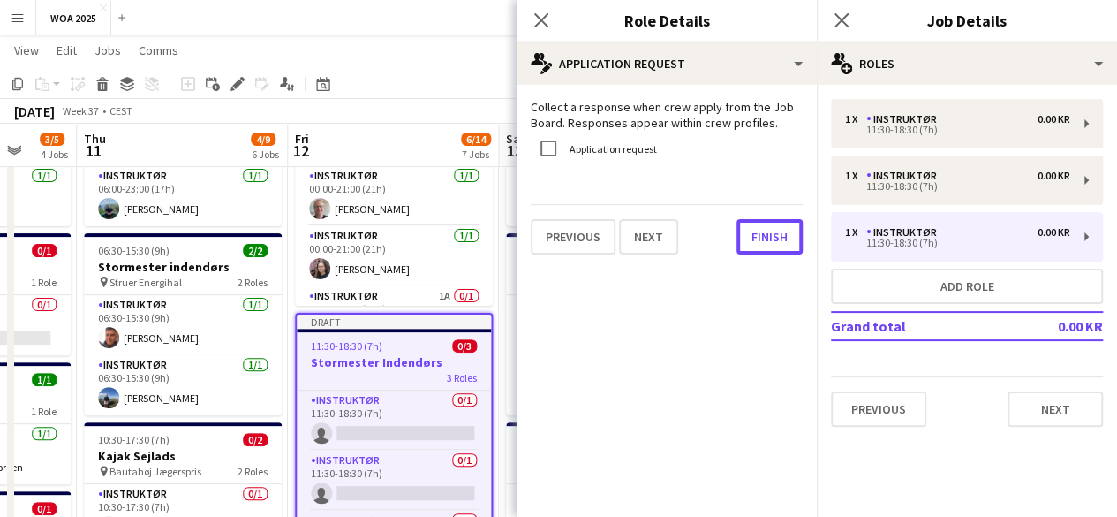
click at [785, 231] on button "Finish" at bounding box center [770, 236] width 66 height 35
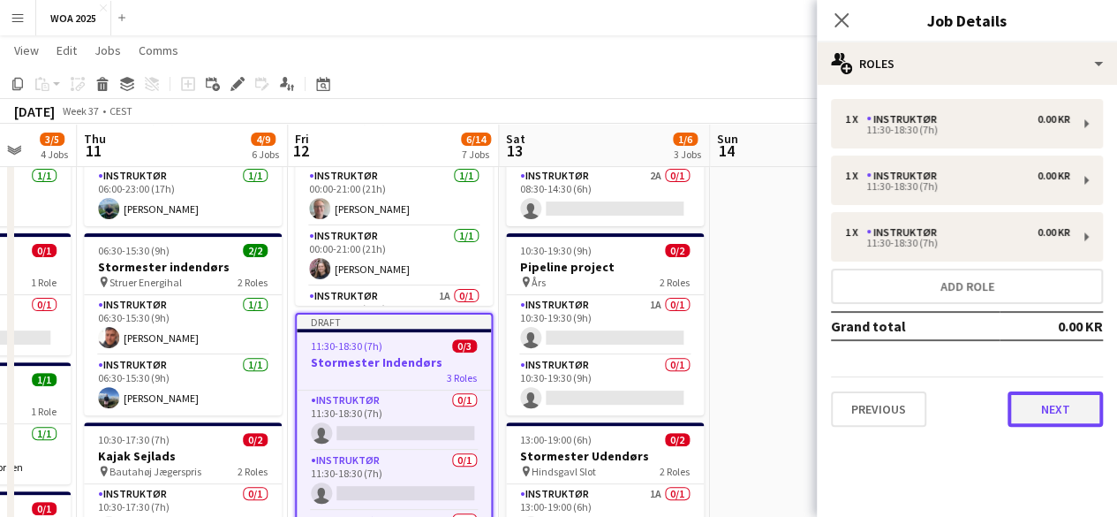
click at [1047, 418] on button "Next" at bounding box center [1055, 408] width 95 height 35
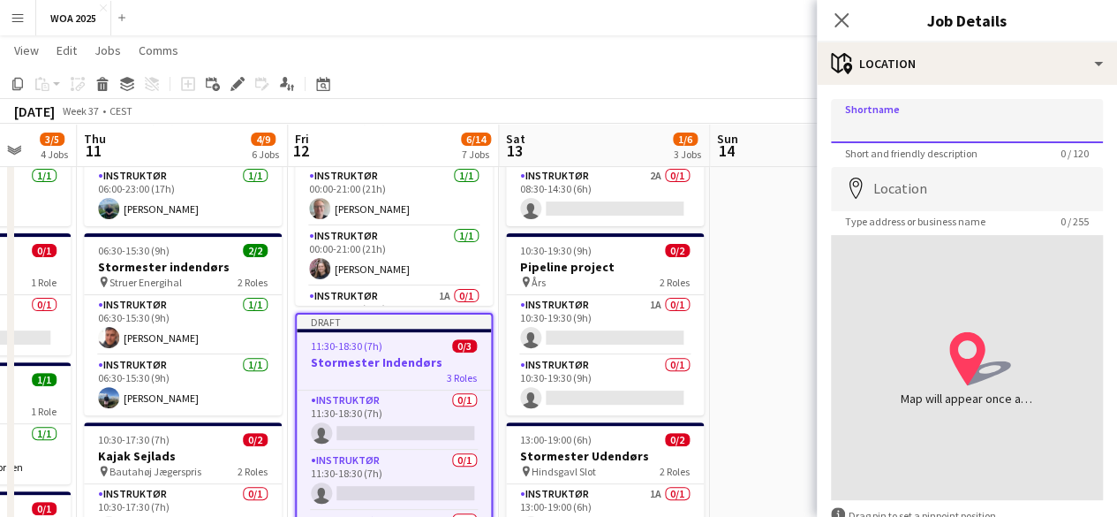
click at [919, 132] on input "Shortname" at bounding box center [967, 121] width 272 height 44
click at [980, 126] on input "Shortname" at bounding box center [967, 121] width 272 height 44
paste input "**********"
type input "**********"
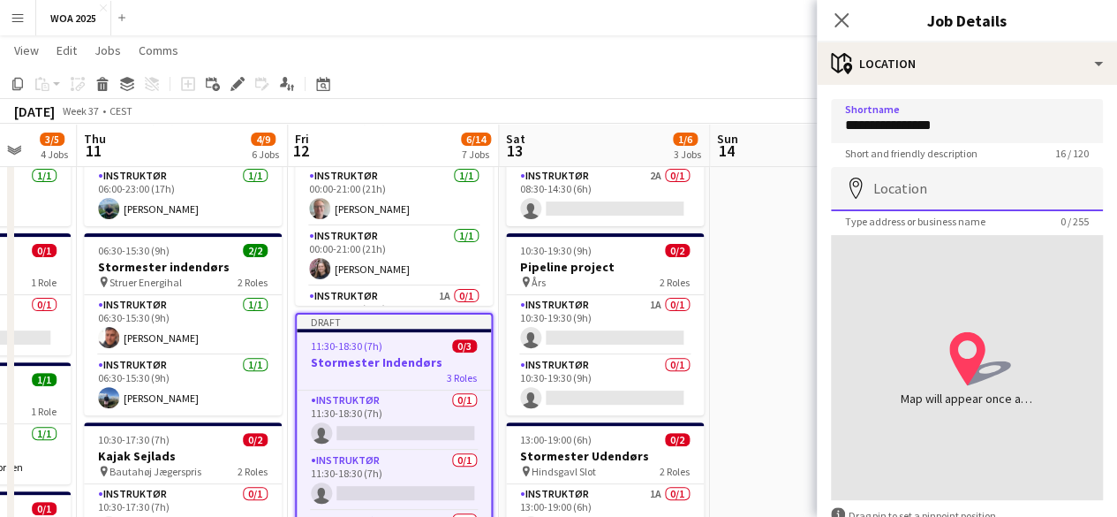
click at [965, 195] on input "Location" at bounding box center [967, 189] width 272 height 44
paste input "**********"
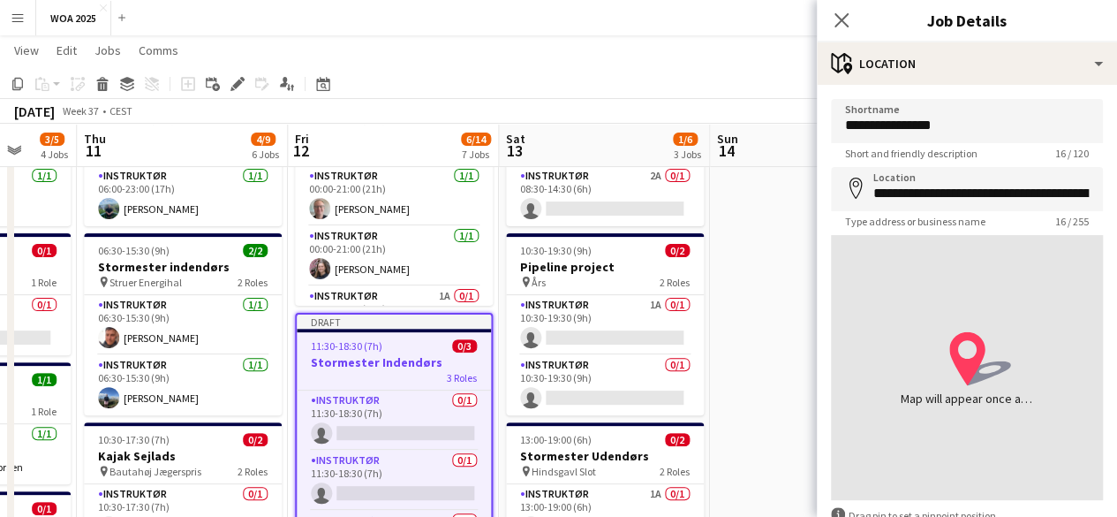
type input "**********"
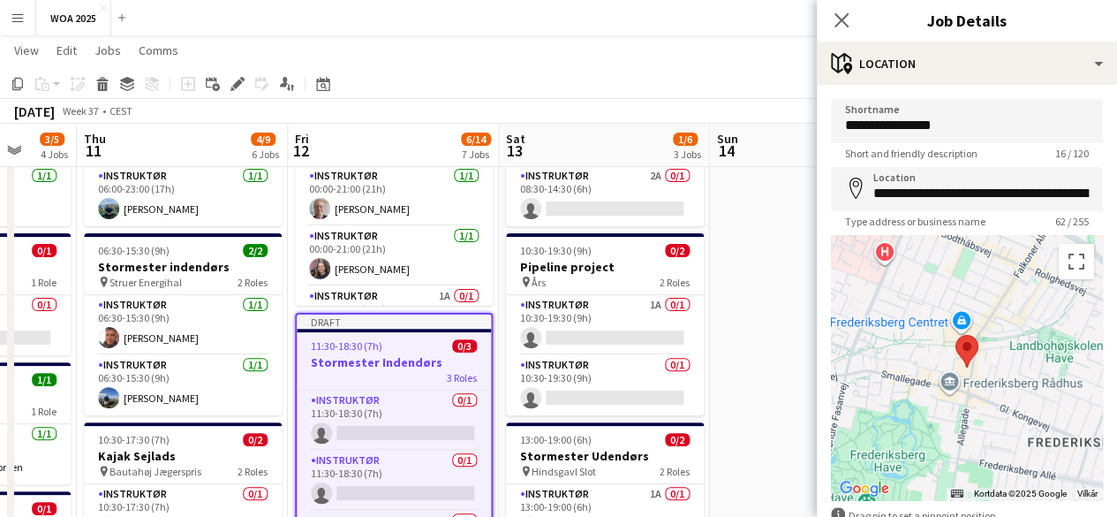
scroll to position [107, 0]
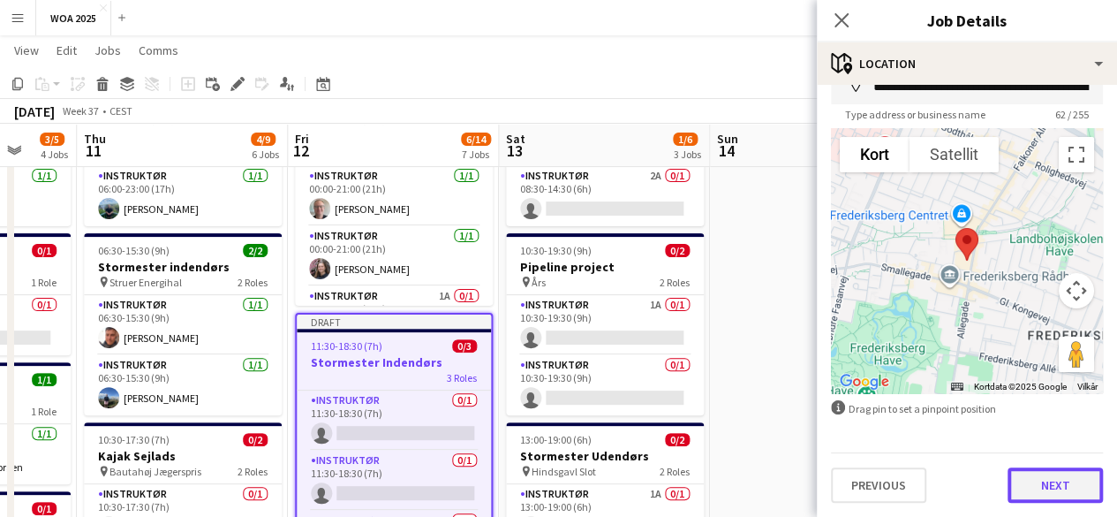
click at [1051, 500] on button "Next" at bounding box center [1055, 484] width 95 height 35
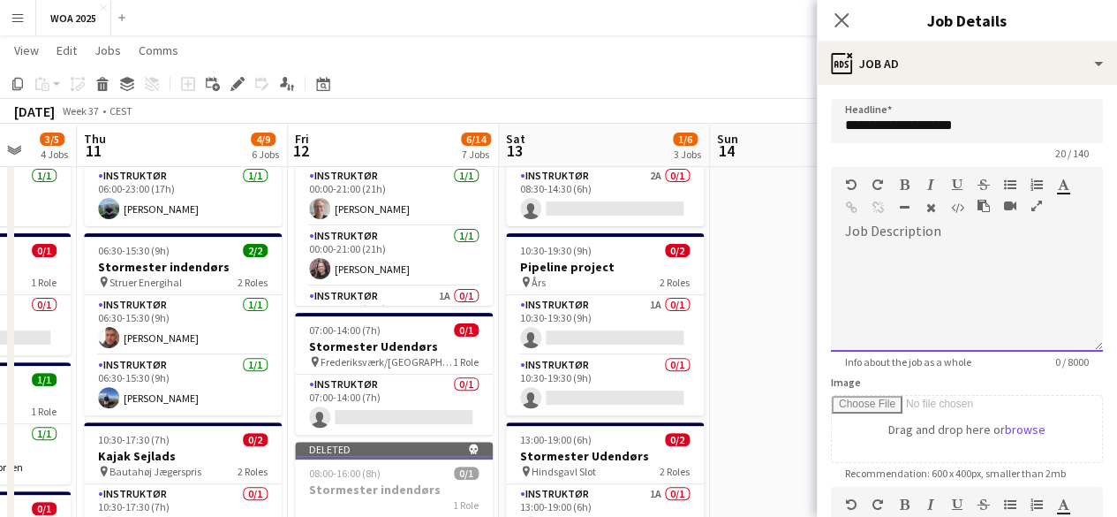
click at [977, 268] on div at bounding box center [967, 299] width 272 height 106
click at [924, 238] on div at bounding box center [967, 292] width 272 height 118
paste div
click at [846, 253] on p "**********" at bounding box center [953, 255] width 216 height 18
click at [966, 252] on p "**********" at bounding box center [953, 255] width 216 height 18
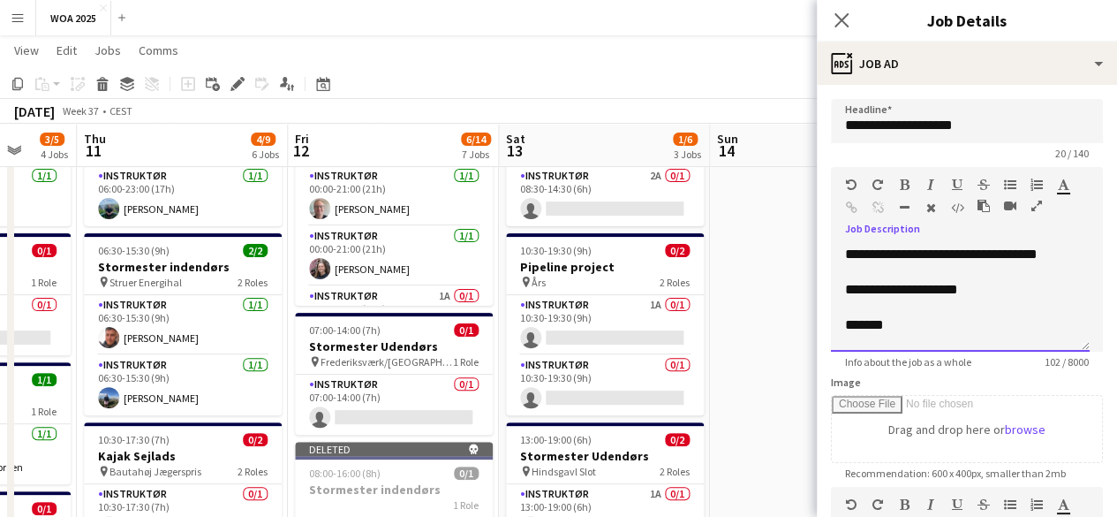
click at [974, 289] on p "**********" at bounding box center [953, 290] width 216 height 18
drag, startPoint x: 894, startPoint y: 322, endPoint x: 843, endPoint y: 303, distance: 54.8
click at [843, 303] on div "**********" at bounding box center [960, 299] width 259 height 106
click at [964, 326] on p "**********" at bounding box center [960, 325] width 231 height 18
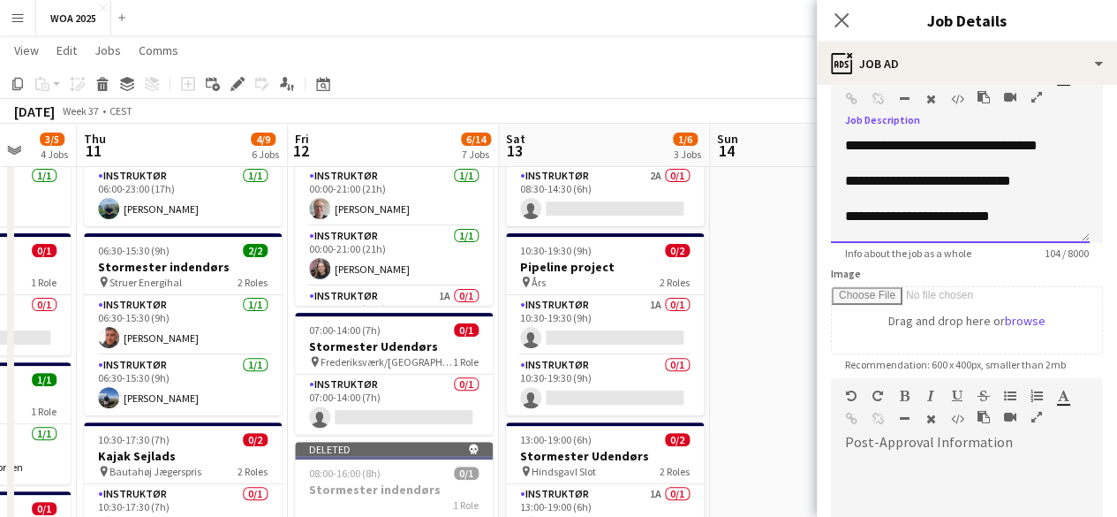
scroll to position [265, 0]
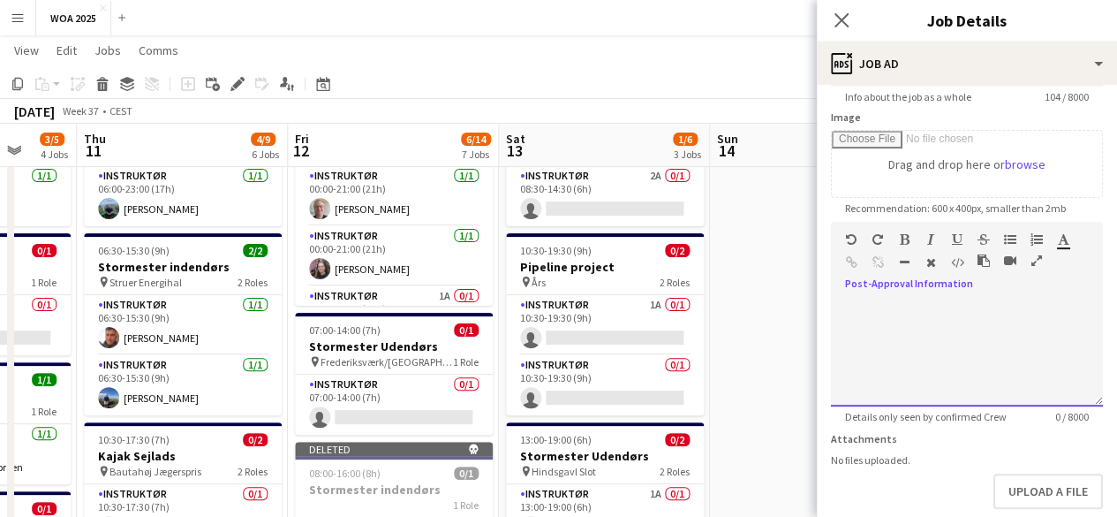
click at [970, 330] on div at bounding box center [967, 353] width 272 height 106
click at [967, 320] on div at bounding box center [967, 353] width 272 height 106
paste div
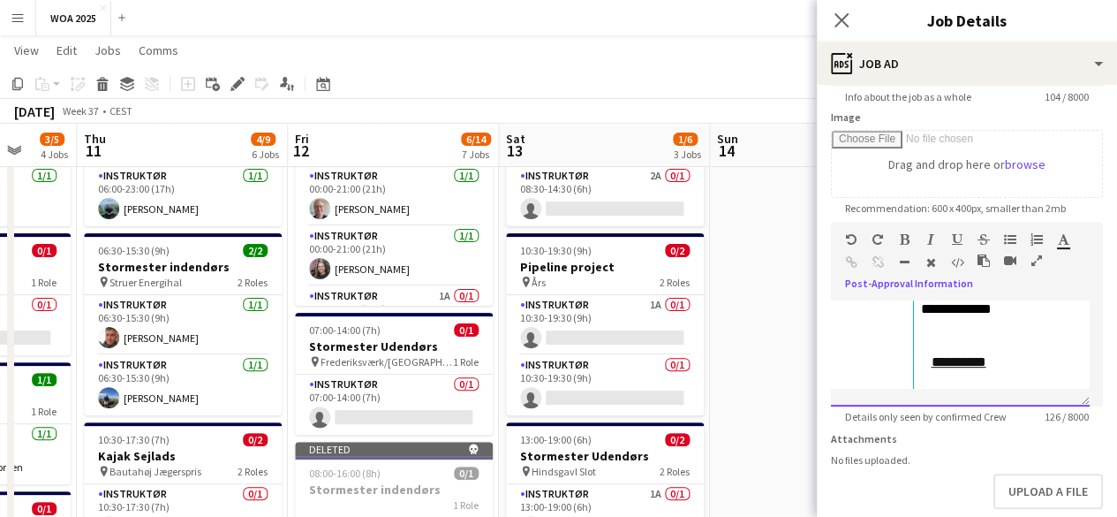
scroll to position [369, 0]
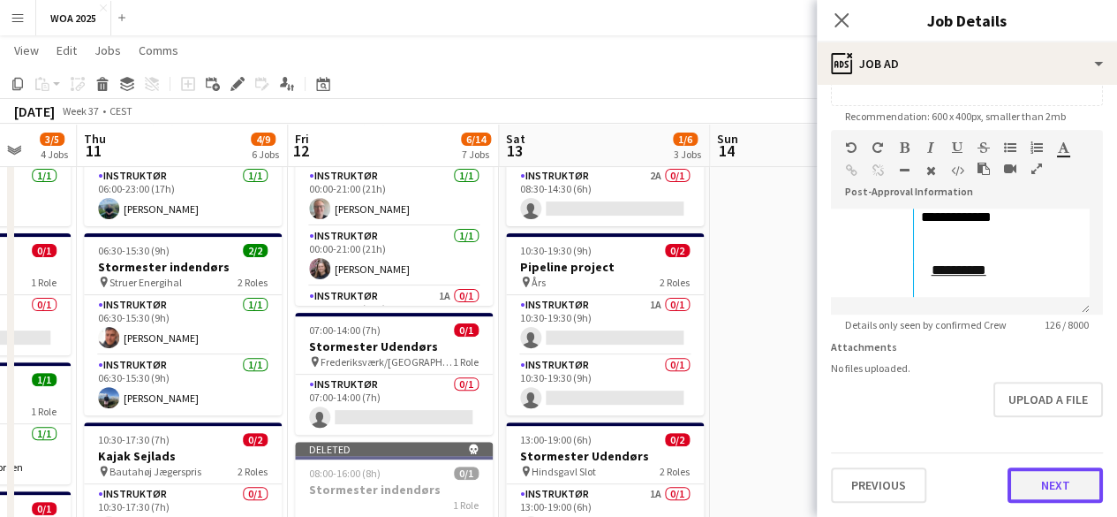
click at [1037, 478] on button "Next" at bounding box center [1055, 484] width 95 height 35
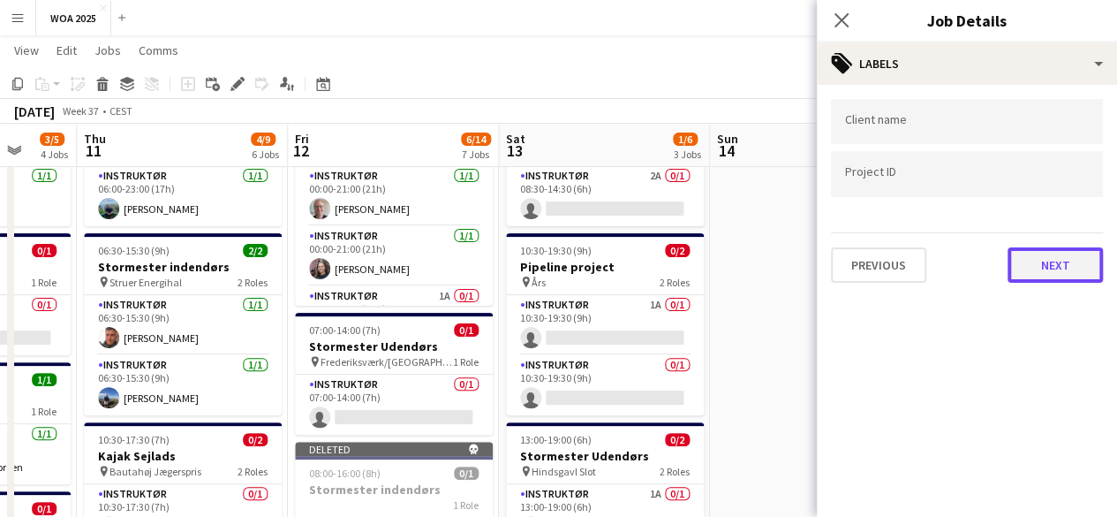
click at [1023, 266] on button "Next" at bounding box center [1055, 264] width 95 height 35
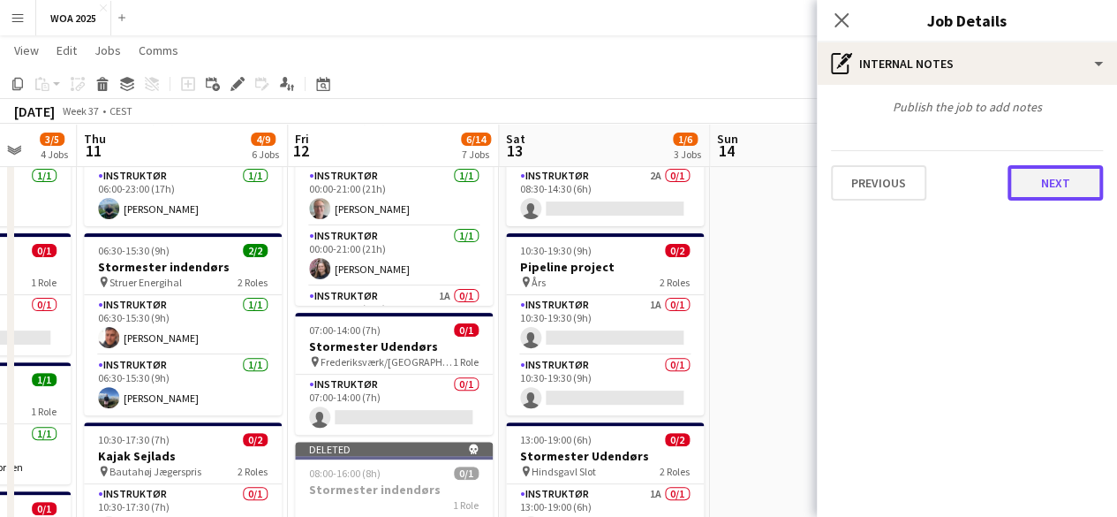
click at [1045, 194] on button "Next" at bounding box center [1055, 182] width 95 height 35
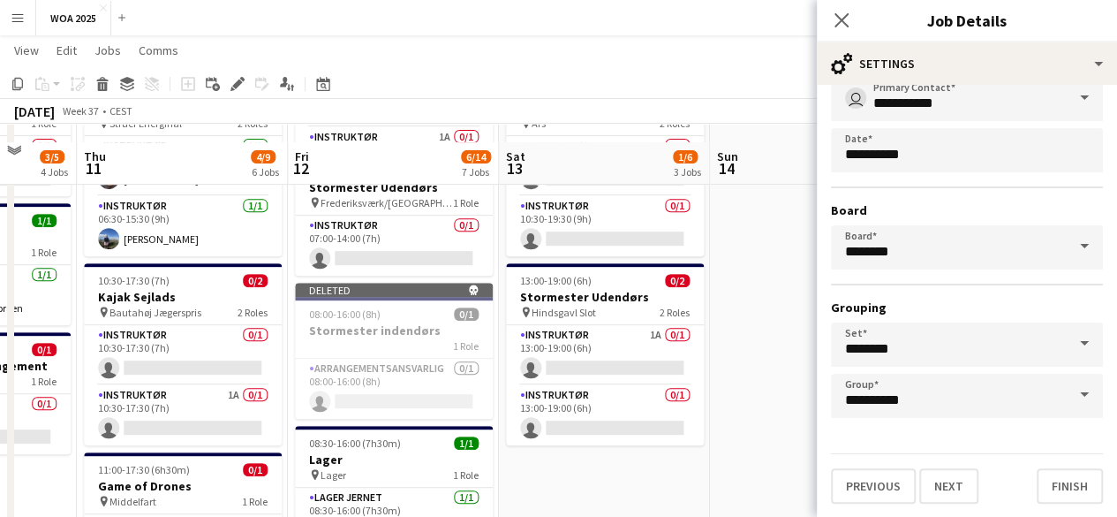
scroll to position [337, 0]
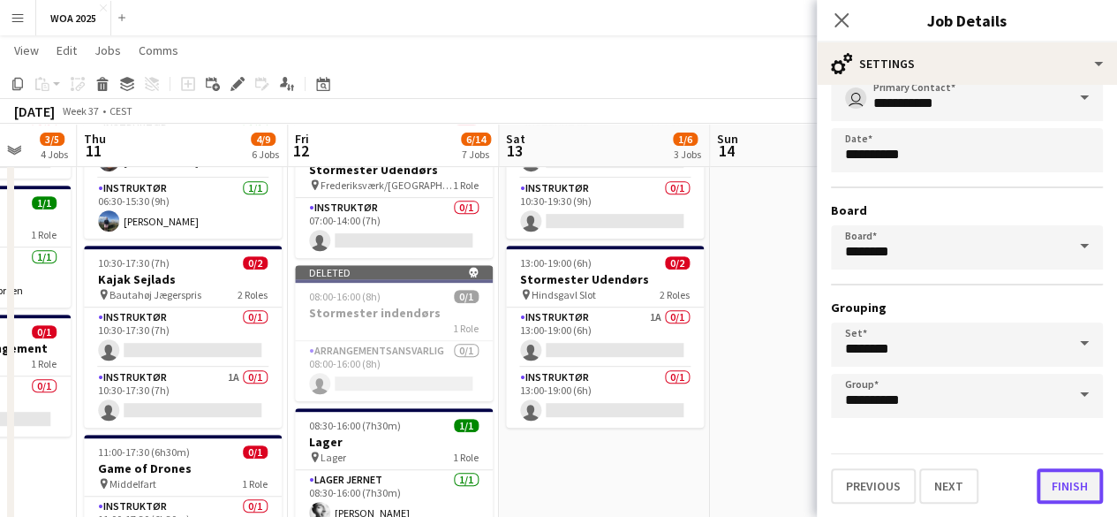
click at [1067, 490] on button "Finish" at bounding box center [1070, 485] width 66 height 35
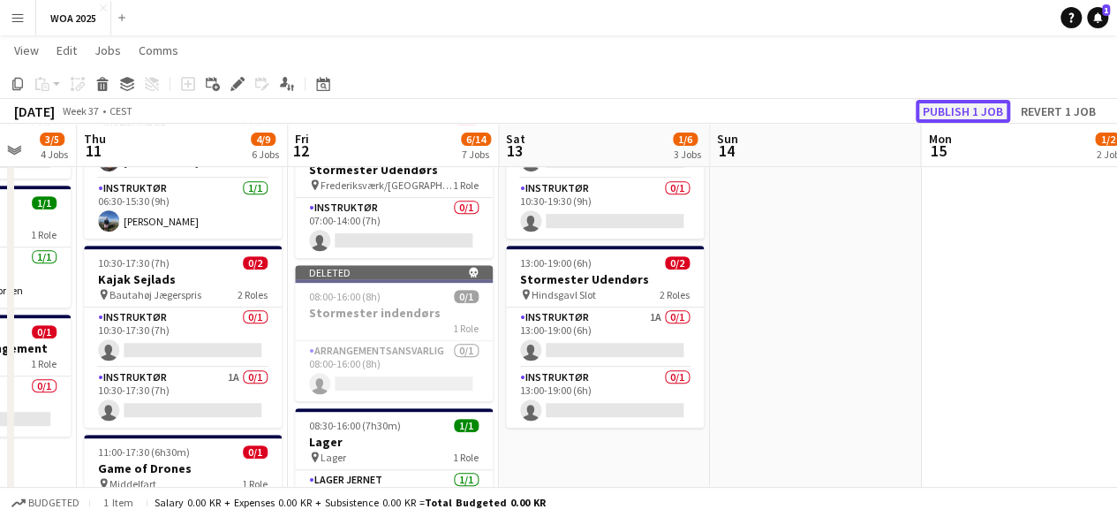
click at [976, 120] on button "Publish 1 job" at bounding box center [963, 111] width 95 height 23
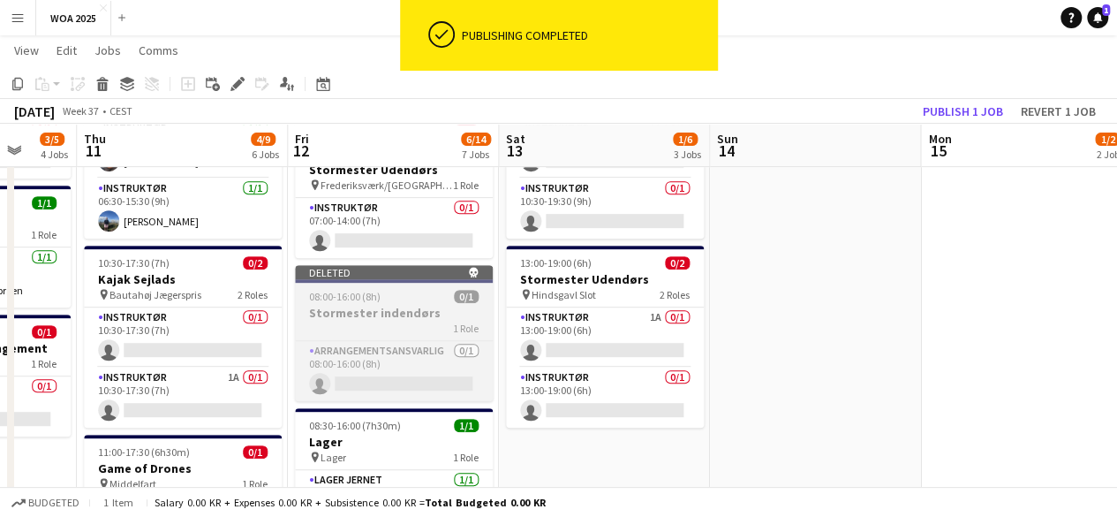
click at [415, 298] on div "08:00-16:00 (8h) 0/1" at bounding box center [394, 296] width 198 height 13
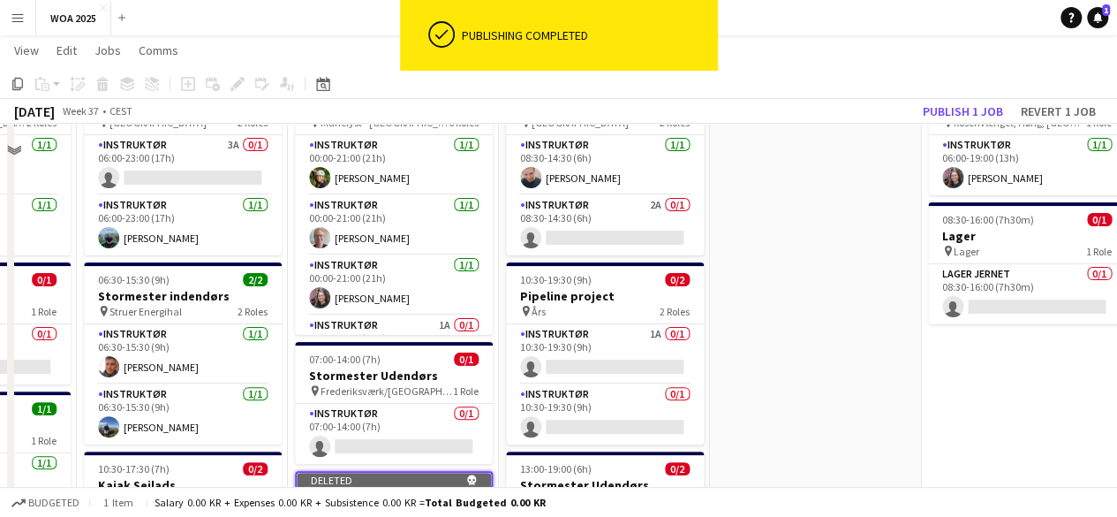
scroll to position [72, 0]
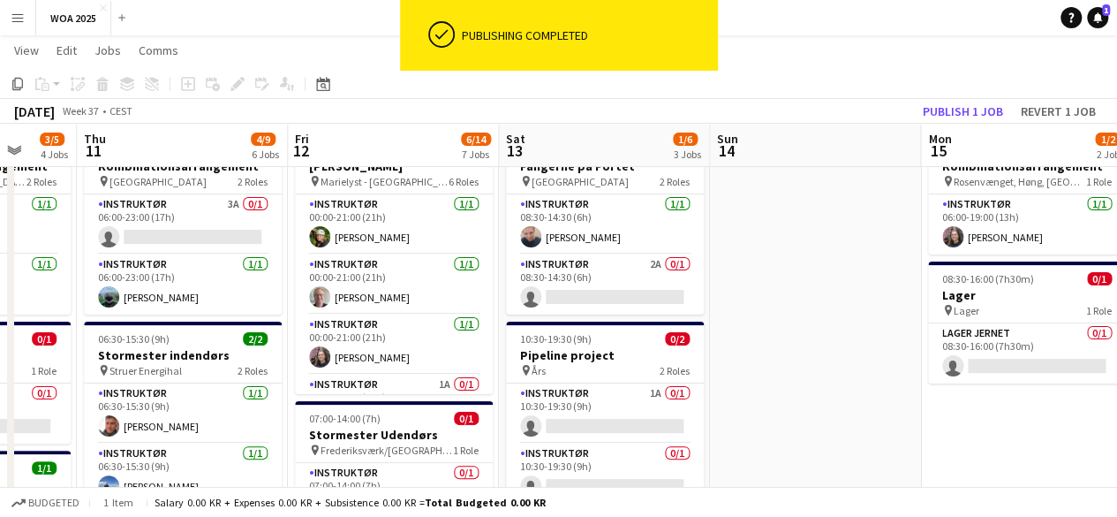
click at [955, 96] on app-toolbar "Copy Paste Paste Ctrl+V Paste with crew Ctrl+Shift+V Paste linked Job [GEOGRAPH…" at bounding box center [558, 84] width 1117 height 30
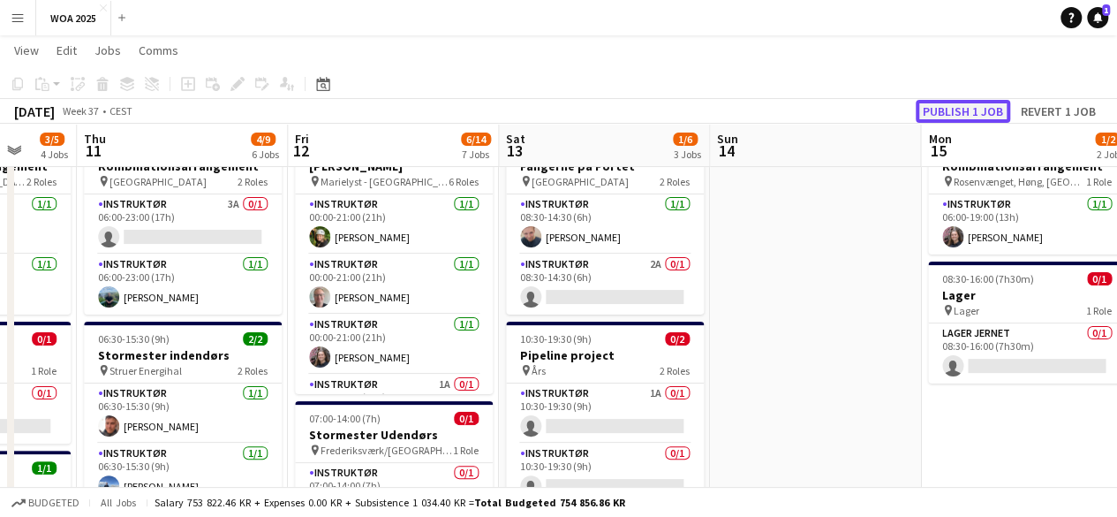
click at [956, 110] on button "Publish 1 job" at bounding box center [963, 111] width 95 height 23
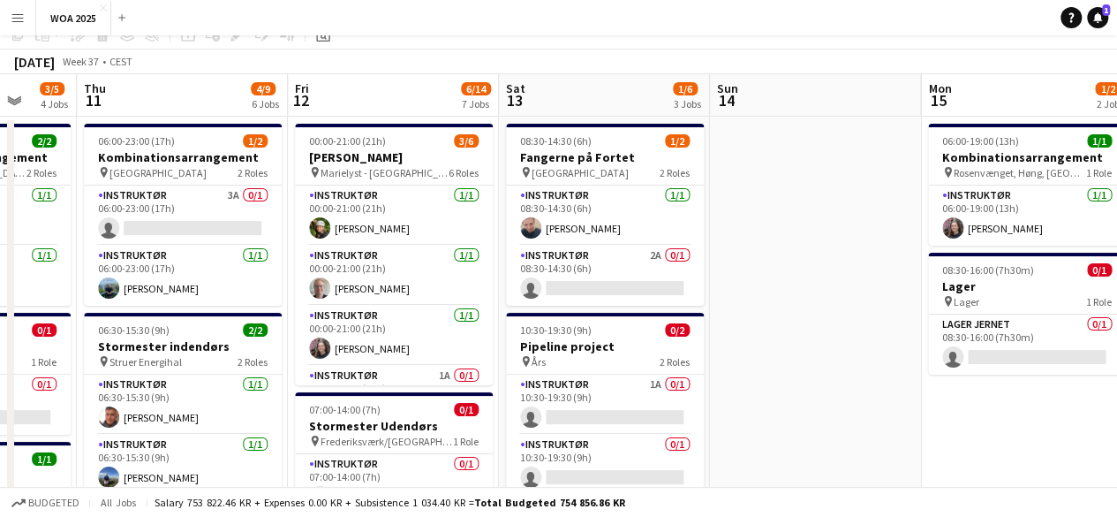
scroll to position [0, 0]
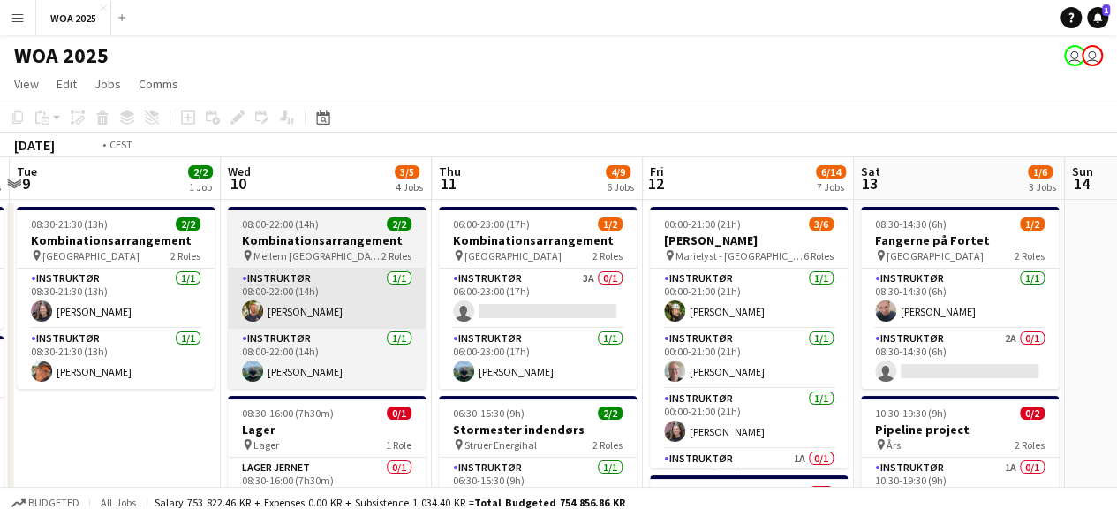
drag, startPoint x: 154, startPoint y: 398, endPoint x: 614, endPoint y: 306, distance: 469.4
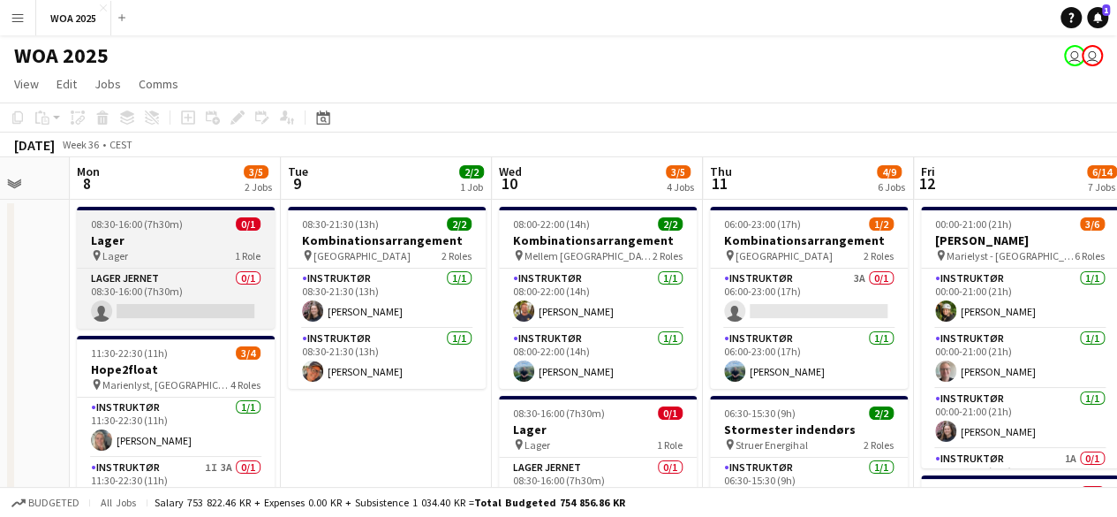
drag, startPoint x: 169, startPoint y: 316, endPoint x: 455, endPoint y: 228, distance: 299.5
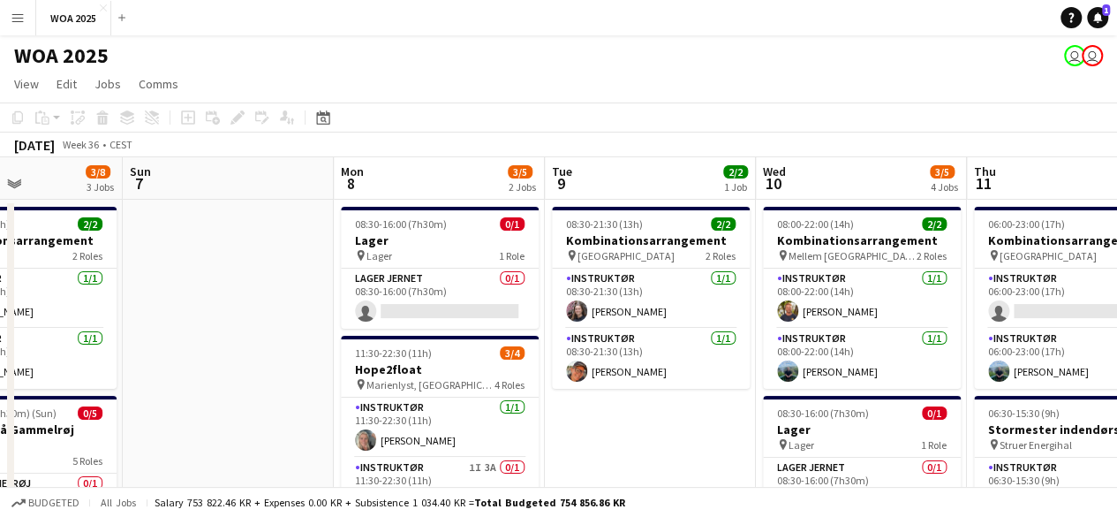
drag, startPoint x: 260, startPoint y: 296, endPoint x: 598, endPoint y: 280, distance: 338.7
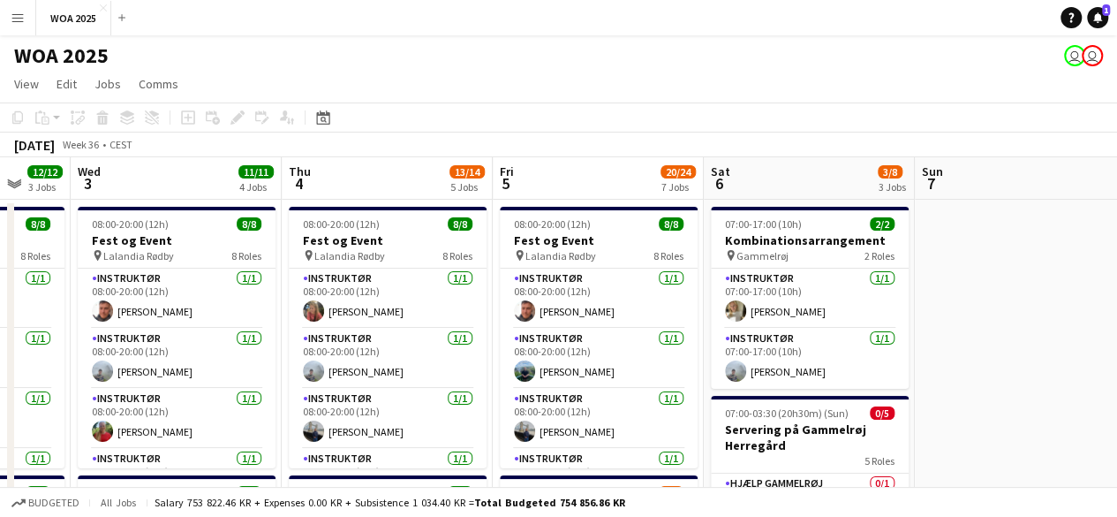
scroll to position [0, 476]
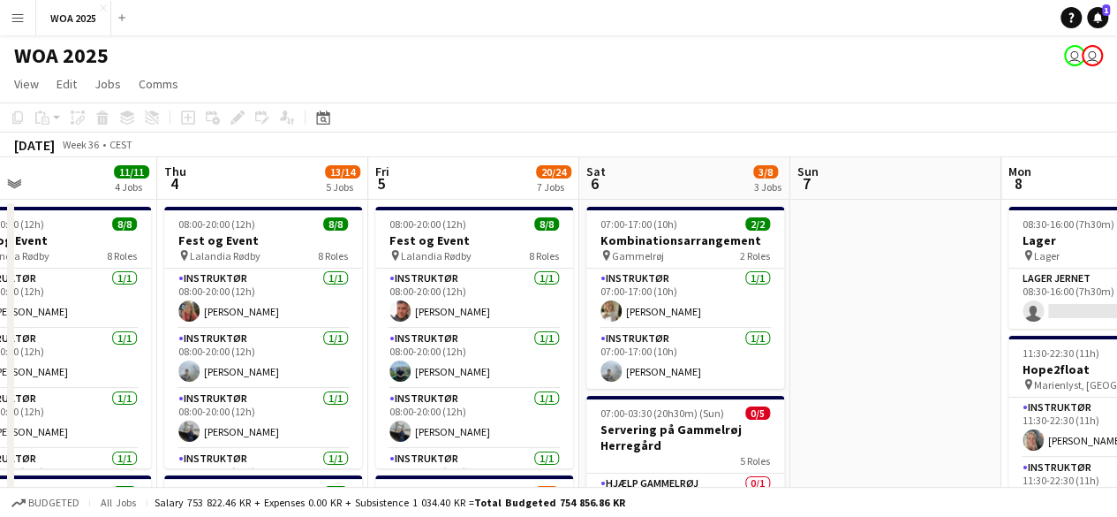
drag, startPoint x: 376, startPoint y: 325, endPoint x: 463, endPoint y: 306, distance: 88.5
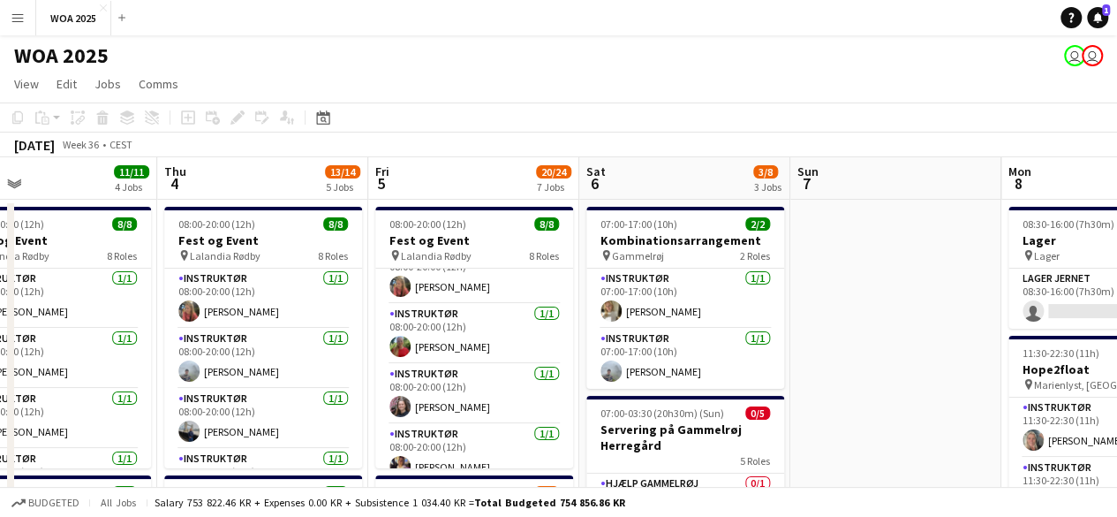
scroll to position [177, 0]
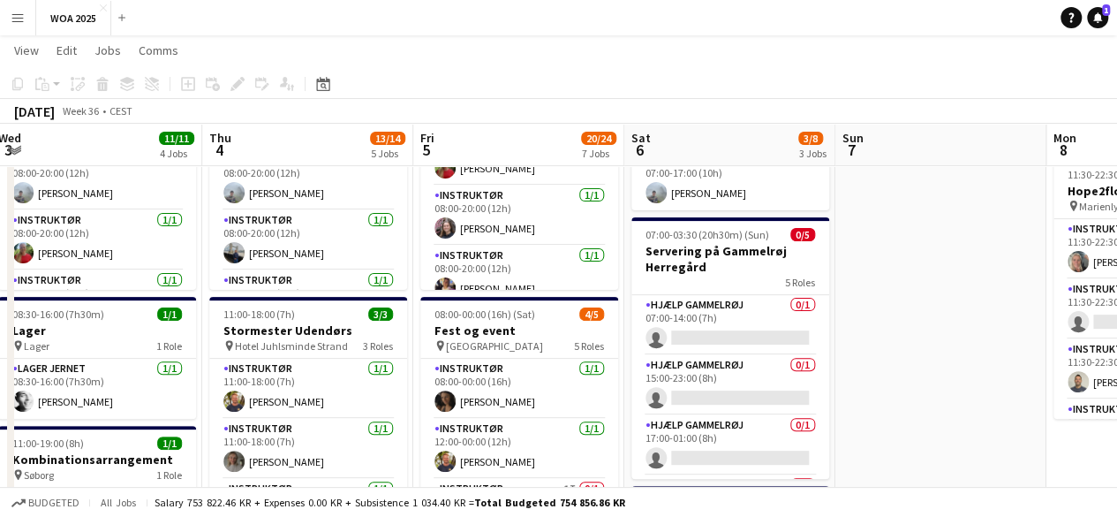
drag, startPoint x: 169, startPoint y: 357, endPoint x: 425, endPoint y: 280, distance: 267.4
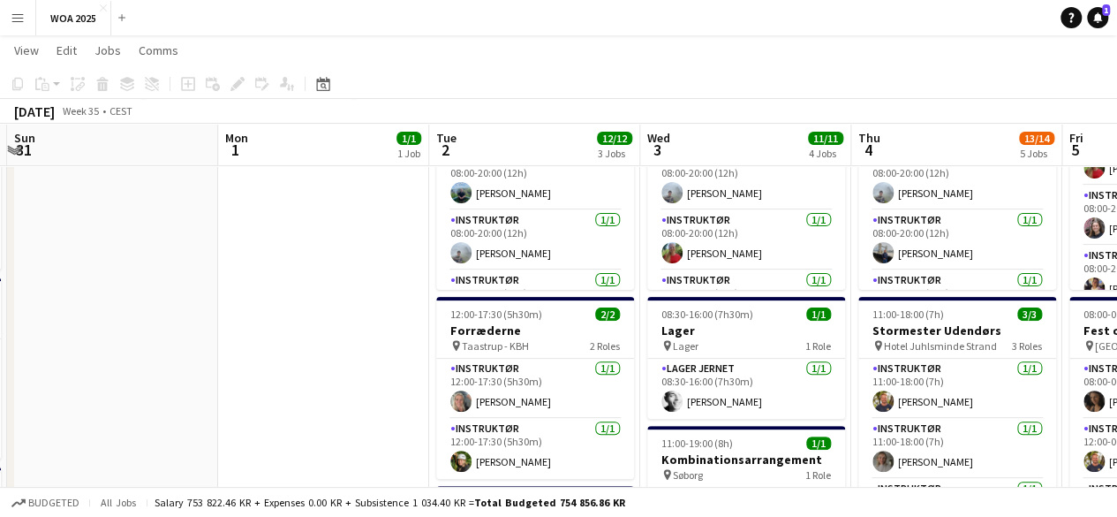
drag, startPoint x: 282, startPoint y: 292, endPoint x: 721, endPoint y: 251, distance: 440.9
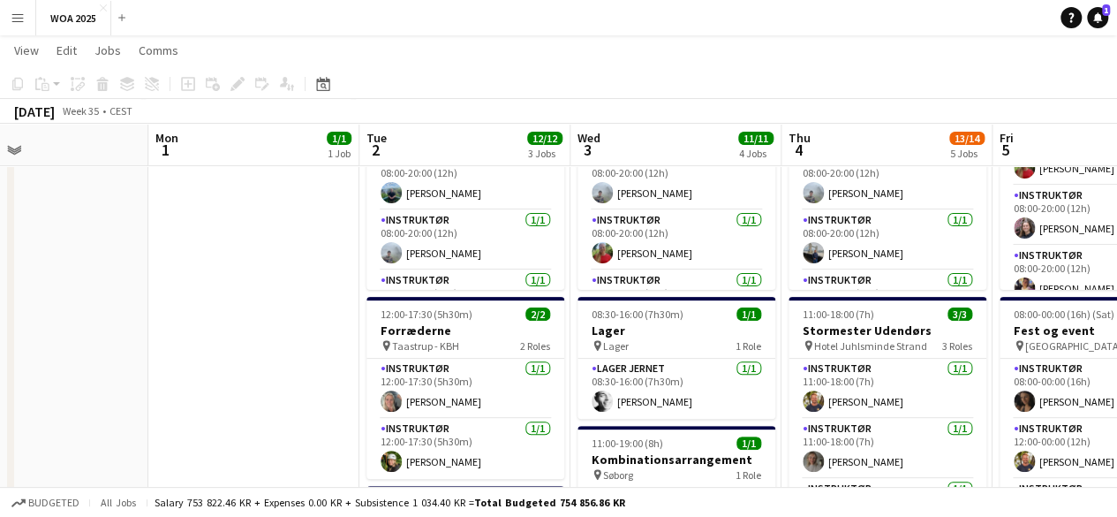
drag, startPoint x: 0, startPoint y: 269, endPoint x: 357, endPoint y: 246, distance: 357.6
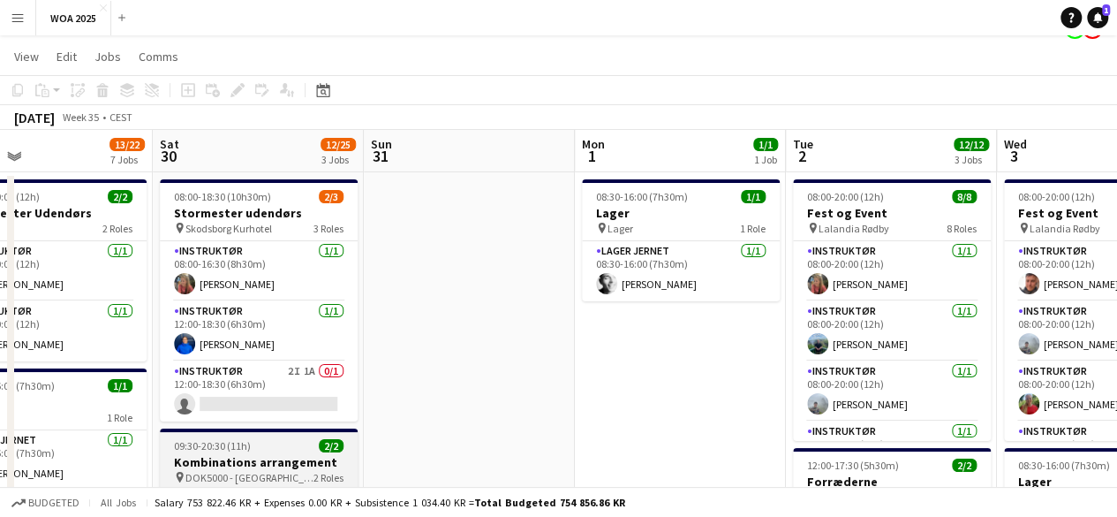
scroll to position [0, 0]
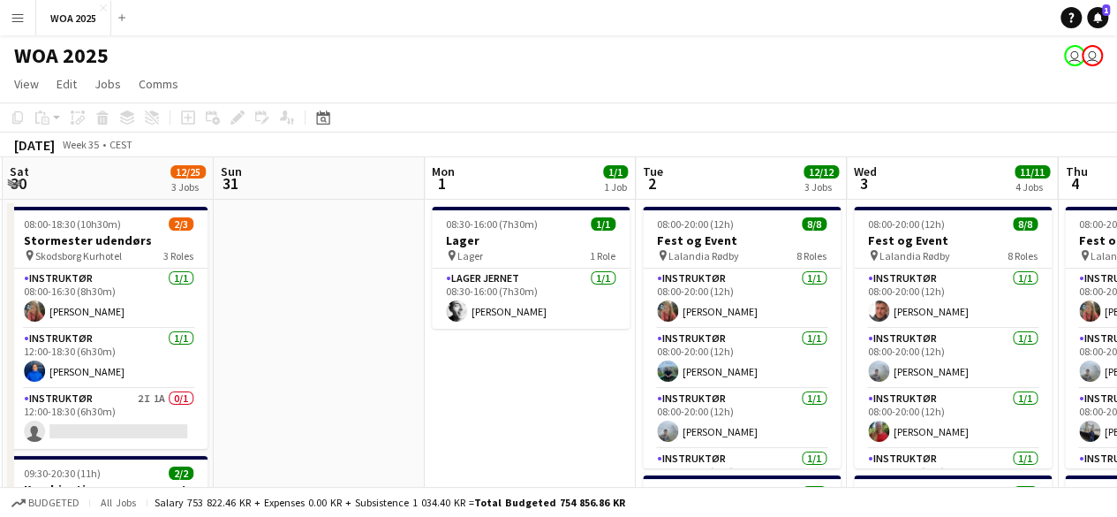
drag, startPoint x: 555, startPoint y: 299, endPoint x: 404, endPoint y: 301, distance: 151.1
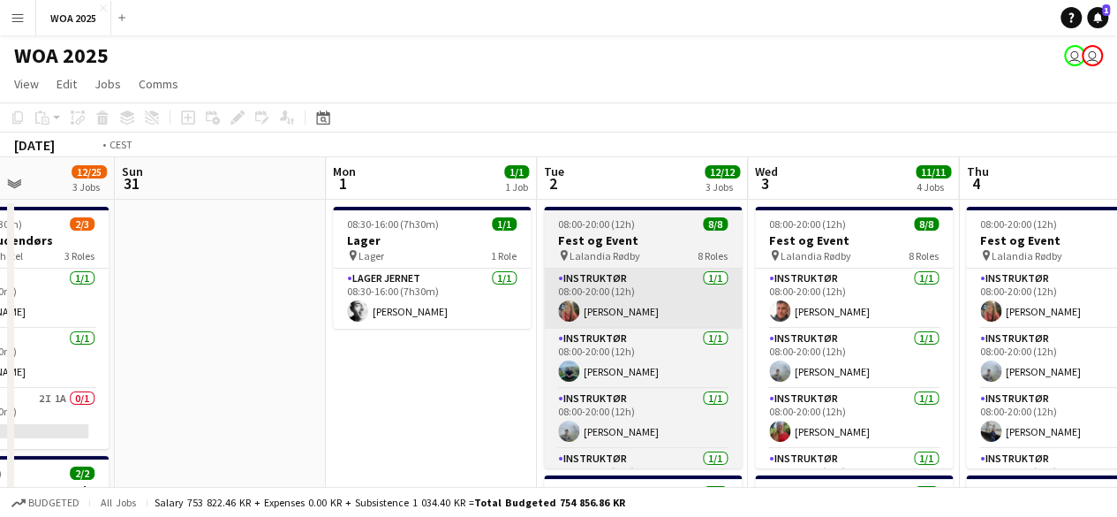
drag, startPoint x: 632, startPoint y: 316, endPoint x: 222, endPoint y: 311, distance: 410.7
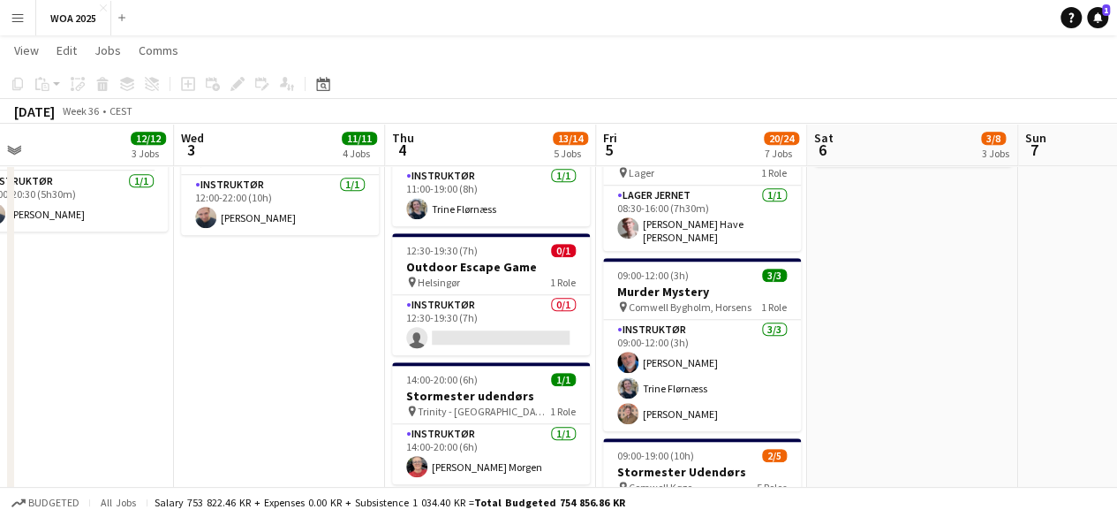
scroll to position [0, 473]
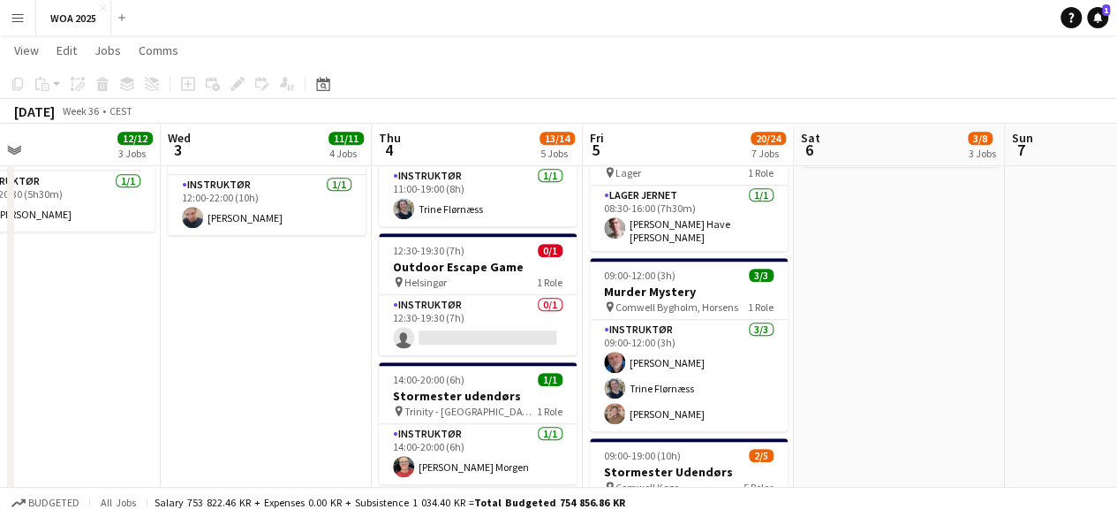
drag, startPoint x: 689, startPoint y: 258, endPoint x: 533, endPoint y: 276, distance: 156.4
click at [533, 276] on app-calendar-viewport "Sun 31 Mon 1 1/1 1 Job Tue 2 12/12 3 Jobs Wed 3 11/11 4 Jobs Thu 4 13/14 5 Jobs…" at bounding box center [558, 226] width 1117 height 1551
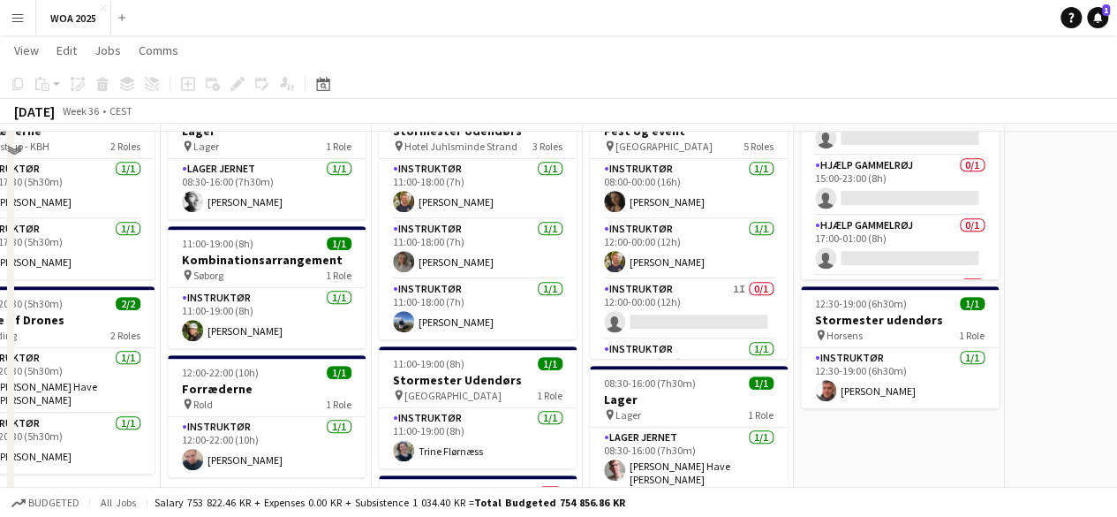
scroll to position [426, 0]
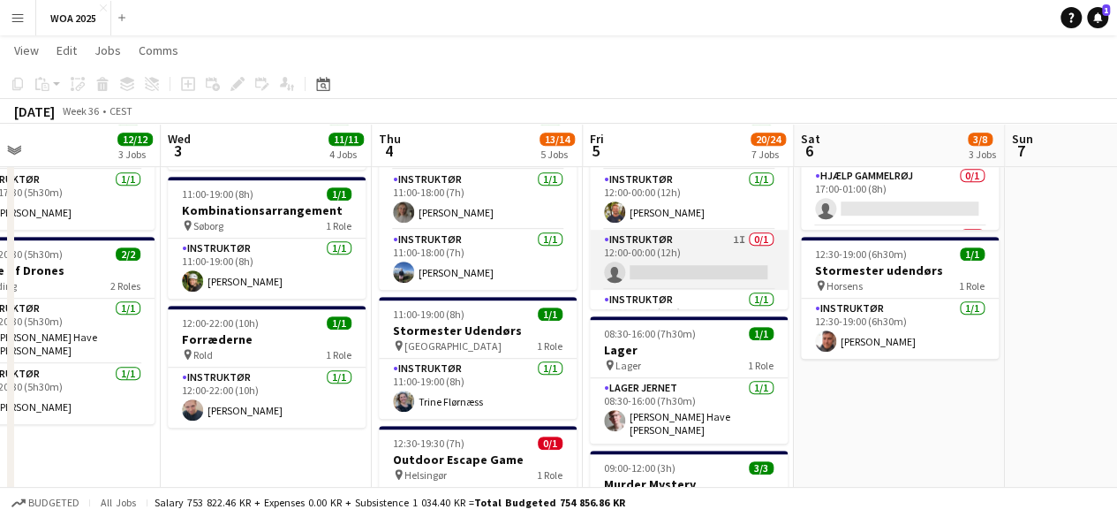
click at [700, 253] on app-card-role "Instruktør 1I 0/1 12:00-00:00 (12h) single-neutral-actions" at bounding box center [689, 260] width 198 height 60
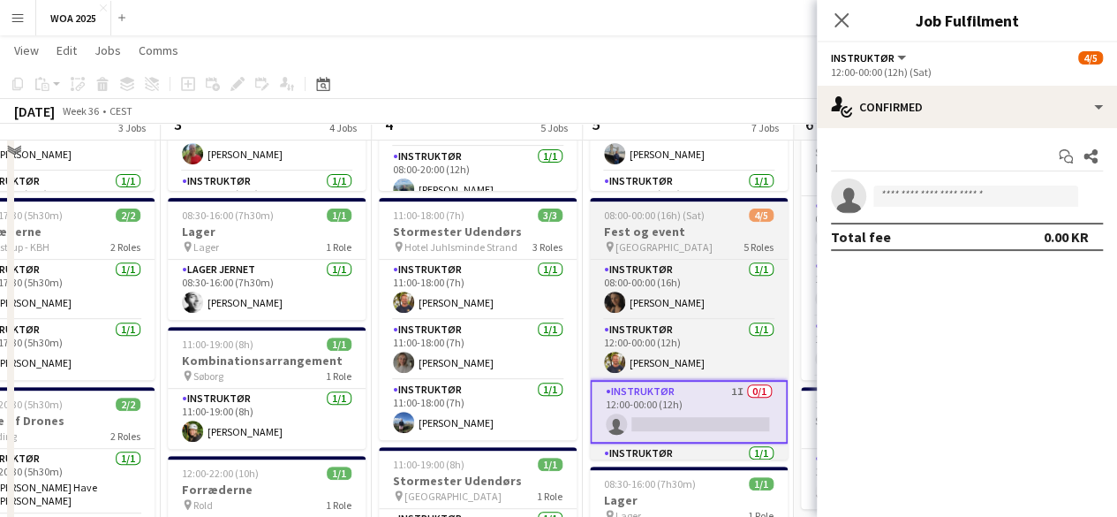
scroll to position [249, 0]
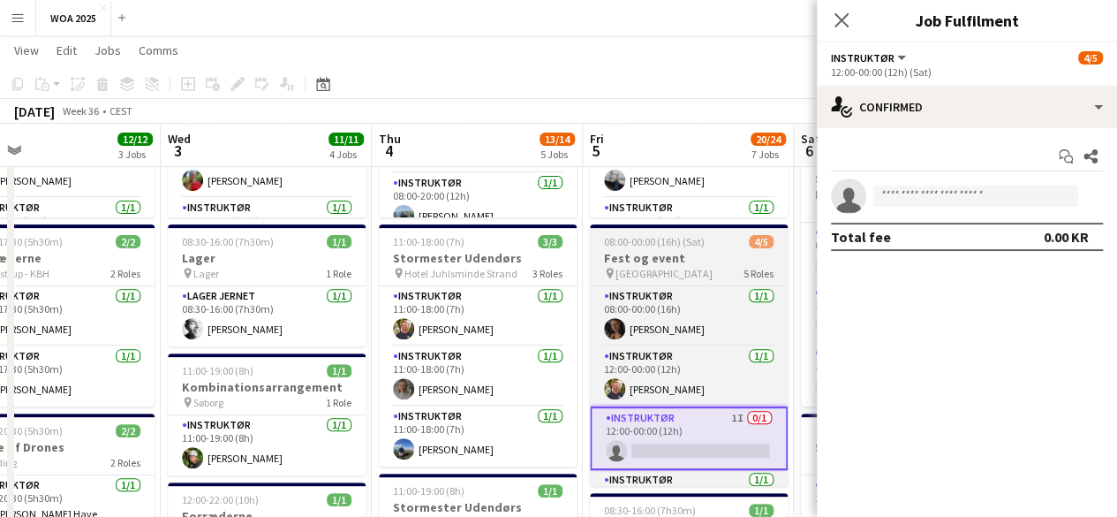
click at [685, 252] on h3 "Fest og event" at bounding box center [689, 258] width 198 height 16
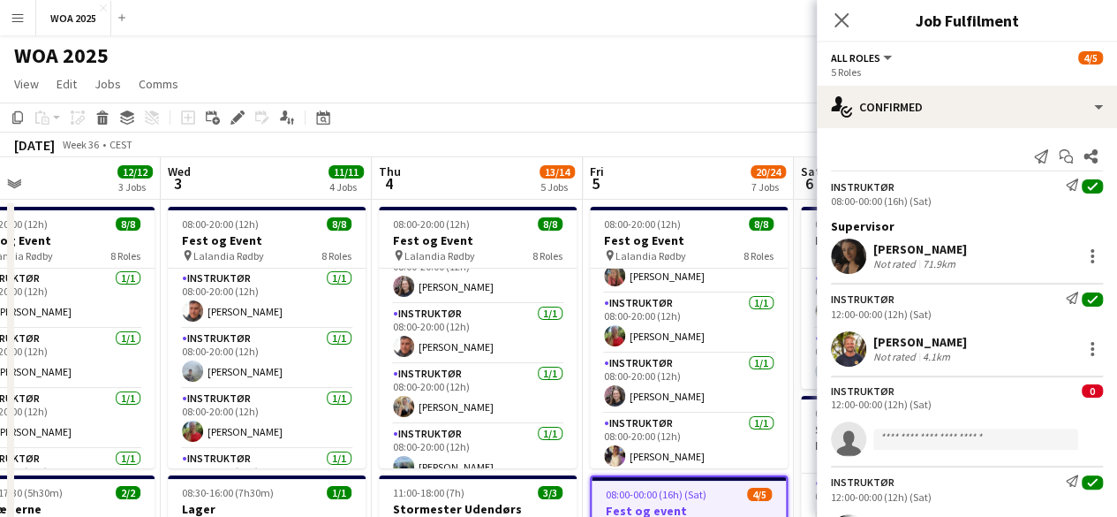
scroll to position [280, 0]
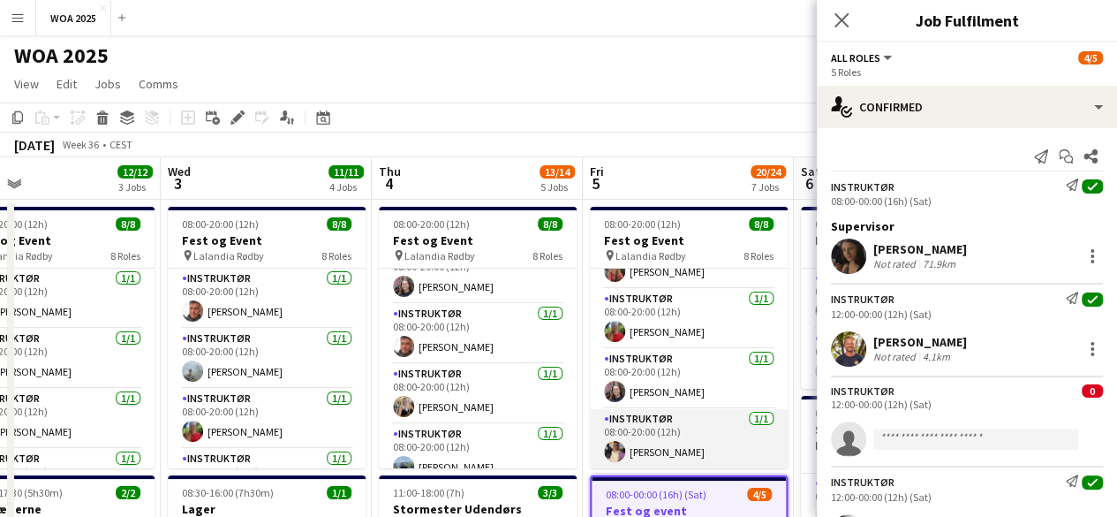
click at [684, 428] on app-card-role "Instruktør [DATE] 08:00-20:00 (12h) [PERSON_NAME]" at bounding box center [689, 439] width 198 height 60
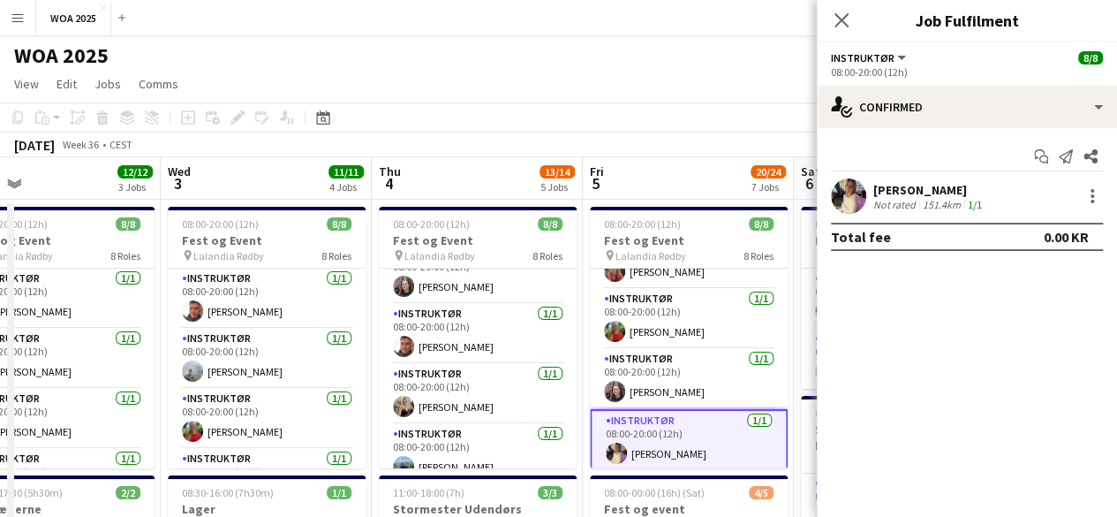
click at [1039, 201] on div "[PERSON_NAME] Not rated 151.4km 1/1" at bounding box center [967, 195] width 300 height 35
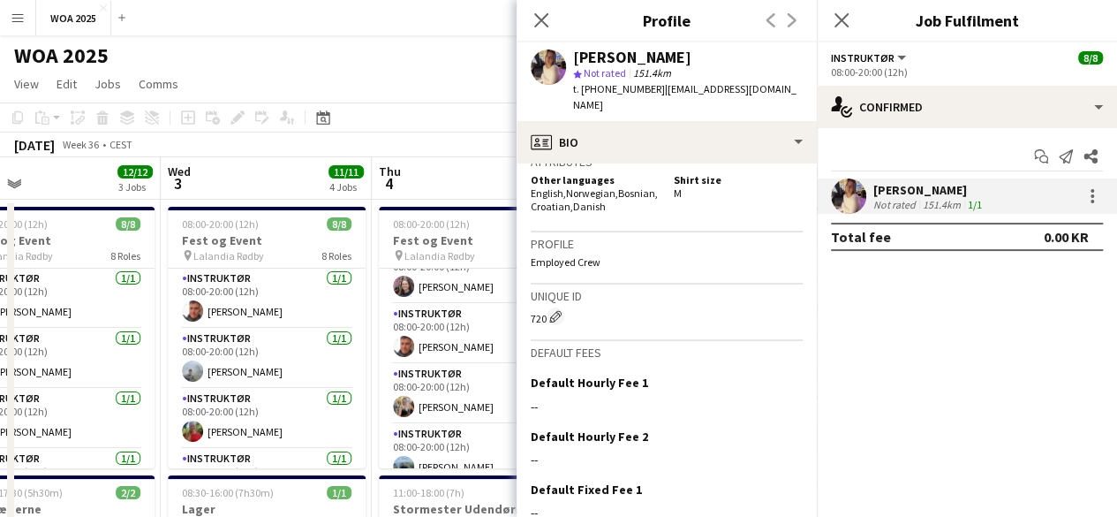
scroll to position [929, 0]
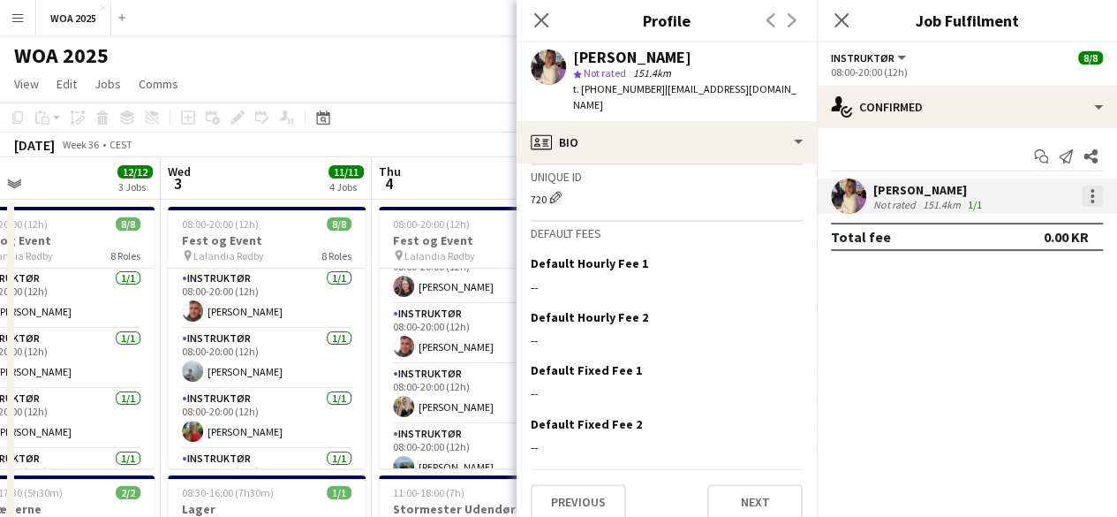
click at [1085, 190] on div at bounding box center [1092, 195] width 21 height 21
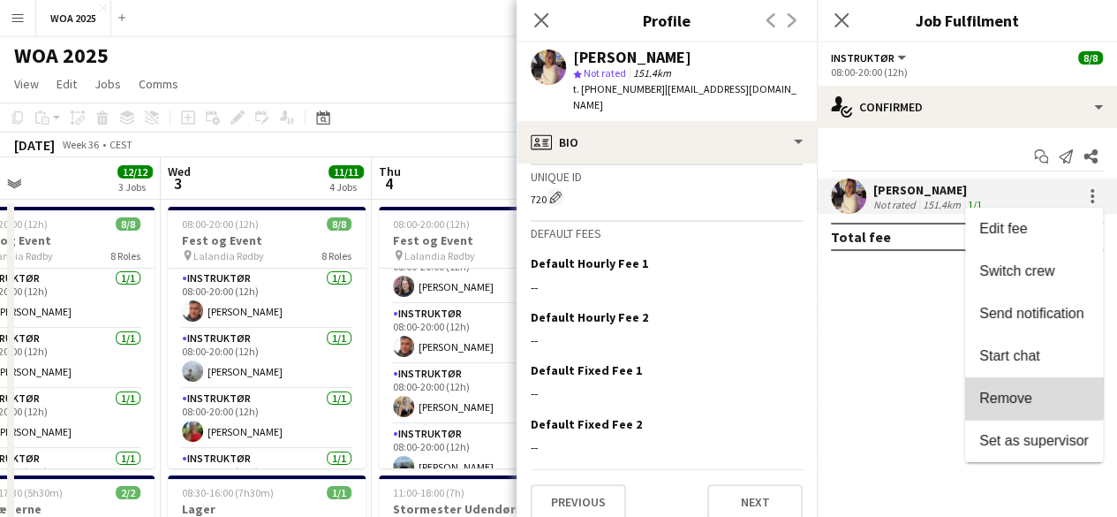
click at [1030, 390] on span "Remove" at bounding box center [1006, 397] width 53 height 15
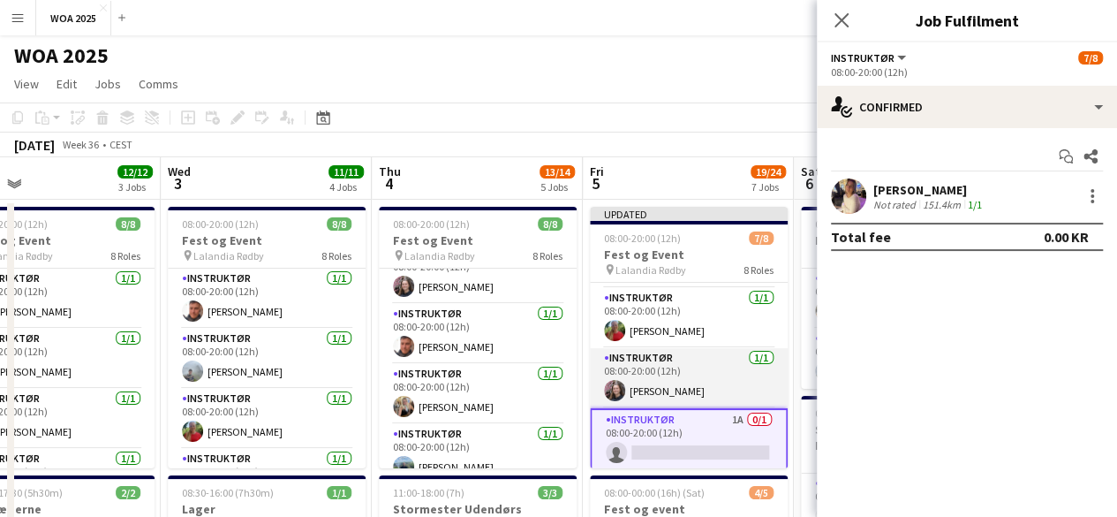
scroll to position [298, 0]
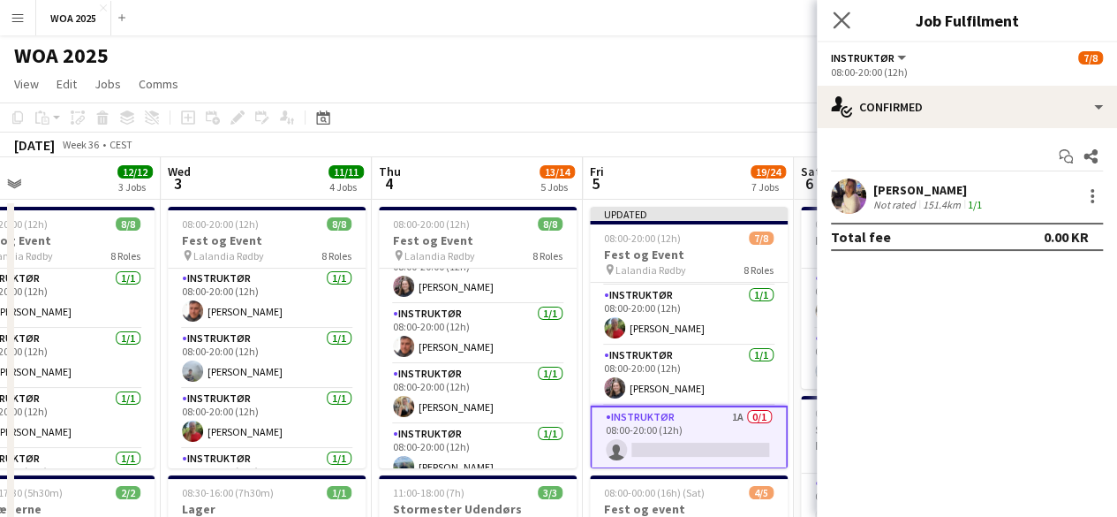
click at [836, 11] on app-icon "Close pop-in" at bounding box center [842, 21] width 26 height 26
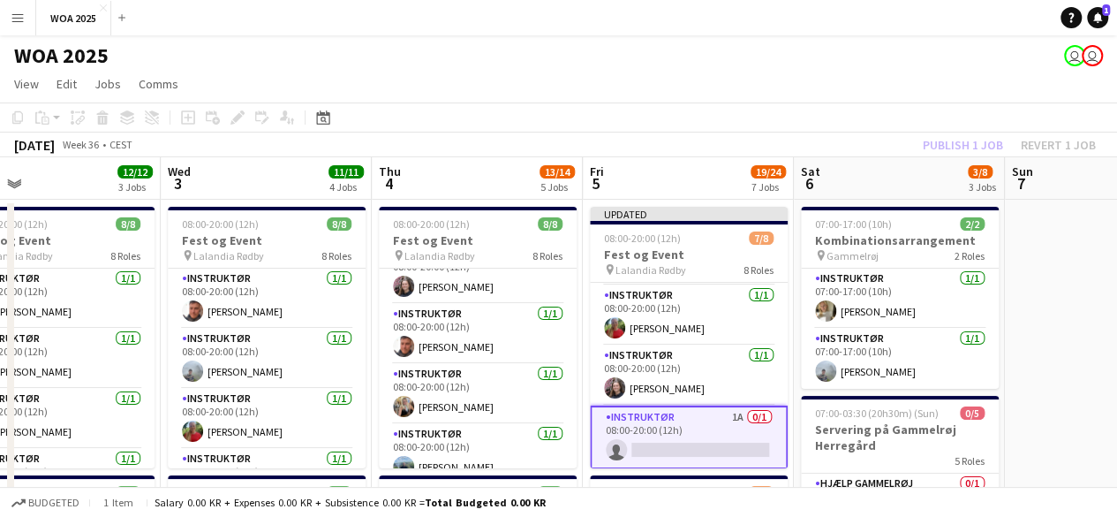
click at [745, 104] on app-toolbar "Copy Paste Paste Ctrl+V Paste with crew Ctrl+Shift+V Paste linked Job [GEOGRAPH…" at bounding box center [558, 117] width 1117 height 30
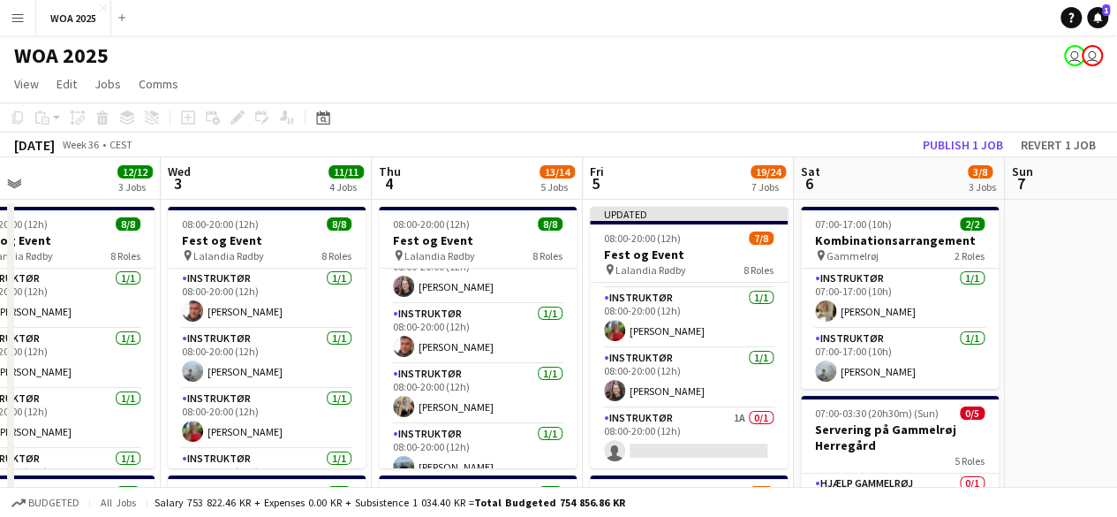
scroll to position [294, 0]
click at [930, 145] on button "Publish 1 job" at bounding box center [963, 144] width 95 height 23
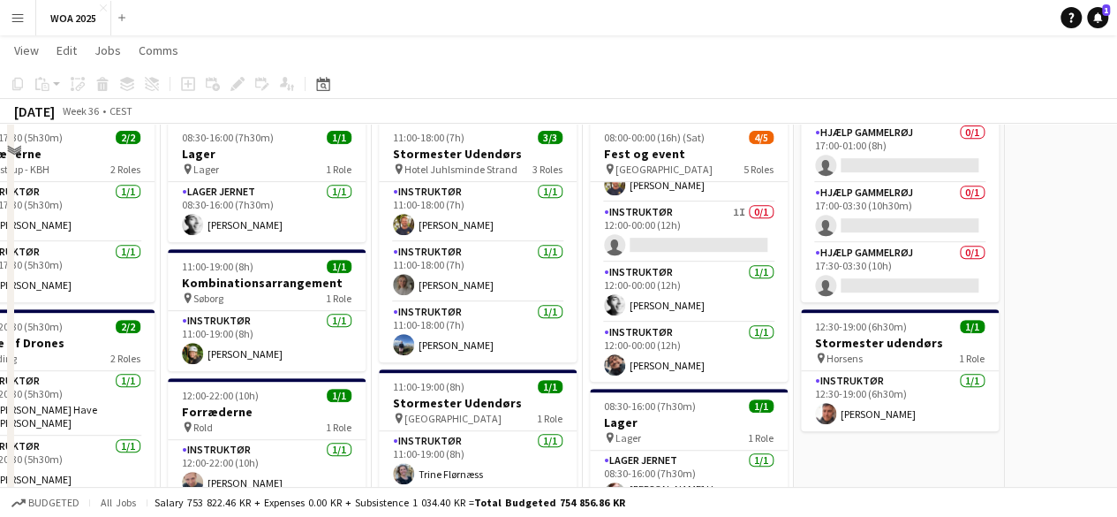
scroll to position [0, 0]
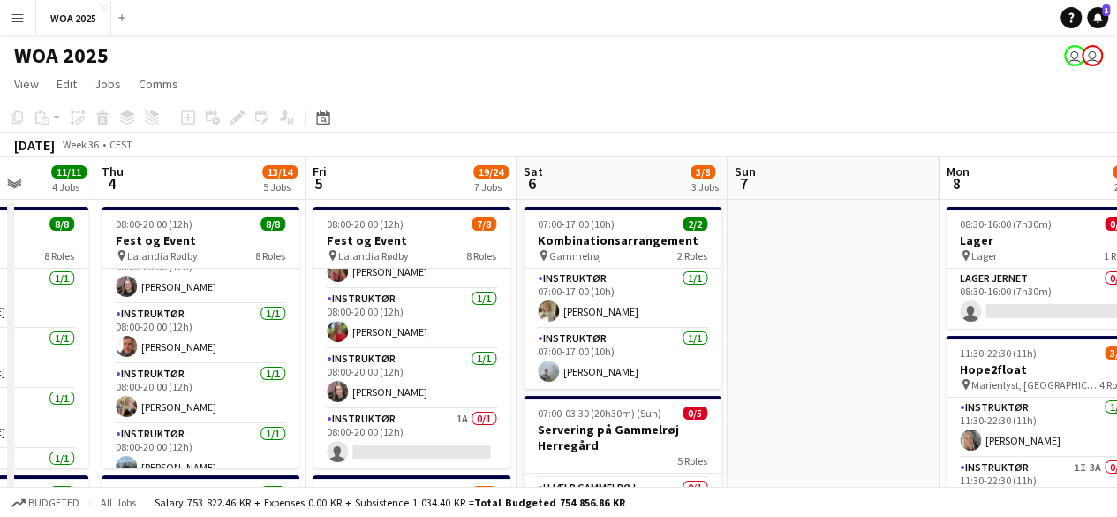
drag, startPoint x: 1023, startPoint y: 314, endPoint x: 735, endPoint y: 345, distance: 289.6
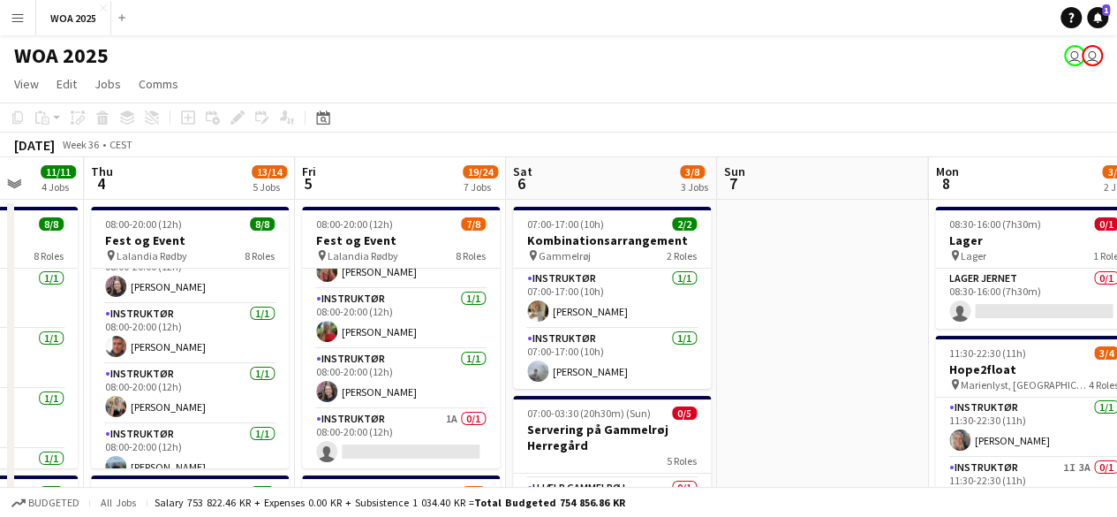
scroll to position [0, 583]
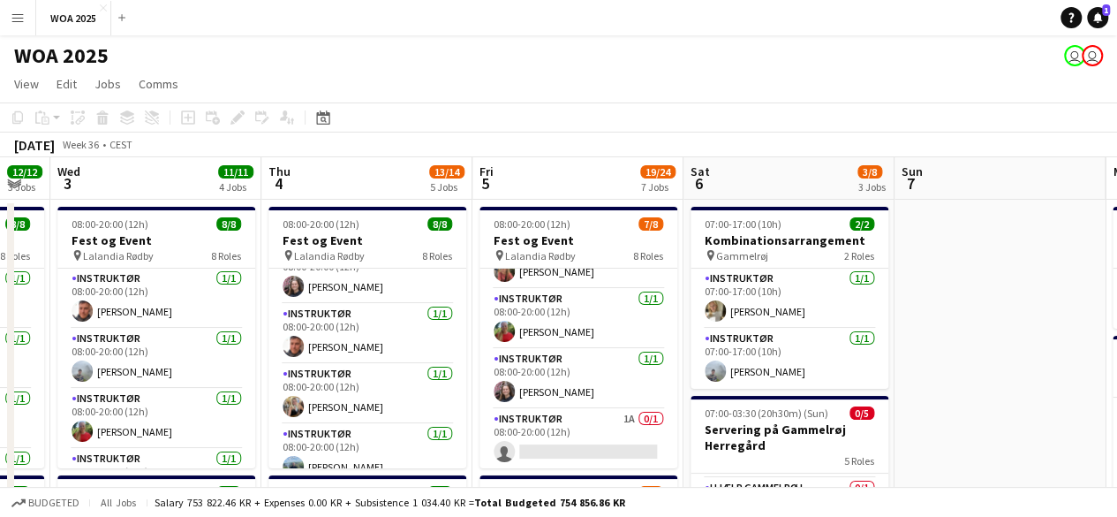
drag, startPoint x: 899, startPoint y: 309, endPoint x: 664, endPoint y: 332, distance: 236.1
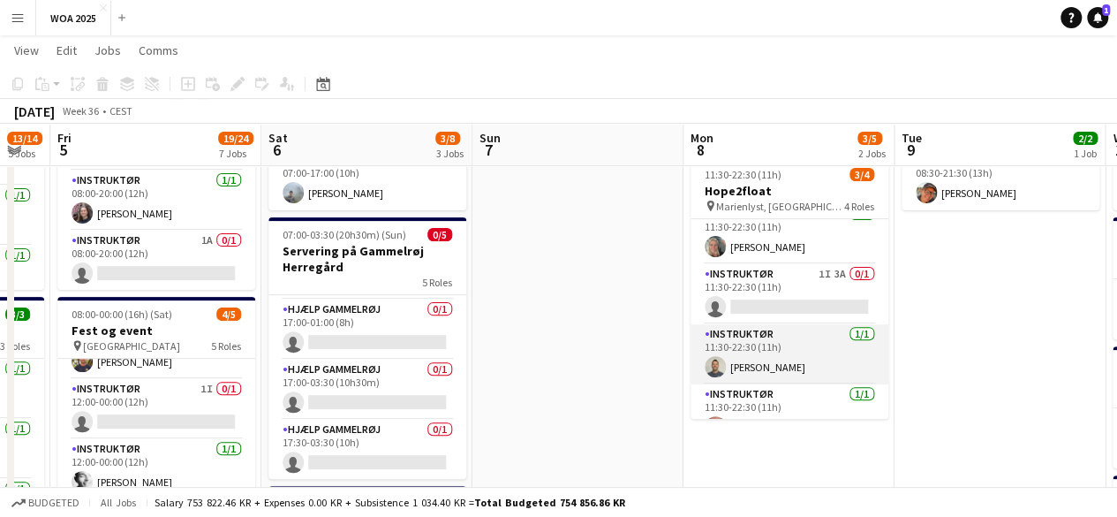
scroll to position [0, 0]
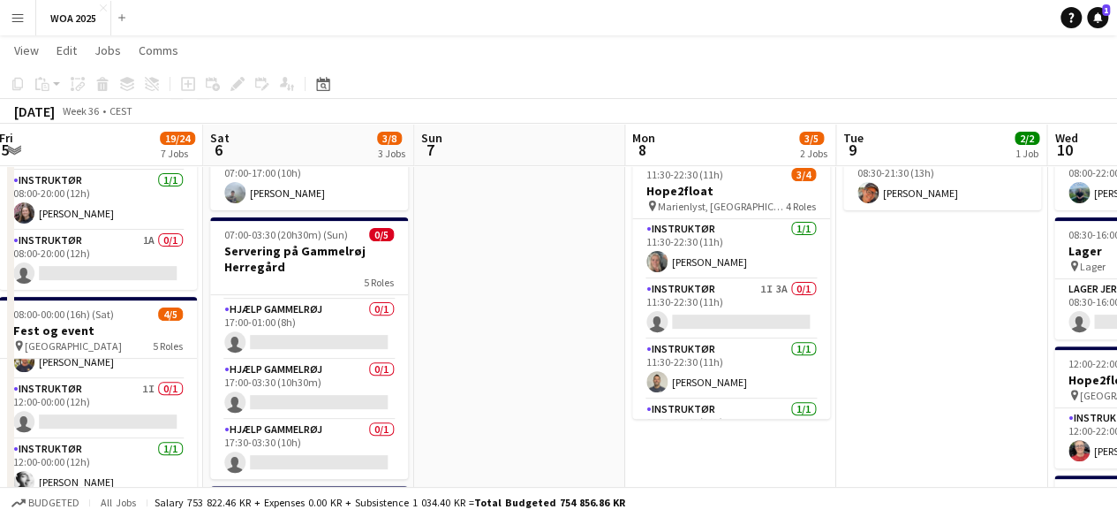
drag, startPoint x: 903, startPoint y: 284, endPoint x: 801, endPoint y: 306, distance: 103.8
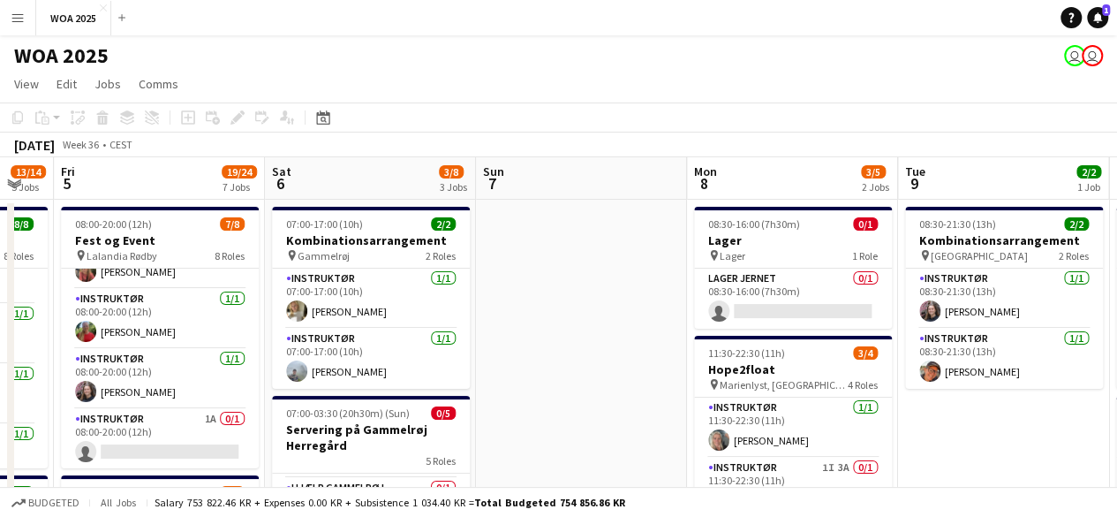
drag, startPoint x: 917, startPoint y: 352, endPoint x: 662, endPoint y: 410, distance: 260.8
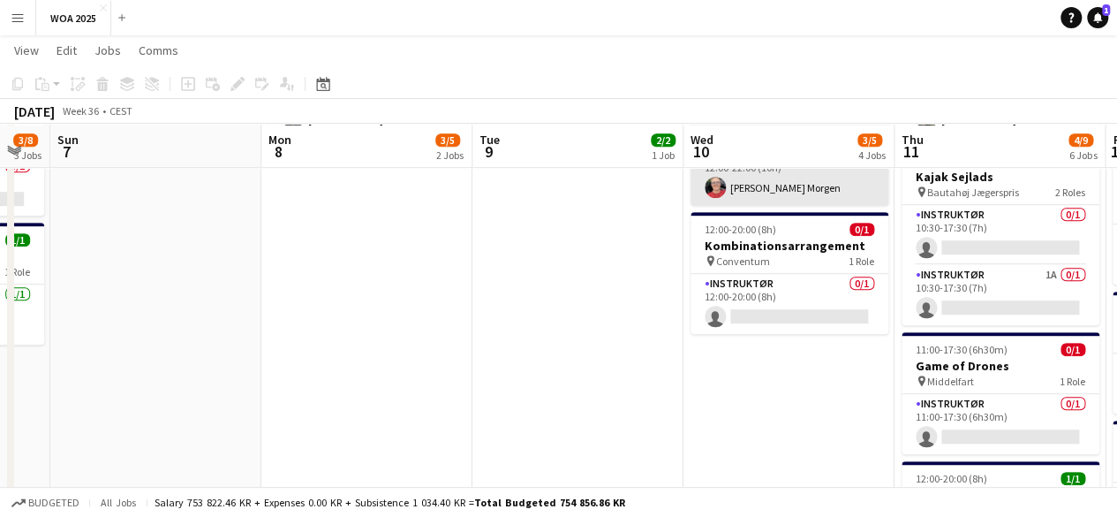
scroll to position [442, 0]
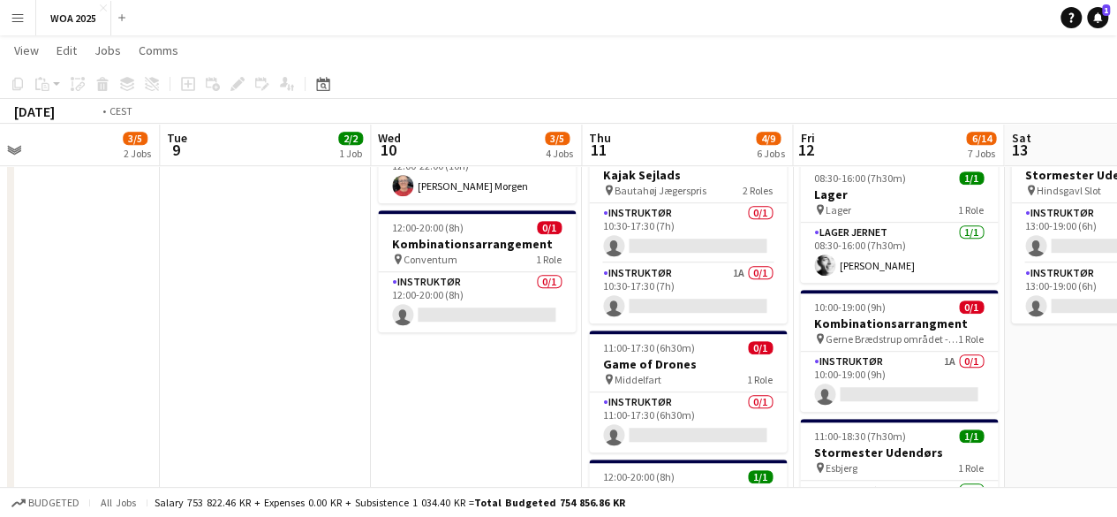
drag, startPoint x: 831, startPoint y: 277, endPoint x: 498, endPoint y: 312, distance: 334.8
click at [498, 312] on app-calendar-viewport "Thu 4 13/14 5 Jobs Fri 5 19/24 7 Jobs Sat 6 3/8 3 Jobs Sun 7 Mon 8 3/5 2 Jobs T…" at bounding box center [558, 402] width 1117 height 1551
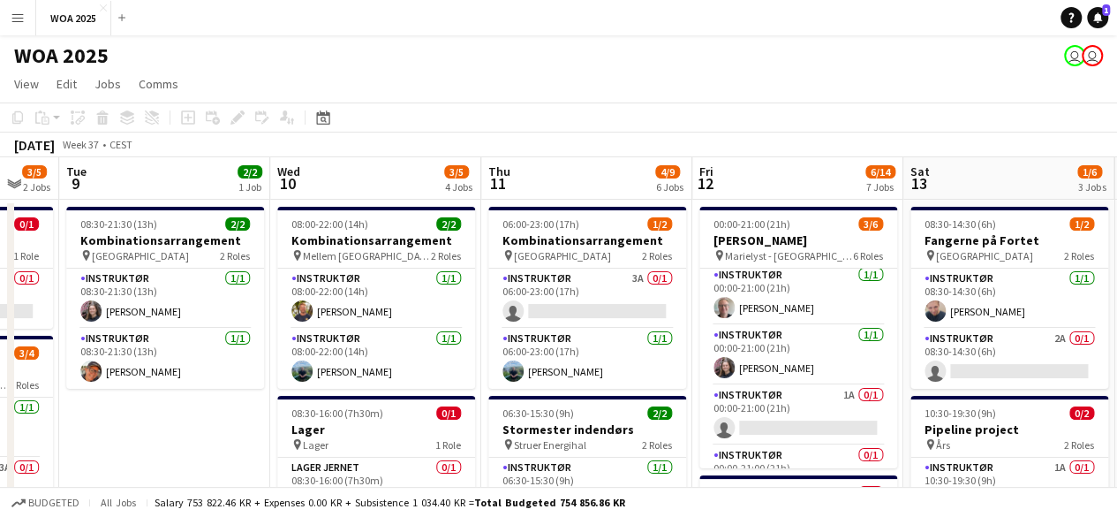
scroll to position [160, 0]
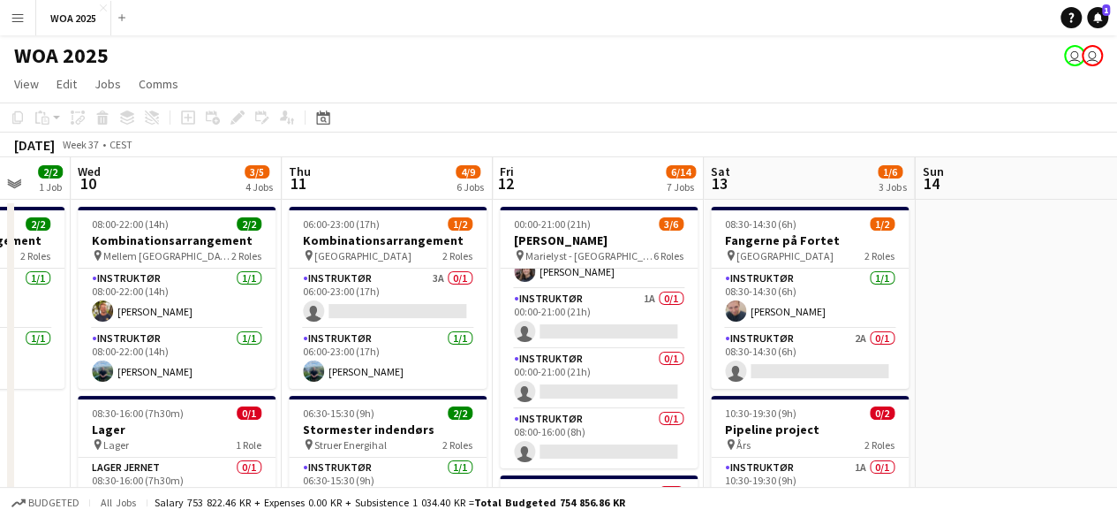
drag, startPoint x: 1010, startPoint y: 243, endPoint x: 810, endPoint y: 249, distance: 200.6
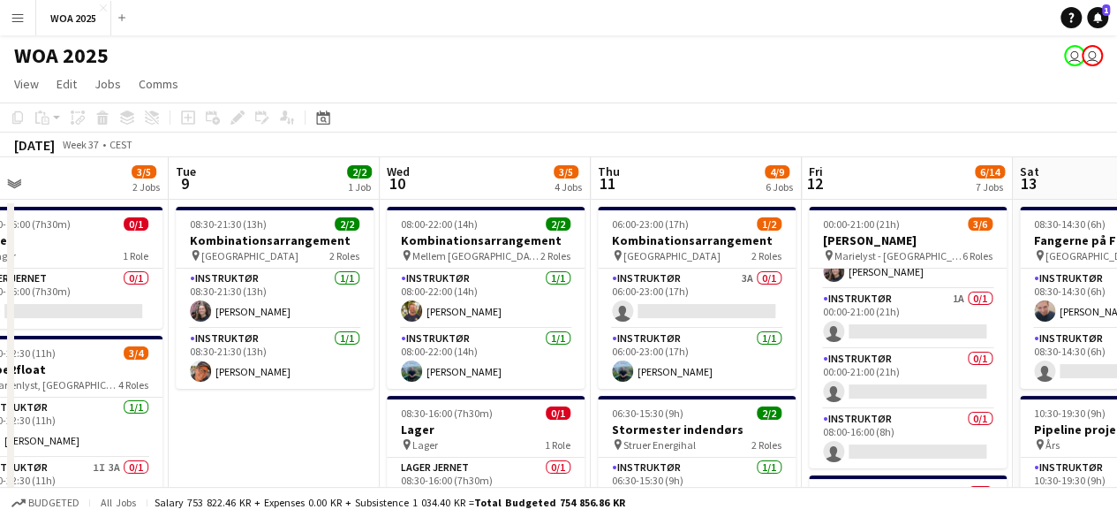
drag, startPoint x: 921, startPoint y: 252, endPoint x: 809, endPoint y: 259, distance: 112.4
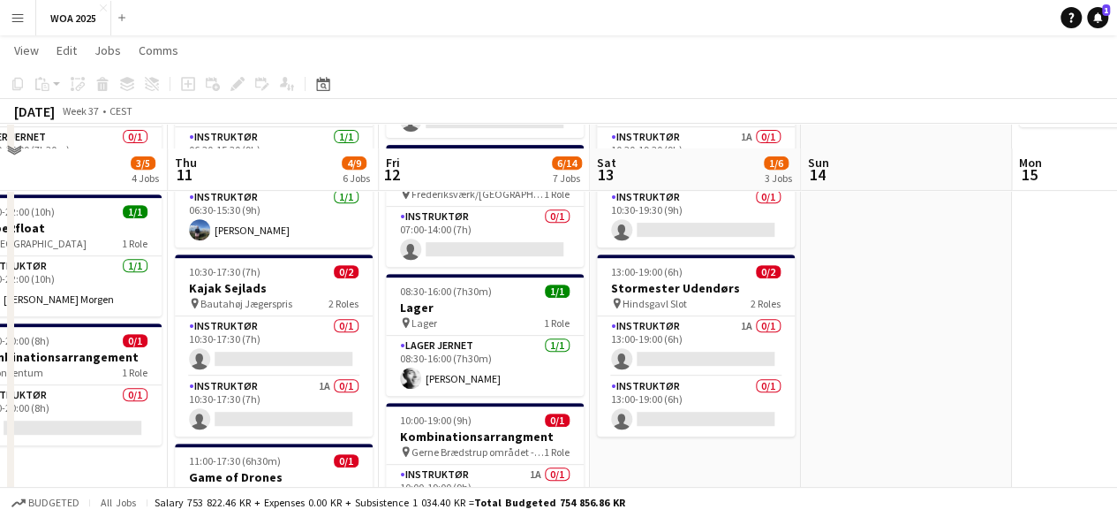
scroll to position [353, 0]
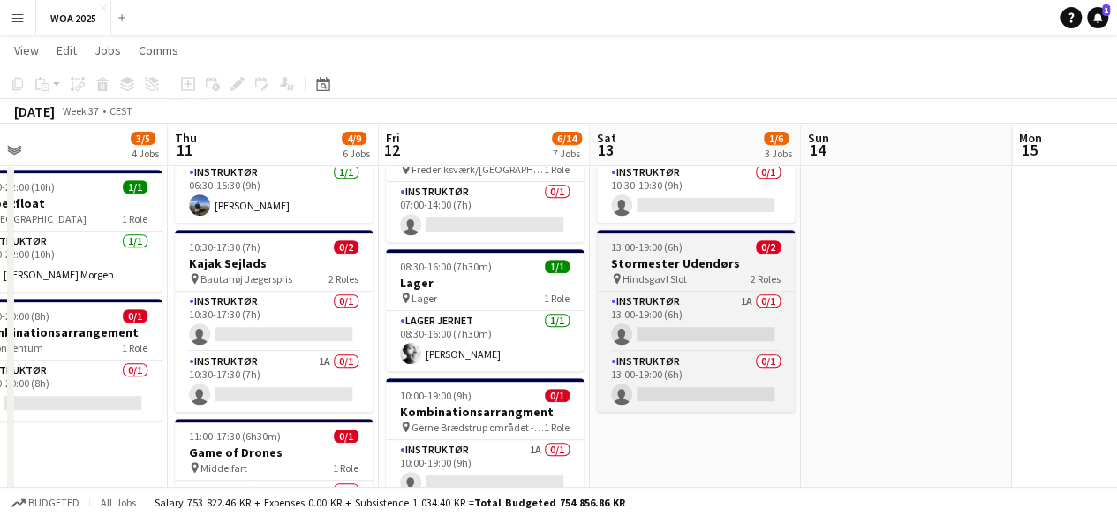
click at [624, 277] on span "Hindsgavl Slot" at bounding box center [655, 278] width 64 height 13
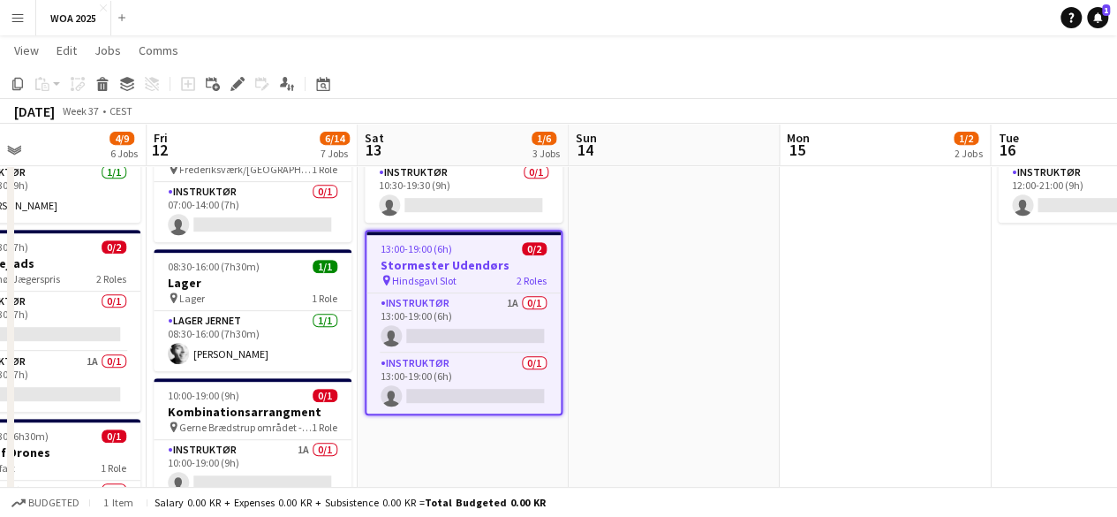
drag, startPoint x: 1001, startPoint y: 282, endPoint x: 695, endPoint y: 327, distance: 308.9
click at [695, 327] on app-calendar-viewport "Mon 8 3/5 2 Jobs Tue 9 2/2 1 Job Wed 10 3/5 4 Jobs Thu 11 4/9 6 Jobs Fri 12 6/1…" at bounding box center [558, 491] width 1117 height 1551
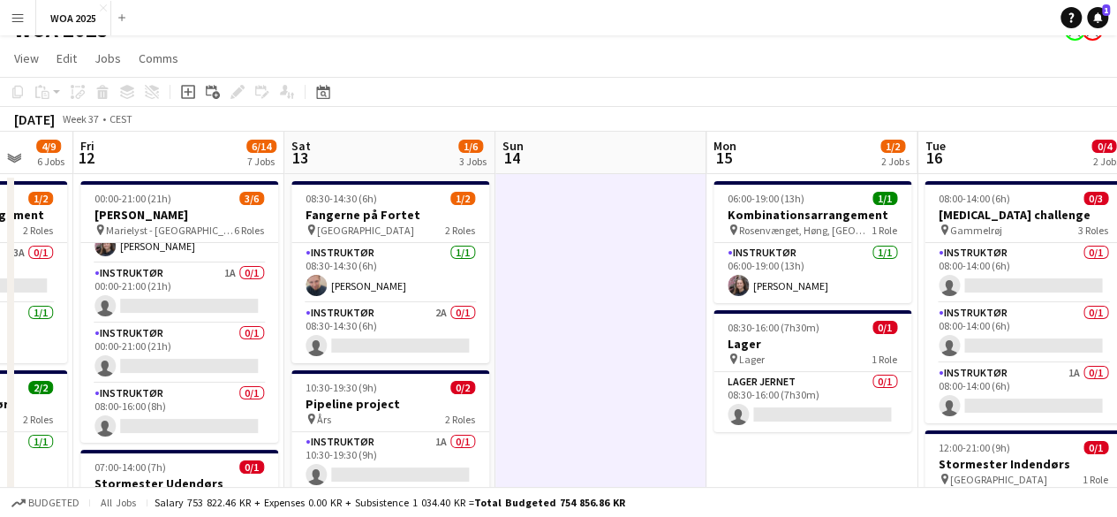
scroll to position [0, 0]
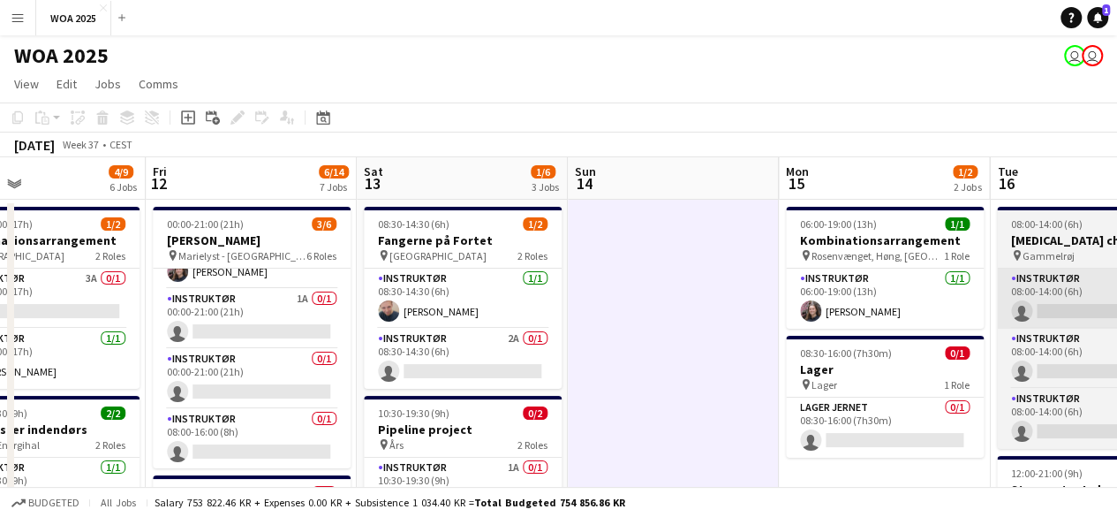
drag, startPoint x: 976, startPoint y: 314, endPoint x: 823, endPoint y: 322, distance: 153.1
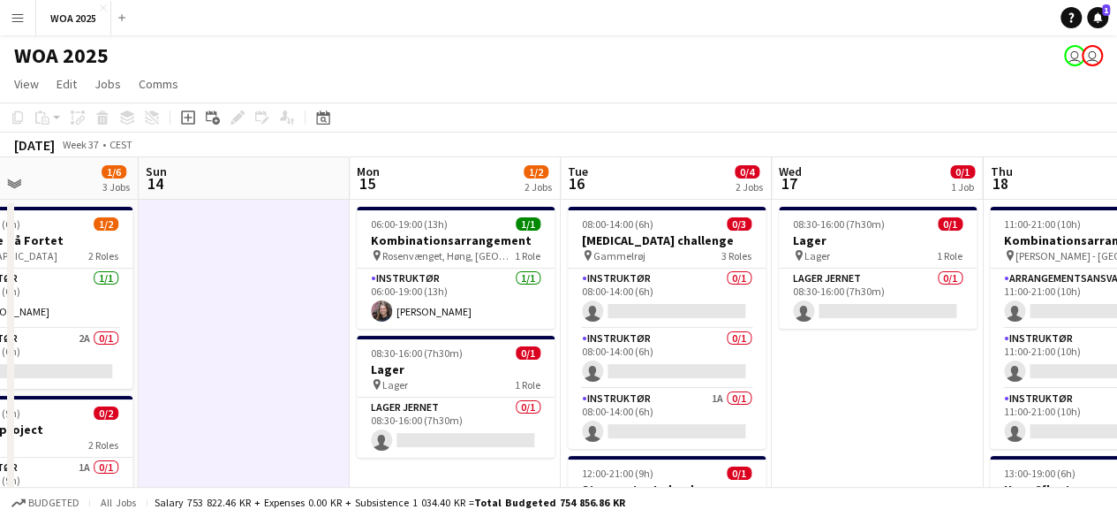
drag, startPoint x: 975, startPoint y: 292, endPoint x: 780, endPoint y: 308, distance: 195.8
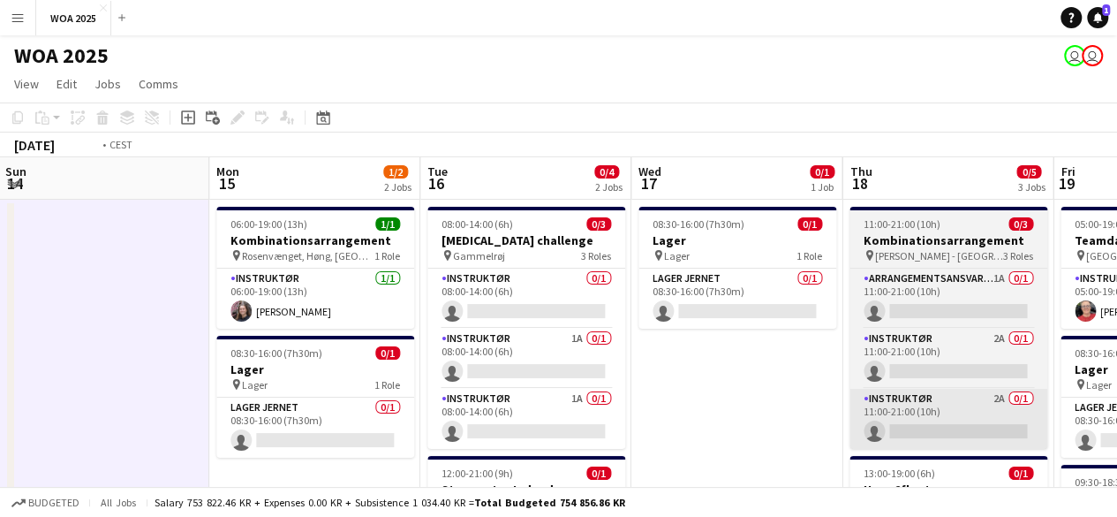
drag, startPoint x: 1019, startPoint y: 448, endPoint x: 572, endPoint y: 400, distance: 449.5
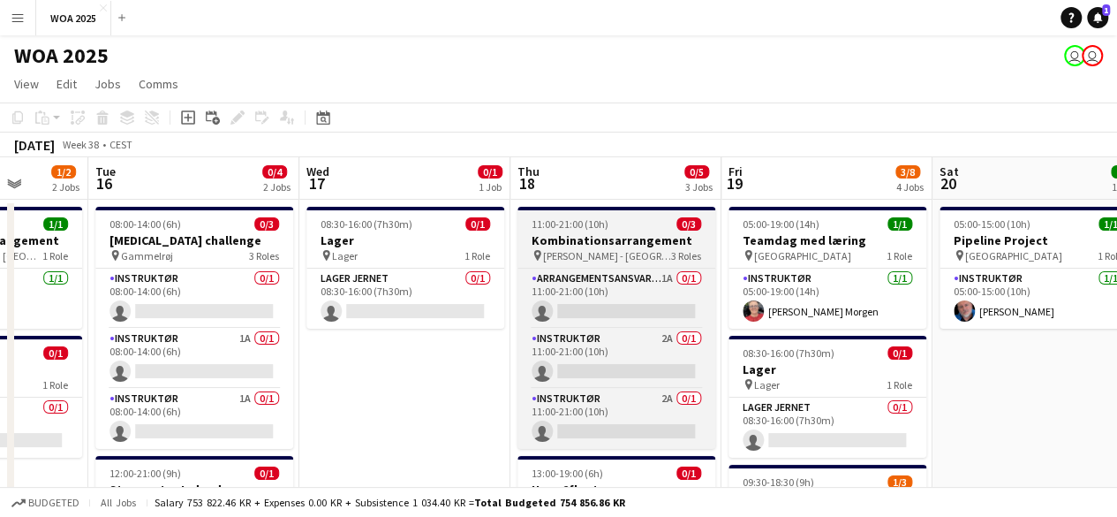
click at [609, 255] on span "[PERSON_NAME] - [GEOGRAPHIC_DATA]" at bounding box center [607, 255] width 128 height 13
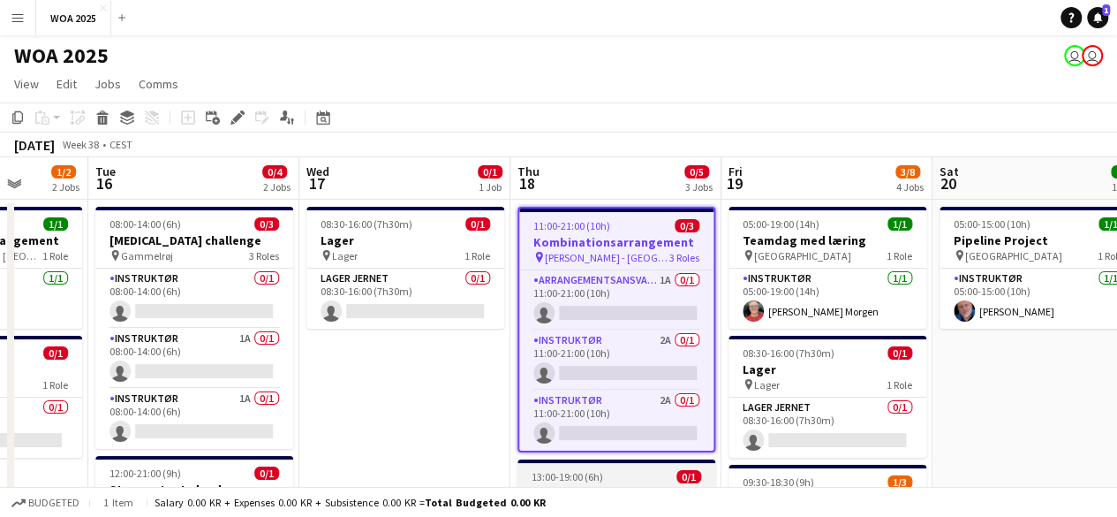
scroll to position [0, 0]
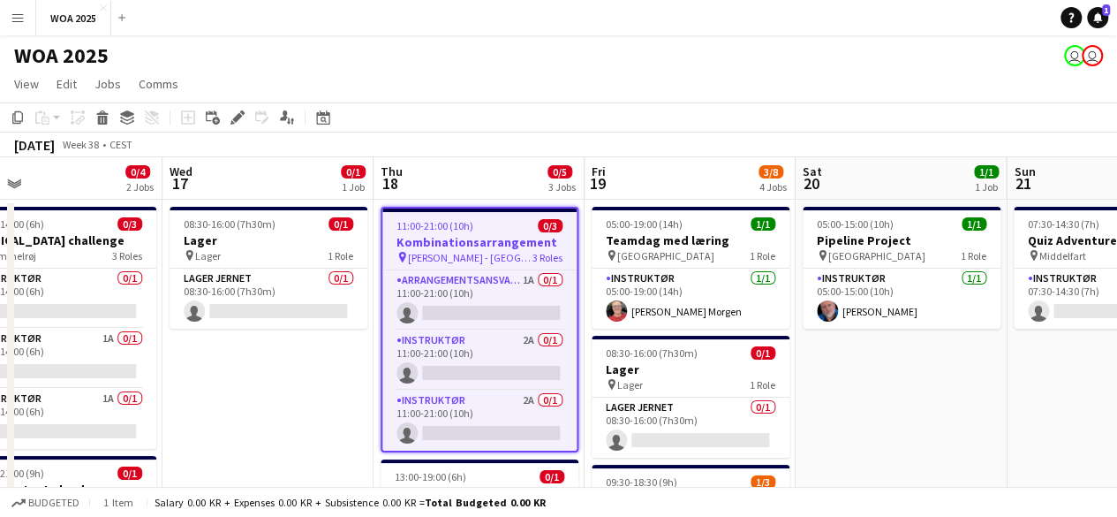
drag, startPoint x: 994, startPoint y: 334, endPoint x: 836, endPoint y: 354, distance: 159.4
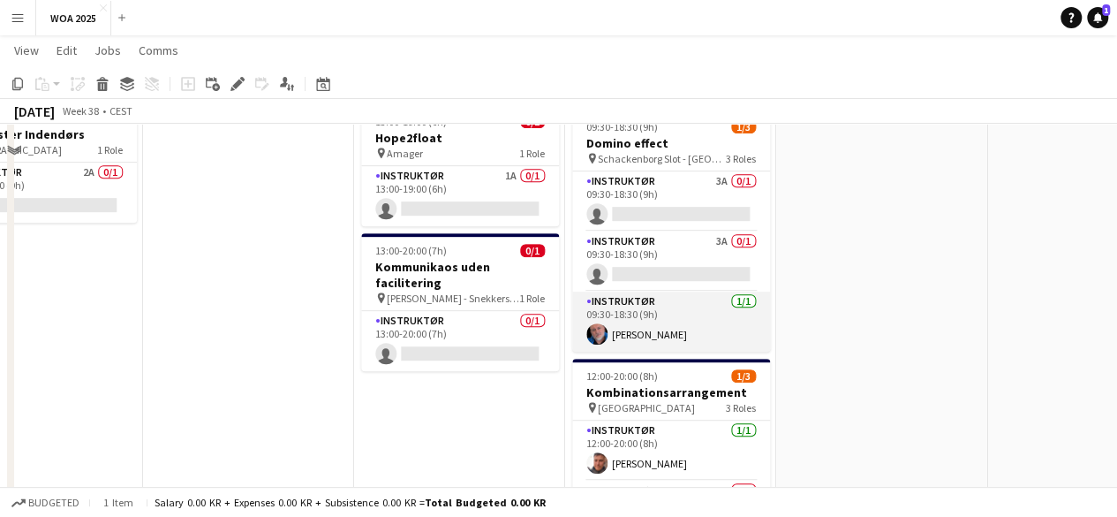
scroll to position [177, 0]
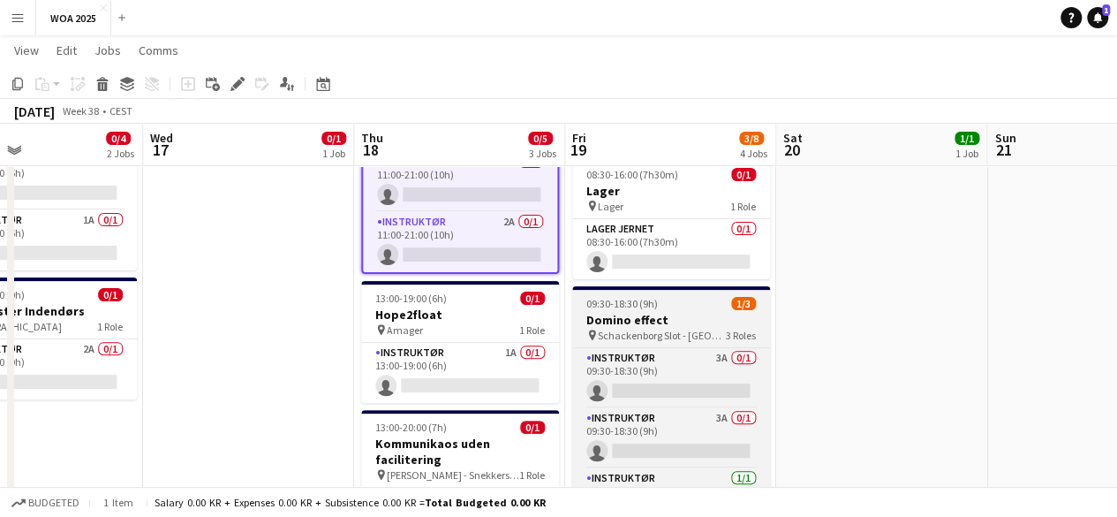
click at [673, 314] on h3 "Domino effect" at bounding box center [671, 320] width 198 height 16
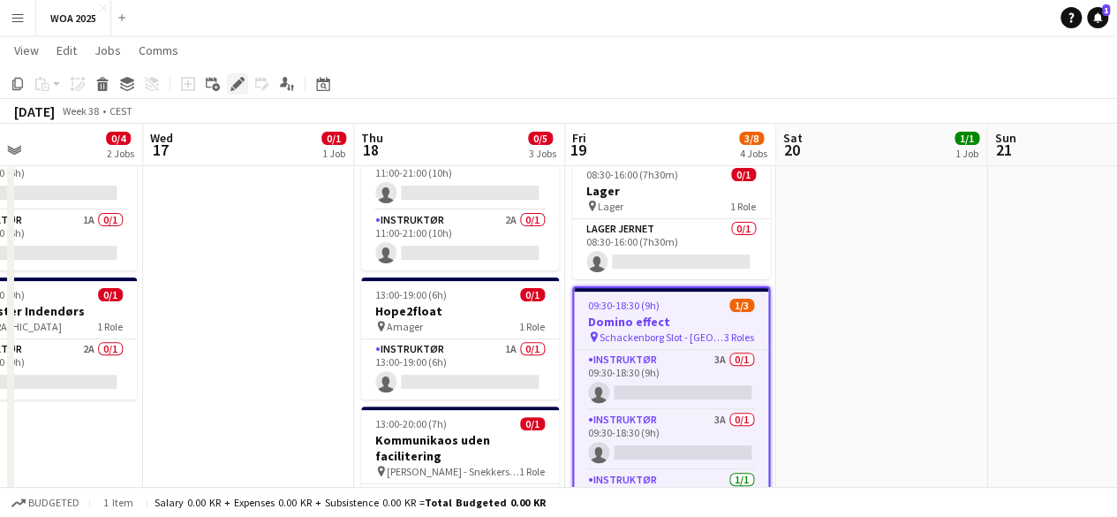
click at [229, 86] on div "Edit" at bounding box center [237, 83] width 21 height 21
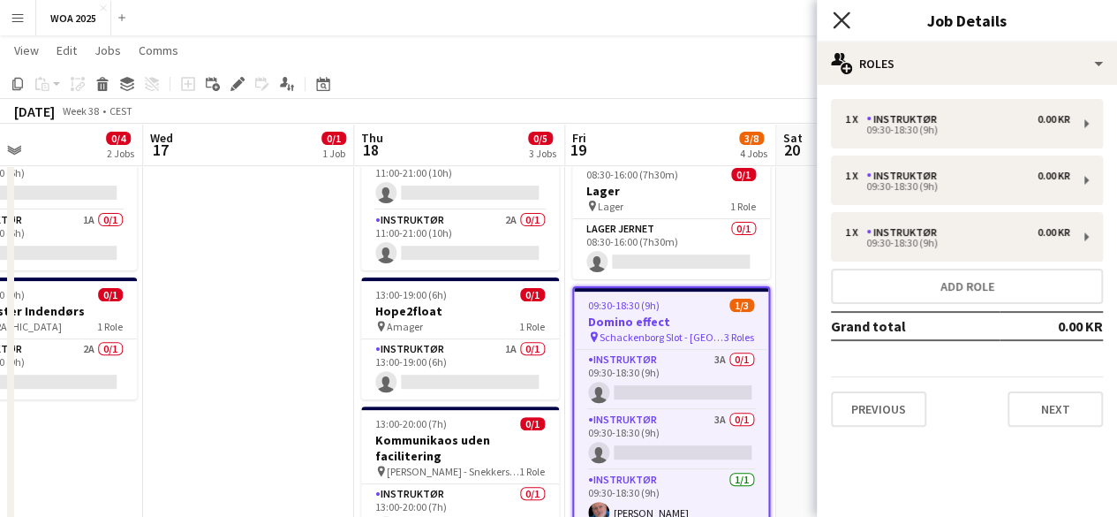
click at [841, 26] on icon "Close pop-in" at bounding box center [841, 19] width 17 height 17
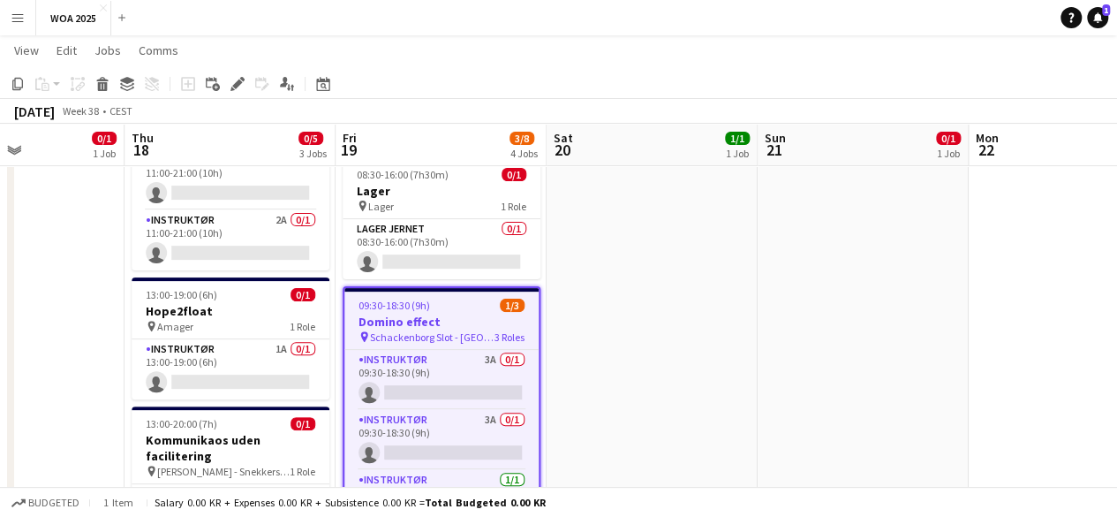
drag, startPoint x: 840, startPoint y: 211, endPoint x: 606, endPoint y: 259, distance: 238.9
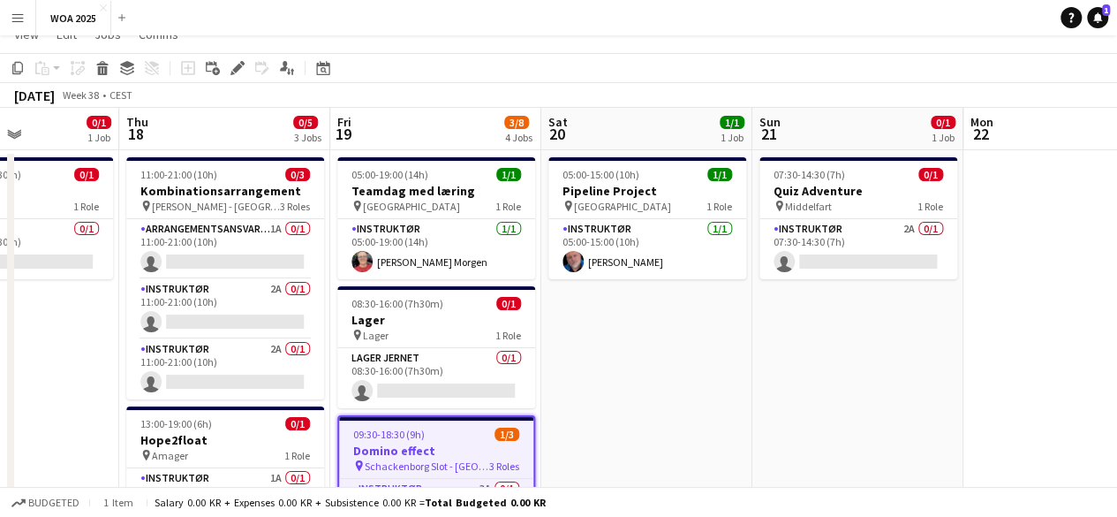
scroll to position [0, 0]
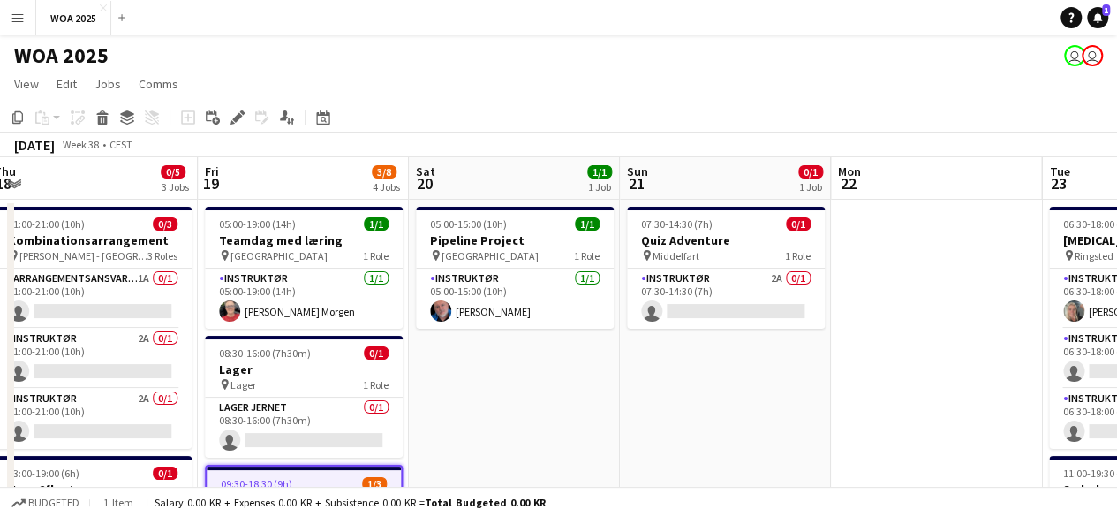
drag, startPoint x: 897, startPoint y: 322, endPoint x: 784, endPoint y: 329, distance: 113.2
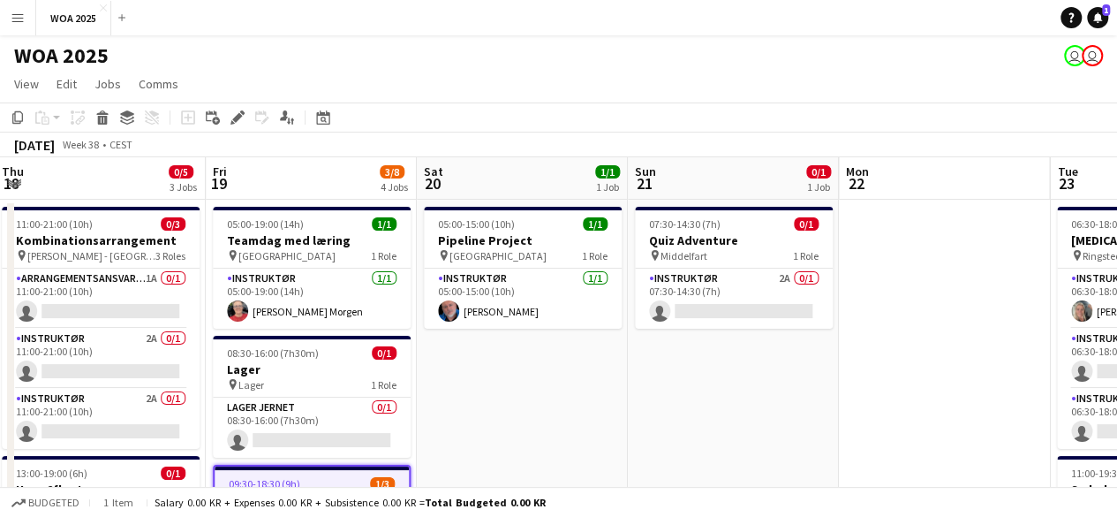
drag, startPoint x: 890, startPoint y: 314, endPoint x: 515, endPoint y: 319, distance: 375.4
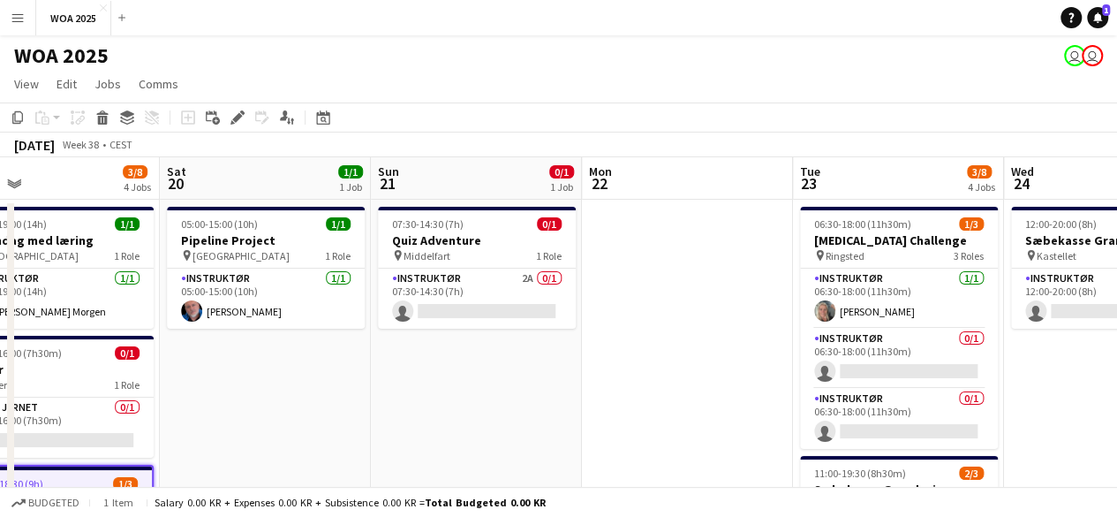
drag, startPoint x: 880, startPoint y: 298, endPoint x: 615, endPoint y: 316, distance: 265.6
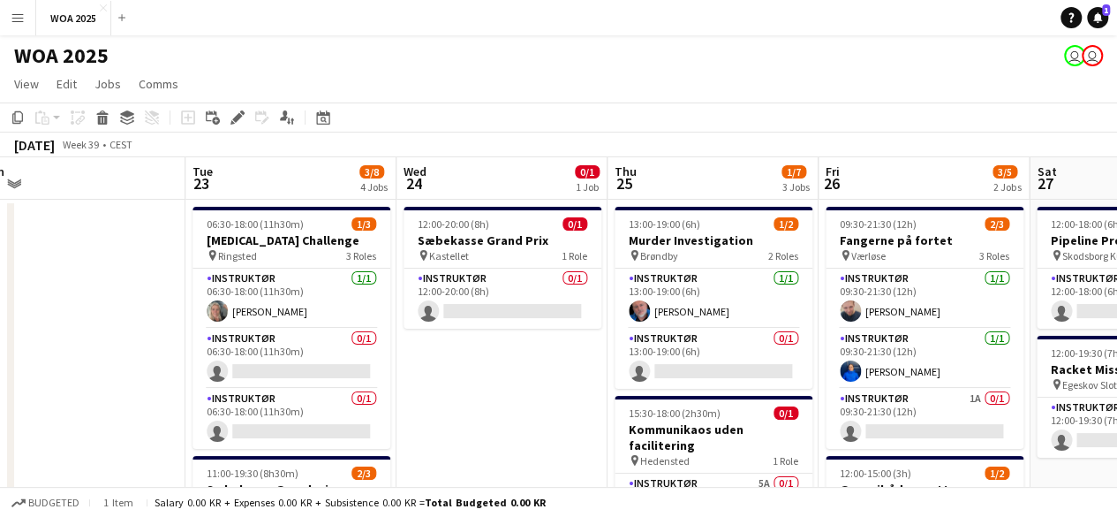
drag, startPoint x: 829, startPoint y: 302, endPoint x: 590, endPoint y: 312, distance: 239.6
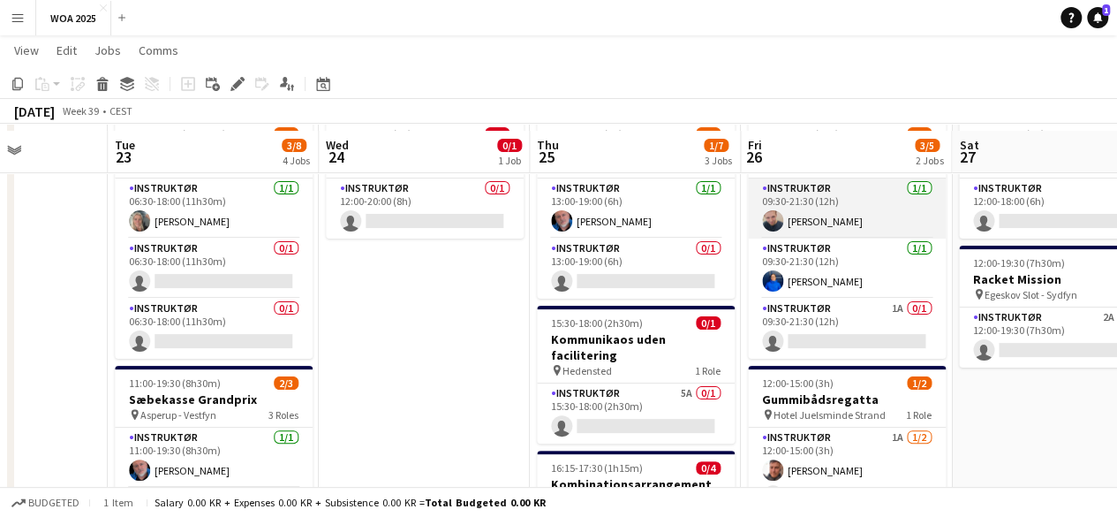
scroll to position [177, 0]
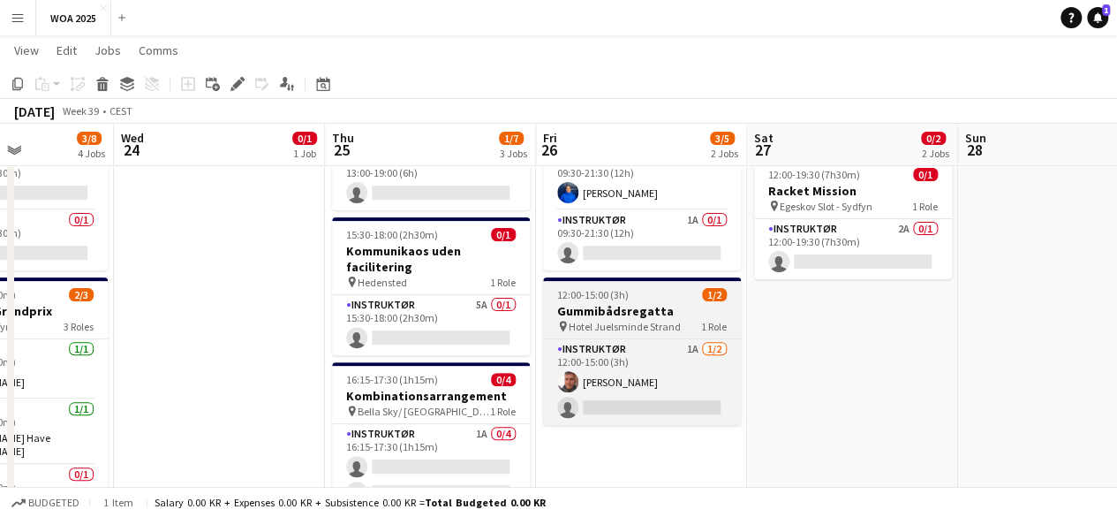
drag, startPoint x: 920, startPoint y: 274, endPoint x: 722, endPoint y: 282, distance: 198.0
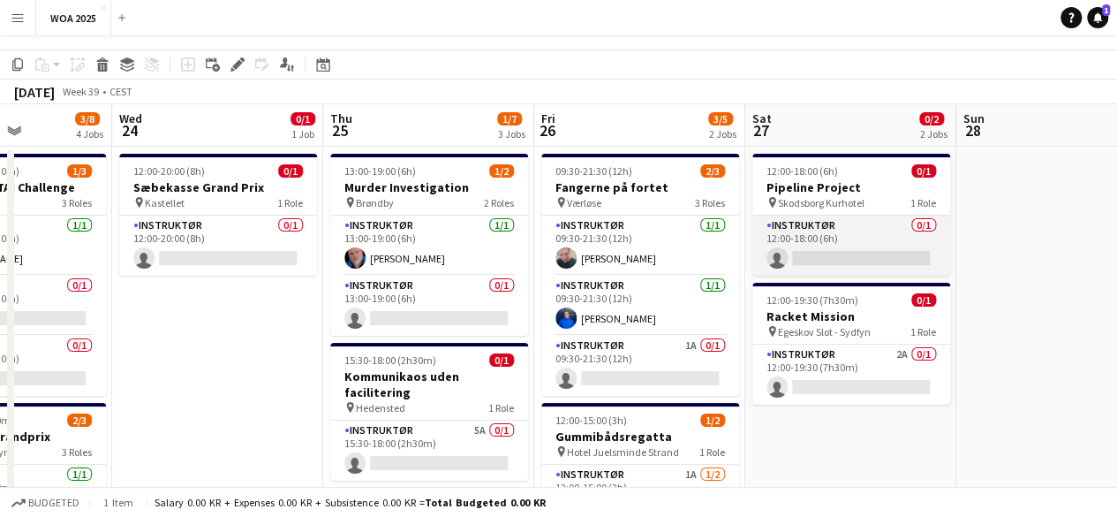
scroll to position [0, 0]
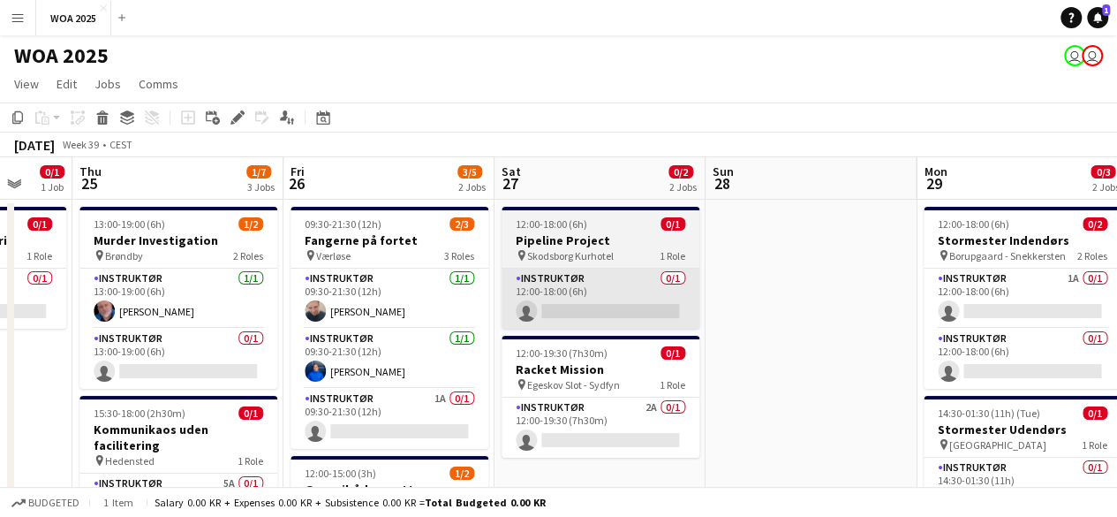
drag, startPoint x: 922, startPoint y: 261, endPoint x: 560, endPoint y: 299, distance: 364.2
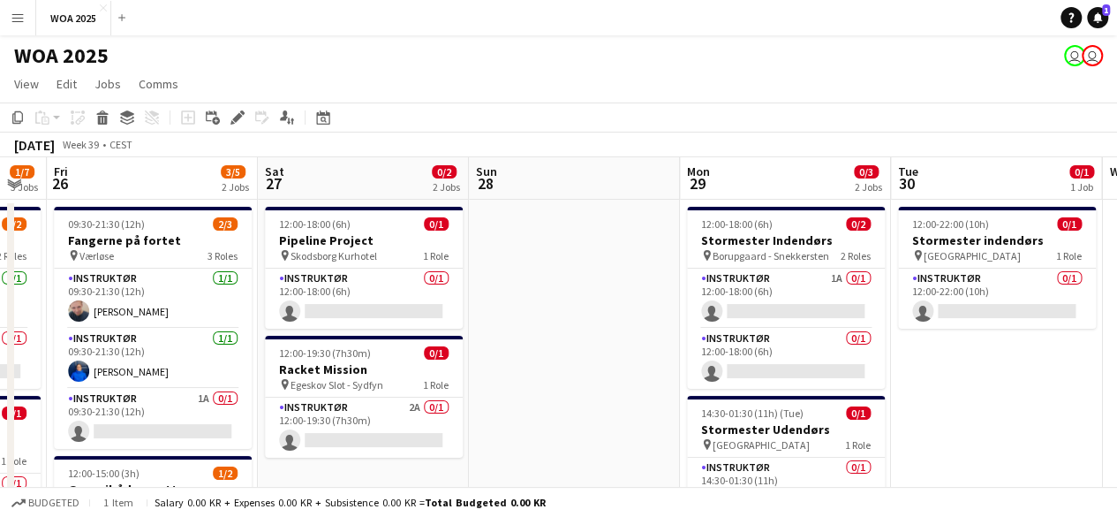
drag, startPoint x: 774, startPoint y: 284, endPoint x: 637, endPoint y: 310, distance: 139.4
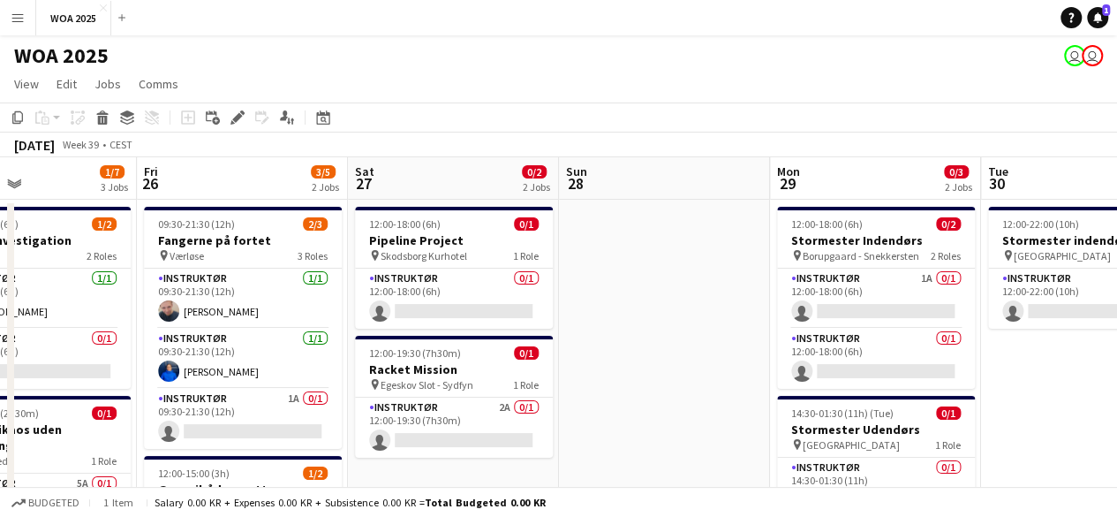
drag, startPoint x: 883, startPoint y: 268, endPoint x: 578, endPoint y: 294, distance: 306.7
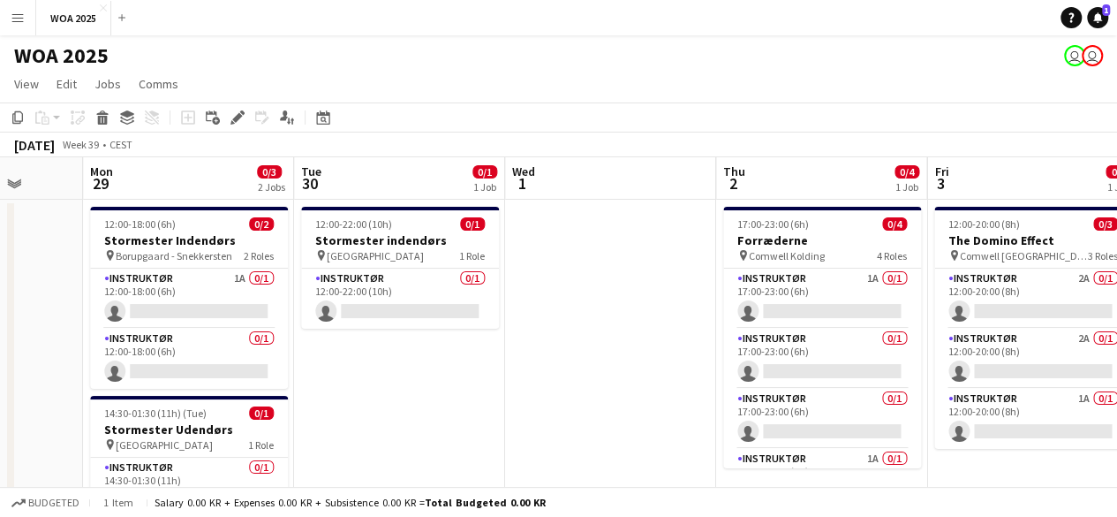
drag, startPoint x: 848, startPoint y: 285, endPoint x: 574, endPoint y: 288, distance: 273.8
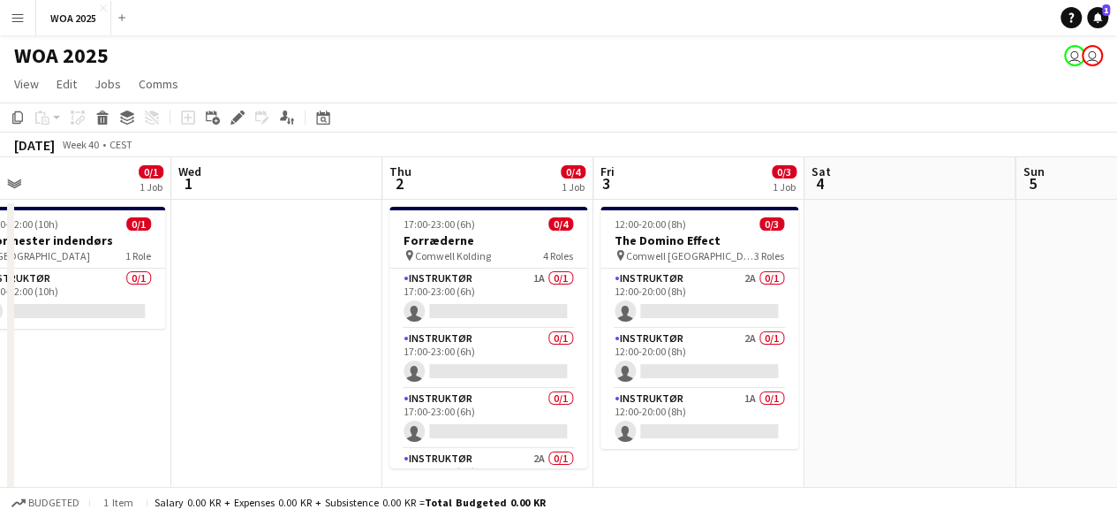
scroll to position [0, 679]
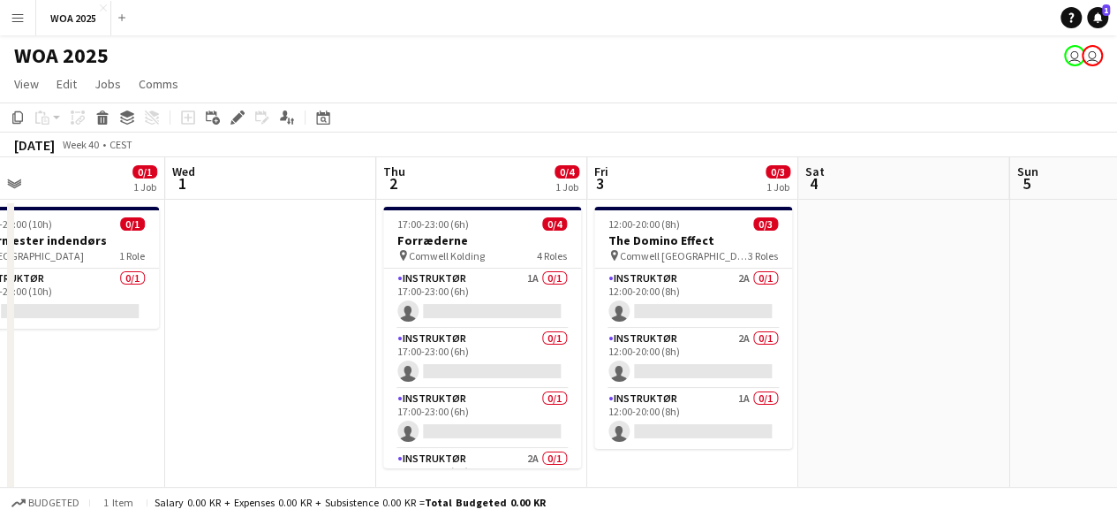
drag, startPoint x: 903, startPoint y: 256, endPoint x: 572, endPoint y: 325, distance: 337.4
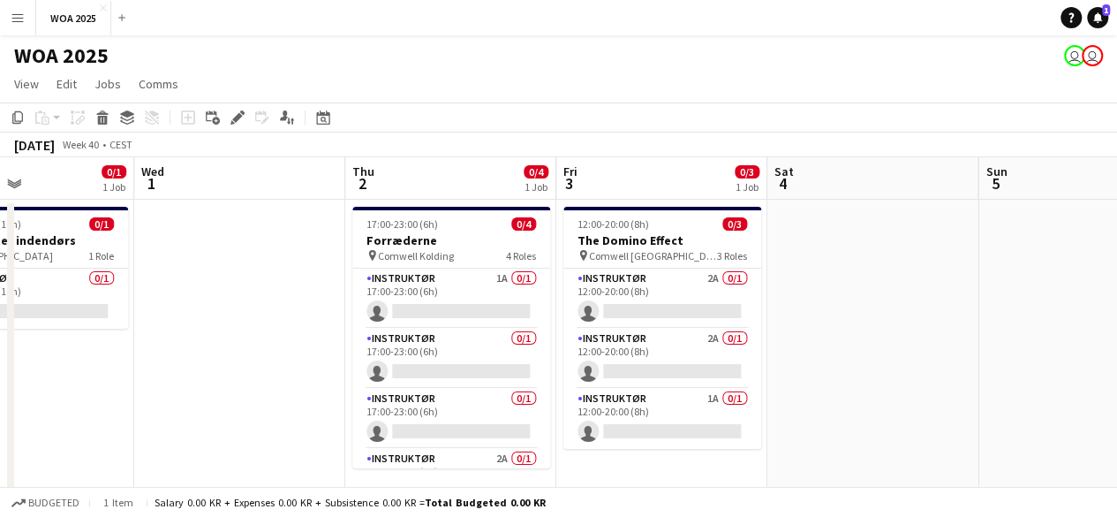
scroll to position [0, 563]
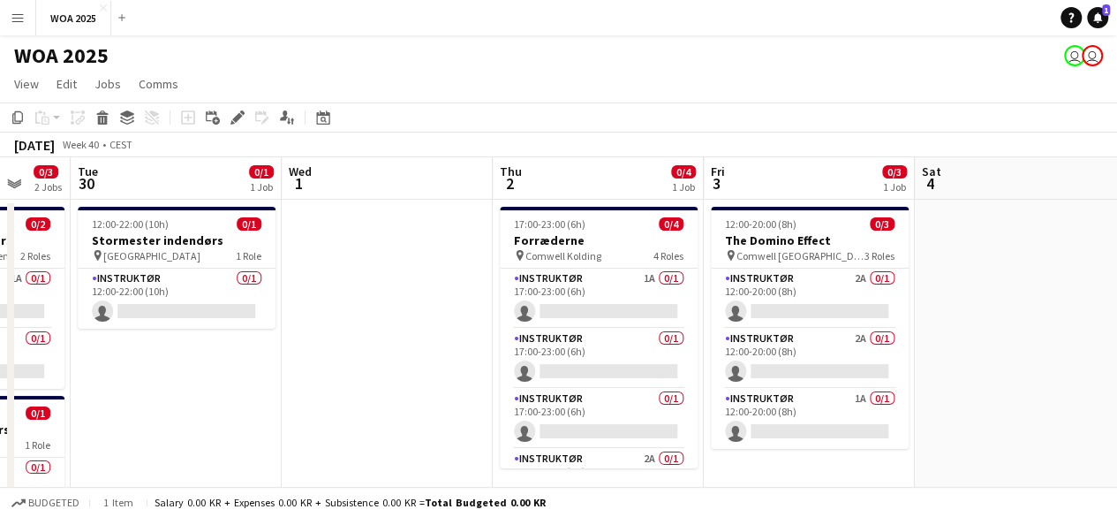
drag, startPoint x: 878, startPoint y: 261, endPoint x: 393, endPoint y: 398, distance: 503.9
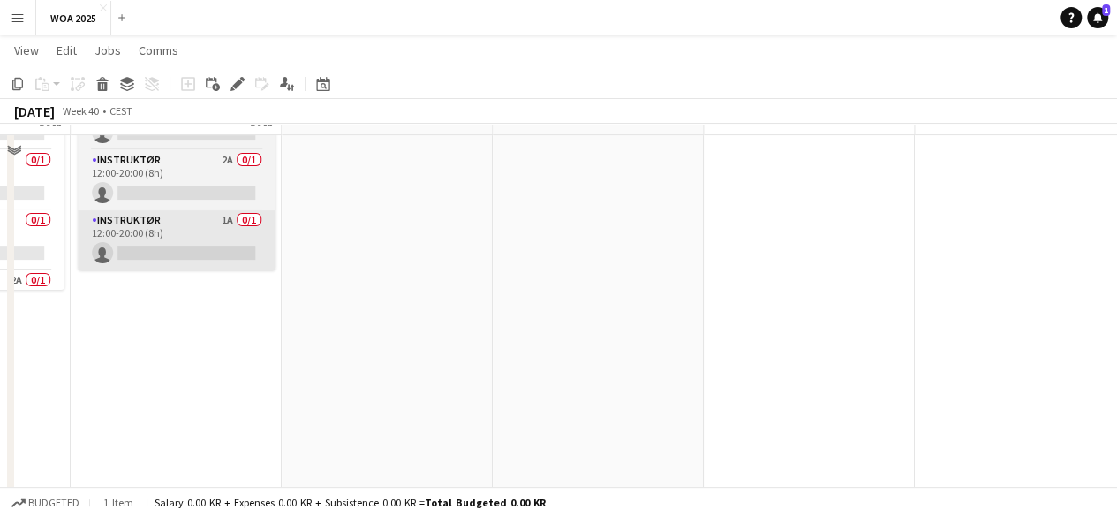
scroll to position [0, 0]
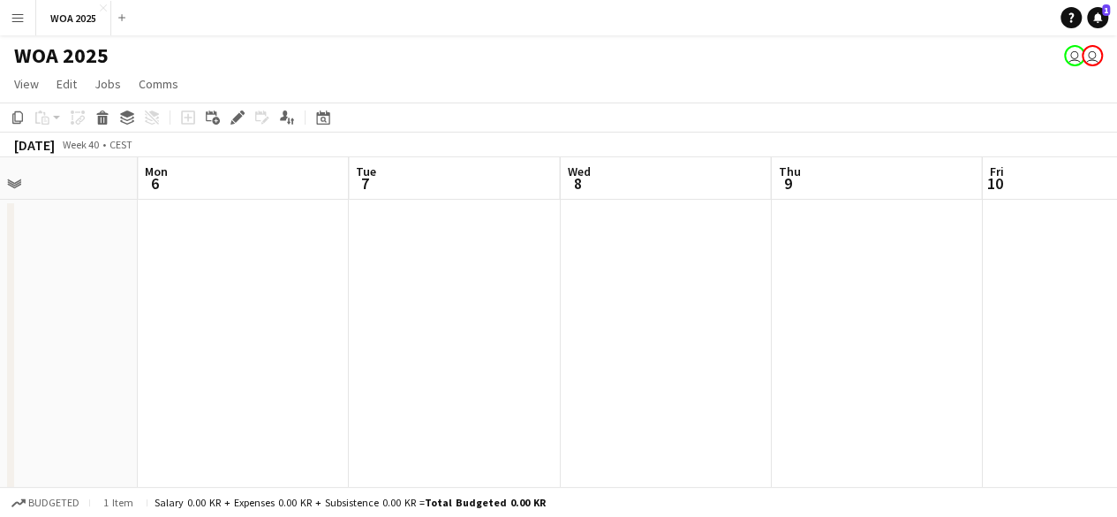
drag, startPoint x: 594, startPoint y: 223, endPoint x: 15, endPoint y: 334, distance: 589.0
drag, startPoint x: 299, startPoint y: 370, endPoint x: 383, endPoint y: 377, distance: 85.1
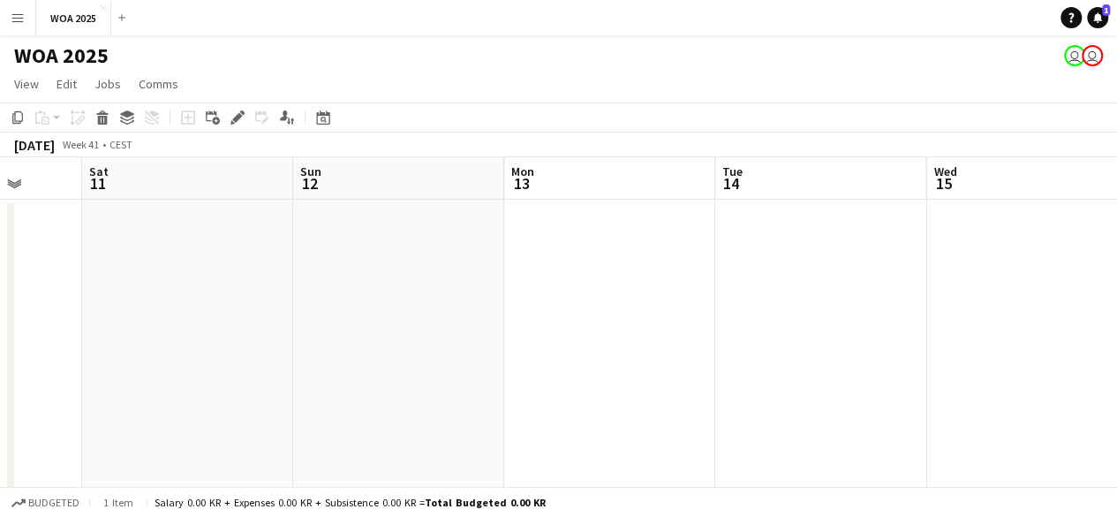
drag, startPoint x: 473, startPoint y: 357, endPoint x: 620, endPoint y: 313, distance: 153.1
drag, startPoint x: 253, startPoint y: 363, endPoint x: 386, endPoint y: 346, distance: 134.4
drag, startPoint x: 637, startPoint y: 323, endPoint x: 419, endPoint y: 329, distance: 218.2
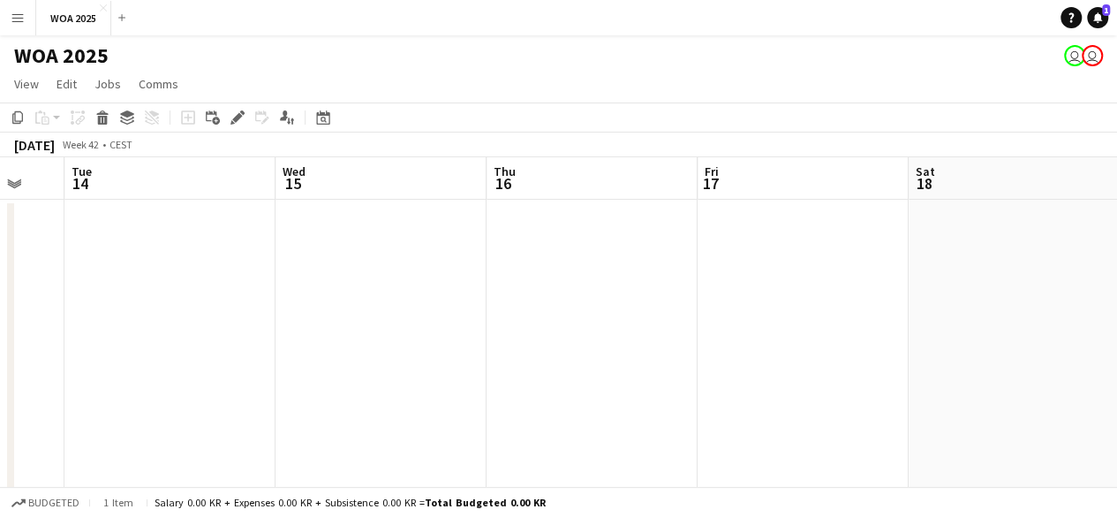
drag, startPoint x: 637, startPoint y: 307, endPoint x: 399, endPoint y: 282, distance: 239.0
